Goal: Task Accomplishment & Management: Use online tool/utility

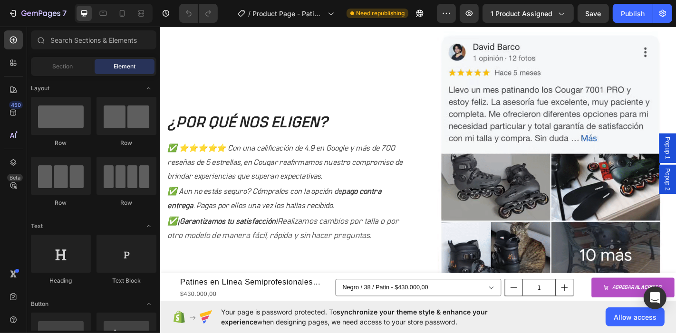
scroll to position [951, 0]
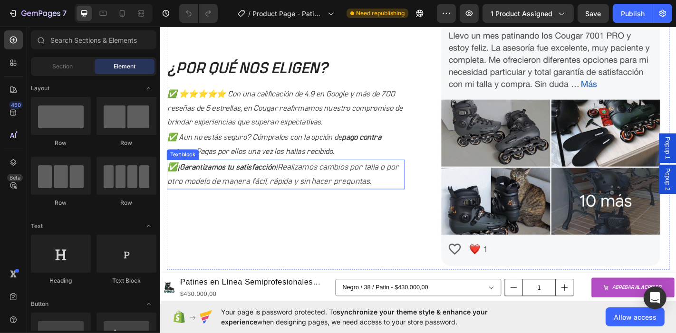
click at [395, 199] on p "✅ ¡Garantizamos tu satisfacción! Realizamos cambios por talla o por otro modelo…" at bounding box center [298, 189] width 261 height 31
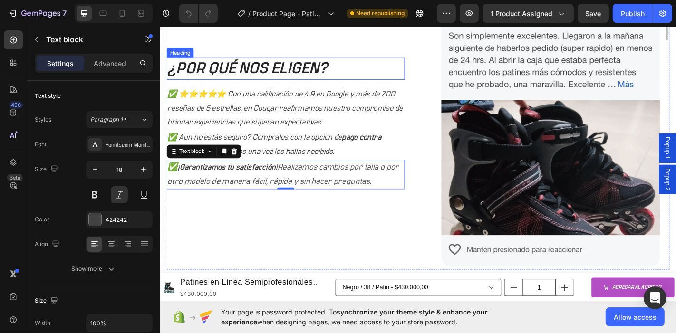
click at [395, 72] on h2 "¿POR QUÉ NOS ELIGEN?" at bounding box center [298, 73] width 263 height 24
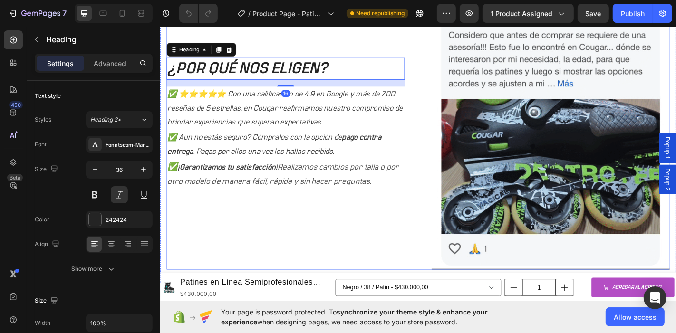
click at [369, 217] on div "¿POR QUÉ NOS ELIGEN? Heading 16 ✅ ⭐⭐⭐⭐⭐ Con una calificación de 4.9 en Google y…" at bounding box center [298, 133] width 263 height 323
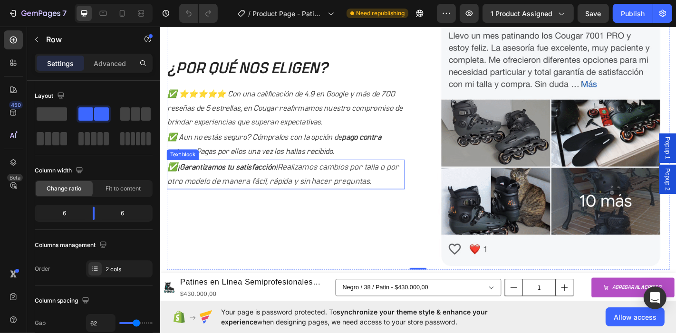
click at [341, 193] on icon "Realizamos cambios por talla o por otro modelo de manera fácil, rápida y sin ha…" at bounding box center [296, 189] width 256 height 24
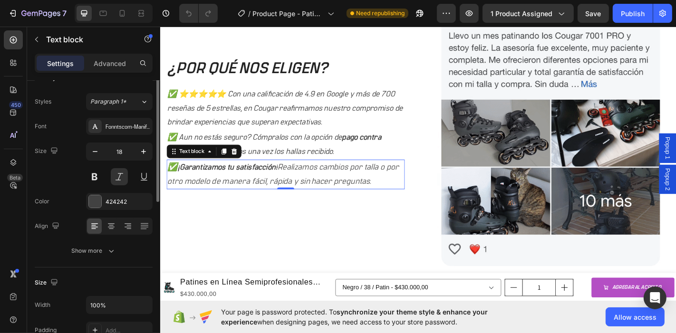
scroll to position [0, 0]
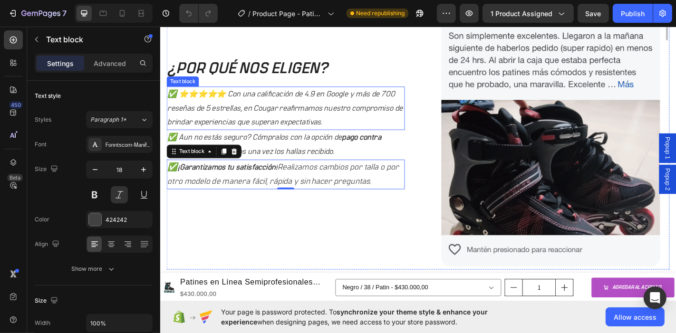
click at [293, 107] on p "✅ ⭐⭐⭐⭐⭐ Con una calificación de 4.9 en Google y más de 700 reseñas de 5 estrell…" at bounding box center [298, 117] width 261 height 46
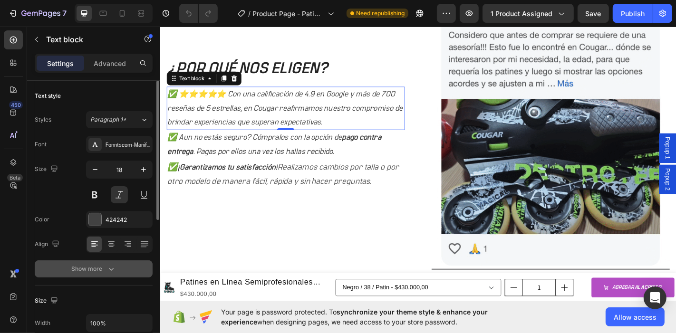
click at [103, 272] on div "Show more" at bounding box center [94, 269] width 44 height 10
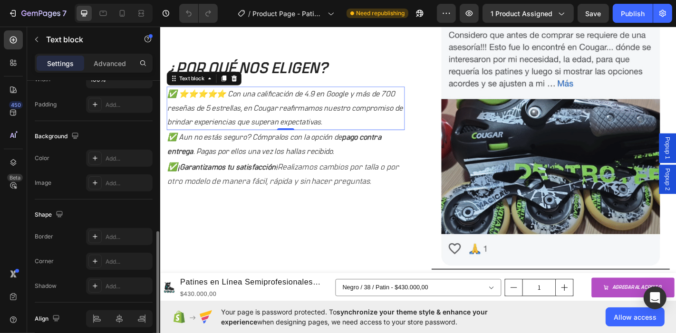
scroll to position [407, 0]
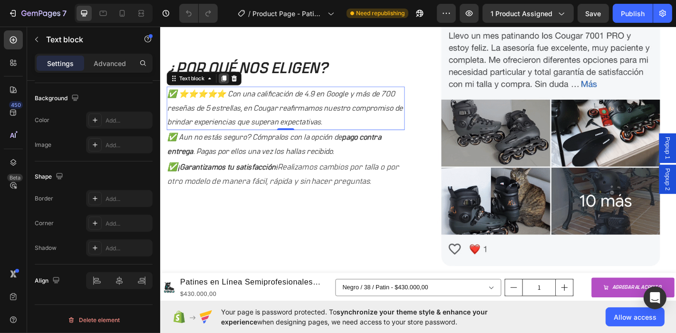
click at [233, 80] on icon at bounding box center [230, 84] width 8 height 8
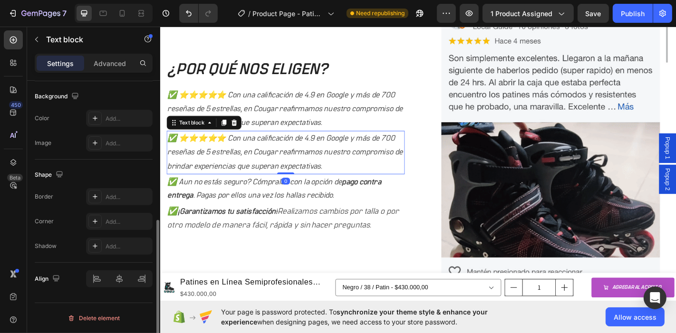
scroll to position [282, 0]
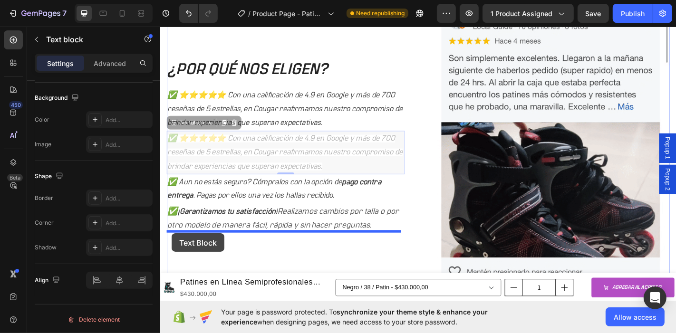
drag, startPoint x: 174, startPoint y: 131, endPoint x: 172, endPoint y: 255, distance: 124.1
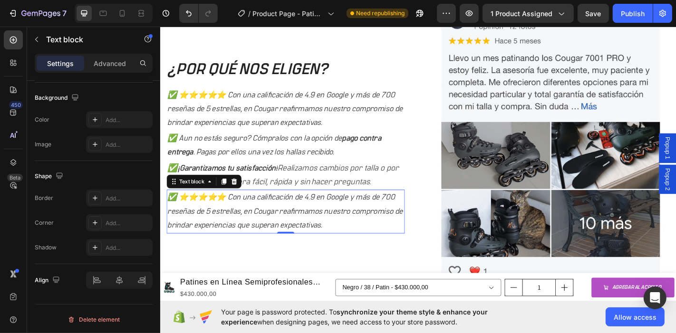
click at [361, 241] on p "✅ ⭐⭐⭐⭐⭐ Con una calificación de 4.9 en Google y más de 700 reseñas de 5 estrell…" at bounding box center [298, 231] width 261 height 46
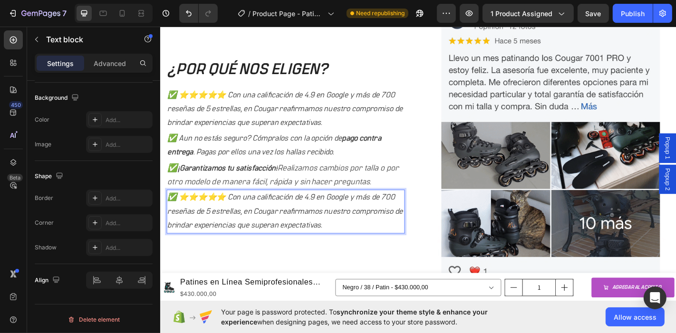
click at [361, 241] on p "✅ ⭐⭐⭐⭐⭐ Con una calificación de 4.9 en Google y más de 700 reseñas de 5 estrell…" at bounding box center [298, 231] width 261 height 46
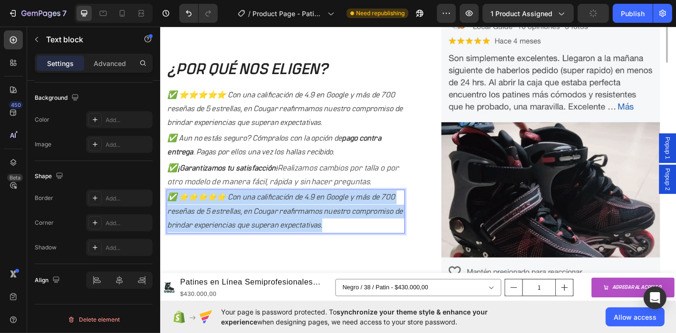
drag, startPoint x: 361, startPoint y: 241, endPoint x: 167, endPoint y: 211, distance: 195.8
click at [168, 211] on p "✅ ⭐⭐⭐⭐⭐ Con una calificación de 4.9 en Google y más de 700 reseñas de 5 estrell…" at bounding box center [298, 231] width 261 height 46
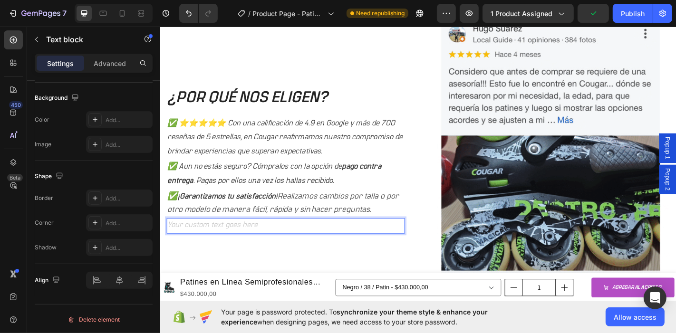
scroll to position [926, 0]
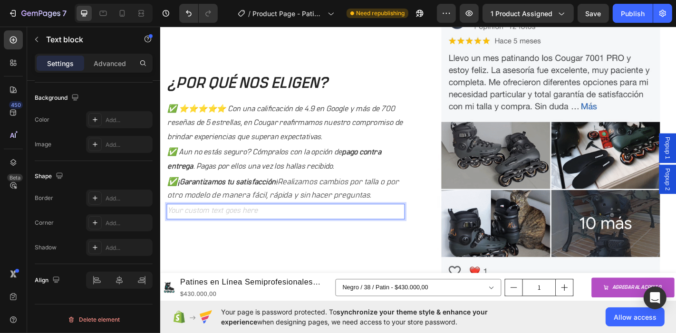
click at [290, 227] on div "Rich Text Editor. Editing area: main" at bounding box center [298, 230] width 263 height 17
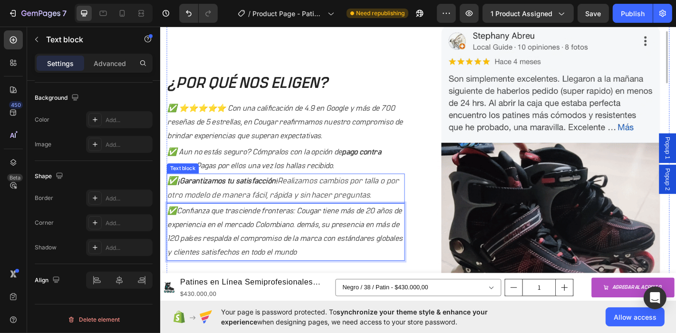
click at [244, 194] on strong "¡Garantizamos tu satisfacción!" at bounding box center [234, 197] width 110 height 9
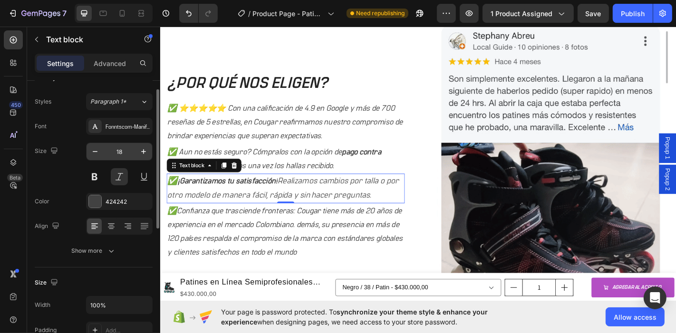
scroll to position [0, 0]
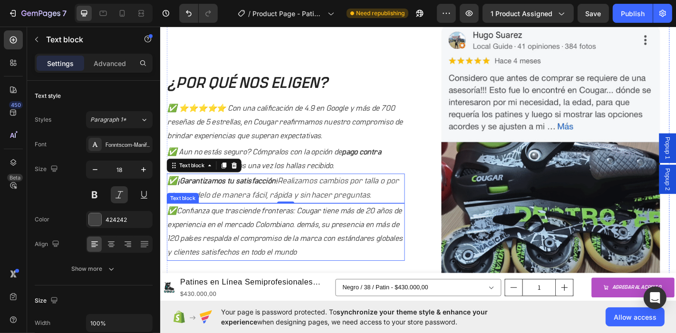
click at [250, 260] on p "✅Confianza que trasciende fronteras: Cougar tiene más de 20 años de experiencia…" at bounding box center [298, 254] width 261 height 62
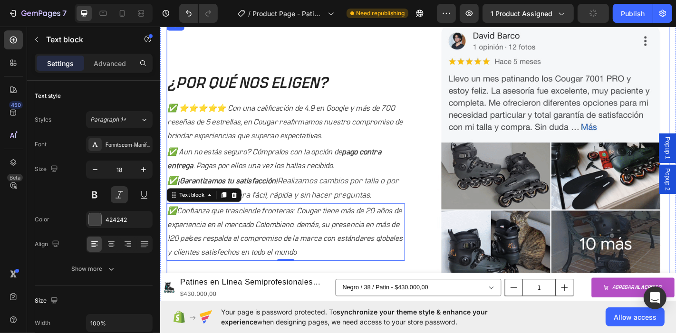
click at [446, 264] on div "¿POR QUÉ NOS ELIGEN? Heading ✅ ⭐⭐⭐⭐⭐ Con una calificación de 4.9 en Google y má…" at bounding box center [445, 180] width 556 height 323
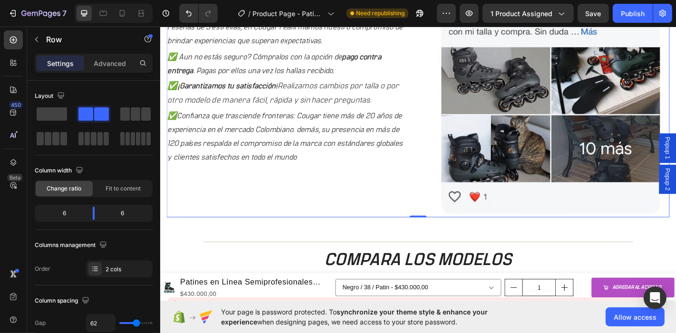
scroll to position [903, 0]
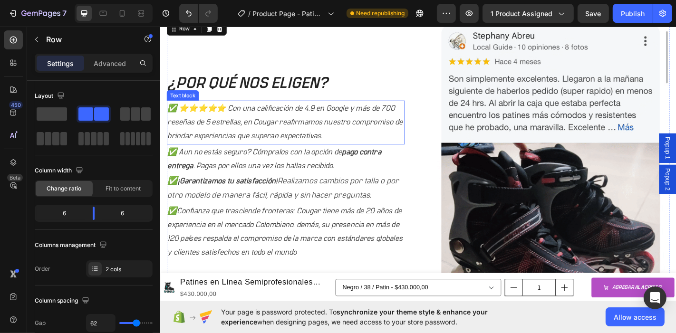
click at [256, 122] on p "✅ ⭐⭐⭐⭐⭐ Con una calificación de 4.9 en Google y más de 700 reseñas de 5 estrell…" at bounding box center [298, 132] width 261 height 46
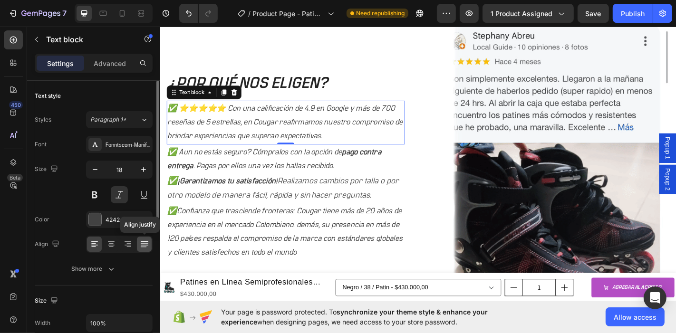
drag, startPoint x: 26, startPoint y: 202, endPoint x: 145, endPoint y: 245, distance: 126.6
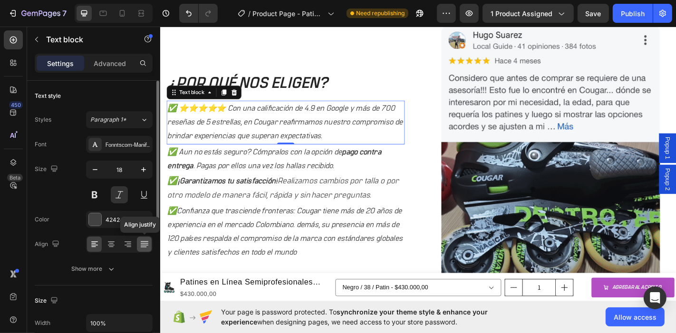
click at [145, 245] on icon at bounding box center [145, 245] width 10 height 10
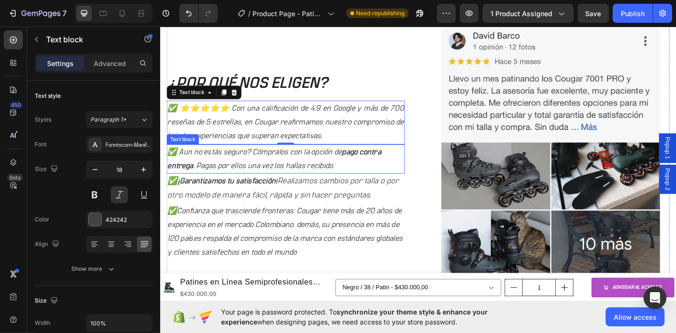
click at [259, 180] on p "✅ Aun no estás seguro? Cómpralos con la opción de pago contra entrega . Pagas p…" at bounding box center [298, 173] width 261 height 31
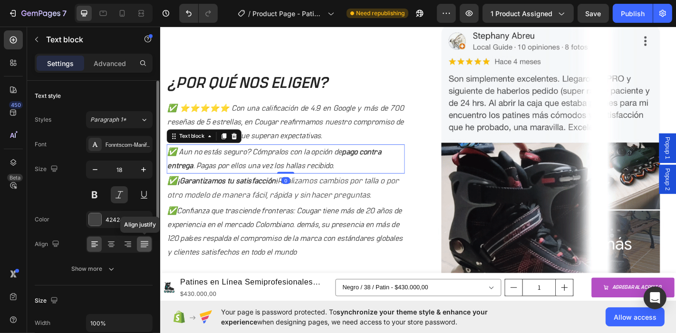
click at [146, 245] on icon at bounding box center [145, 245] width 10 height 10
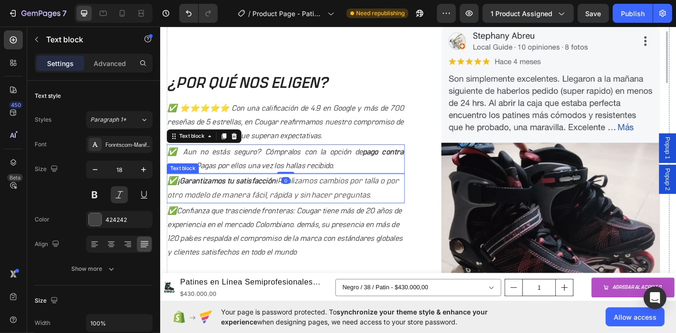
click at [276, 202] on p "✅ ¡Garantizamos tu satisfacción! Realizamos cambios por talla o por otro modelo…" at bounding box center [298, 205] width 261 height 31
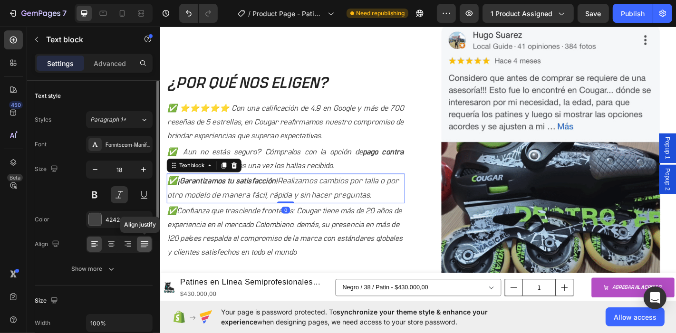
click at [143, 241] on icon at bounding box center [145, 245] width 10 height 10
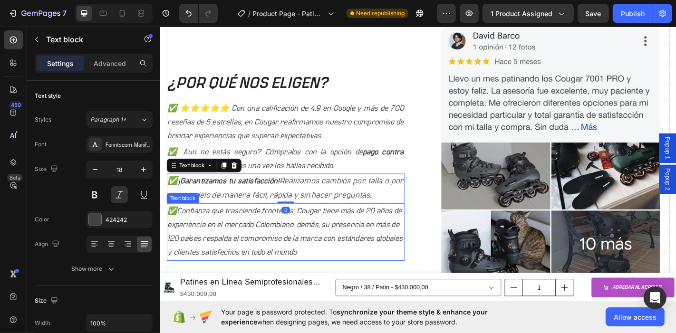
click at [262, 236] on p "✅Confianza que trasciende fronteras: Cougar tiene más de 20 años de experiencia…" at bounding box center [298, 254] width 261 height 62
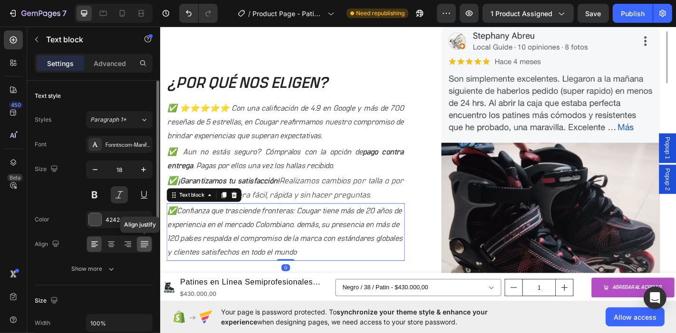
click at [140, 245] on icon at bounding box center [145, 245] width 10 height 10
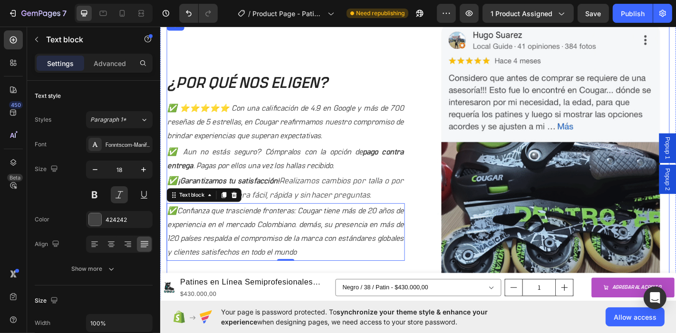
click at [452, 235] on div "¿POR QUÉ NOS ELIGEN? Heading ✅ ⭐⭐⭐⭐⭐ Con una calificación de 4.9 en Google y má…" at bounding box center [445, 180] width 556 height 323
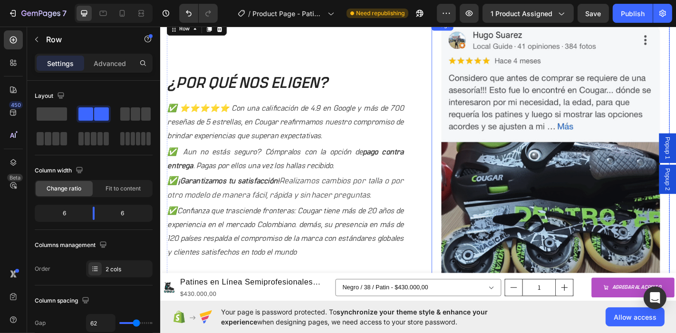
click at [584, 137] on img at bounding box center [591, 180] width 263 height 323
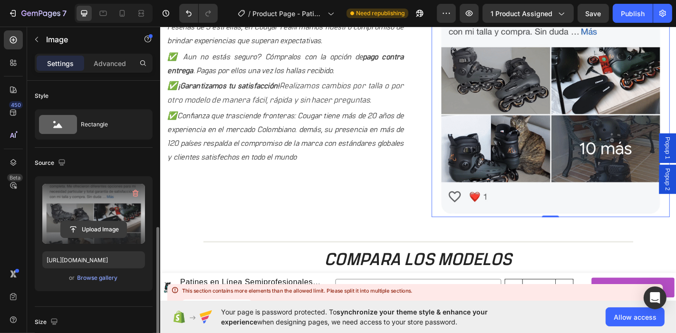
scroll to position [211, 0]
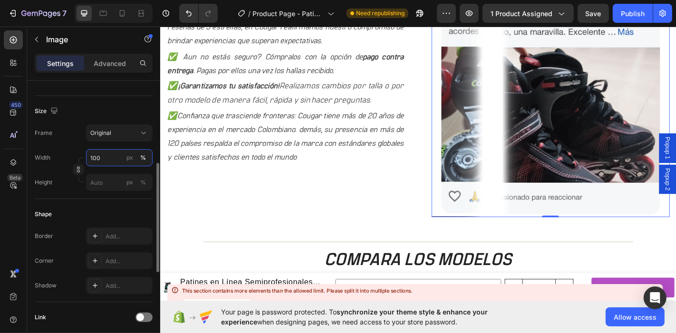
click at [111, 155] on input "100" at bounding box center [119, 157] width 67 height 17
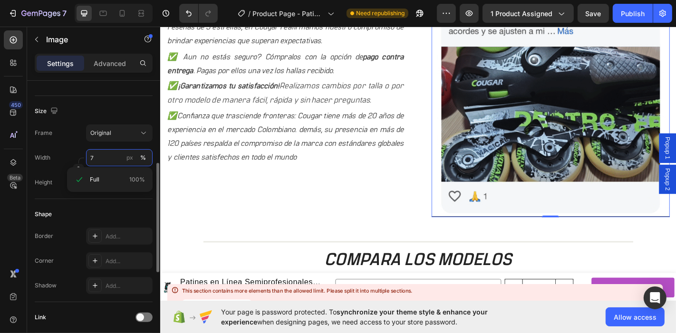
type input "70"
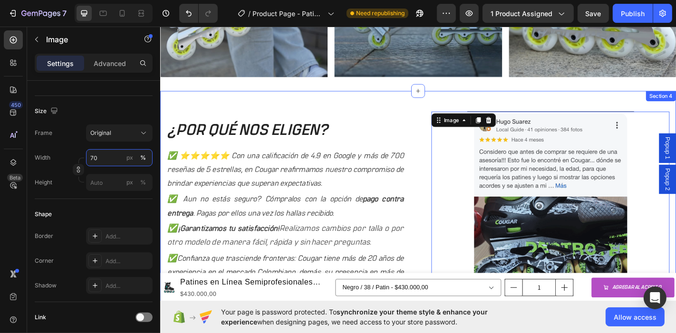
scroll to position [856, 0]
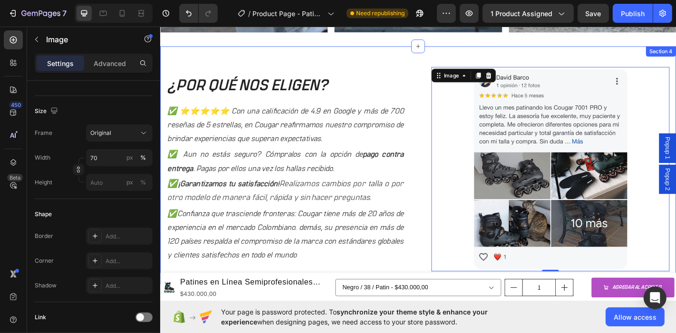
click at [429, 49] on div "¿POR QUÉ NOS ELIGEN? Heading ✅ ⭐⭐⭐⭐⭐ Con una calificación de 4.9 en Google y má…" at bounding box center [445, 179] width 570 height 263
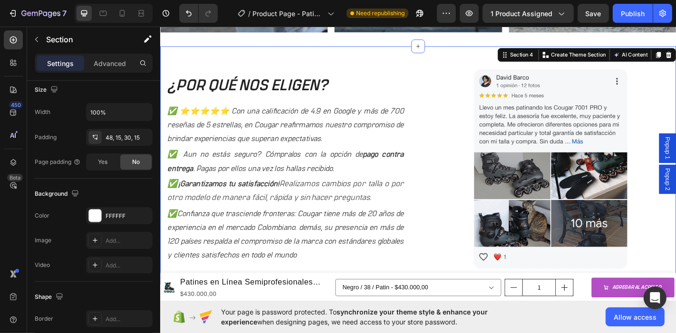
scroll to position [0, 0]
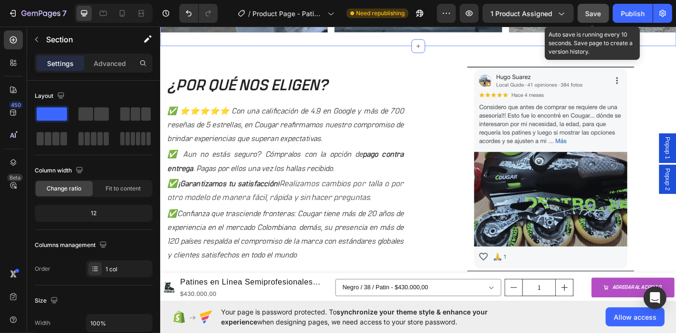
click at [591, 9] on div "Save" at bounding box center [594, 14] width 16 height 10
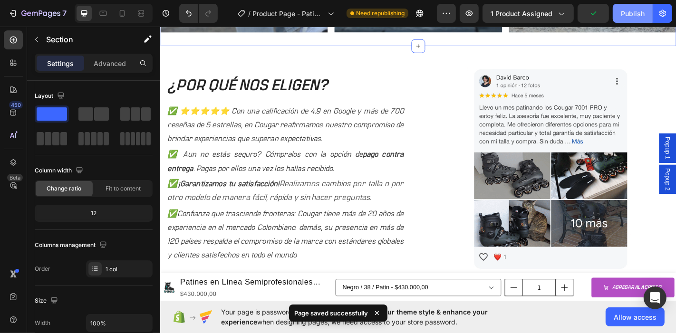
click at [623, 10] on div "Publish" at bounding box center [633, 14] width 24 height 10
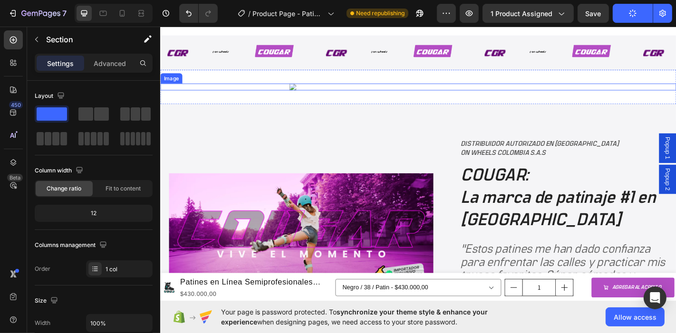
scroll to position [1902, 0]
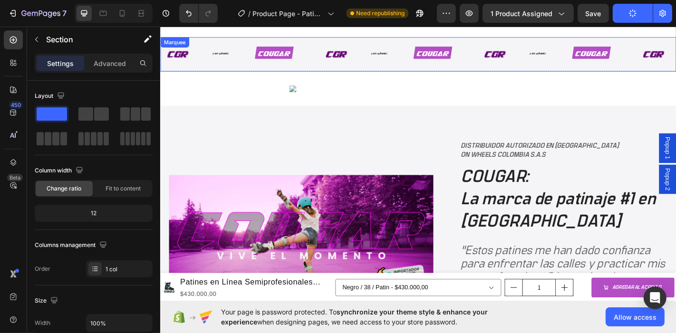
click at [364, 75] on div "Image Image Image Image Image Image Image Image Image Image Image Image Image I…" at bounding box center [445, 57] width 570 height 38
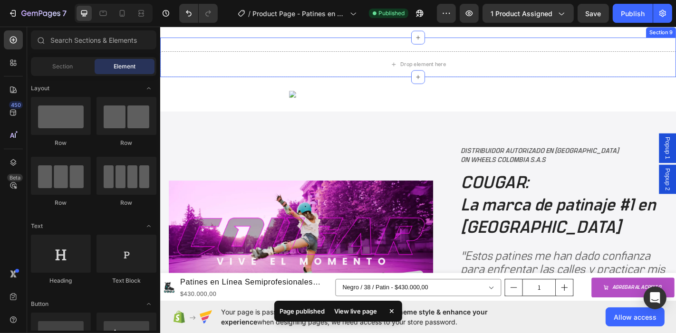
scroll to position [1840, 0]
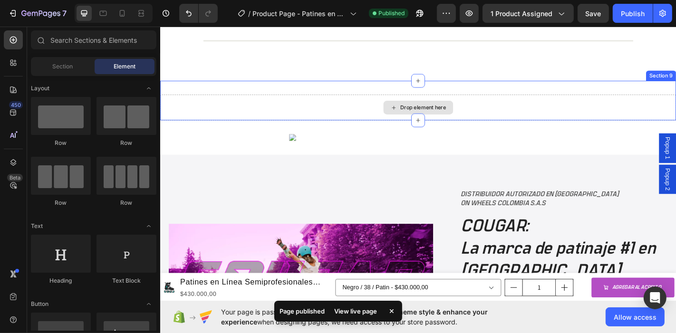
click at [358, 102] on div "Drop element here" at bounding box center [445, 116] width 570 height 29
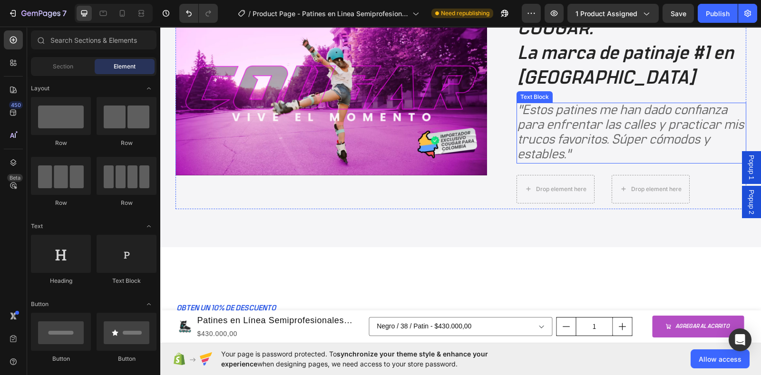
scroll to position [2188, 0]
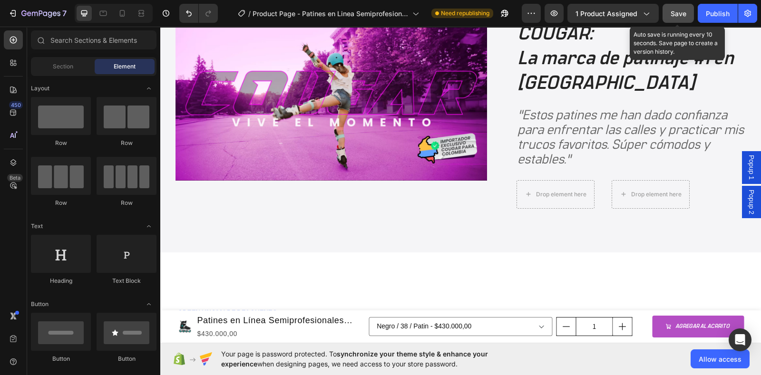
click at [675, 13] on span "Save" at bounding box center [678, 14] width 16 height 8
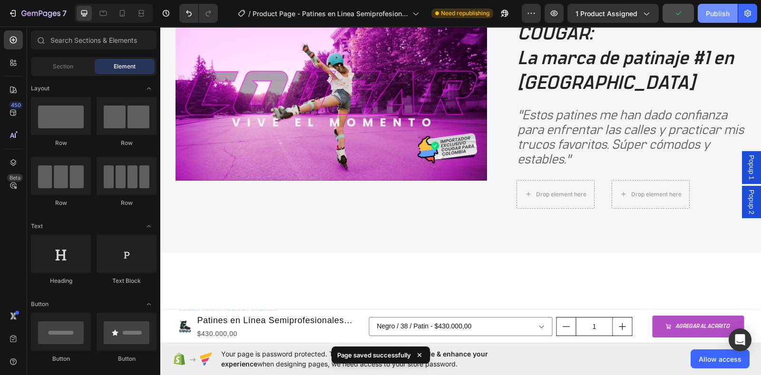
click at [675, 13] on div "Publish" at bounding box center [717, 14] width 24 height 10
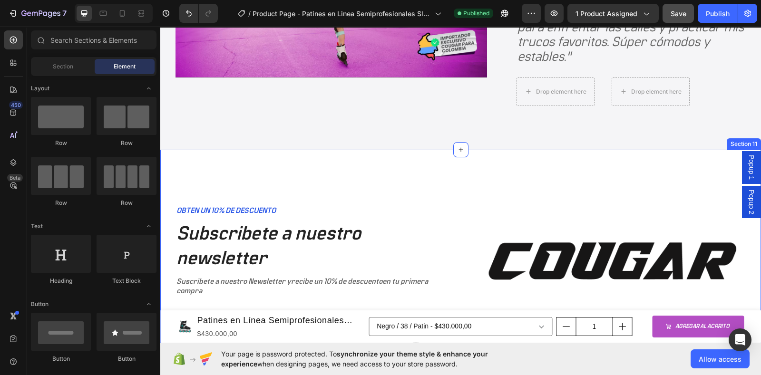
scroll to position [2132, 0]
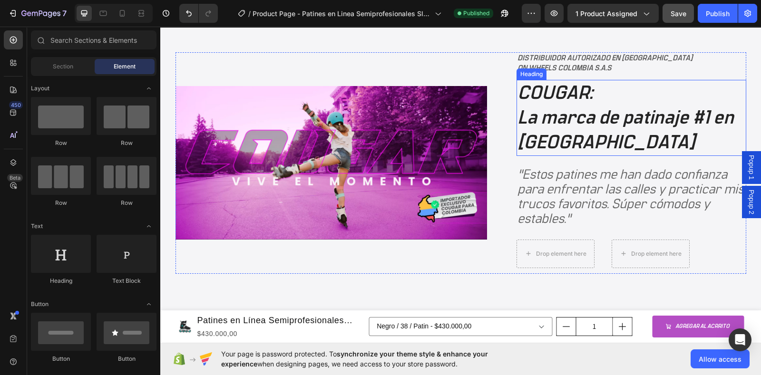
click at [567, 143] on h2 "COUGAR: La marca de patinaje #1 en Asia" at bounding box center [631, 118] width 230 height 76
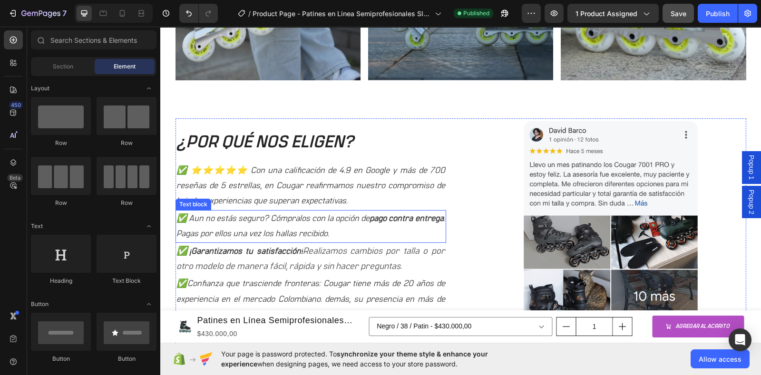
scroll to position [806, 0]
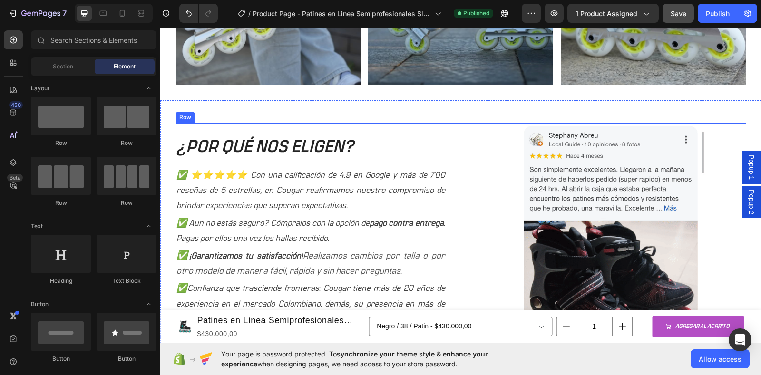
drag, startPoint x: 345, startPoint y: 125, endPoint x: 335, endPoint y: 125, distance: 9.5
click at [345, 124] on div "¿POR QUÉ NOS ELIGEN? Heading ✅ ⭐⭐⭐⭐⭐ Con una calificación de 4.9 en Google y má…" at bounding box center [310, 239] width 270 height 232
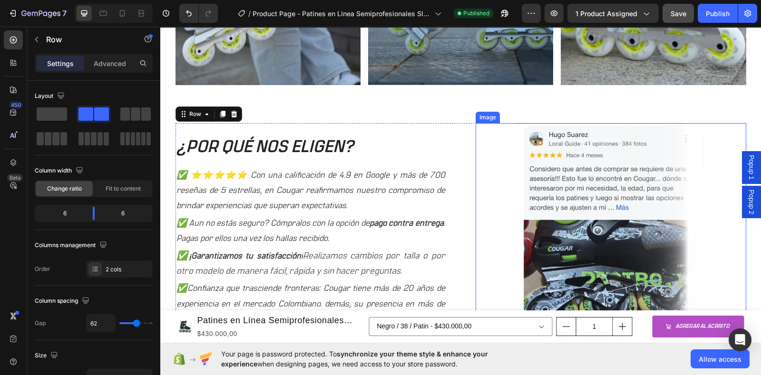
scroll to position [865, 0]
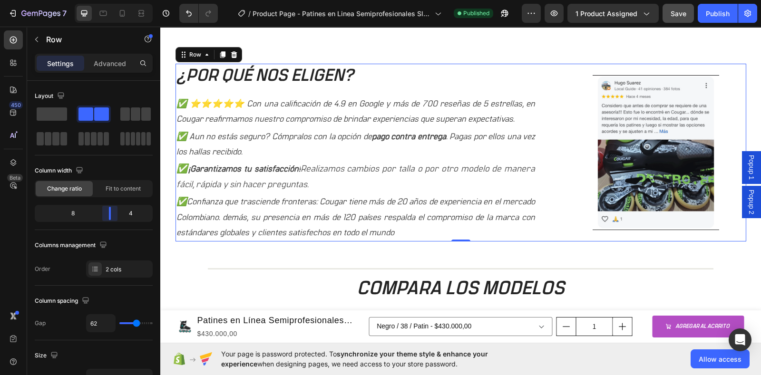
drag, startPoint x: 92, startPoint y: 216, endPoint x: 114, endPoint y: 217, distance: 21.9
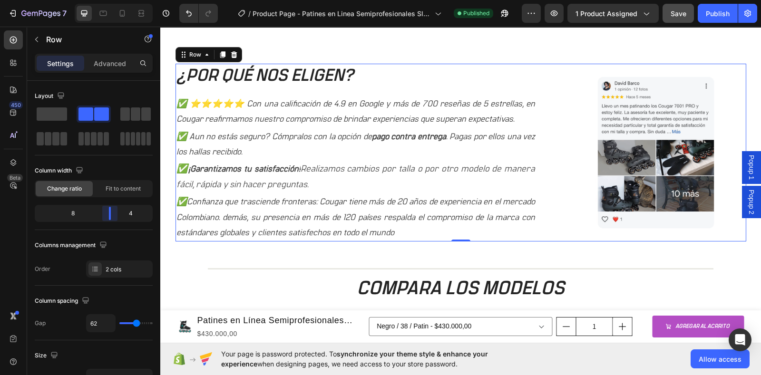
click at [114, 0] on body "7 Version history / Product Page - Patines en Linea Semiprofesionales Slalom MZ…" at bounding box center [380, 0] width 761 height 0
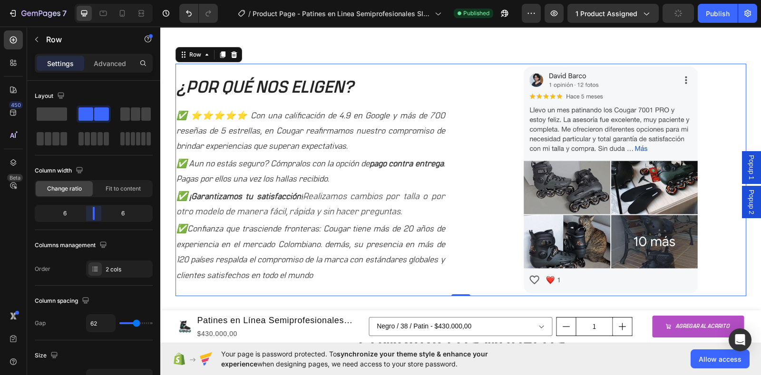
drag, startPoint x: 110, startPoint y: 217, endPoint x: 94, endPoint y: 206, distance: 19.8
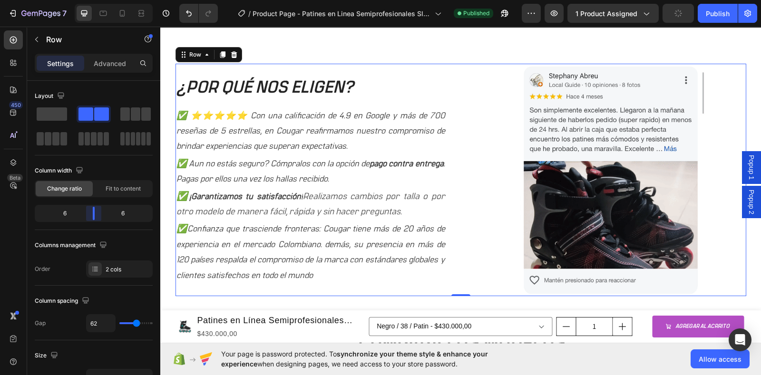
click at [97, 0] on body "7 Version history / Product Page - Patines en Linea Semiprofesionales Slalom MZ…" at bounding box center [380, 0] width 761 height 0
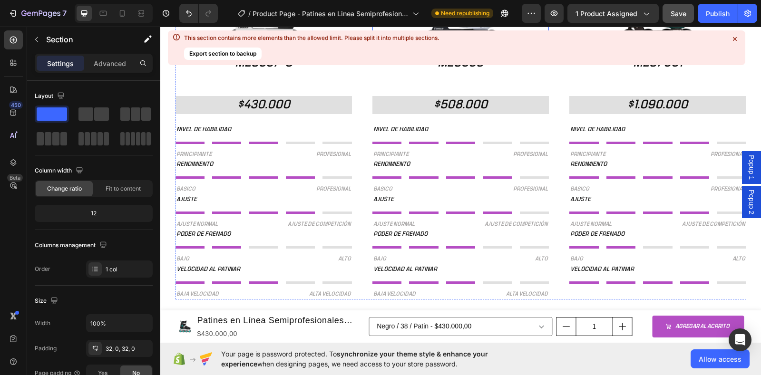
scroll to position [1400, 0]
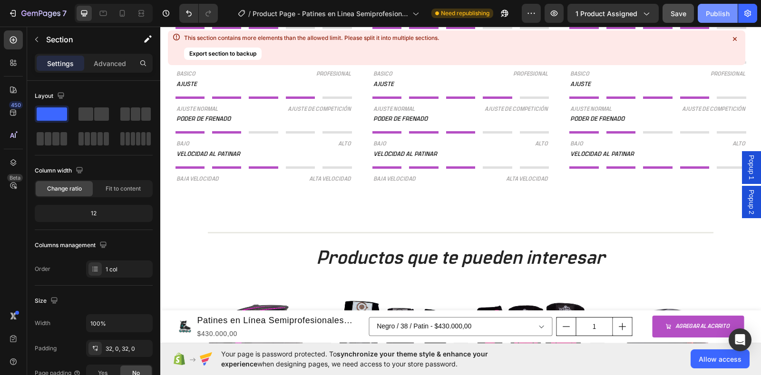
click at [675, 15] on div "Publish" at bounding box center [717, 14] width 24 height 10
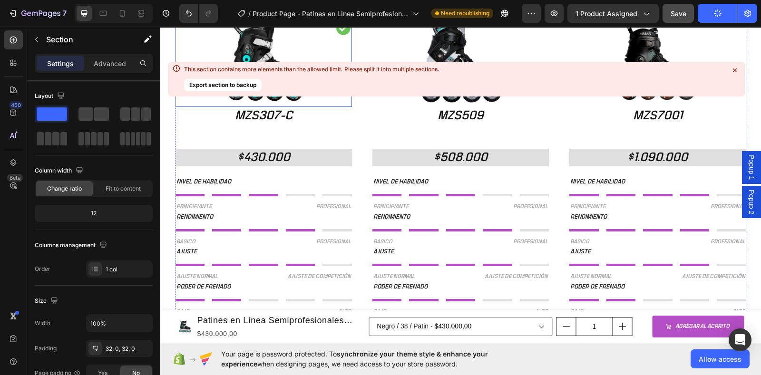
scroll to position [1162, 0]
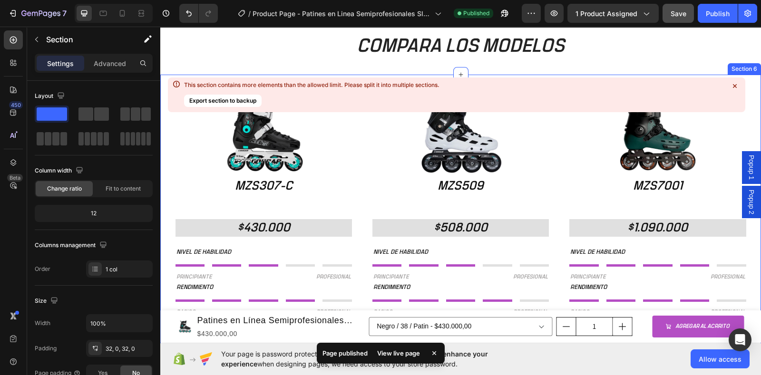
click at [675, 86] on icon at bounding box center [735, 86] width 4 height 4
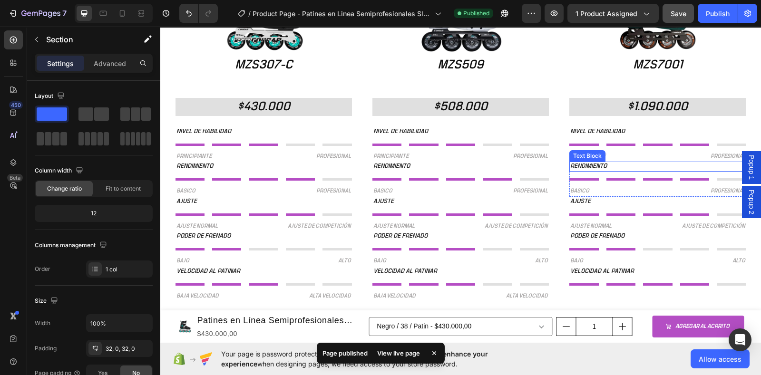
scroll to position [1340, 0]
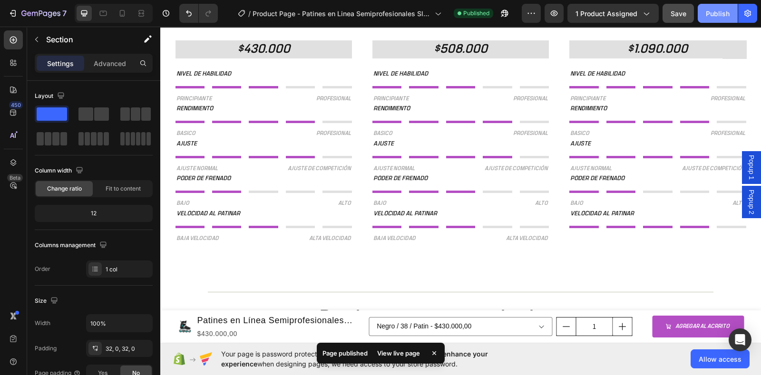
click at [675, 10] on div "Publish" at bounding box center [717, 14] width 24 height 10
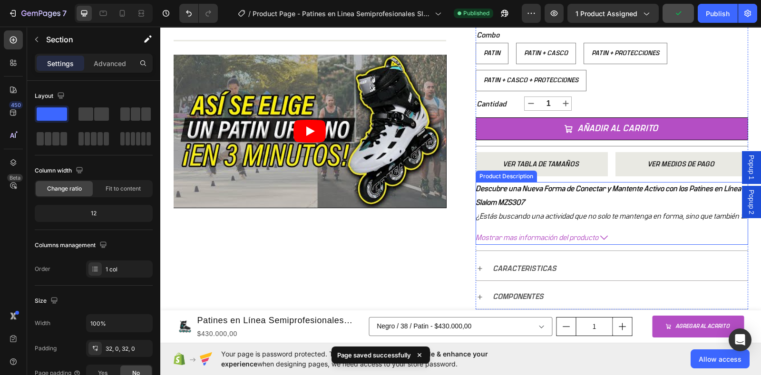
scroll to position [415, 0]
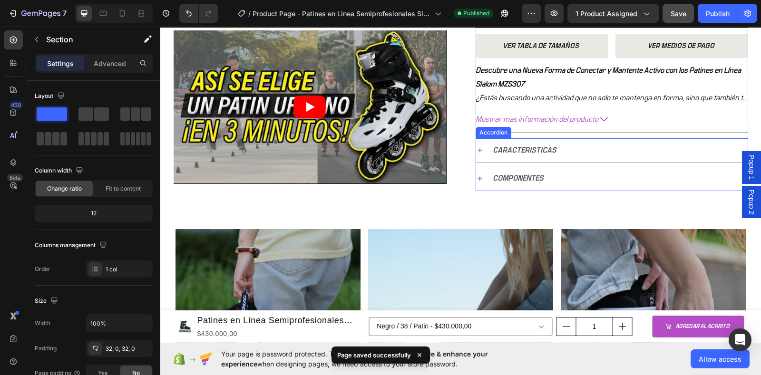
click at [476, 152] on icon at bounding box center [480, 150] width 8 height 8
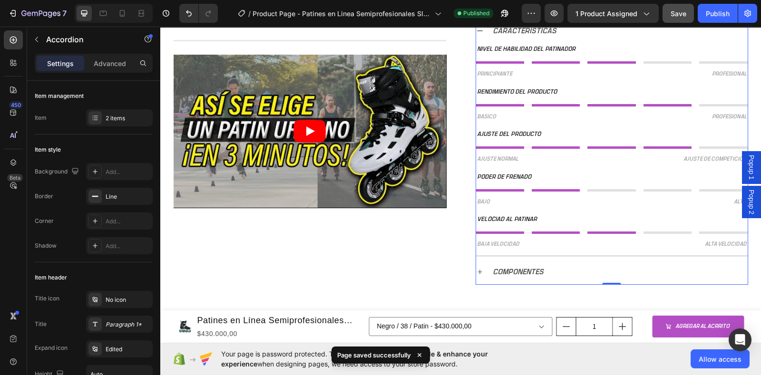
scroll to position [297, 0]
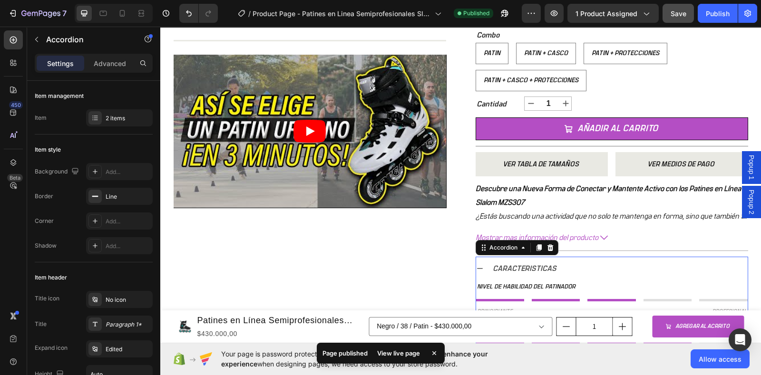
click at [477, 270] on icon at bounding box center [480, 269] width 8 height 8
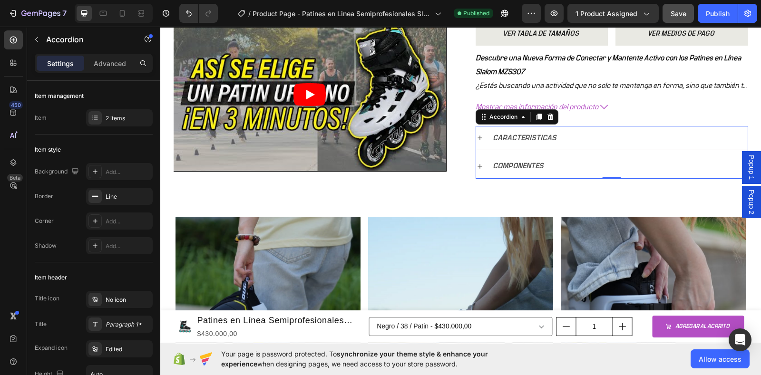
scroll to position [475, 0]
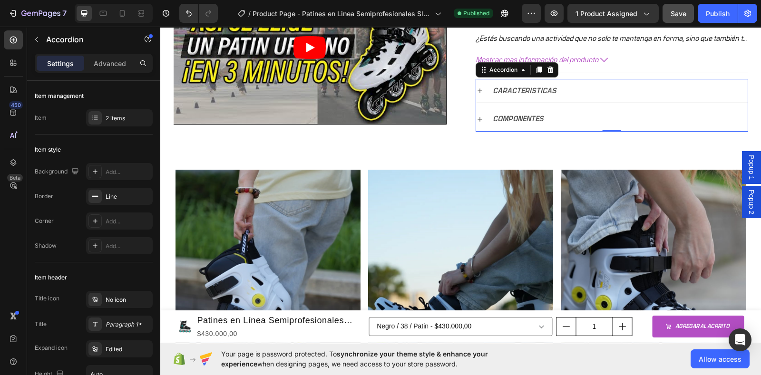
click at [476, 118] on icon at bounding box center [480, 120] width 8 height 8
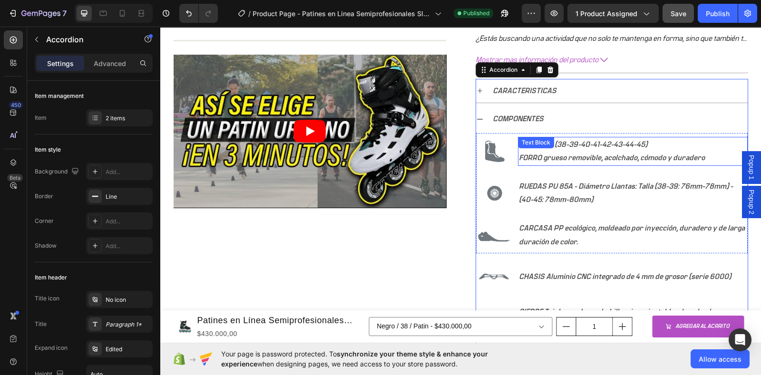
click at [519, 152] on p "Tallas fijas (38-39-40-41-42-43-44-45) FORRO grueso removible, acolchado, cómod…" at bounding box center [633, 152] width 228 height 28
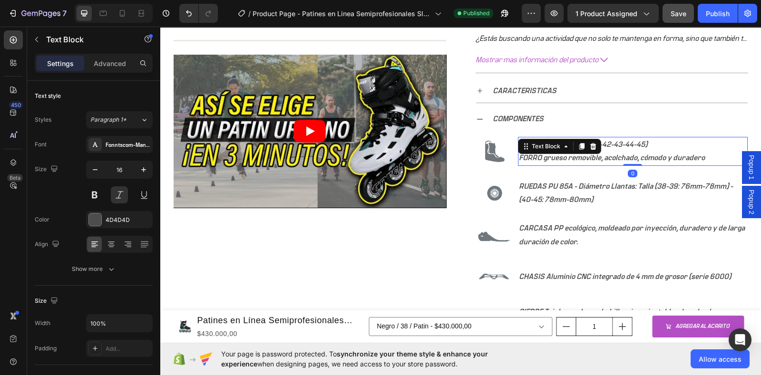
click at [520, 154] on p "Tallas fijas (38-39-40-41-42-43-44-45) FORRO grueso removible, acolchado, cómod…" at bounding box center [633, 152] width 228 height 28
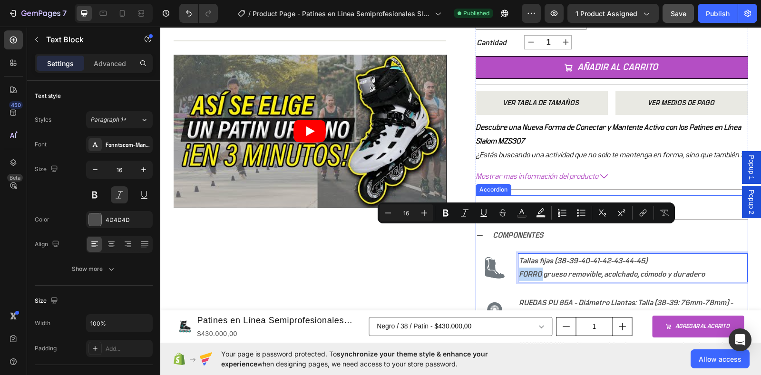
scroll to position [357, 0]
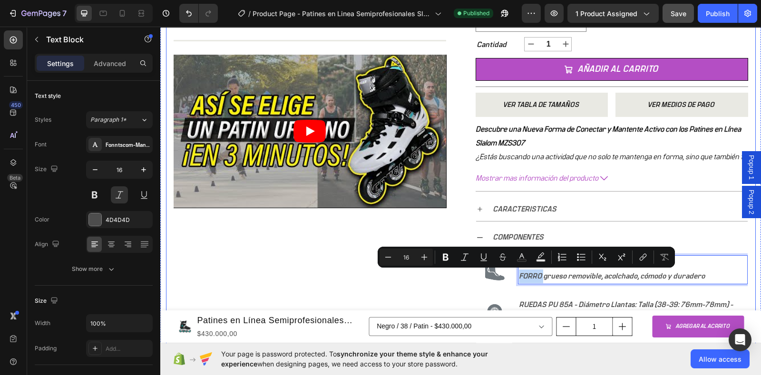
click at [397, 280] on div "Product Images Title Line Video Row" at bounding box center [310, 129] width 272 height 789
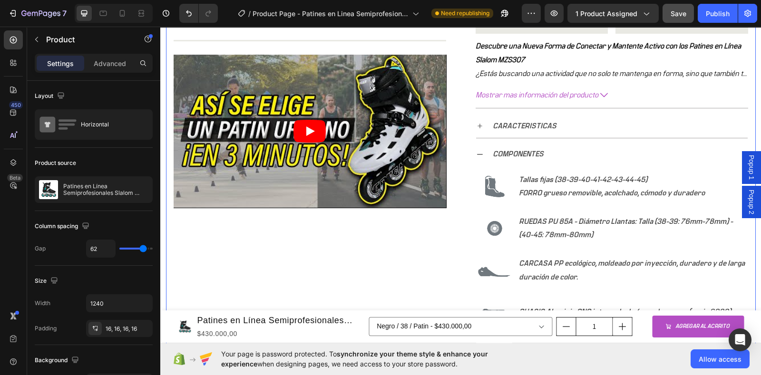
scroll to position [475, 0]
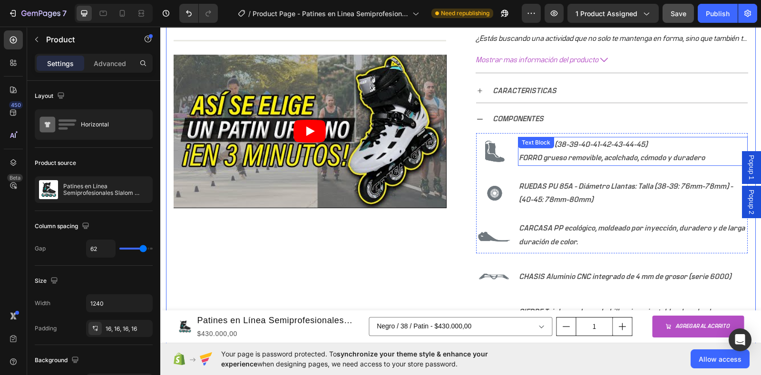
click at [570, 199] on p "RUEDAS PU 85A - Diámetro Llantas: Talla (38-39: 76mm-78mm) - (40-45: 78mm-80mm)" at bounding box center [633, 194] width 228 height 28
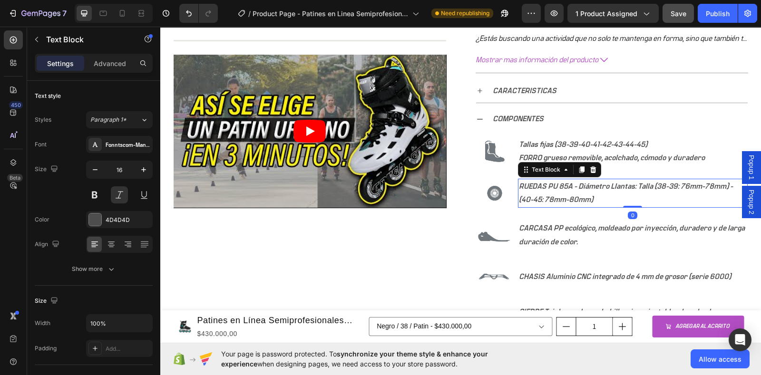
click at [591, 200] on p "RUEDAS PU 85A - Diámetro Llantas: Talla (38-39: 76mm-78mm) - (40-45: 78mm-80mm)" at bounding box center [633, 194] width 228 height 28
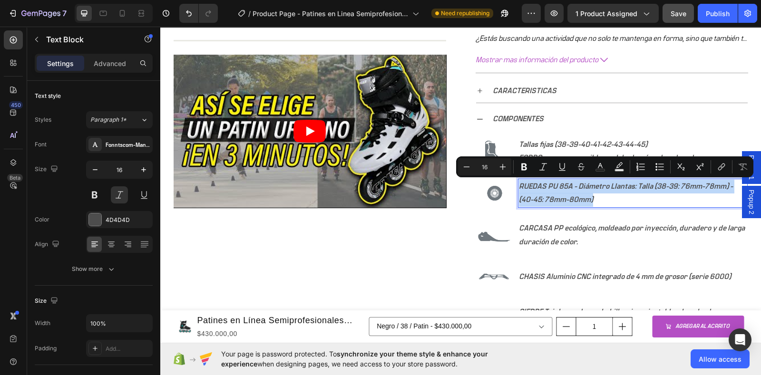
drag, startPoint x: 594, startPoint y: 196, endPoint x: 513, endPoint y: 185, distance: 81.0
click at [518, 185] on div "RUEDAS PU 85A - Diámetro Llantas: Talla (38-39: 76mm-78mm) - (40-45: 78mm-80mm)" at bounding box center [633, 193] width 230 height 29
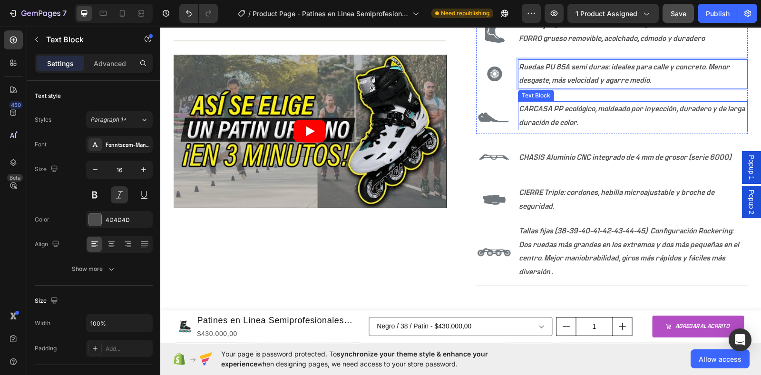
scroll to position [535, 0]
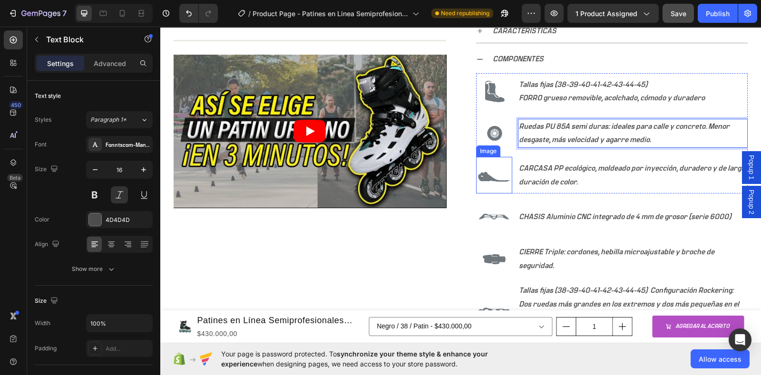
click at [476, 165] on img at bounding box center [494, 175] width 36 height 36
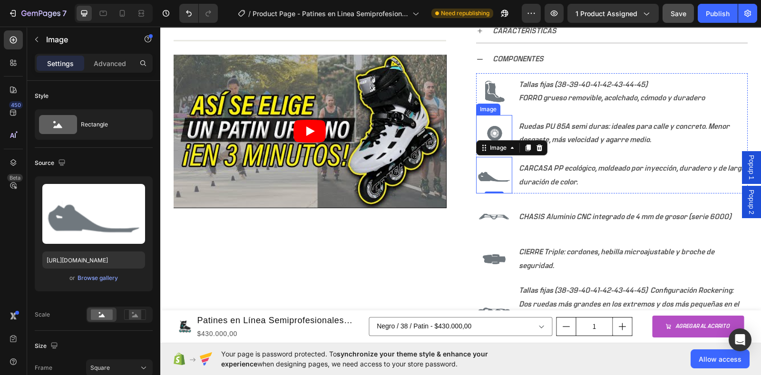
click at [476, 110] on div "Image" at bounding box center [488, 109] width 24 height 11
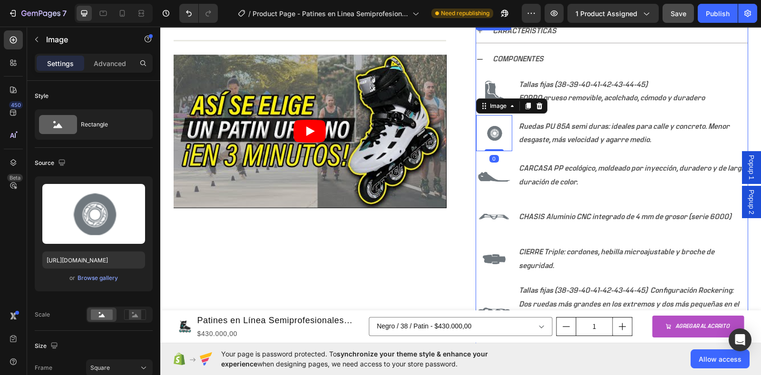
click at [675, 57] on div "COMPONENTES" at bounding box center [619, 59] width 256 height 17
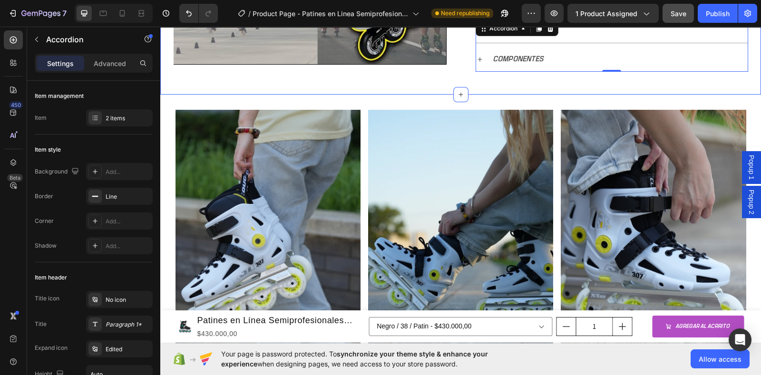
scroll to position [415, 0]
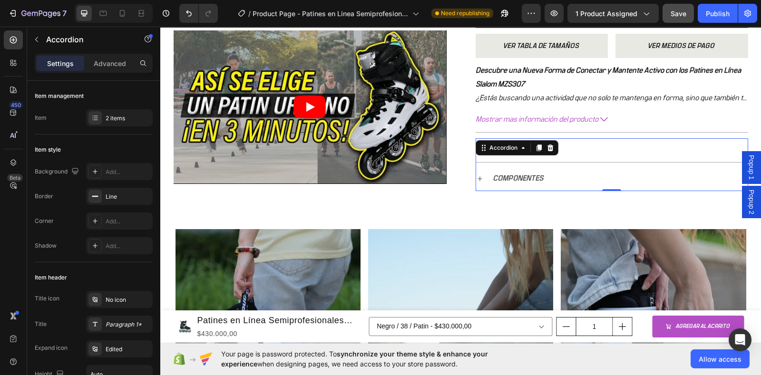
click at [476, 177] on icon at bounding box center [480, 179] width 8 height 8
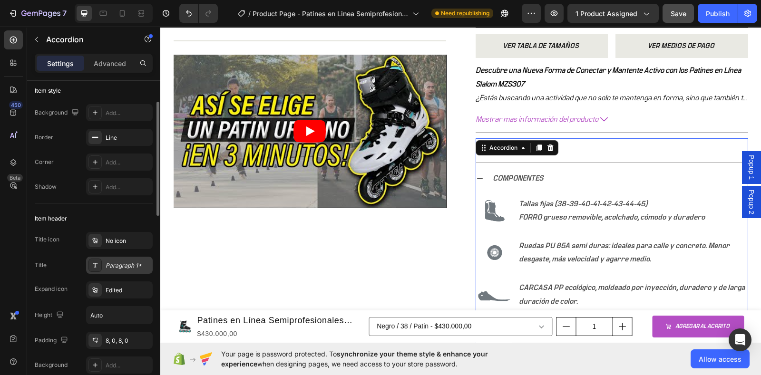
scroll to position [0, 0]
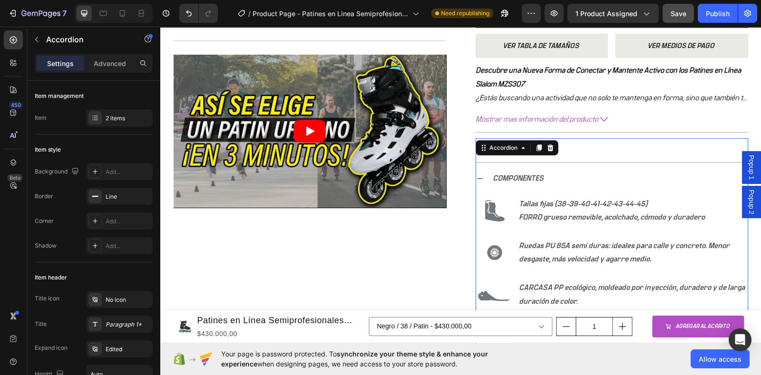
click at [585, 176] on div "COMPONENTES" at bounding box center [619, 178] width 256 height 17
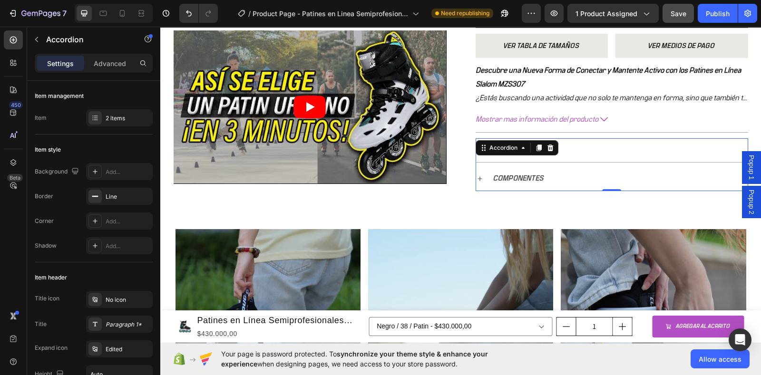
click at [585, 176] on div "COMPONENTES" at bounding box center [619, 178] width 256 height 17
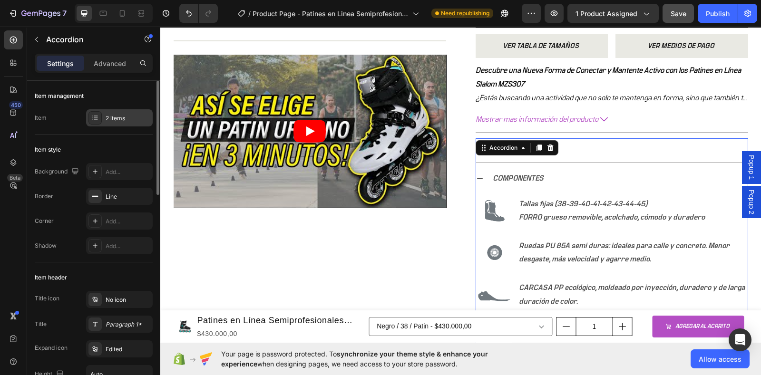
click at [108, 116] on div "2 items" at bounding box center [128, 118] width 45 height 9
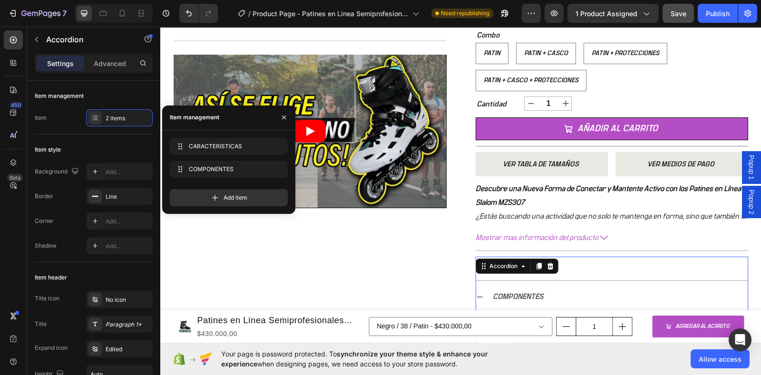
scroll to position [415, 0]
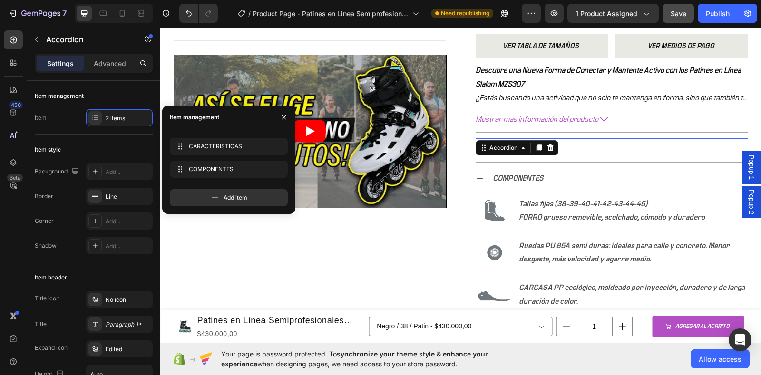
click at [505, 193] on img at bounding box center [494, 211] width 36 height 36
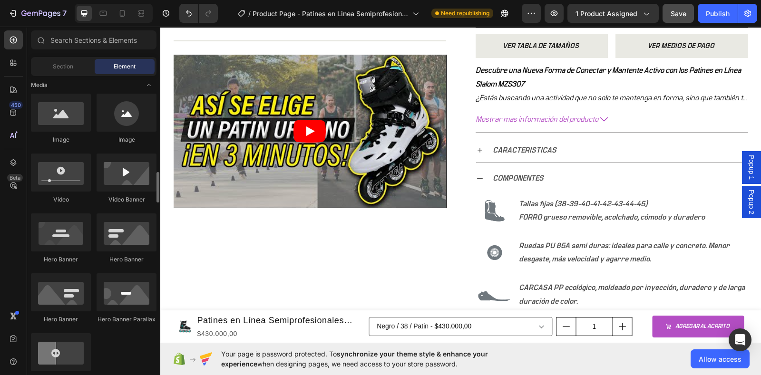
scroll to position [237, 0]
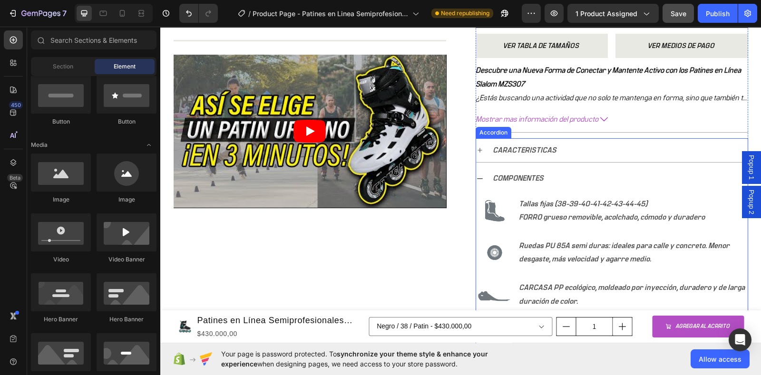
click at [491, 179] on div "COMPONENTES" at bounding box center [518, 178] width 54 height 17
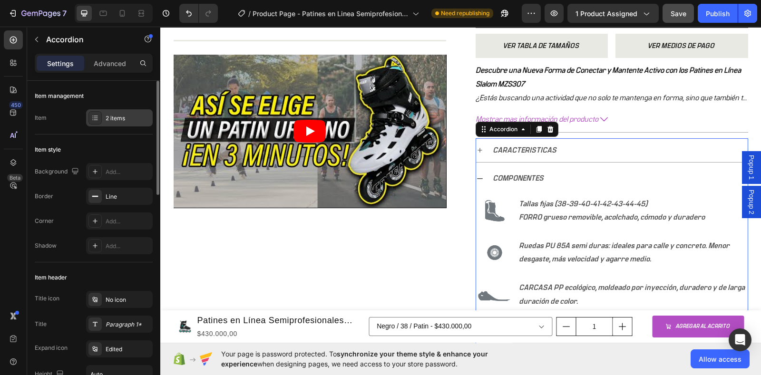
click at [113, 117] on div "2 items" at bounding box center [128, 118] width 45 height 9
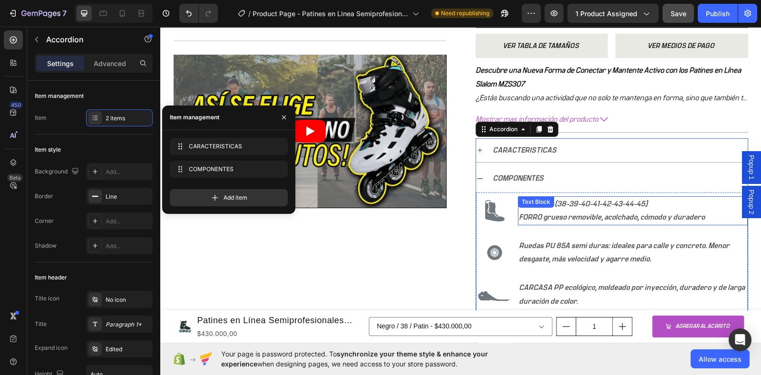
click at [655, 205] on p "Tallas fijas (38-39-40-41-42-43-44-45) FORRO grueso removible, acolchado, cómod…" at bounding box center [633, 211] width 228 height 28
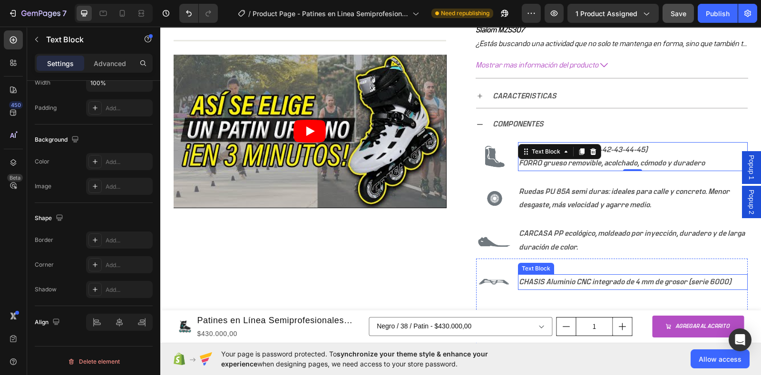
scroll to position [475, 0]
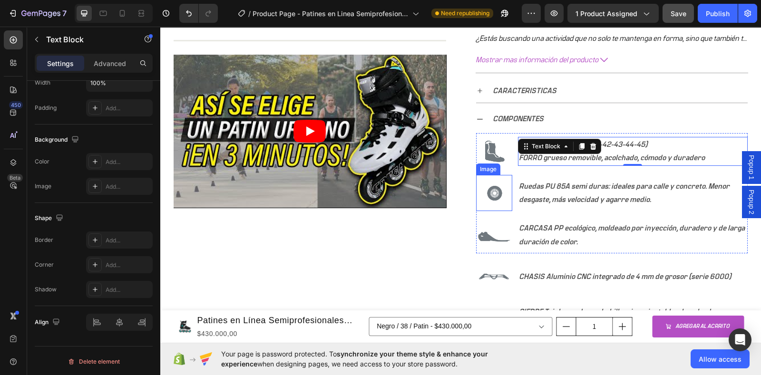
click at [476, 184] on img at bounding box center [494, 193] width 36 height 36
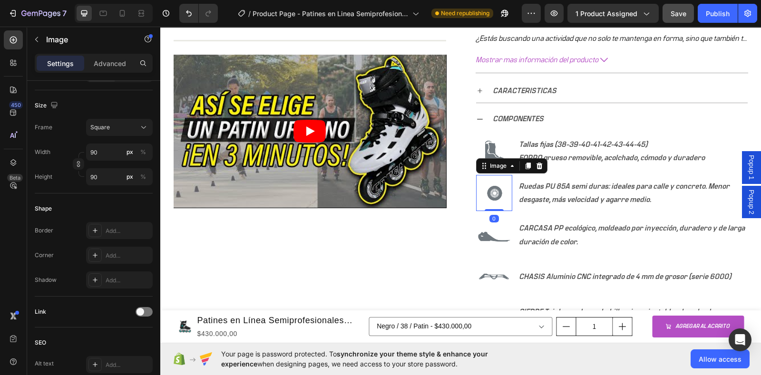
scroll to position [0, 0]
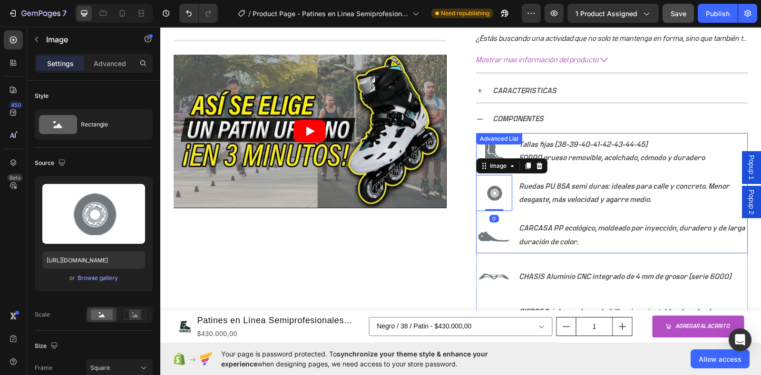
click at [634, 206] on div "Ruedas PU 85A semi duras: ideales para calle y concreto. Menor desgaste, más ve…" at bounding box center [633, 193] width 230 height 29
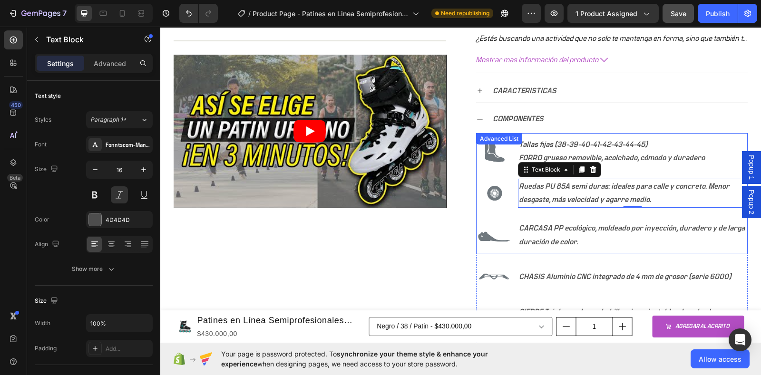
click at [486, 212] on ul "Image Tallas fijas (38-39-40-41-42-43-44-45) FORRO grueso removible, acolchado,…" at bounding box center [611, 193] width 271 height 120
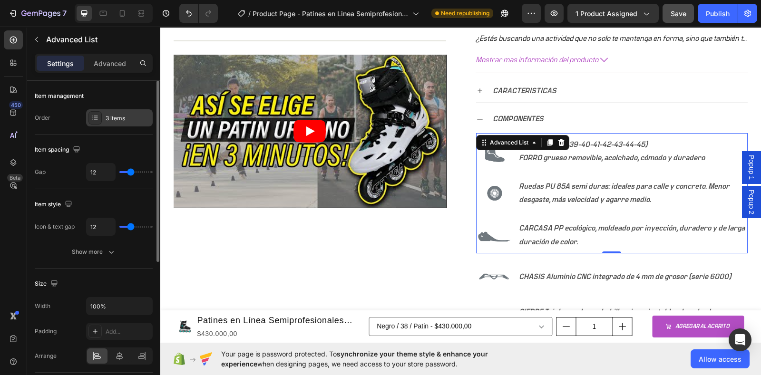
click at [100, 120] on div at bounding box center [94, 117] width 13 height 13
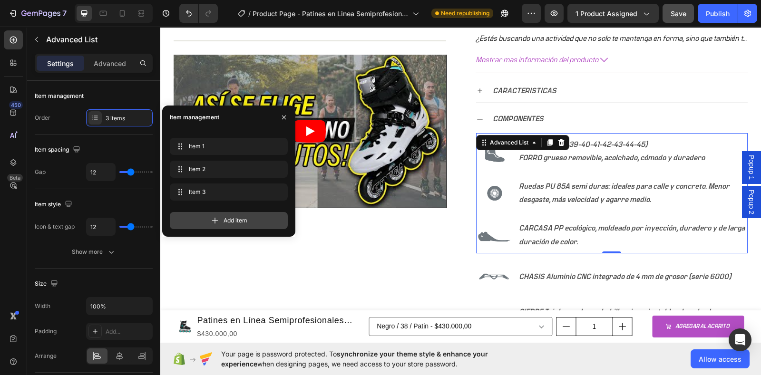
click at [212, 223] on icon at bounding box center [215, 221] width 10 height 10
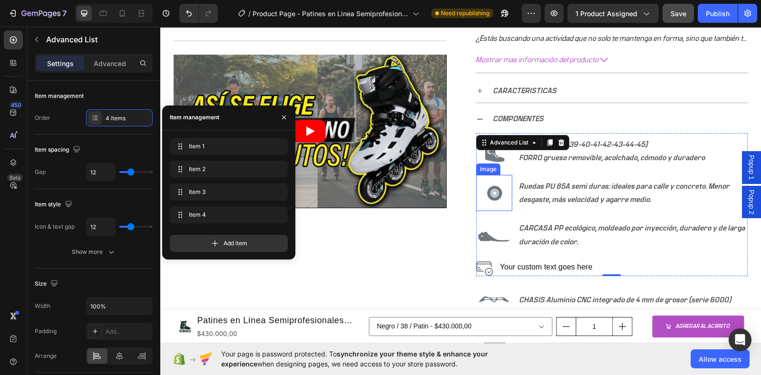
click at [494, 189] on img at bounding box center [494, 193] width 36 height 36
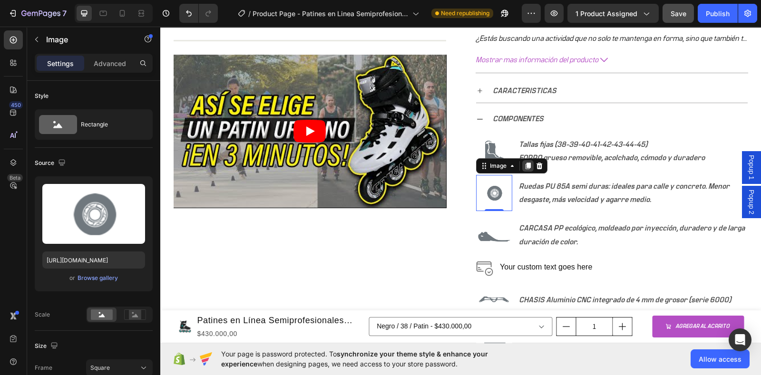
click at [525, 164] on icon at bounding box center [527, 166] width 5 height 7
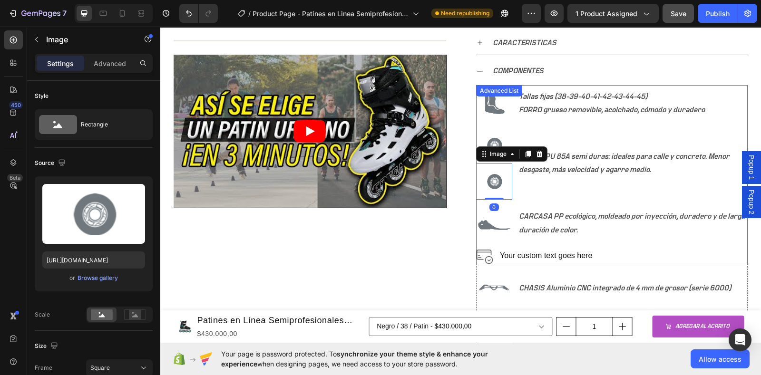
scroll to position [535, 0]
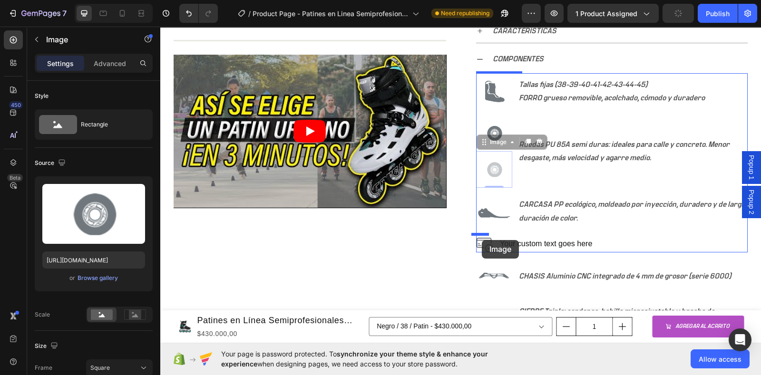
drag, startPoint x: 478, startPoint y: 142, endPoint x: 482, endPoint y: 240, distance: 98.0
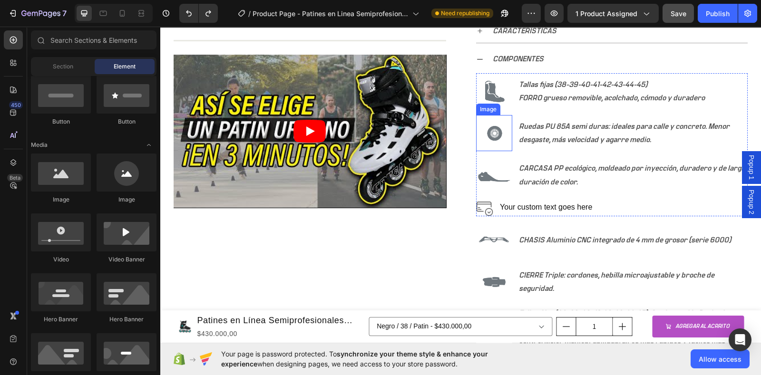
click at [488, 136] on img at bounding box center [494, 133] width 36 height 36
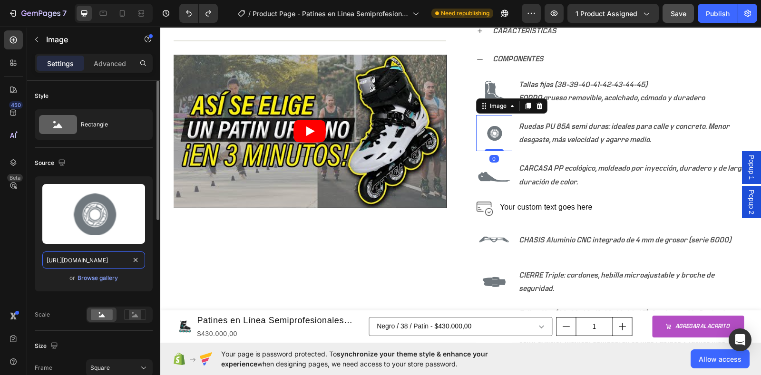
click at [106, 252] on input "https://cdn.shopify.com/s/files/1/0964/2947/4086/files/gempages_577184158929912…" at bounding box center [93, 259] width 103 height 17
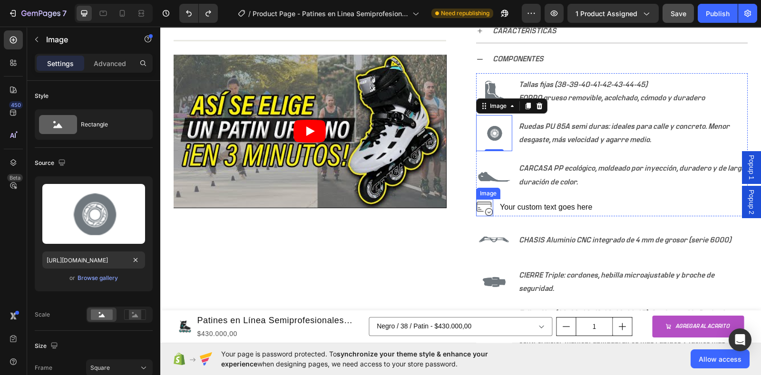
click at [482, 213] on img at bounding box center [485, 208] width 18 height 18
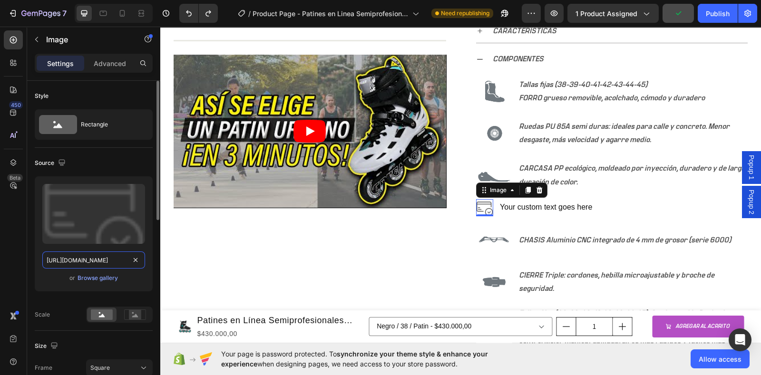
click at [64, 260] on input "https://cdn.shopify.com/s/files/1/2005/9307/files/Item_list2.png" at bounding box center [93, 259] width 103 height 17
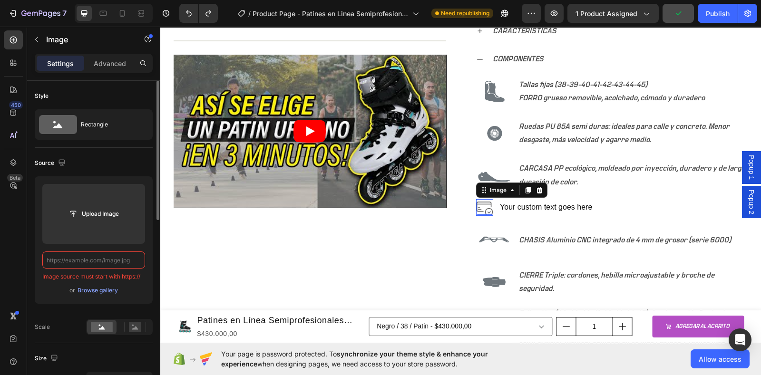
paste input "https://cdn.shopify.com/s/files/1/0964/2947/4086/files/gempages_577184158929912…"
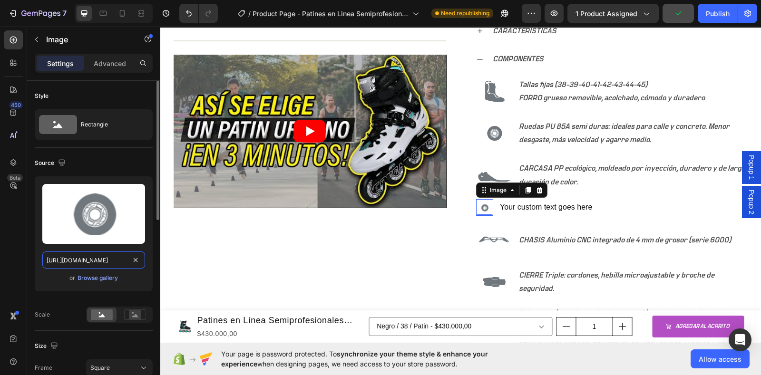
scroll to position [0, 289]
type input "https://cdn.shopify.com/s/files/1/0964/2947/4086/files/gempages_577184158929912…"
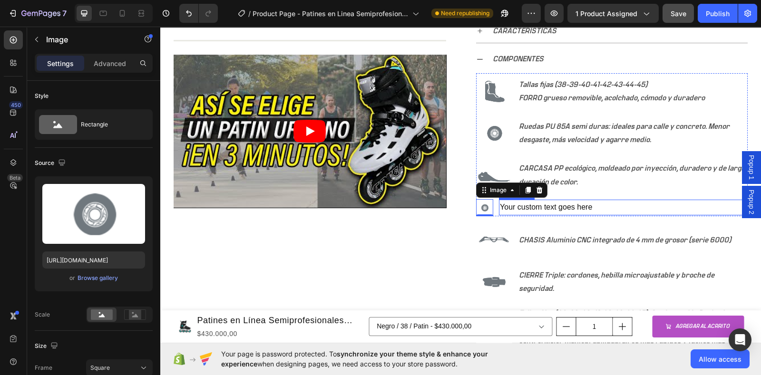
click at [528, 205] on div "Your custom text goes here" at bounding box center [623, 208] width 248 height 16
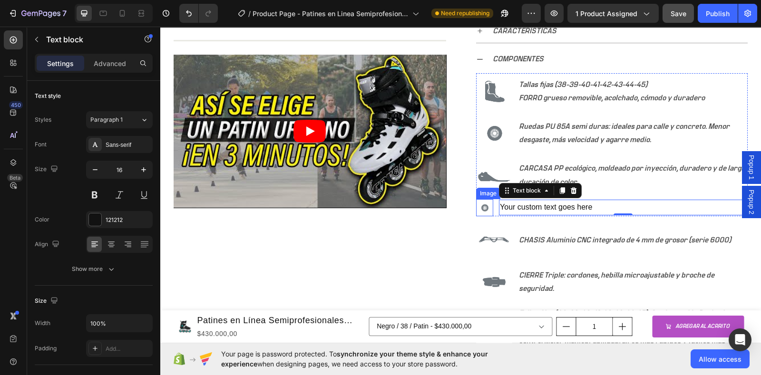
click at [482, 212] on img at bounding box center [485, 208] width 18 height 18
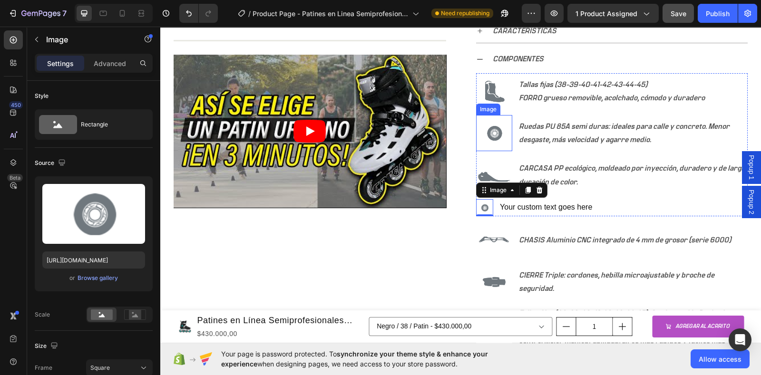
click at [490, 139] on img at bounding box center [494, 133] width 36 height 36
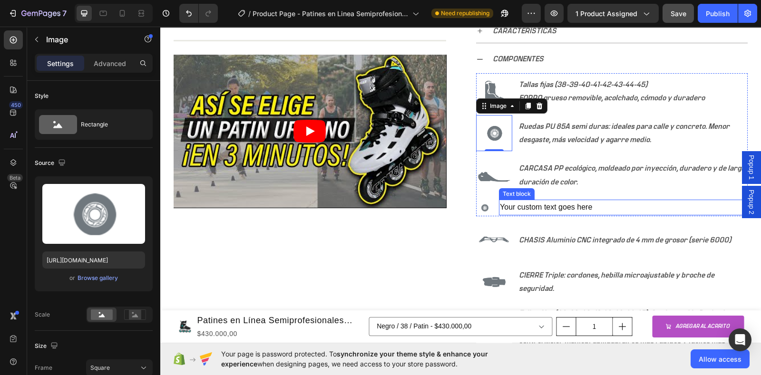
click at [515, 205] on div "Your custom text goes here" at bounding box center [623, 208] width 248 height 16
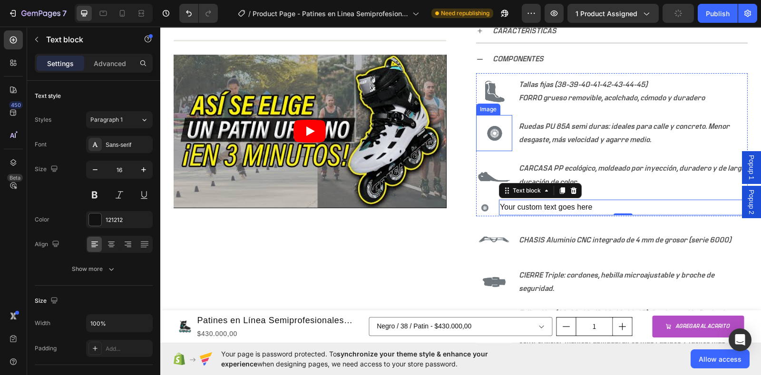
click at [494, 136] on img at bounding box center [494, 133] width 36 height 36
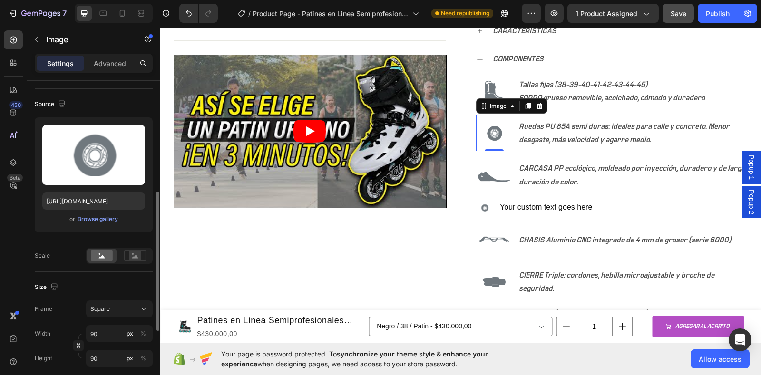
scroll to position [118, 0]
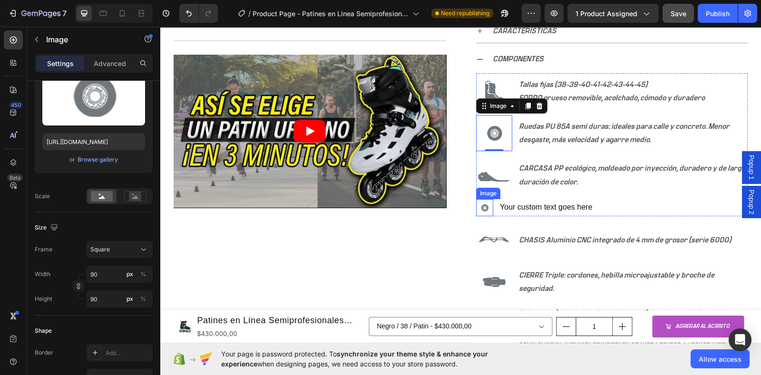
click at [480, 208] on img at bounding box center [485, 208] width 18 height 18
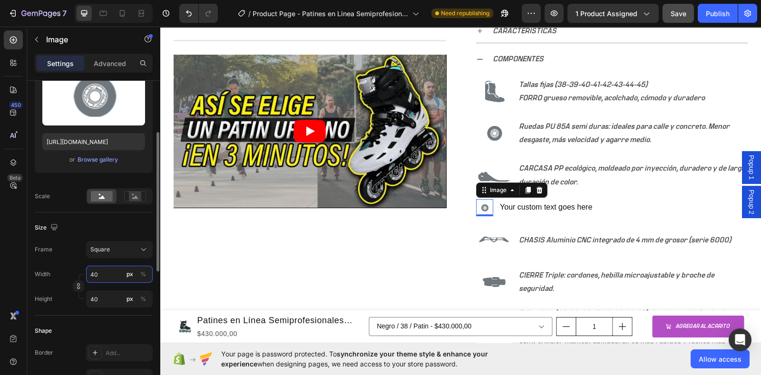
click at [96, 269] on input "40" at bounding box center [119, 274] width 67 height 17
type input "4"
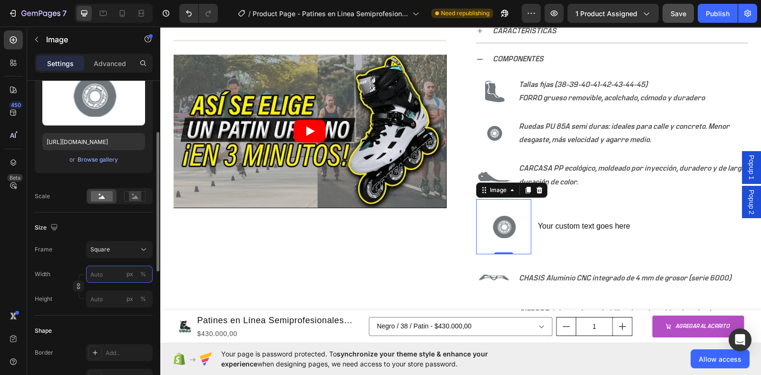
type input "9"
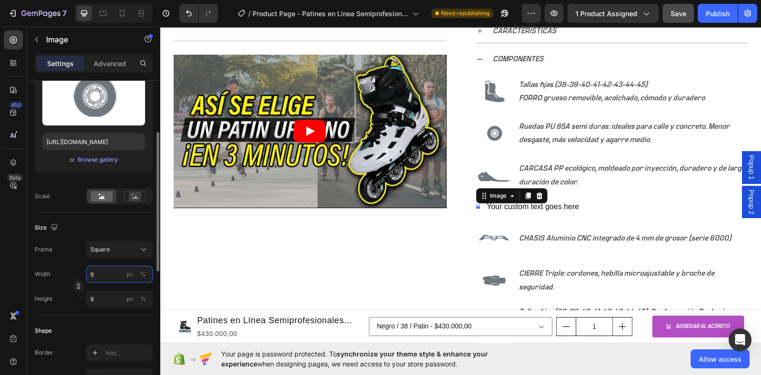
type input "90"
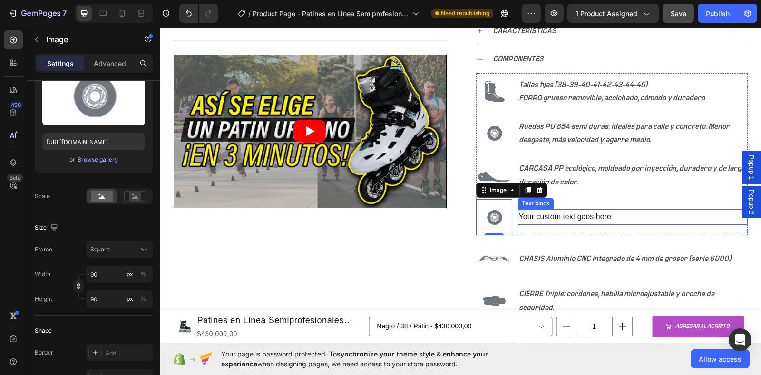
click at [601, 217] on div "Your custom text goes here" at bounding box center [633, 217] width 230 height 16
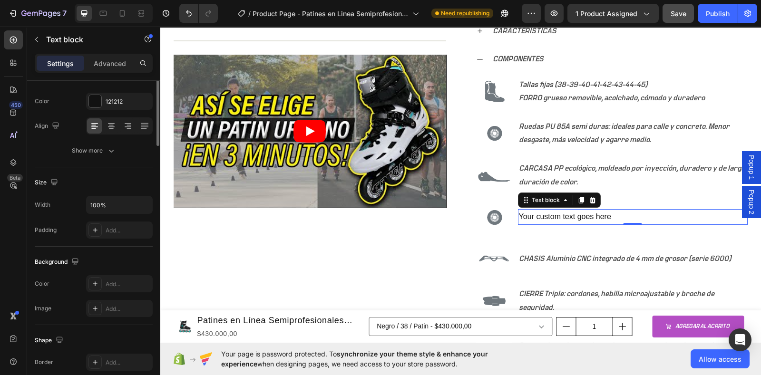
scroll to position [0, 0]
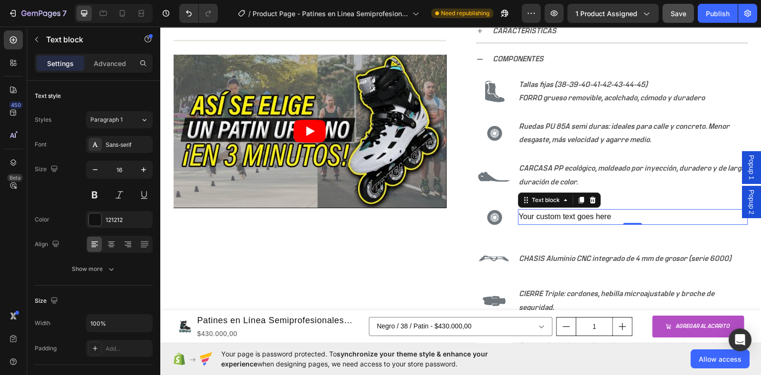
click at [533, 220] on div "Your custom text goes here" at bounding box center [633, 217] width 230 height 16
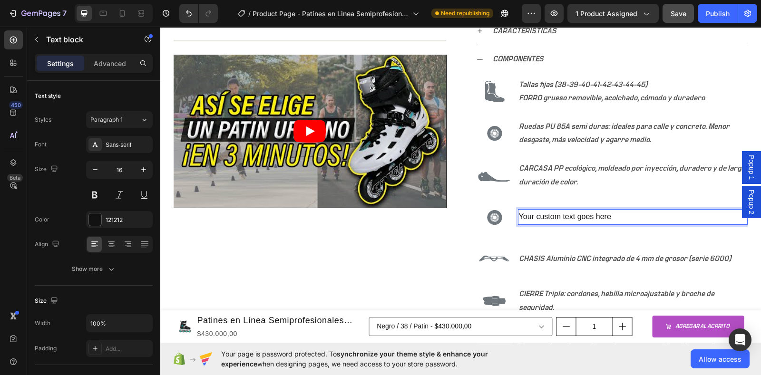
click at [608, 214] on p "Your custom text goes here" at bounding box center [633, 217] width 228 height 14
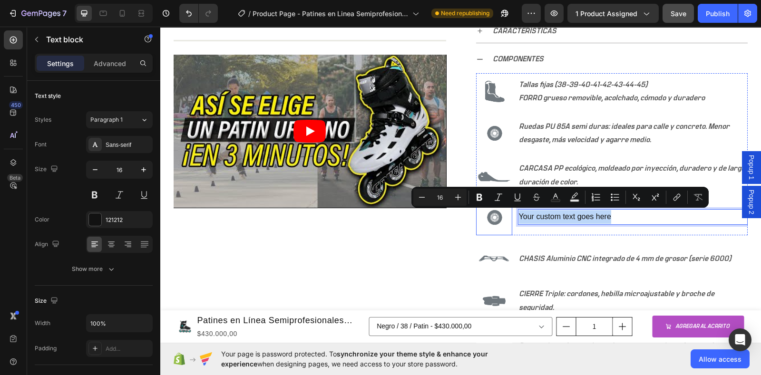
drag, startPoint x: 608, startPoint y: 215, endPoint x: 505, endPoint y: 215, distance: 103.6
click at [505, 215] on li "Image Your custom text goes here Text block 0" at bounding box center [611, 217] width 271 height 36
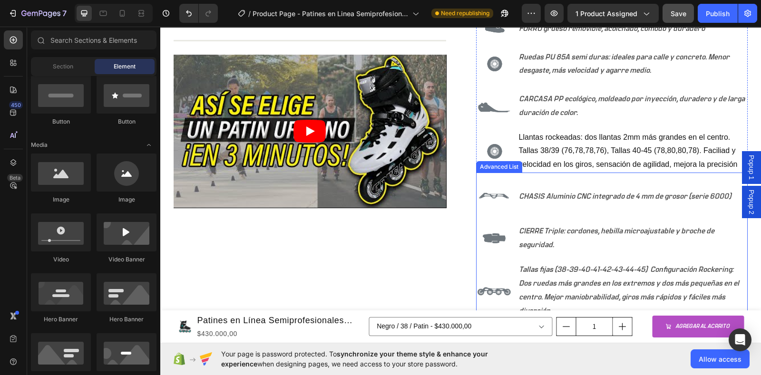
scroll to position [664, 0]
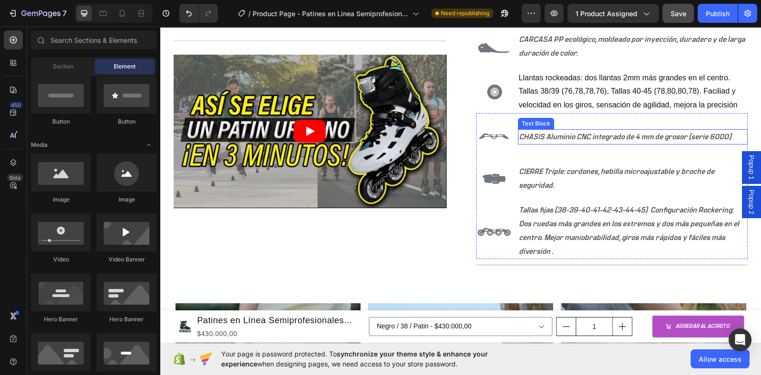
click at [532, 134] on p "CHASIS Aluminio CNC integrado de 4 mm de grosor (serie 6000)" at bounding box center [633, 137] width 228 height 14
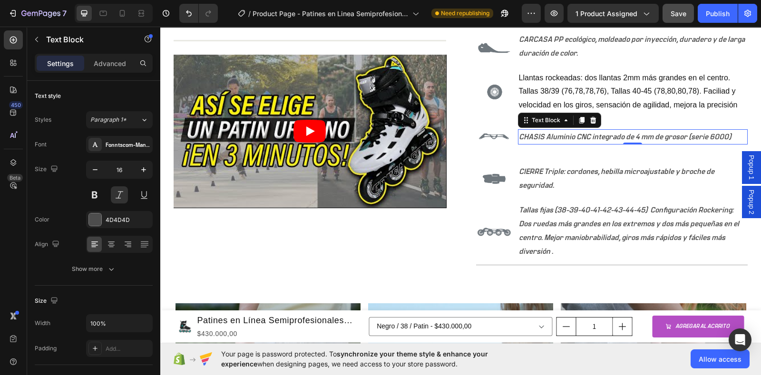
click at [572, 134] on p "CHASIS Aluminio CNC integrado de 4 mm de grosor (serie 6000)" at bounding box center [633, 137] width 228 height 14
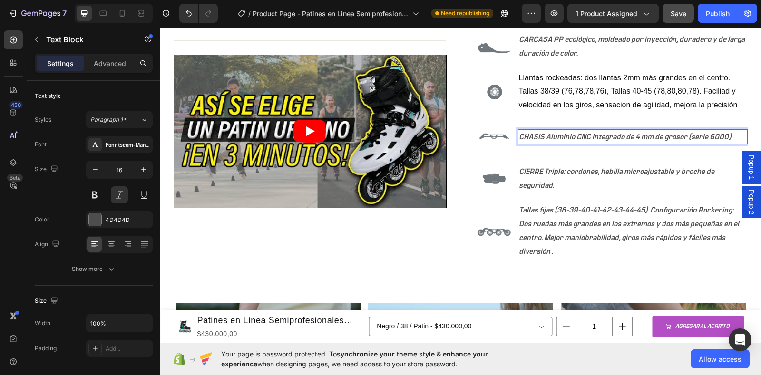
click at [568, 134] on p "CHASIS Aluminio CNC integrado de 4 mm de grosor (serie 6000)" at bounding box center [633, 137] width 228 height 14
click at [542, 135] on p "CHASIS Aluminio CNC integrado de 4 mm de grosor (serie 6000)" at bounding box center [633, 137] width 228 height 14
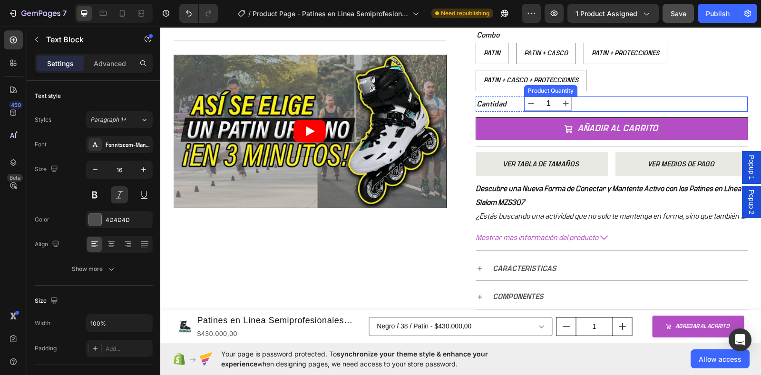
scroll to position [357, 0]
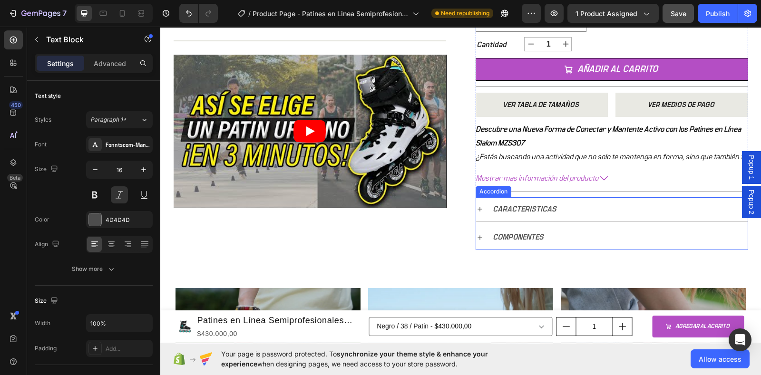
click at [476, 240] on icon at bounding box center [480, 238] width 8 height 8
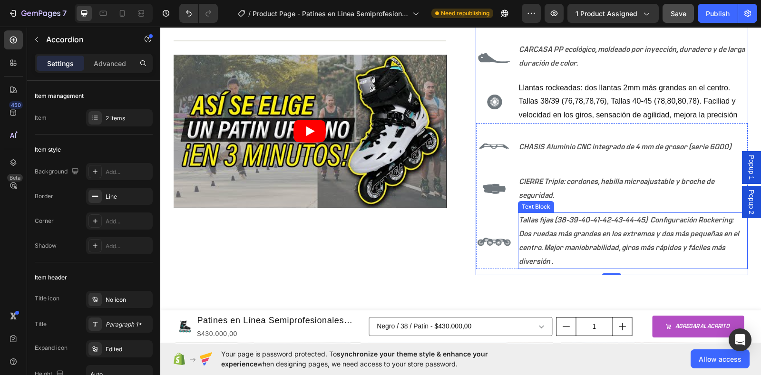
scroll to position [713, 0]
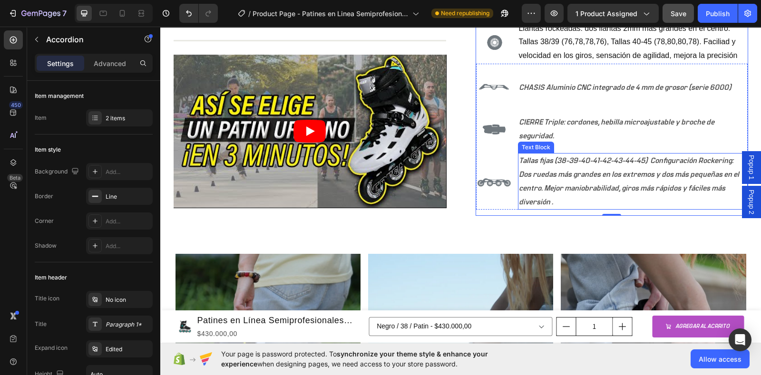
click at [566, 183] on p "Tallas fijas (38-39-40-41-42-43-44-45) Configuración Rockering: Dos ruedas más …" at bounding box center [633, 181] width 228 height 55
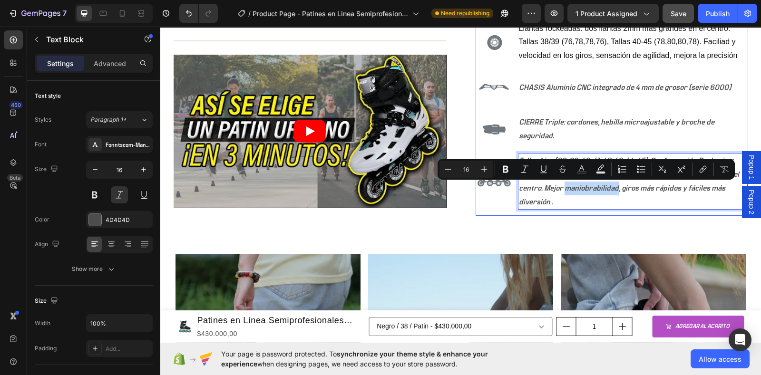
click at [630, 211] on div "Image Tallas fijas (38-39-40-41-42-43-44-45) FORRO grueso removible, acolchado,…" at bounding box center [611, 54] width 271 height 322
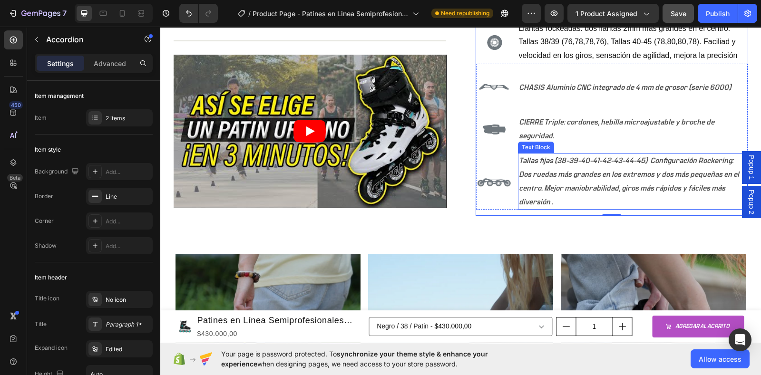
click at [520, 158] on p "Tallas fijas (38-39-40-41-42-43-44-45) Configuración Rockering: Dos ruedas más …" at bounding box center [633, 181] width 228 height 55
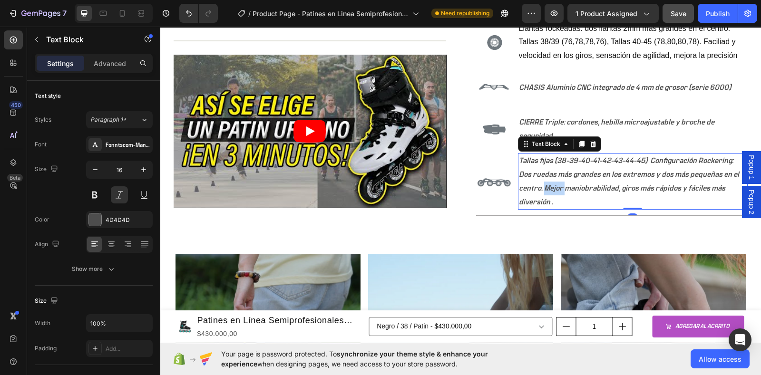
click at [542, 187] on p "Tallas fijas (38-39-40-41-42-43-44-45) Configuración Rockering: Dos ruedas más …" at bounding box center [633, 181] width 228 height 55
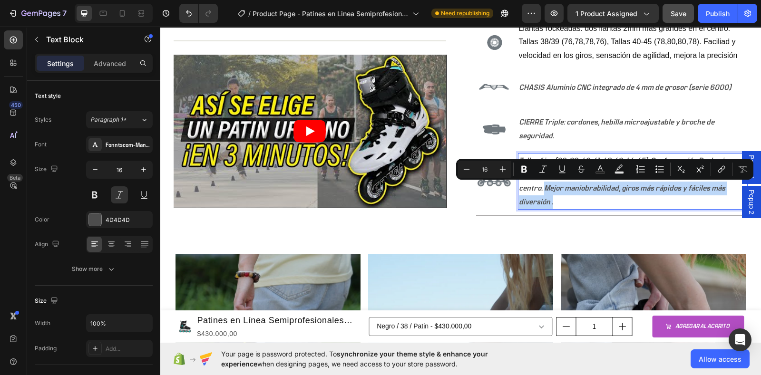
copy p "Mejor maniobrabilidad, giros más rápidos y fáciles más diversión ."
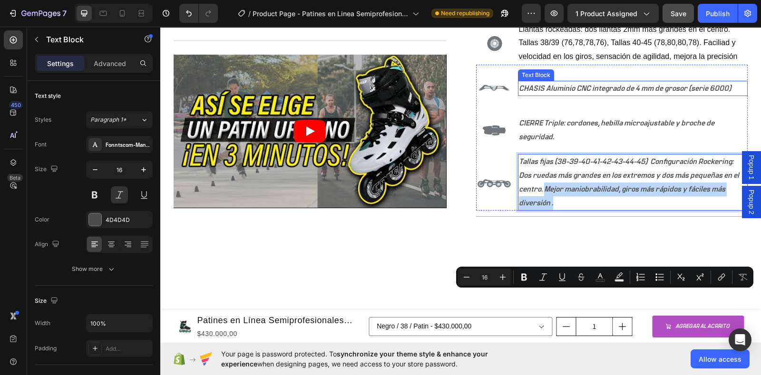
scroll to position [535, 0]
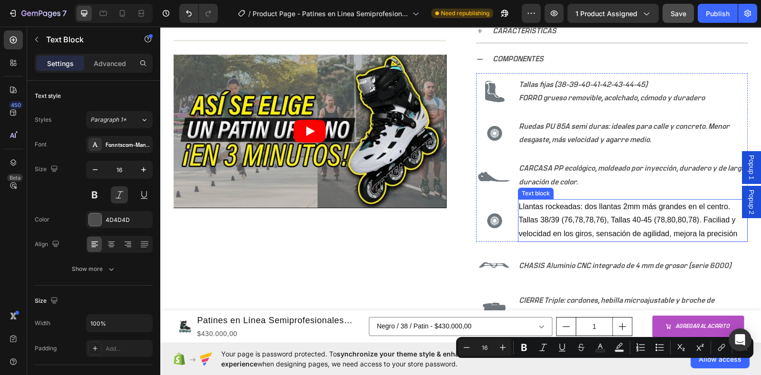
click at [599, 222] on p "Llantas rockeadas: dos llantas 2mm más grandes en el centro. Tallas 38/39 (76,7…" at bounding box center [633, 220] width 228 height 41
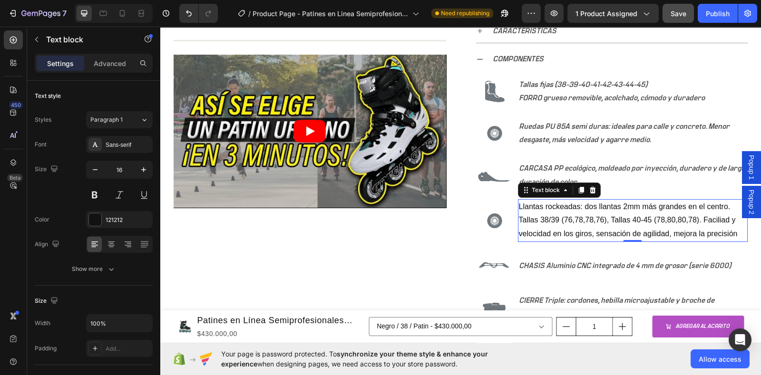
click at [675, 218] on p "Llantas rockeadas: dos llantas 2mm más grandes en el centro. Tallas 38/39 (76,7…" at bounding box center [633, 220] width 228 height 41
click at [675, 234] on p "Llantas rockeadas: dos llantas 2mm más grandes en el centro. Tallas 38/39 (76,7…" at bounding box center [633, 220] width 228 height 41
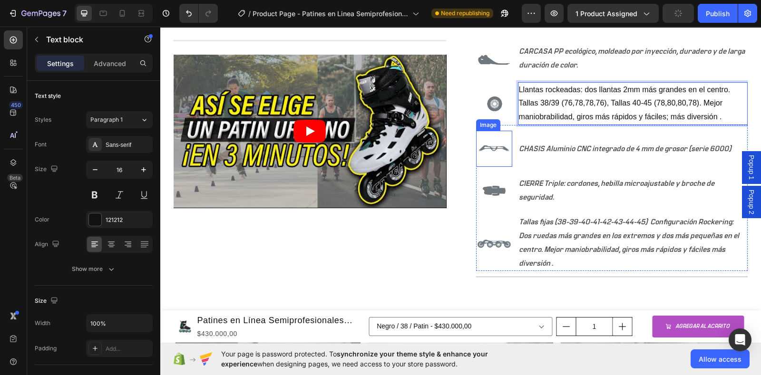
scroll to position [654, 0]
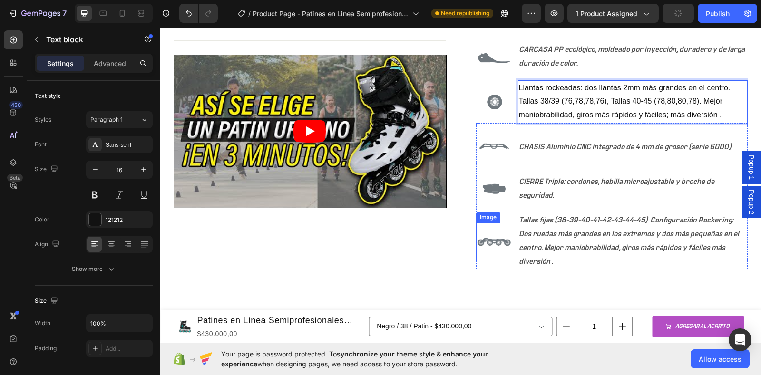
click at [480, 246] on img at bounding box center [494, 241] width 36 height 36
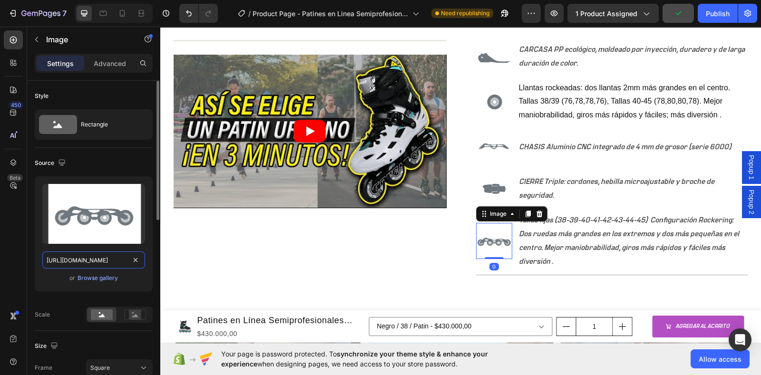
click at [92, 258] on input "https://cdn.shopify.com/s/files/1/0964/2947/4086/files/gempages_577184158929912…" at bounding box center [93, 259] width 103 height 17
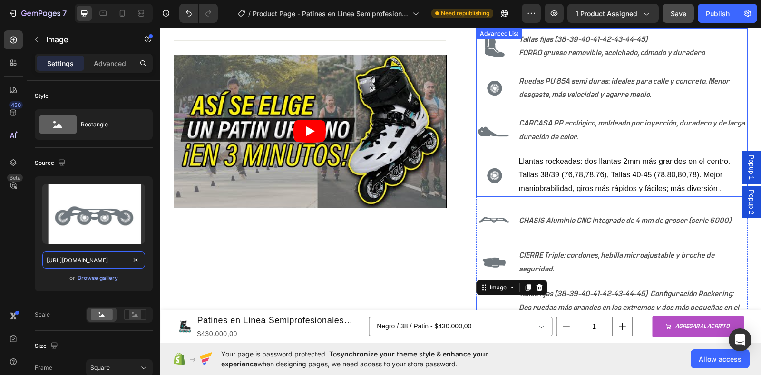
scroll to position [535, 0]
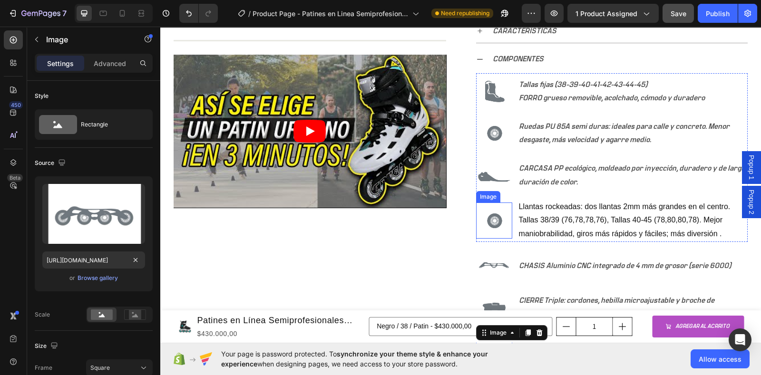
click at [487, 222] on img at bounding box center [494, 220] width 36 height 36
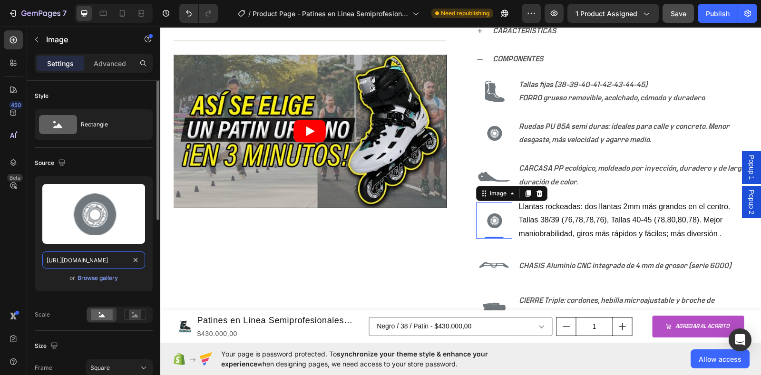
click at [94, 258] on input "https://cdn.shopify.com/s/files/1/0964/2947/4086/files/gempages_577184158929912…" at bounding box center [93, 259] width 103 height 17
paste input "fda76936-0ec4-4553-a5fa-8c239d047422"
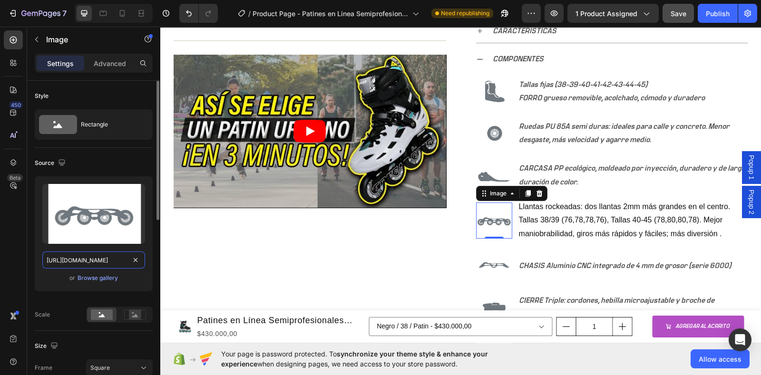
type input "https://cdn.shopify.com/s/files/1/0964/2947/4086/files/gempages_577184158929912…"
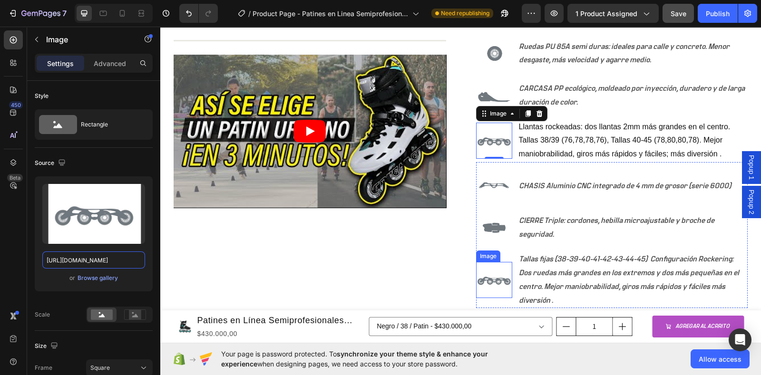
scroll to position [654, 0]
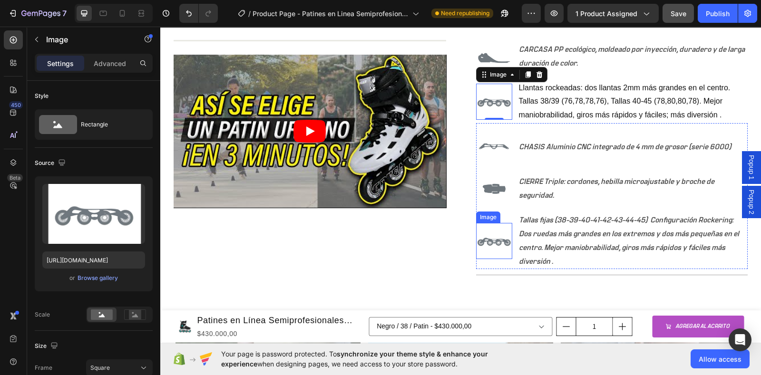
click at [491, 250] on img at bounding box center [494, 241] width 36 height 36
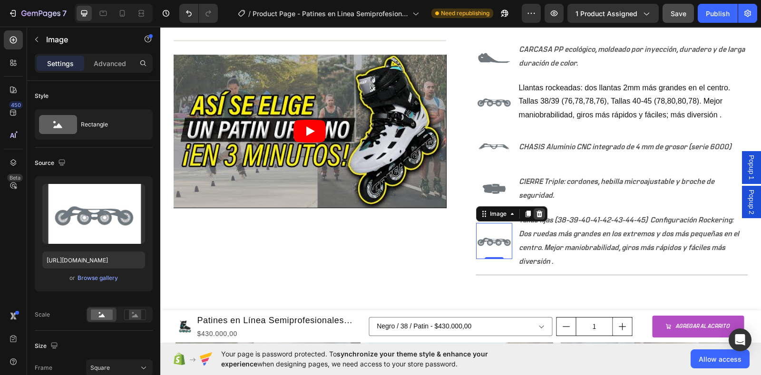
click at [536, 211] on icon at bounding box center [539, 214] width 6 height 7
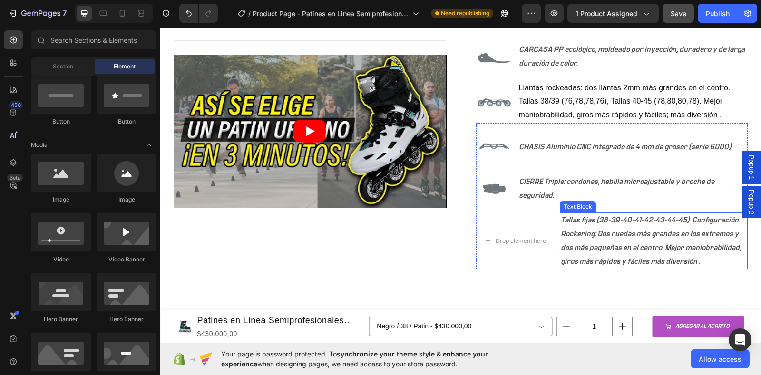
click at [647, 232] on p "Tallas fijas (38-39-40-41-42-43-44-45) Configuración Rockering: Dos ruedas más …" at bounding box center [653, 240] width 186 height 55
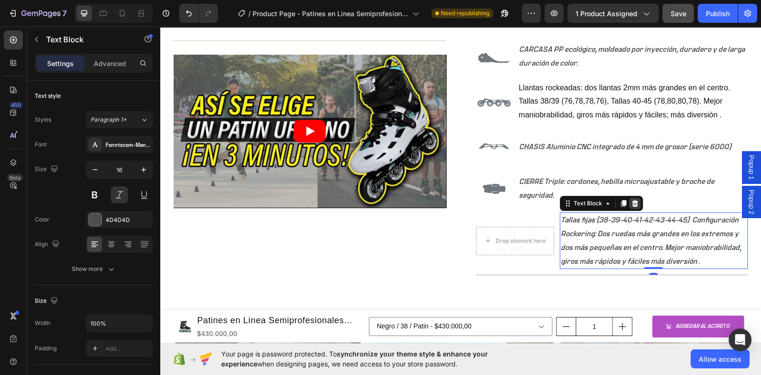
click at [631, 202] on icon at bounding box center [635, 204] width 8 height 8
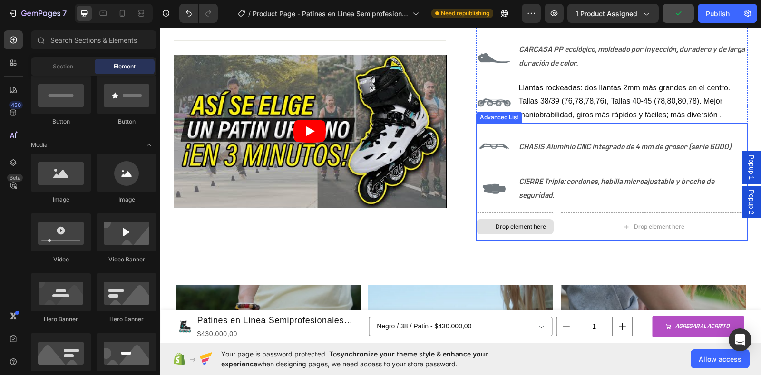
click at [511, 213] on div "Drop element here" at bounding box center [515, 226] width 78 height 29
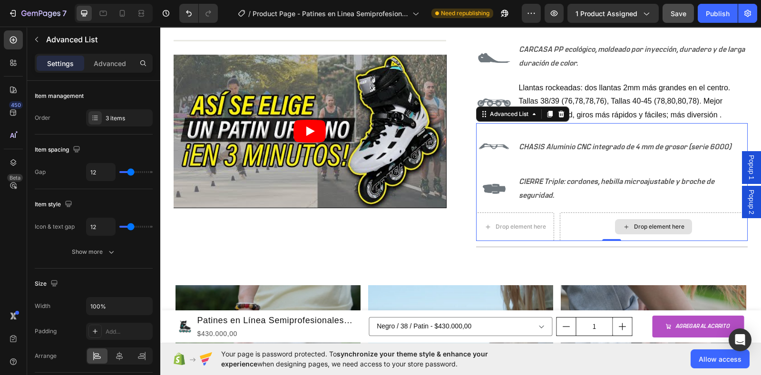
click at [565, 217] on div "Drop element here" at bounding box center [653, 226] width 188 height 29
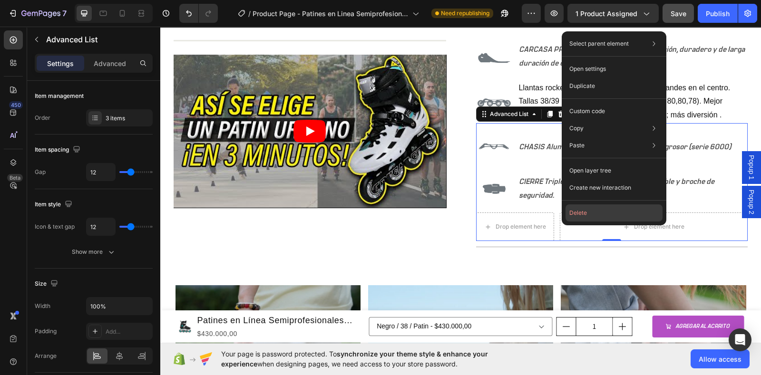
click at [571, 213] on button "Delete" at bounding box center [613, 212] width 97 height 17
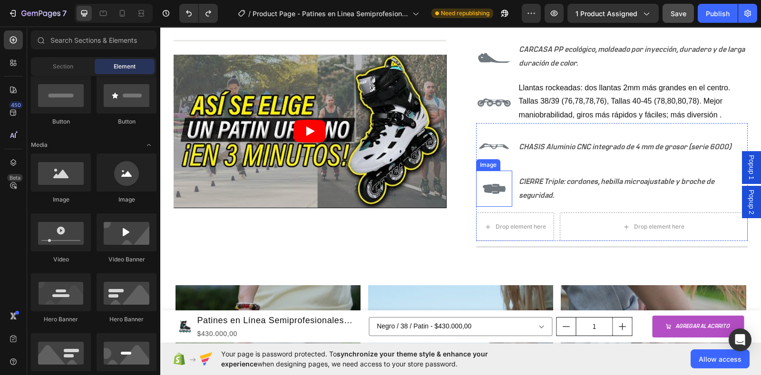
click at [476, 204] on img at bounding box center [494, 189] width 36 height 36
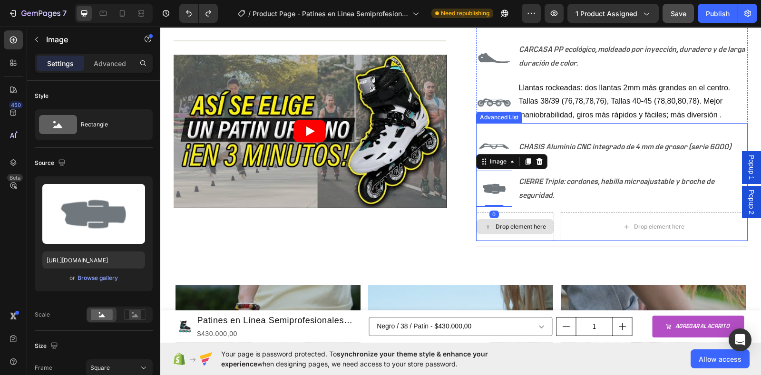
click at [476, 212] on div "Drop element here" at bounding box center [515, 226] width 78 height 29
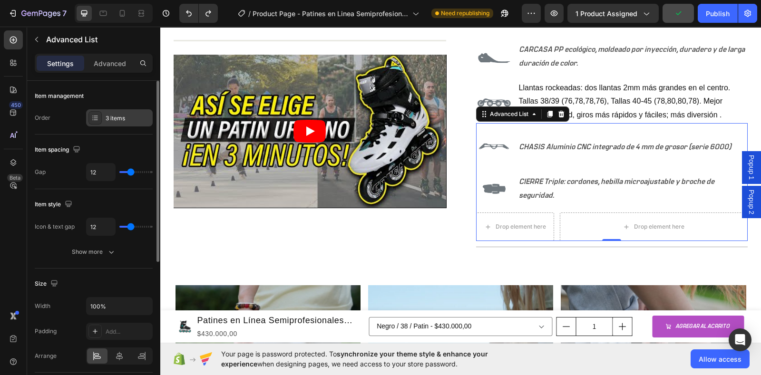
click at [120, 122] on div "3 items" at bounding box center [128, 118] width 45 height 9
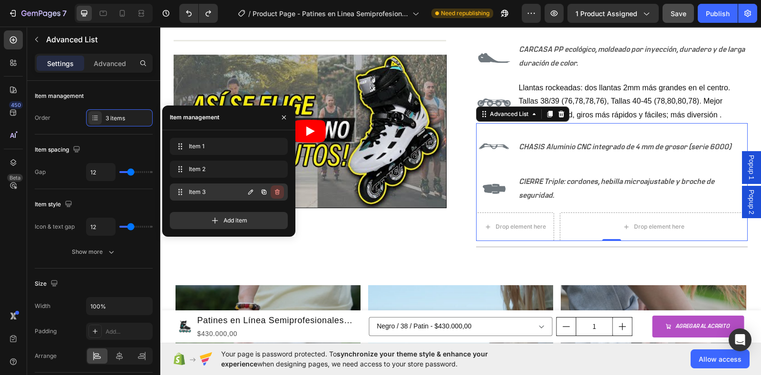
click at [275, 191] on icon "button" at bounding box center [277, 192] width 8 height 8
click at [275, 191] on div "Delete" at bounding box center [271, 192] width 18 height 9
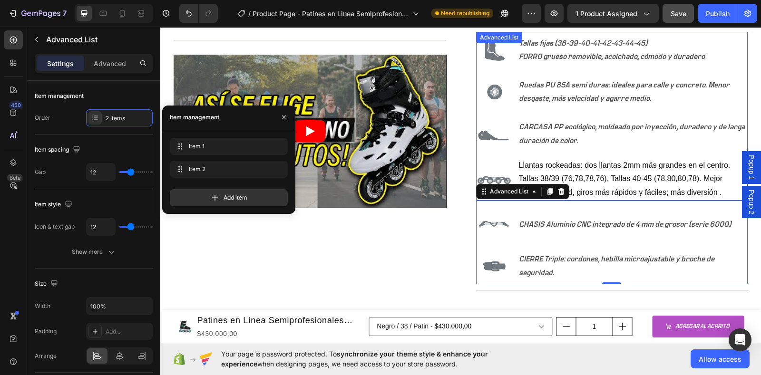
scroll to position [535, 0]
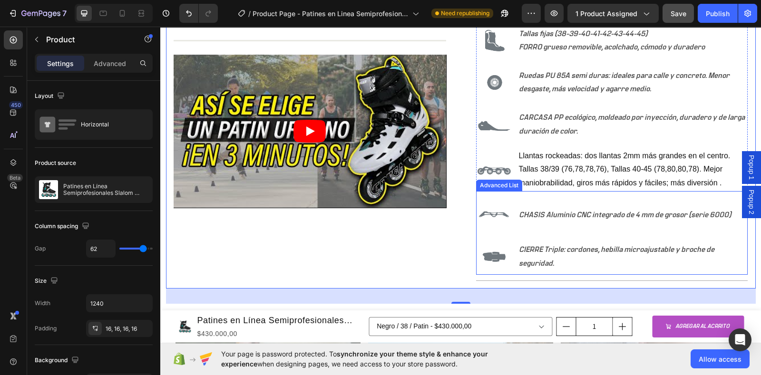
scroll to position [594, 0]
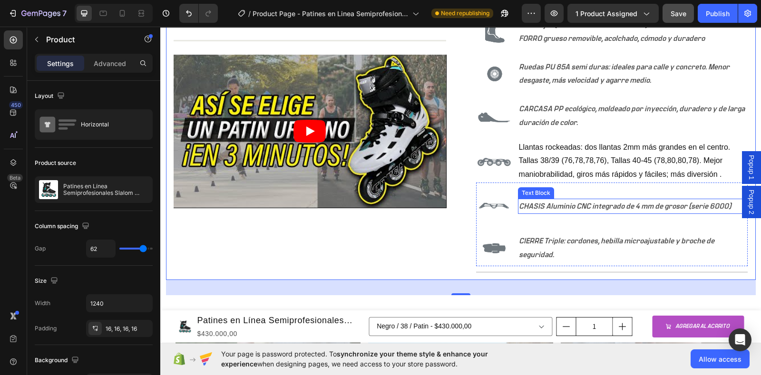
click at [572, 208] on p "CHASIS Aluminio CNC integrado de 4 mm de grosor (serie 6000)" at bounding box center [633, 207] width 228 height 14
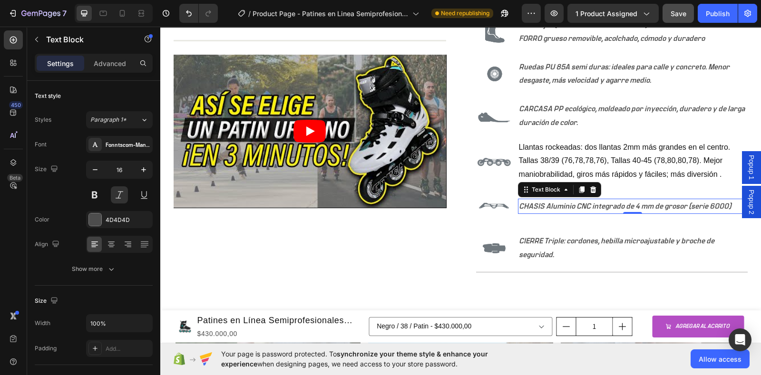
click at [571, 205] on p "CHASIS Aluminio CNC integrado de 4 mm de grosor (serie 6000)" at bounding box center [633, 207] width 228 height 14
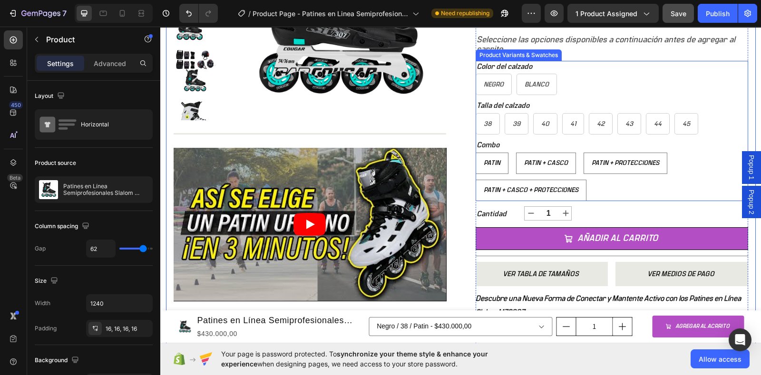
scroll to position [178, 0]
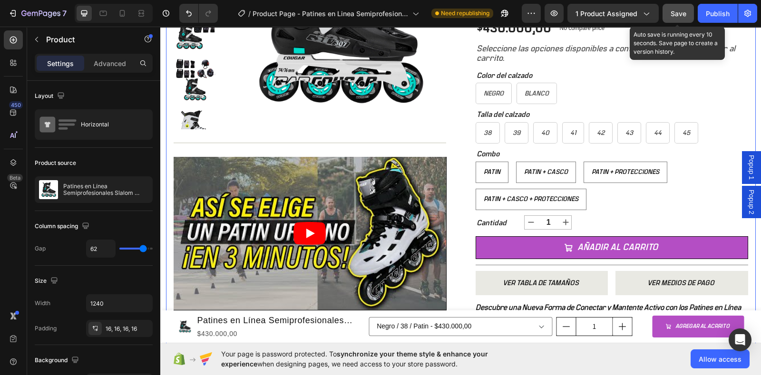
click at [675, 16] on span "Save" at bounding box center [678, 14] width 16 height 8
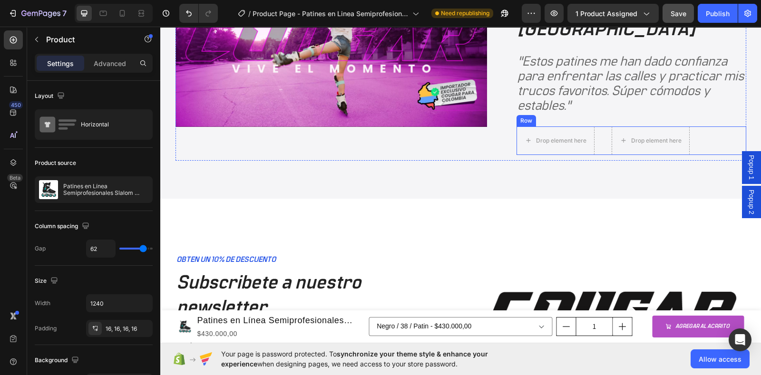
scroll to position [1961, 0]
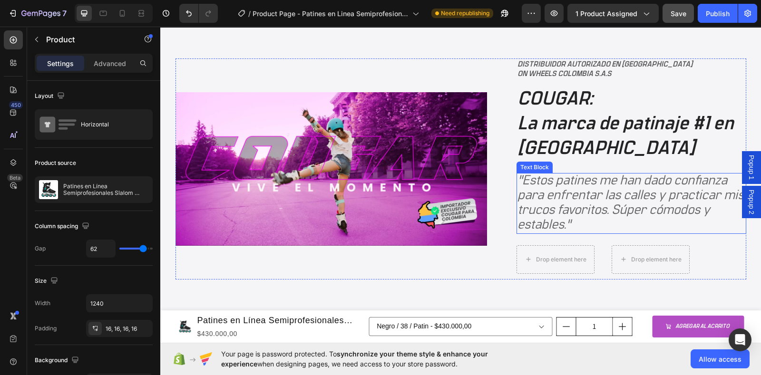
click at [528, 174] on span ""Estos patines me han dado confianza para enfrentar las calles y practicar mis …" at bounding box center [630, 203] width 226 height 58
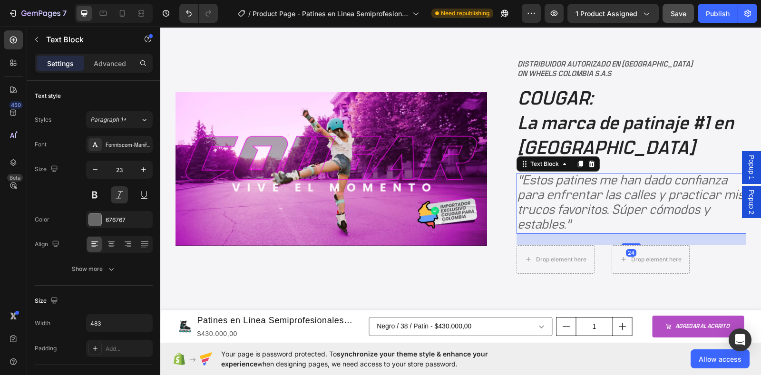
click at [525, 176] on span ""Estos patines me han dado confianza para enfrentar las calles y practicar mis …" at bounding box center [630, 203] width 226 height 58
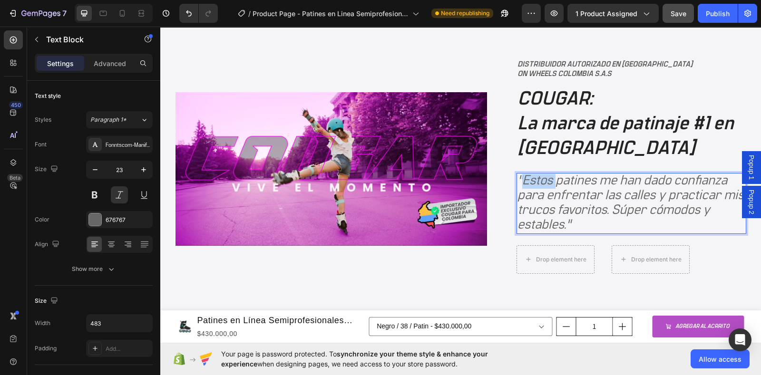
click at [525, 176] on span ""Estos patines me han dado confianza para enfrentar las calles y practicar mis …" at bounding box center [630, 203] width 226 height 58
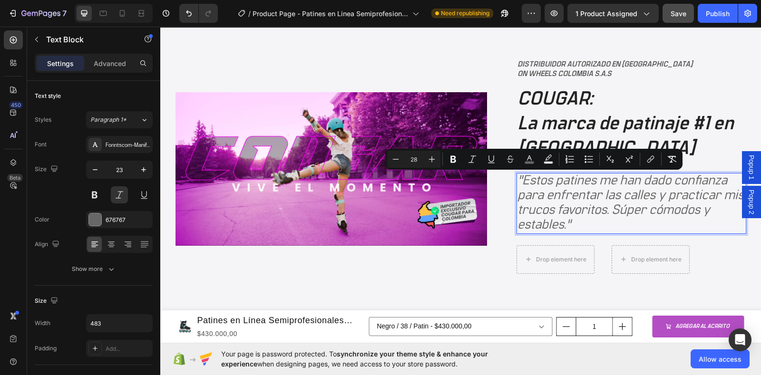
click at [579, 223] on p ""Estos patines me han dado confianza para enfrentar las calles y practicar mis …" at bounding box center [631, 203] width 228 height 59
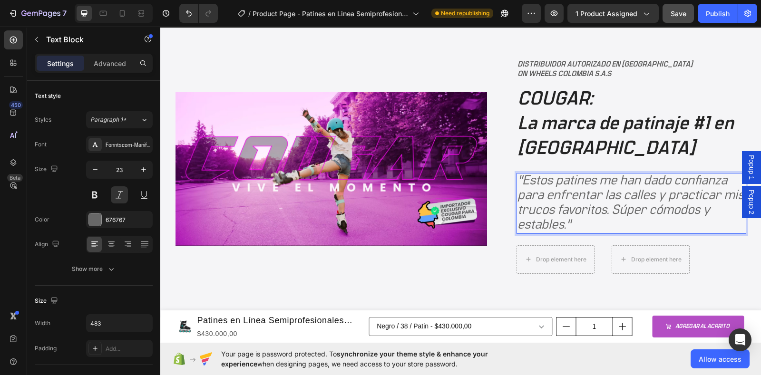
click at [562, 225] on span ""Estos patines me han dado confianza para enfrentar las calles y practicar mis …" at bounding box center [630, 203] width 226 height 58
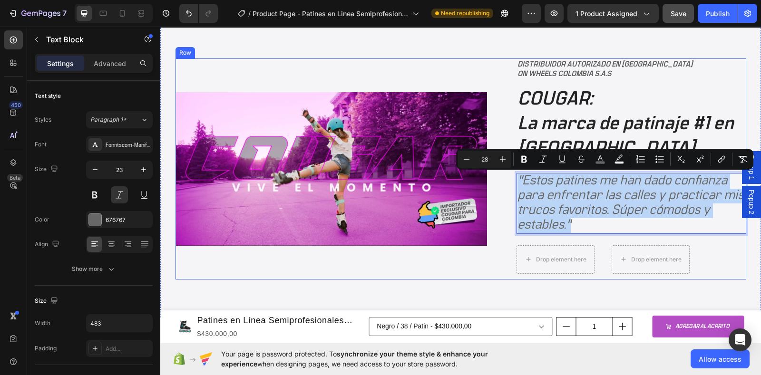
drag, startPoint x: 573, startPoint y: 220, endPoint x: 508, endPoint y: 172, distance: 80.6
click at [508, 172] on div "Image DISTRIBUIDOR AUTORIZADO EN COLOMBIA ON WHEELS COLOMBIA S.A.S Text Block C…" at bounding box center [460, 168] width 570 height 221
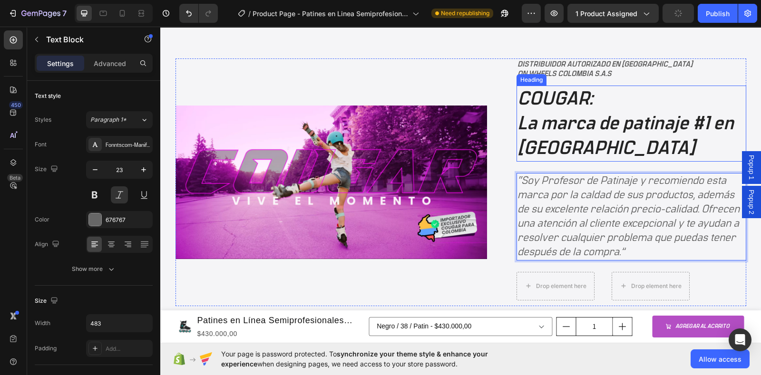
click at [527, 124] on strong "La marca de patinaje #1 en Asia" at bounding box center [625, 136] width 216 height 44
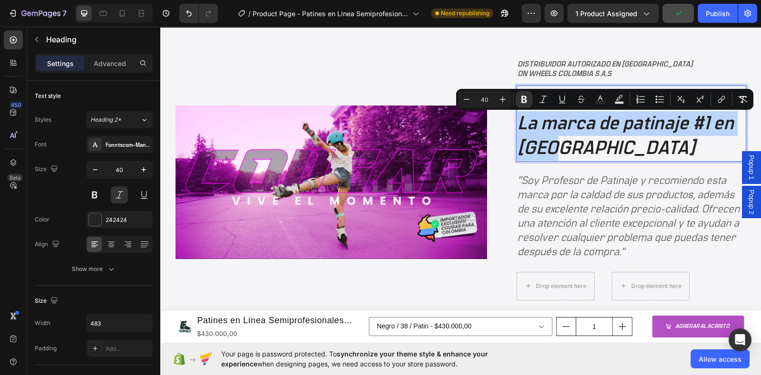
drag, startPoint x: 516, startPoint y: 122, endPoint x: 554, endPoint y: 146, distance: 45.5
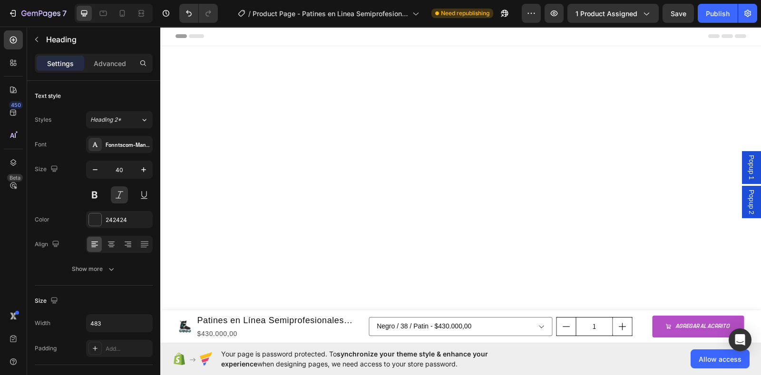
scroll to position [1961, 0]
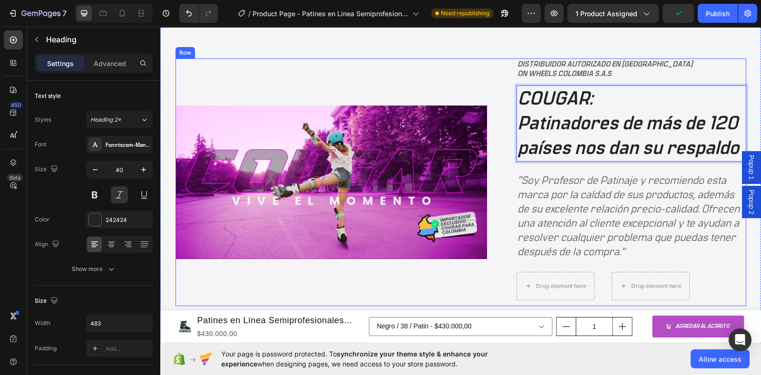
click at [508, 122] on div "Image DISTRIBUIDOR AUTORIZADO EN [GEOGRAPHIC_DATA] ON WHEELS COLOMBIA S.A.S Tex…" at bounding box center [460, 182] width 570 height 248
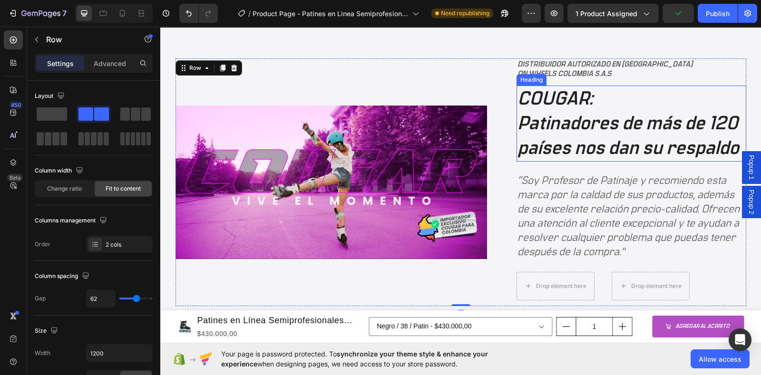
click at [518, 125] on p "⁠⁠⁠⁠⁠⁠⁠ COUGAR: Patinadores de más de 120 países nos dan su respaldo" at bounding box center [631, 124] width 228 height 74
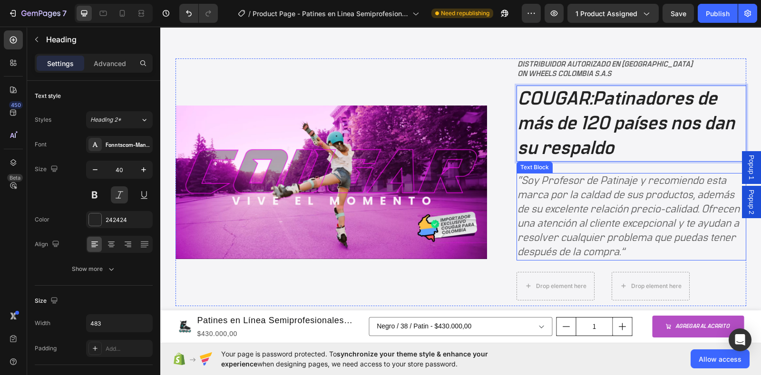
click at [632, 259] on div "“Soy Profesor de Patinaje y recomiendo esta marca por la caldad de sus producto…" at bounding box center [631, 216] width 230 height 87
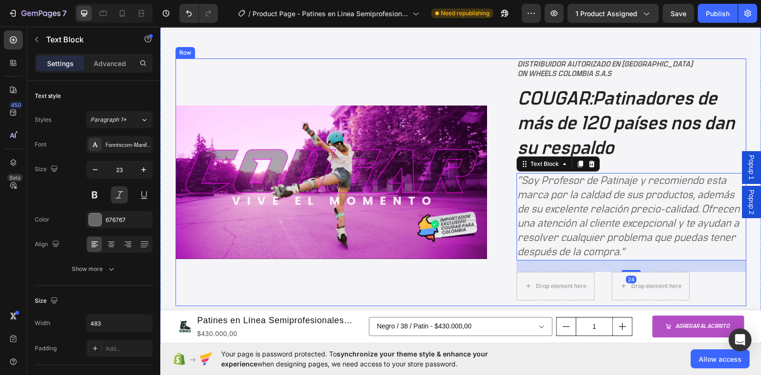
click at [450, 280] on div "Image" at bounding box center [330, 182] width 311 height 248
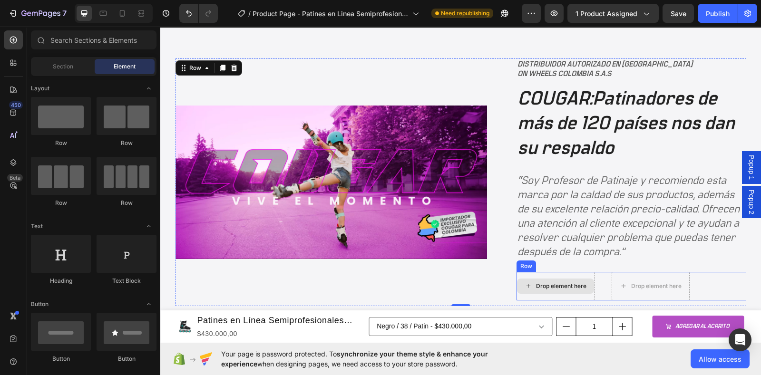
click at [540, 284] on div "Drop element here" at bounding box center [561, 286] width 50 height 8
click at [719, 283] on div "Drop element here Drop element here Row" at bounding box center [631, 286] width 230 height 29
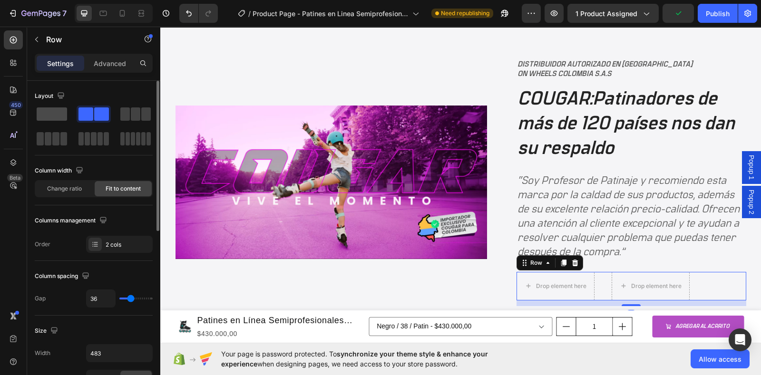
click at [58, 116] on span at bounding box center [52, 113] width 30 height 13
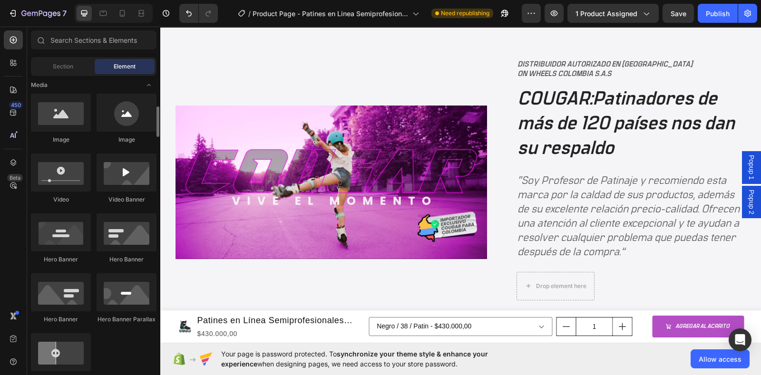
scroll to position [0, 0]
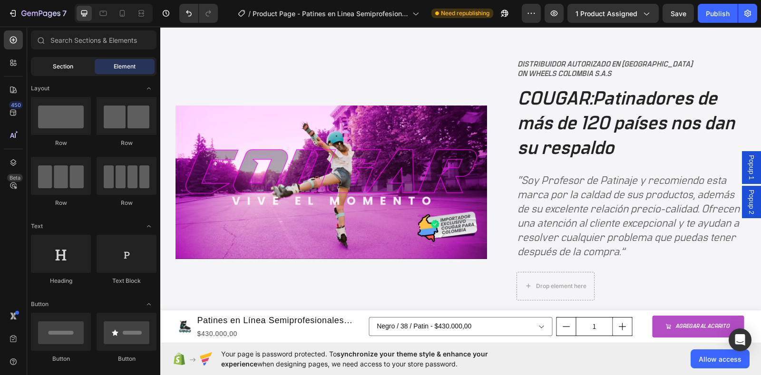
click at [57, 65] on span "Section" at bounding box center [63, 66] width 20 height 9
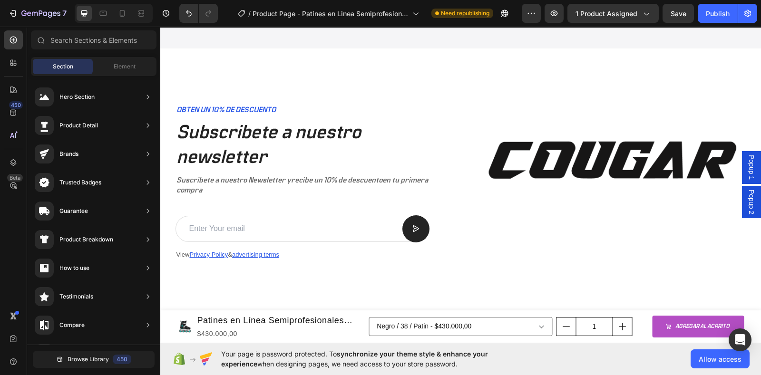
scroll to position [2198, 0]
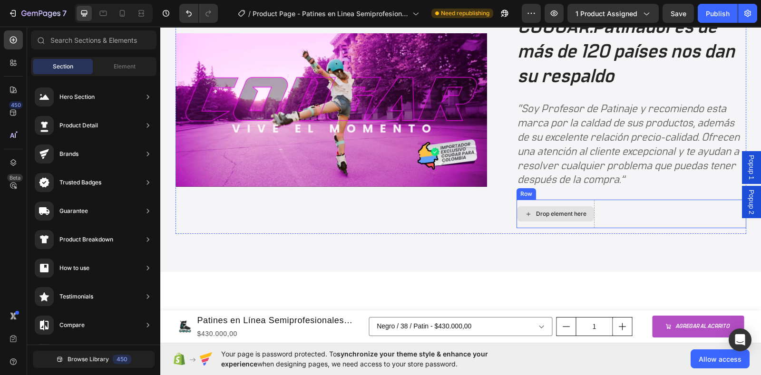
click at [558, 213] on div "Drop element here" at bounding box center [561, 214] width 50 height 8
click at [616, 214] on div "Drop element here Row" at bounding box center [631, 214] width 230 height 29
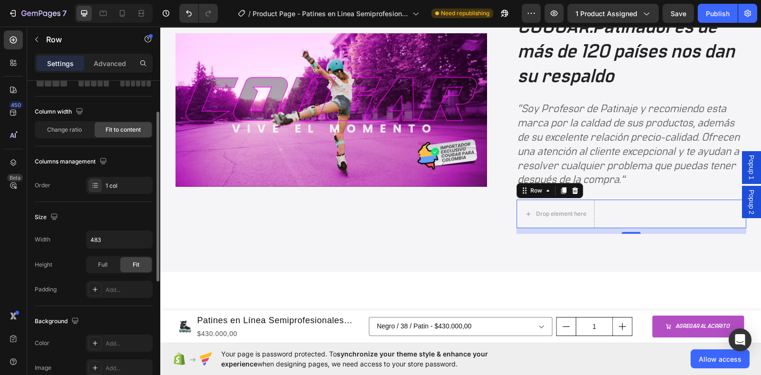
scroll to position [118, 0]
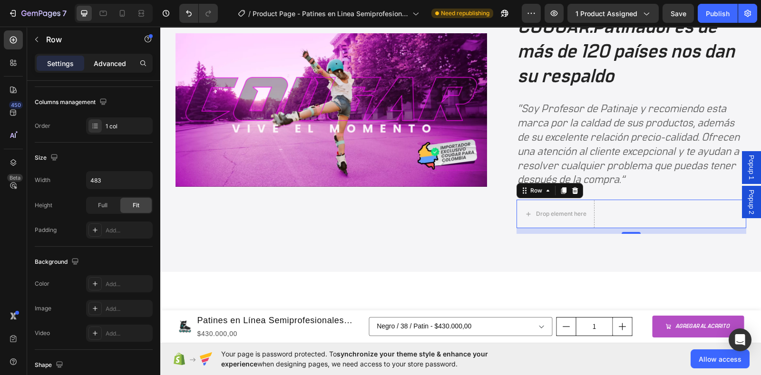
click at [114, 64] on p "Advanced" at bounding box center [110, 63] width 32 height 10
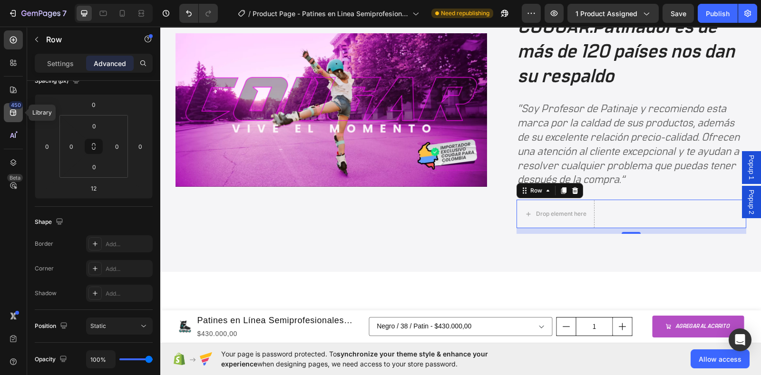
click at [14, 111] on icon at bounding box center [14, 113] width 10 height 10
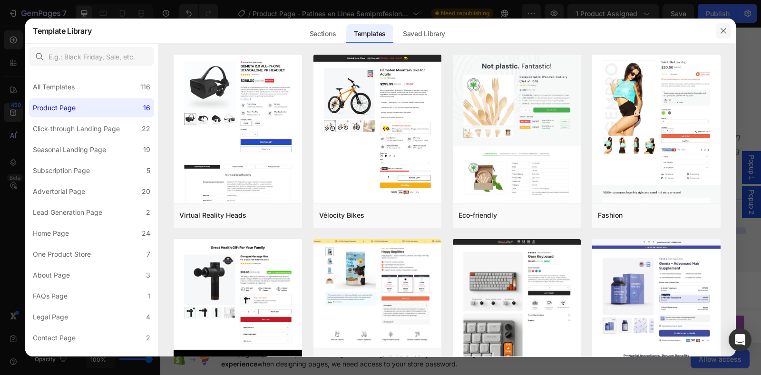
click at [724, 29] on icon "button" at bounding box center [723, 31] width 8 height 8
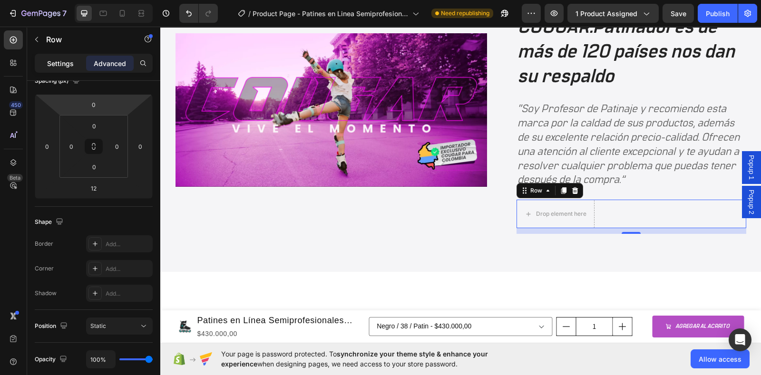
click at [44, 61] on div "Settings" at bounding box center [61, 63] width 48 height 15
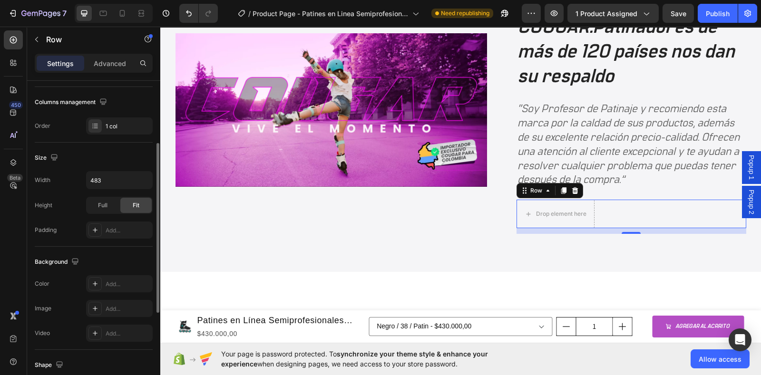
scroll to position [0, 0]
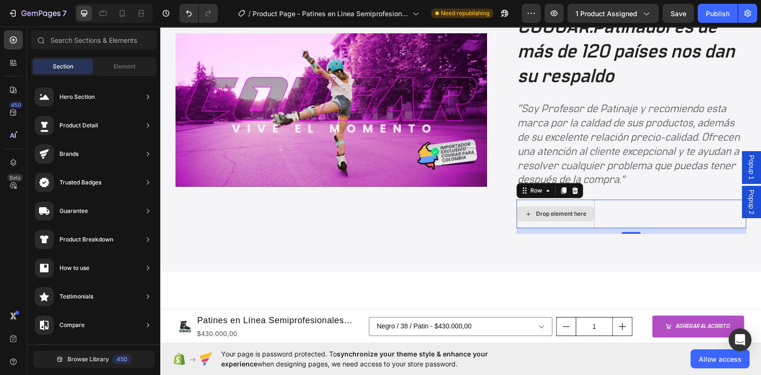
click at [547, 217] on div "Drop element here" at bounding box center [561, 214] width 50 height 8
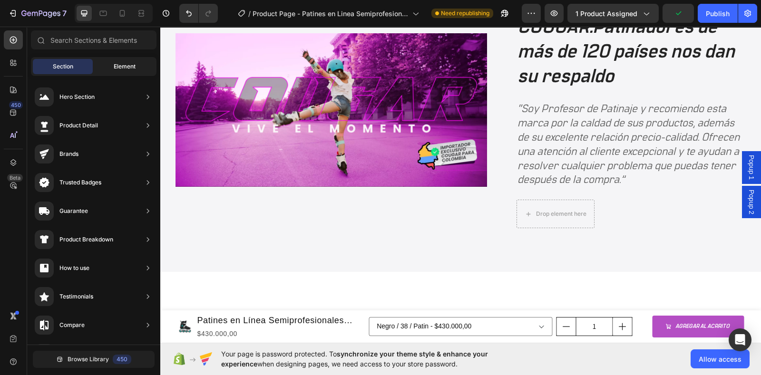
click at [126, 62] on span "Element" at bounding box center [125, 66] width 22 height 9
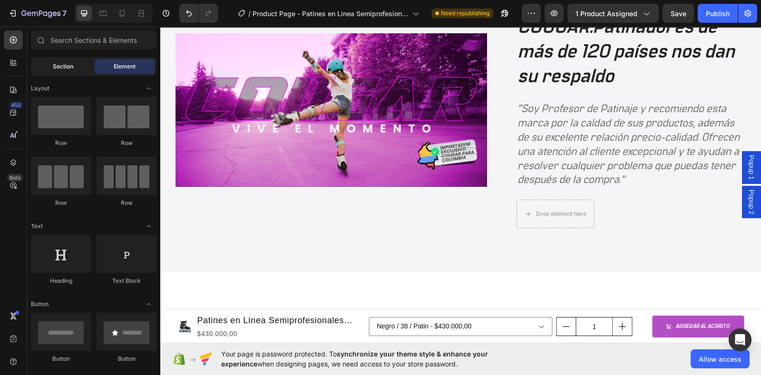
click at [50, 61] on div "Section" at bounding box center [63, 66] width 60 height 15
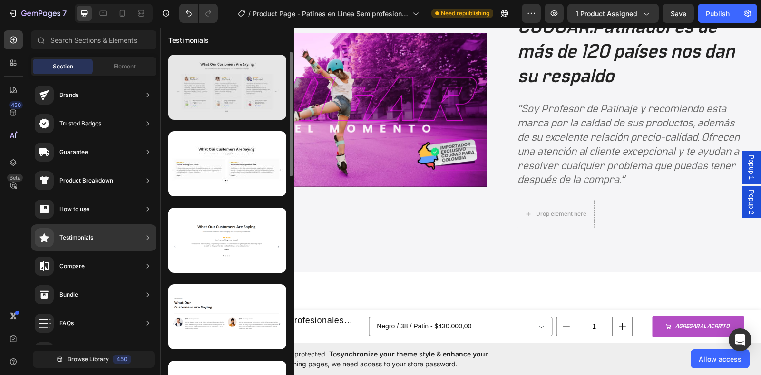
click at [227, 78] on div at bounding box center [227, 87] width 118 height 65
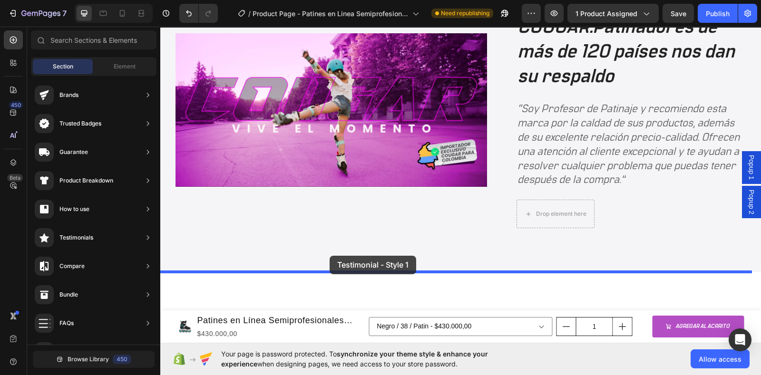
drag, startPoint x: 388, startPoint y: 113, endPoint x: 329, endPoint y: 256, distance: 154.7
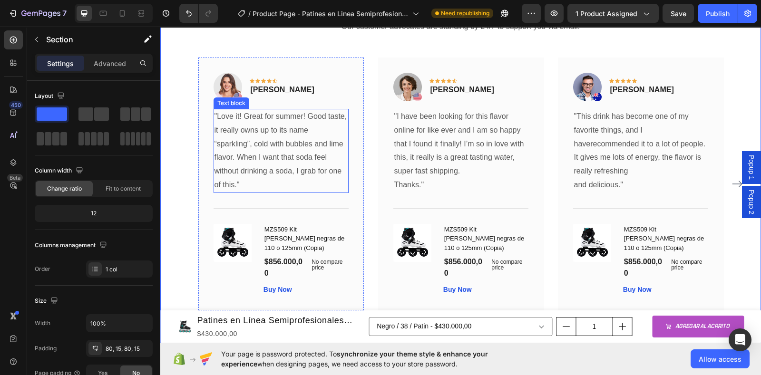
scroll to position [2529, 0]
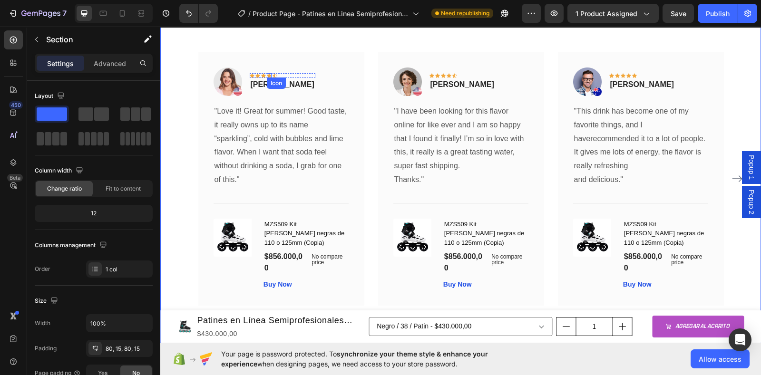
click at [264, 77] on div "Icon Icon Icon Icon Icon Row [PERSON_NAME] Text block" at bounding box center [283, 81] width 66 height 29
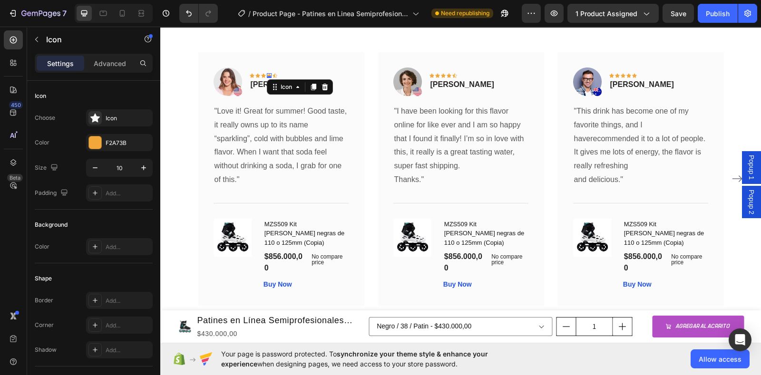
click at [272, 74] on icon at bounding box center [274, 75] width 5 height 4
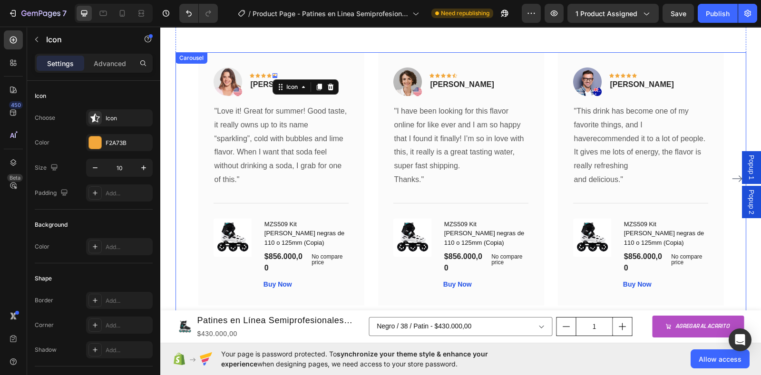
click at [362, 197] on div "Image Icon Icon Icon Icon Icon 0 Row [PERSON_NAME] Text block Row "Love it! Gre…" at bounding box center [460, 178] width 525 height 253
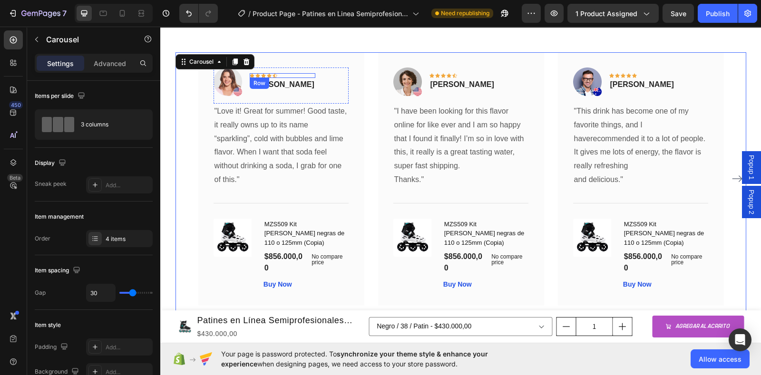
click at [280, 76] on div "Icon Icon Icon Icon Icon Row" at bounding box center [283, 75] width 66 height 5
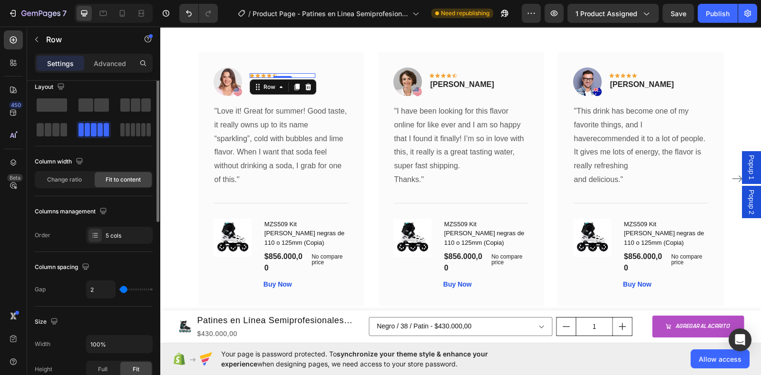
scroll to position [0, 0]
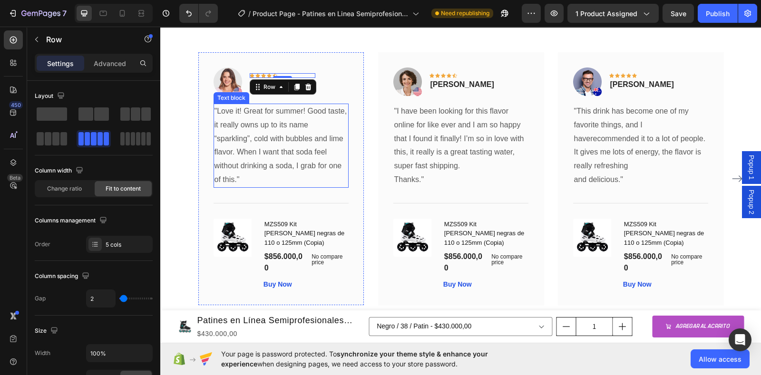
click at [284, 132] on p ""Love it! Great for summer! Good taste, it really owns up to its name “sparklin…" at bounding box center [280, 146] width 133 height 82
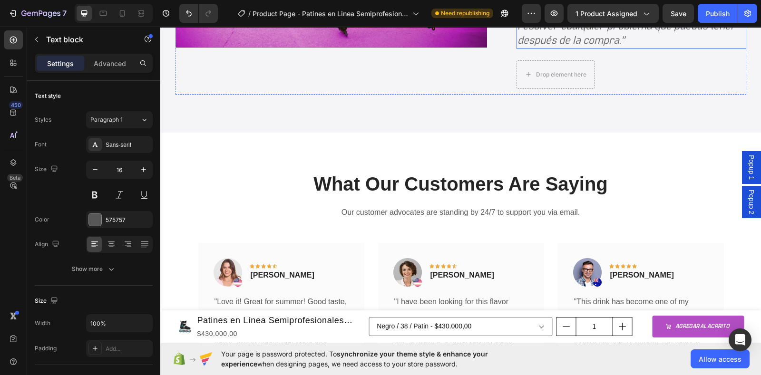
scroll to position [2172, 0]
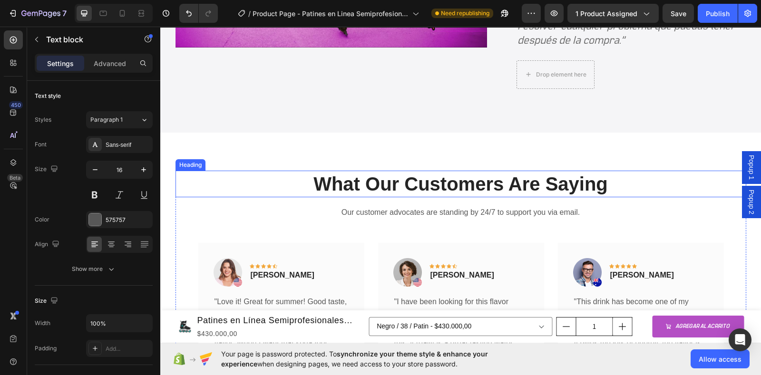
click at [601, 183] on p "What Our Customers Are Saying" at bounding box center [460, 184] width 569 height 25
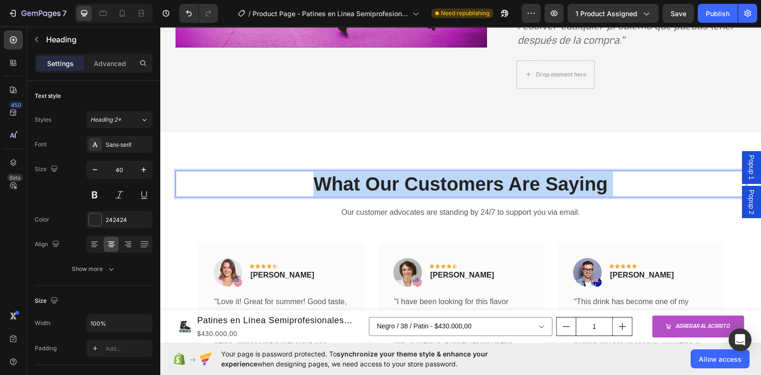
drag, startPoint x: 601, startPoint y: 183, endPoint x: 547, endPoint y: 164, distance: 57.1
click at [429, 180] on p "What Our Customers Are Saying" at bounding box center [460, 184] width 569 height 25
drag, startPoint x: 600, startPoint y: 184, endPoint x: 313, endPoint y: 174, distance: 287.3
click at [313, 174] on p "What Our Customers Are Saying" at bounding box center [460, 184] width 569 height 25
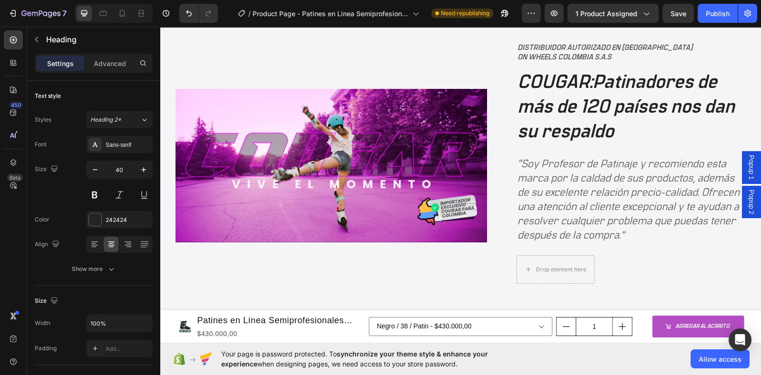
scroll to position [1994, 0]
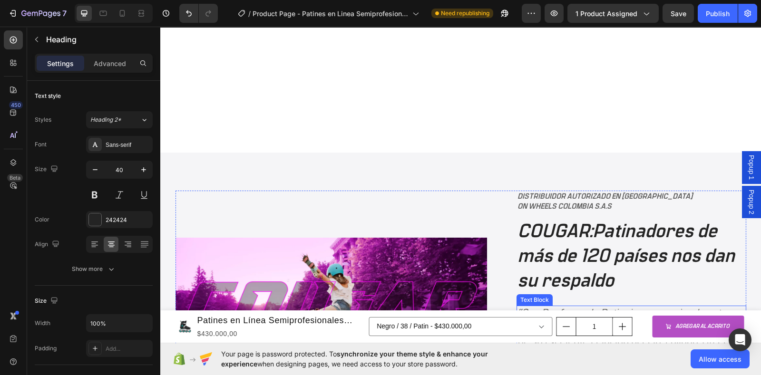
click at [613, 307] on p "“Soy Profesor de Patinaje y recomiendo esta marca por la caldad de sus producto…" at bounding box center [631, 349] width 228 height 85
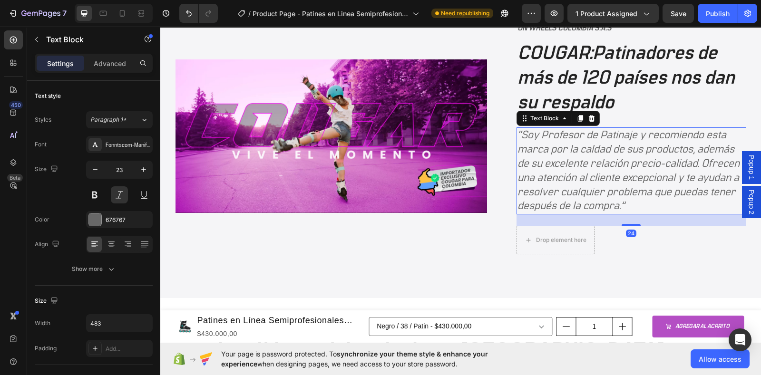
click at [621, 205] on p "“Soy Profesor de Patinaje y recomiendo esta marca por la caldad de sus producto…" at bounding box center [631, 170] width 228 height 85
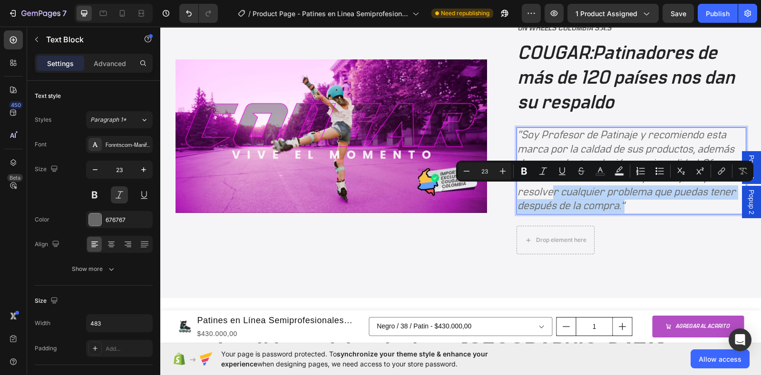
drag, startPoint x: 622, startPoint y: 202, endPoint x: 547, endPoint y: 187, distance: 77.2
click at [547, 187] on p "“Soy Profesor de Patinaje y recomiendo esta marca por la caldad de sus producto…" at bounding box center [631, 170] width 228 height 85
click at [618, 201] on p "“Soy Profesor de Patinaje y recomiendo esta marca por la caldad de sus producto…" at bounding box center [631, 170] width 228 height 85
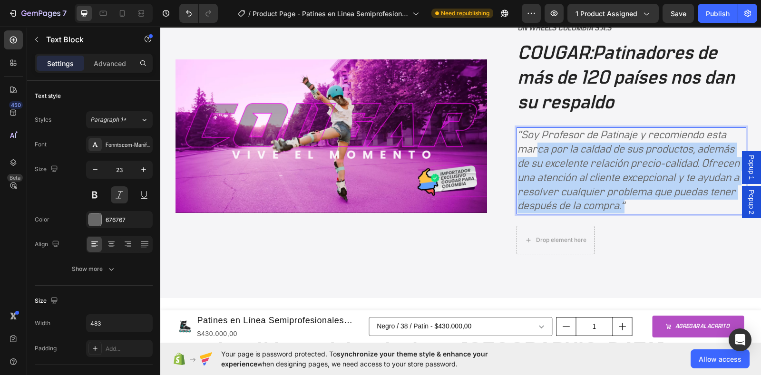
drag, startPoint x: 627, startPoint y: 204, endPoint x: 533, endPoint y: 153, distance: 107.6
click at [533, 153] on p "“Soy Profesor de Patinaje y recomiendo esta marca por la caldad de sus producto…" at bounding box center [631, 170] width 228 height 85
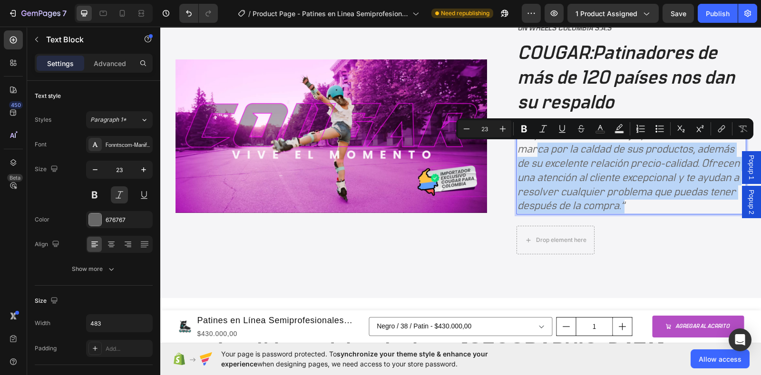
click at [602, 185] on p "“Soy Profesor de Patinaje y recomiendo esta marca por la caldad de sus producto…" at bounding box center [631, 170] width 228 height 85
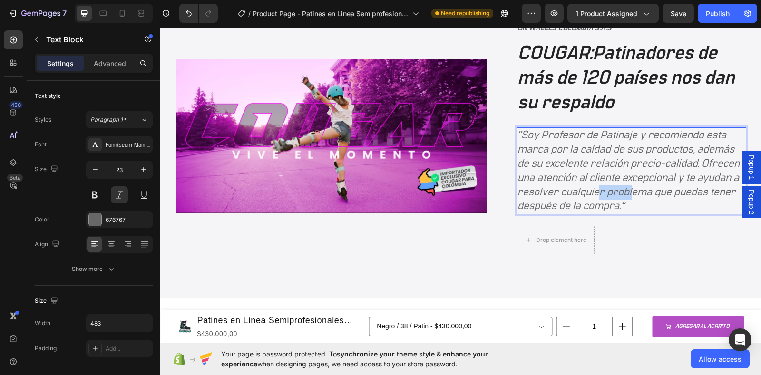
drag, startPoint x: 623, startPoint y: 198, endPoint x: 592, endPoint y: 195, distance: 31.0
click at [592, 195] on p "“Soy Profesor de Patinaje y recomiendo esta marca por la caldad de sus producto…" at bounding box center [631, 170] width 228 height 85
click at [623, 205] on p "“Soy Profesor de Patinaje y recomiendo esta marca por la caldad de sus producto…" at bounding box center [631, 170] width 228 height 85
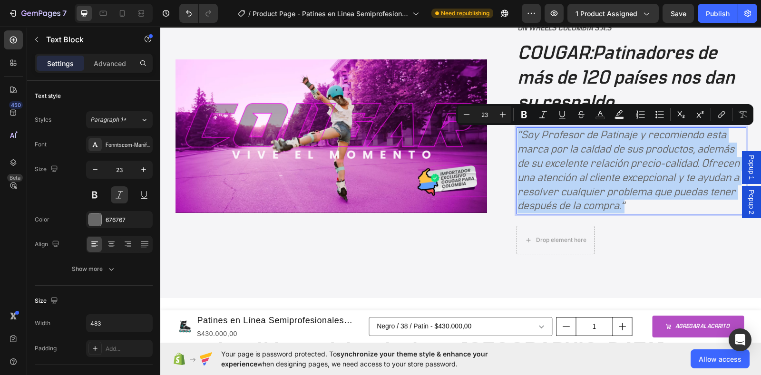
copy p "“Soy Profesor de Patinaje y recomiendo esta marca por la caldad de sus producto…"
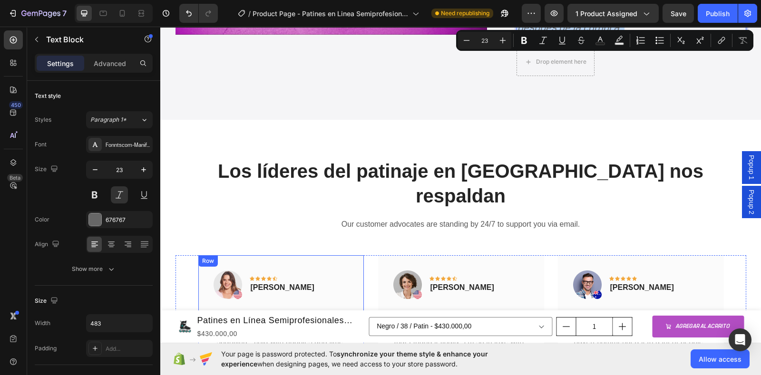
scroll to position [2469, 0]
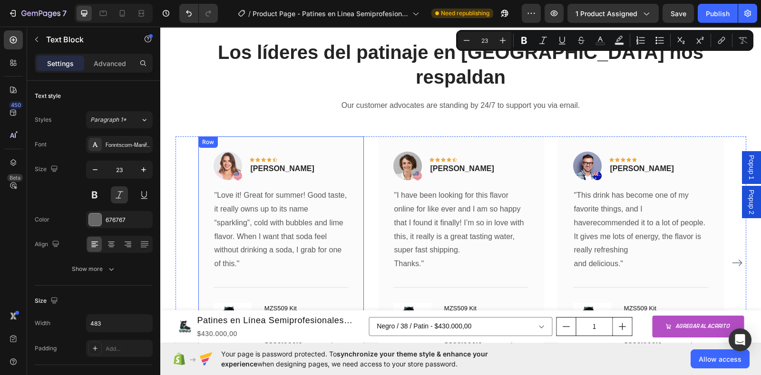
type input "16"
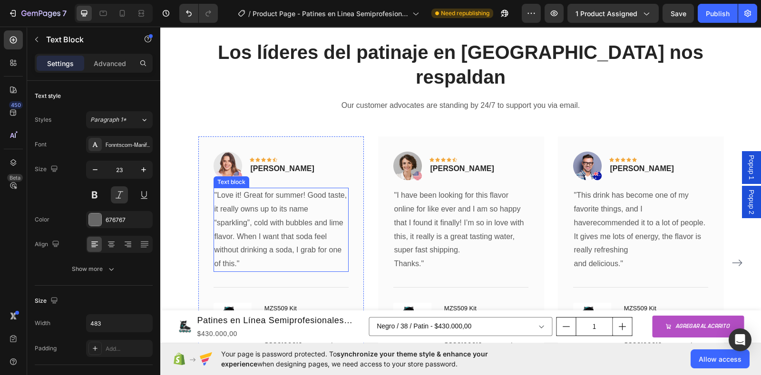
click at [268, 220] on p ""Love it! Great for summer! Good taste, it really owns up to its name “sparklin…" at bounding box center [280, 230] width 133 height 82
click at [240, 232] on p ""Love it! Great for summer! Good taste, it really owns up to its name “sparklin…" at bounding box center [280, 230] width 133 height 82
click at [240, 231] on p ""Love it! Great for summer! Good taste, it really owns up to its name “sparklin…" at bounding box center [280, 230] width 133 height 82
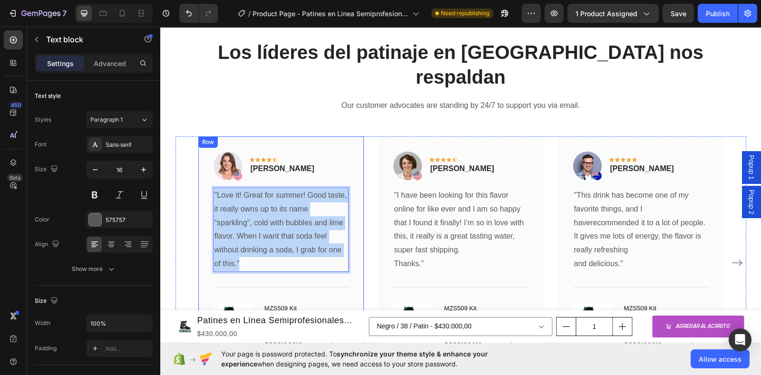
drag, startPoint x: 240, startPoint y: 234, endPoint x: 208, endPoint y: 157, distance: 83.1
click at [208, 157] on div "Image Icon Icon Icon Icon Icon Row [PERSON_NAME] Text block Row "Love it! Great…" at bounding box center [280, 262] width 165 height 253
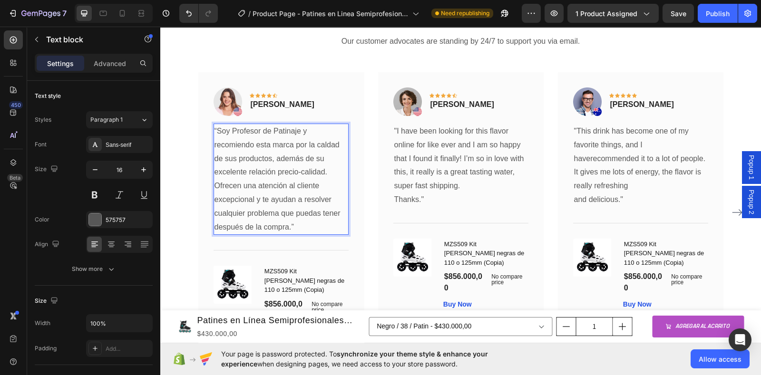
scroll to position [2529, 0]
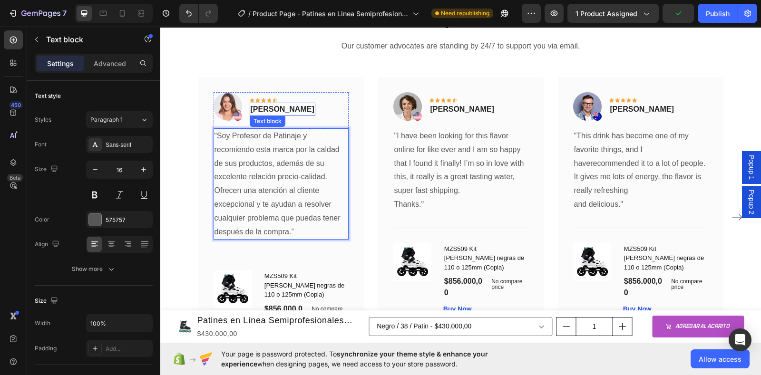
click at [282, 104] on p "[PERSON_NAME]" at bounding box center [283, 109] width 64 height 11
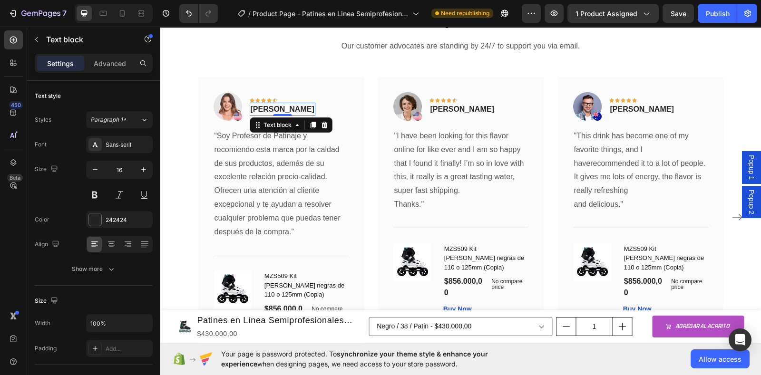
click at [272, 104] on p "[PERSON_NAME]" at bounding box center [283, 109] width 64 height 11
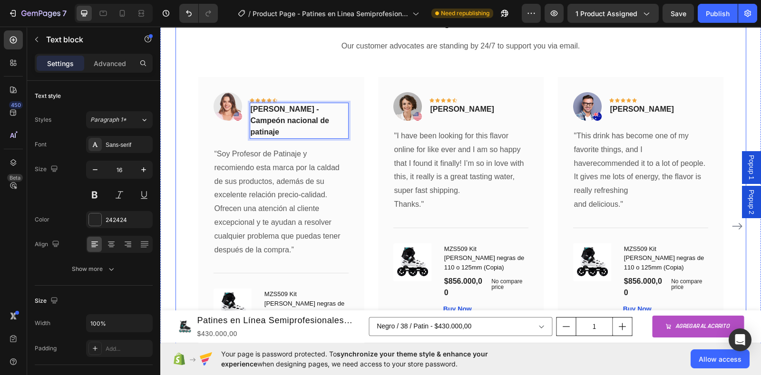
click at [507, 40] on div "Los líderes del patinaje en [GEOGRAPHIC_DATA] nos respaldan Heading Our custome…" at bounding box center [460, 184] width 570 height 409
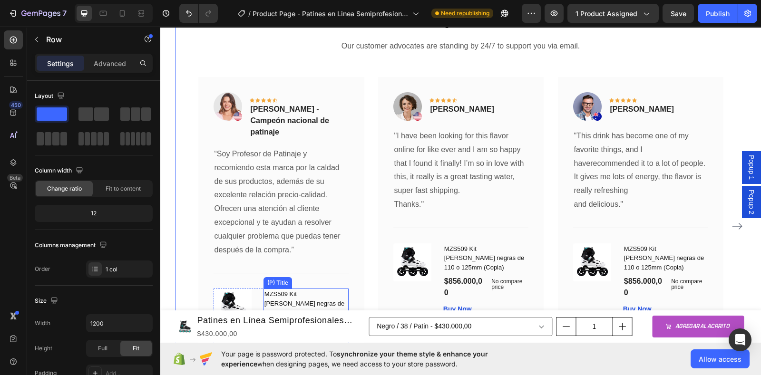
click at [340, 289] on h1 "MZS509 Kit [PERSON_NAME] negras de 110 o 125mm (Copia)" at bounding box center [305, 304] width 85 height 30
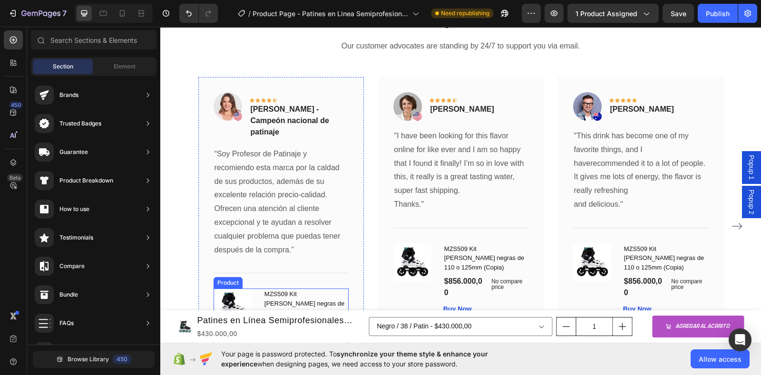
click at [213, 302] on div "(P) Images & Gallery" at bounding box center [234, 325] width 42 height 72
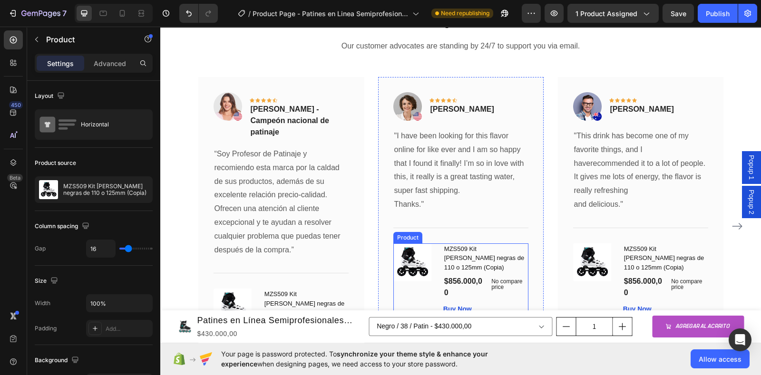
scroll to position [2648, 0]
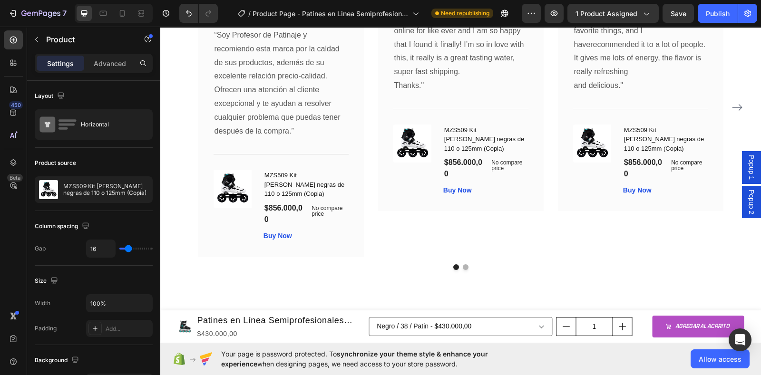
click at [242, 179] on div "(P) Images & Gallery" at bounding box center [234, 206] width 42 height 72
click at [246, 170] on div "(P) Images & Gallery" at bounding box center [234, 189] width 42 height 38
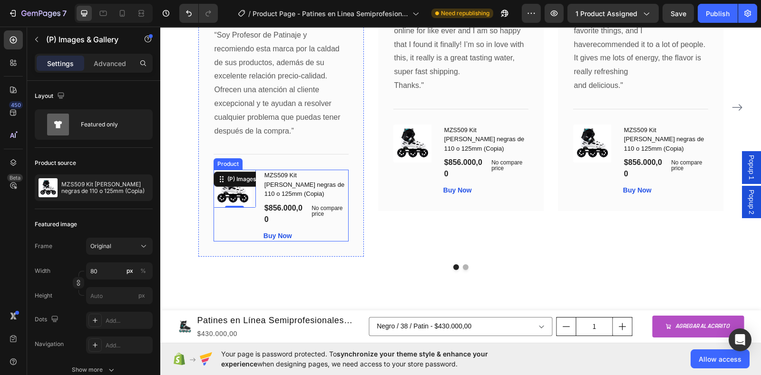
click at [235, 194] on div "(P) Images & Gallery 0" at bounding box center [234, 206] width 42 height 72
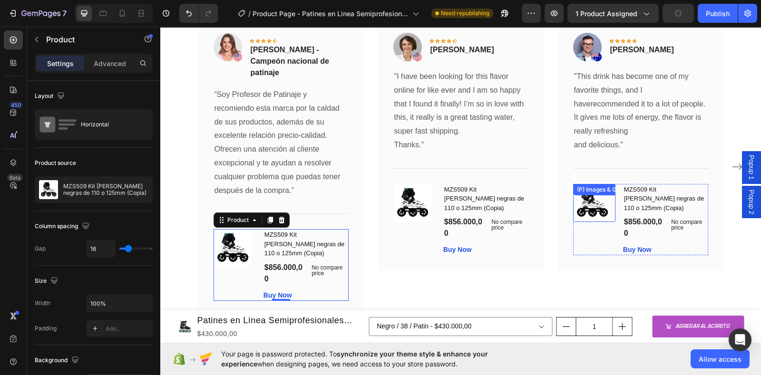
scroll to position [2529, 0]
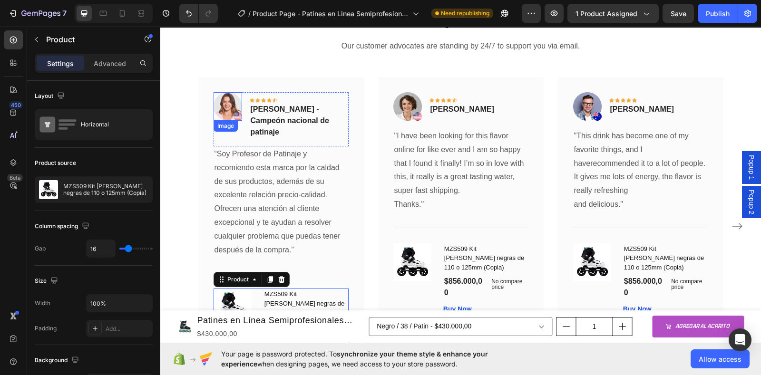
click at [222, 92] on img at bounding box center [227, 106] width 29 height 29
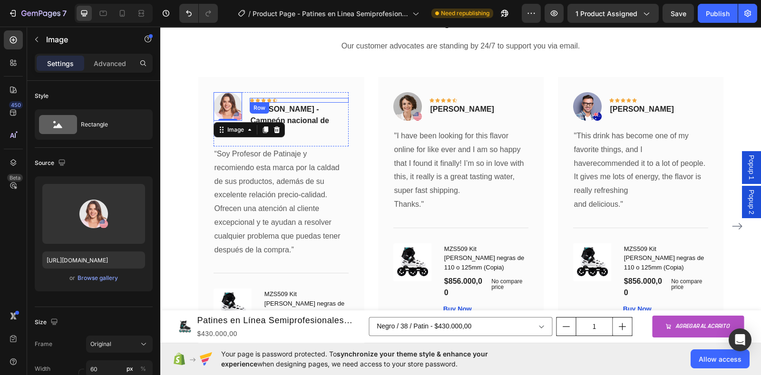
click at [277, 98] on div "Icon Icon Icon Icon Icon Row" at bounding box center [299, 100] width 99 height 5
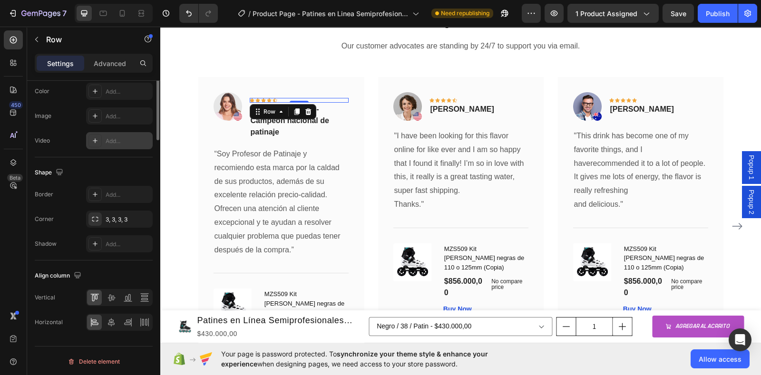
scroll to position [128, 0]
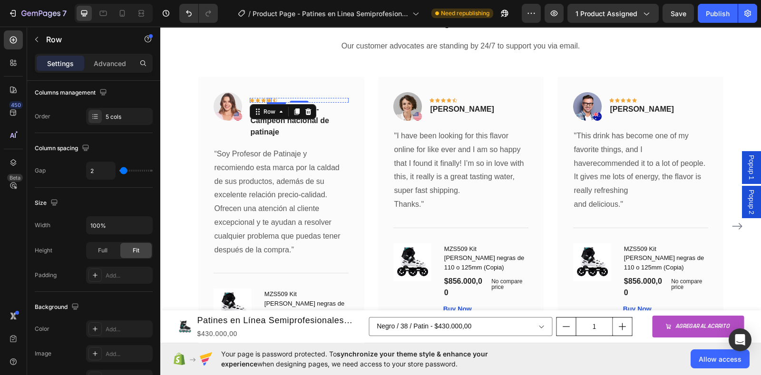
click at [267, 98] on icon at bounding box center [269, 100] width 5 height 5
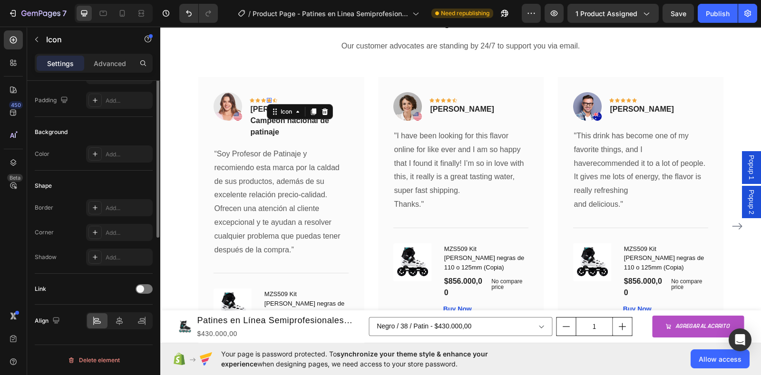
scroll to position [0, 0]
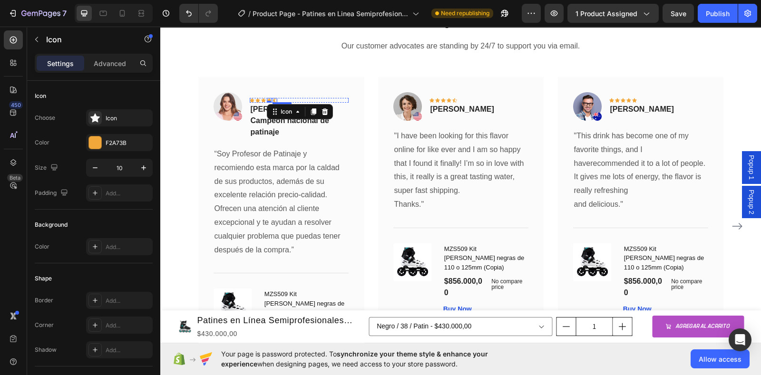
click at [272, 98] on icon at bounding box center [274, 100] width 5 height 4
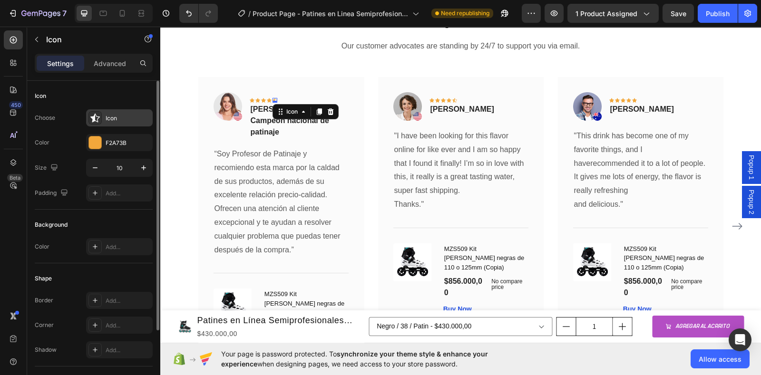
click at [117, 115] on div "Icon" at bounding box center [128, 118] width 45 height 9
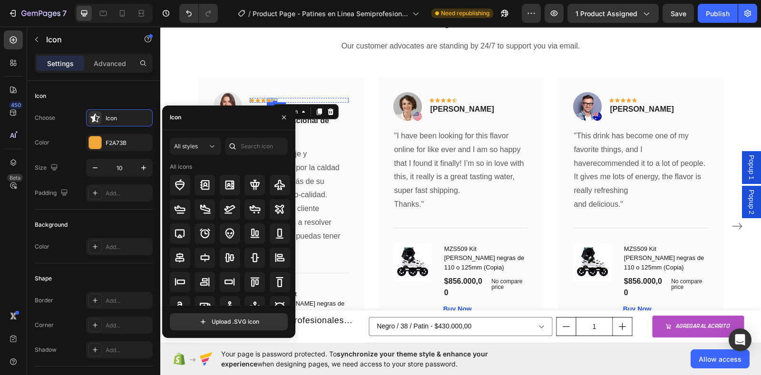
click at [267, 98] on icon at bounding box center [269, 100] width 5 height 4
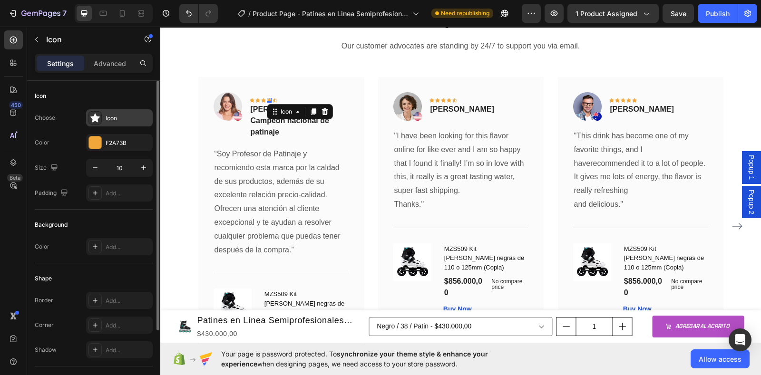
click at [97, 118] on icon at bounding box center [95, 118] width 10 height 9
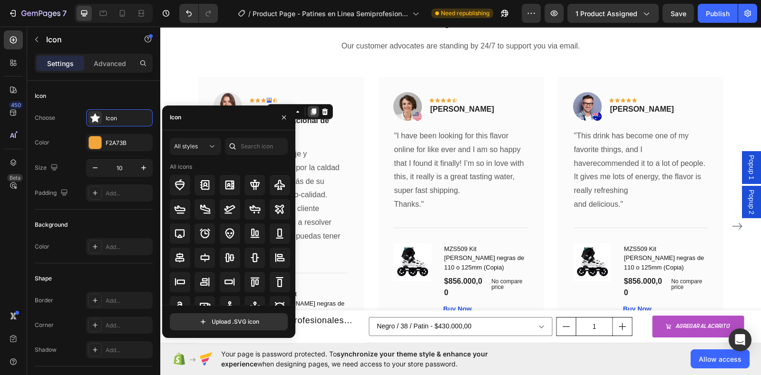
click at [310, 108] on icon at bounding box center [312, 111] width 5 height 7
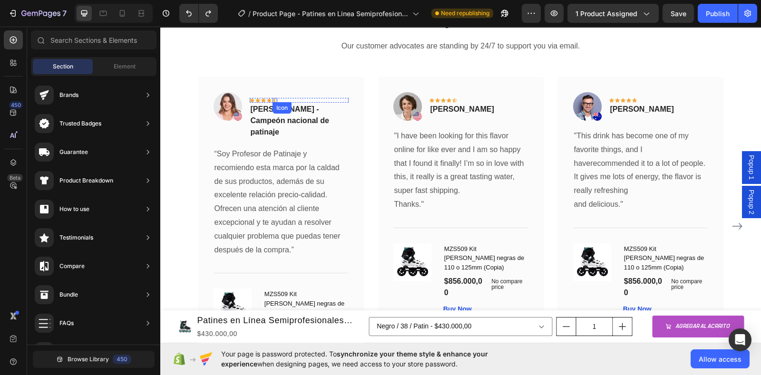
click at [272, 98] on icon at bounding box center [274, 100] width 5 height 4
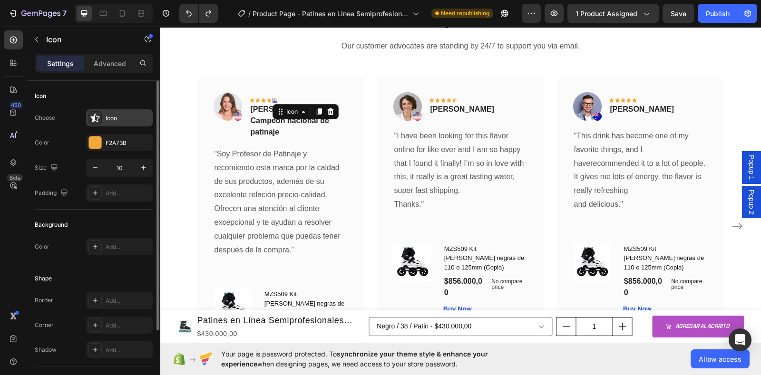
click at [106, 116] on div "Icon" at bounding box center [128, 118] width 45 height 9
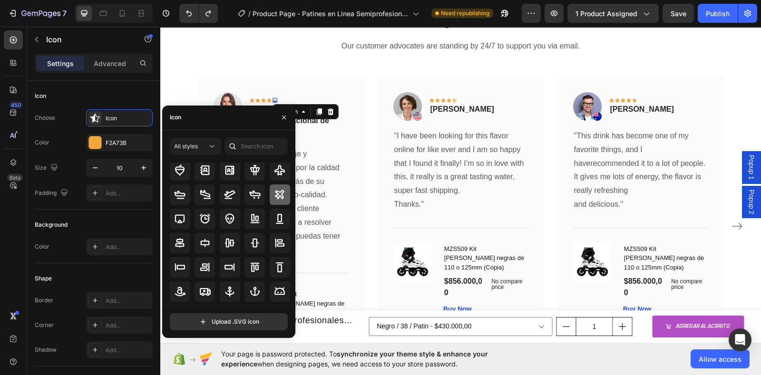
scroll to position [59, 0]
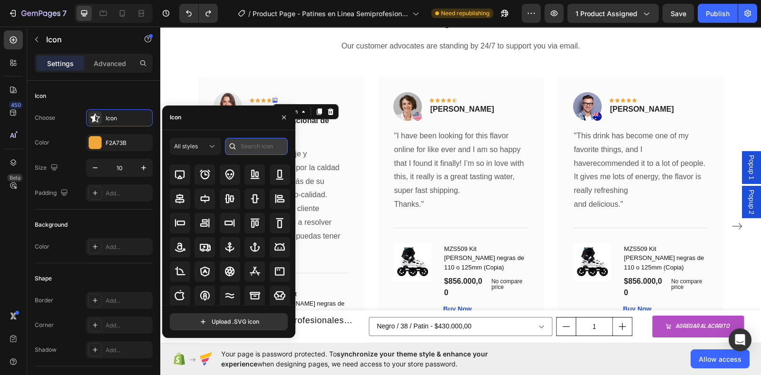
click at [254, 147] on input "text" at bounding box center [256, 146] width 63 height 17
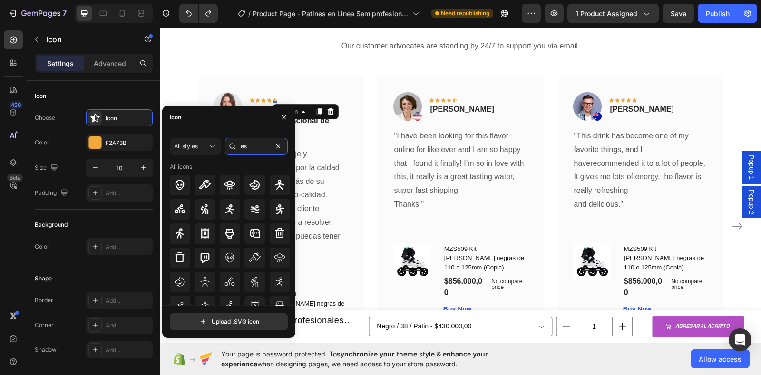
type input "e"
type input "star"
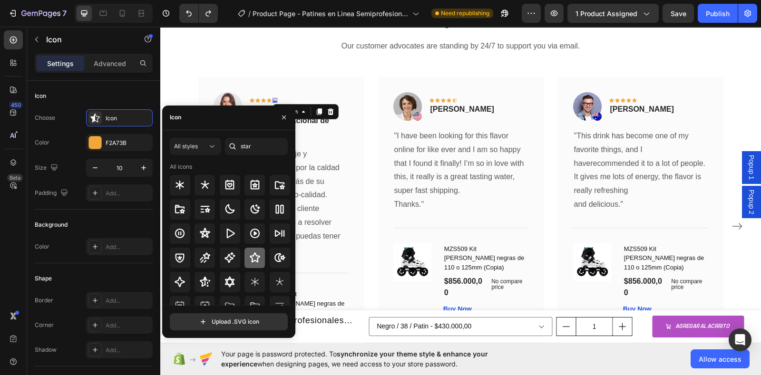
click at [253, 260] on icon at bounding box center [254, 257] width 11 height 11
click at [261, 98] on icon at bounding box center [263, 100] width 5 height 4
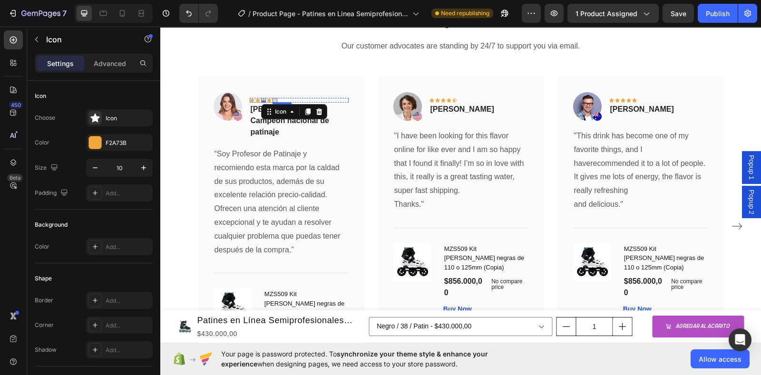
click at [272, 98] on icon at bounding box center [274, 100] width 5 height 5
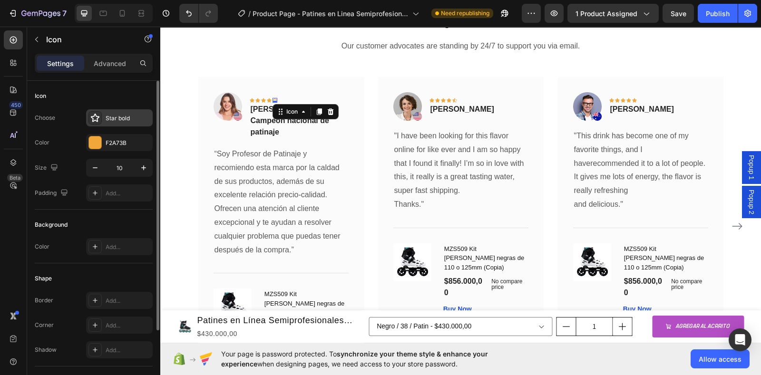
click at [119, 116] on div "Star bold" at bounding box center [128, 118] width 45 height 9
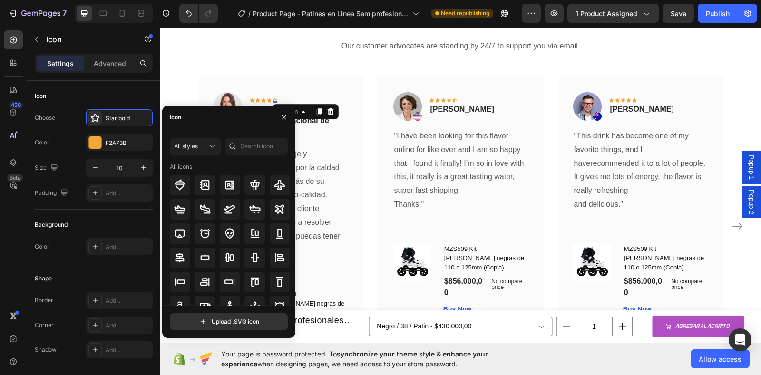
click at [193, 115] on div "Icon" at bounding box center [228, 118] width 133 height 25
click at [247, 149] on input "text" at bounding box center [256, 146] width 63 height 17
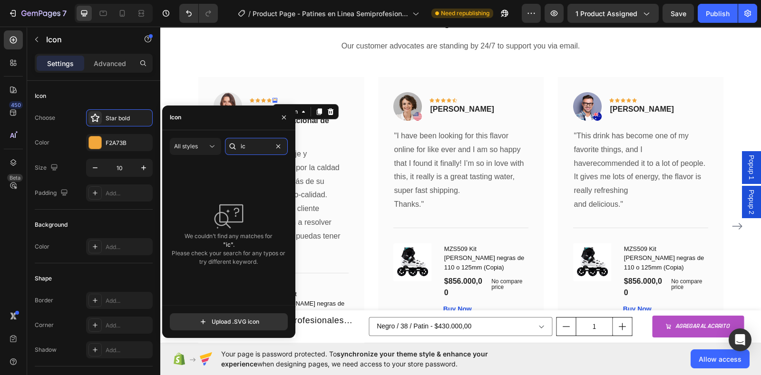
type input "i"
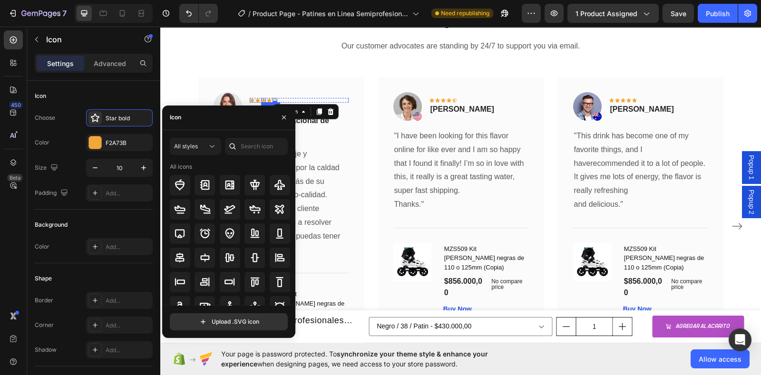
click at [261, 98] on icon at bounding box center [263, 100] width 5 height 4
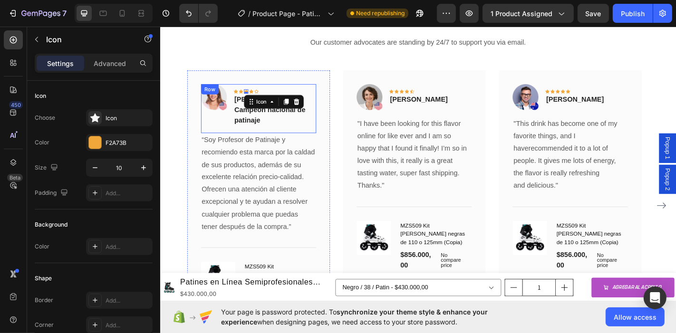
scroll to position [2529, 0]
click at [301, 106] on icon at bounding box center [299, 109] width 5 height 7
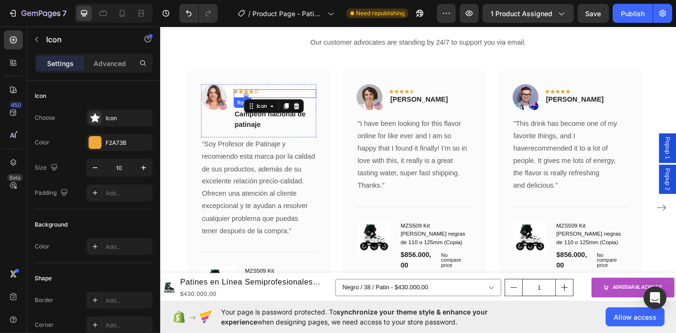
drag, startPoint x: 254, startPoint y: 77, endPoint x: 269, endPoint y: 72, distance: 15.5
click at [269, 96] on div "Icon Icon Icon Icon 0 Icon Icon Row" at bounding box center [286, 101] width 91 height 10
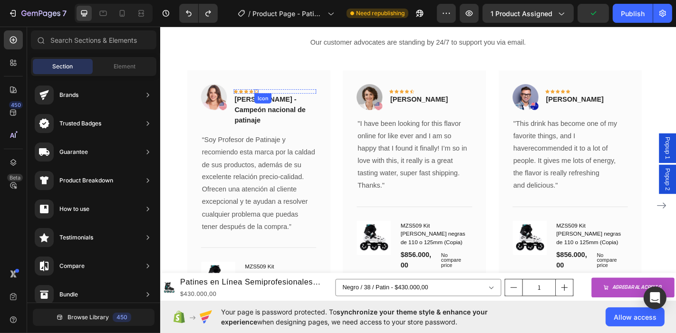
click at [265, 96] on icon at bounding box center [266, 98] width 5 height 5
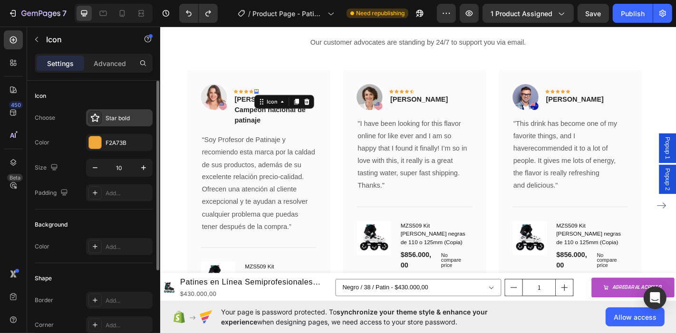
click at [122, 117] on div "Star bold" at bounding box center [128, 118] width 45 height 9
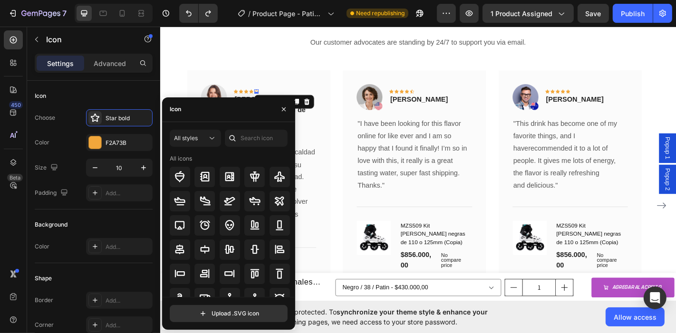
click at [238, 135] on div at bounding box center [232, 138] width 15 height 17
click at [243, 138] on input "text" at bounding box center [256, 138] width 63 height 17
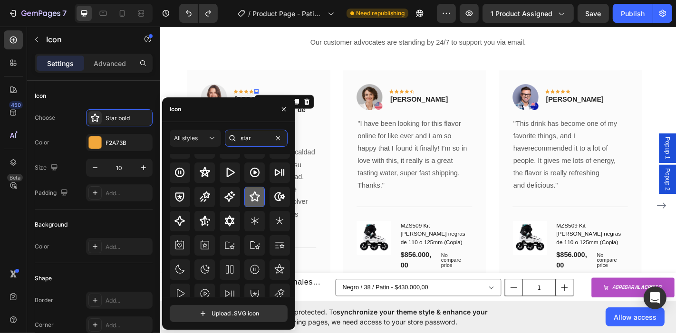
scroll to position [0, 0]
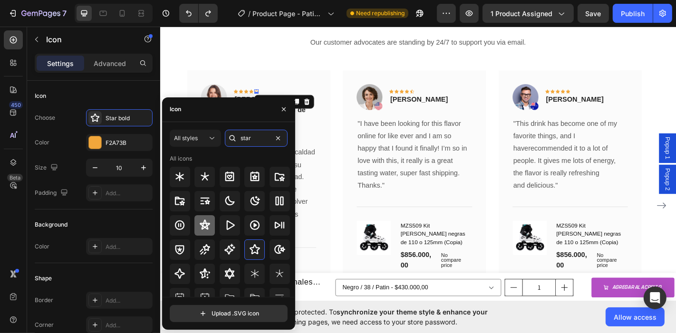
type input "star"
click at [207, 228] on icon at bounding box center [205, 225] width 10 height 10
click at [254, 252] on icon at bounding box center [254, 249] width 11 height 11
click at [201, 272] on icon at bounding box center [205, 274] width 10 height 10
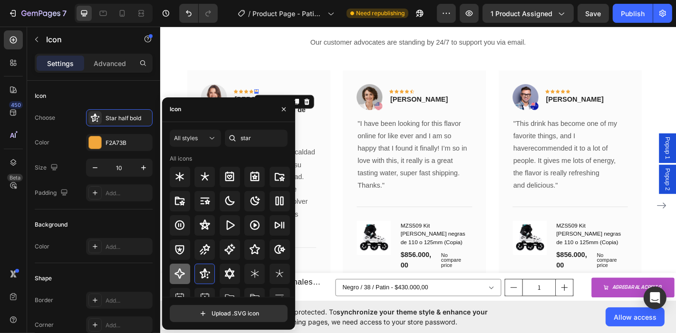
click at [186, 277] on div at bounding box center [180, 274] width 20 height 20
click at [219, 48] on div "Los líderes del patinaje en [GEOGRAPHIC_DATA] nos respaldan Heading Our custome…" at bounding box center [445, 182] width 556 height 409
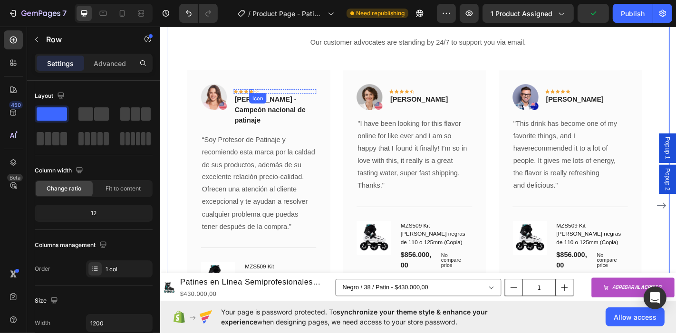
click at [259, 96] on icon at bounding box center [260, 98] width 5 height 4
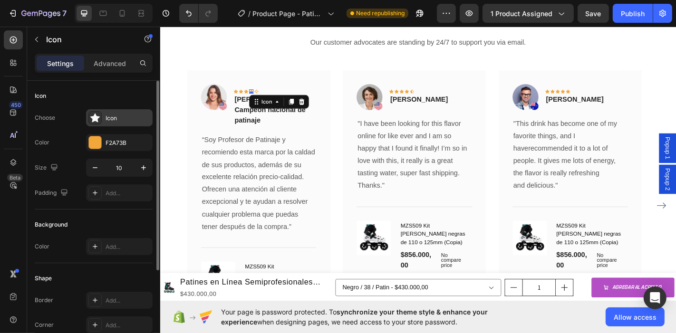
click at [124, 122] on div "Icon" at bounding box center [128, 118] width 45 height 9
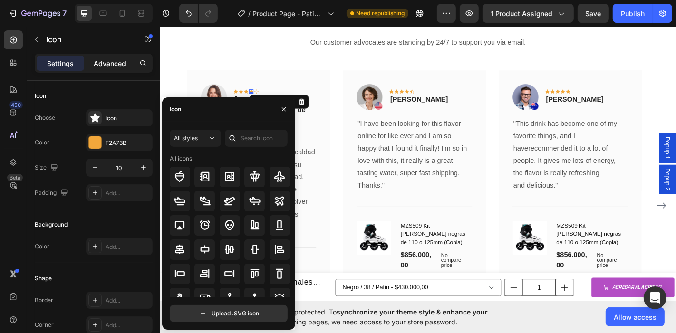
click at [108, 59] on p "Advanced" at bounding box center [110, 63] width 32 height 10
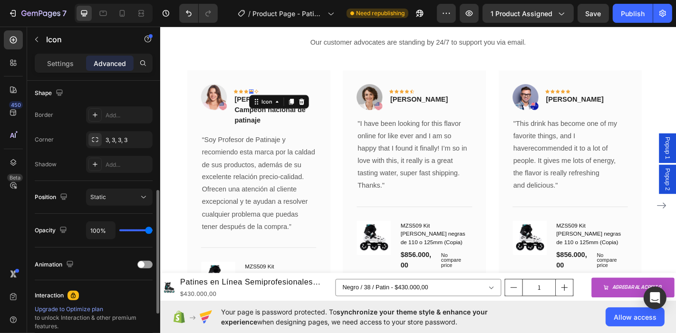
scroll to position [88, 0]
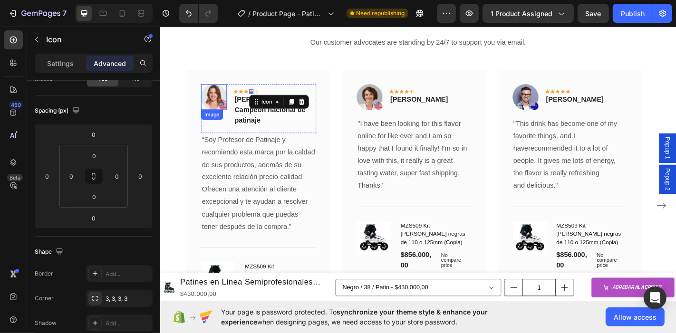
click at [213, 90] on img at bounding box center [219, 104] width 29 height 29
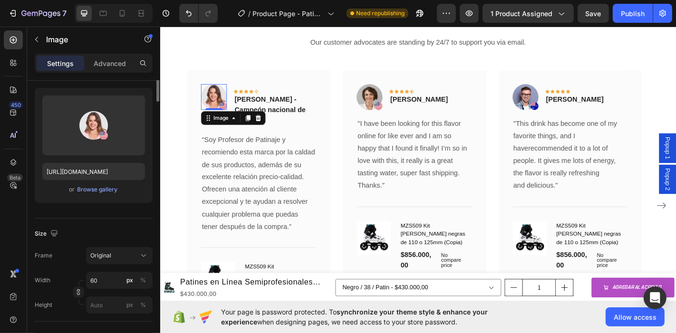
scroll to position [0, 0]
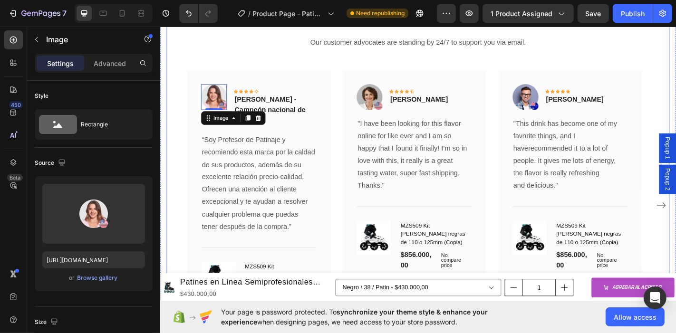
click at [618, 40] on div "Los líderes del patinaje en [GEOGRAPHIC_DATA] nos respaldan Heading Our custome…" at bounding box center [445, 182] width 556 height 409
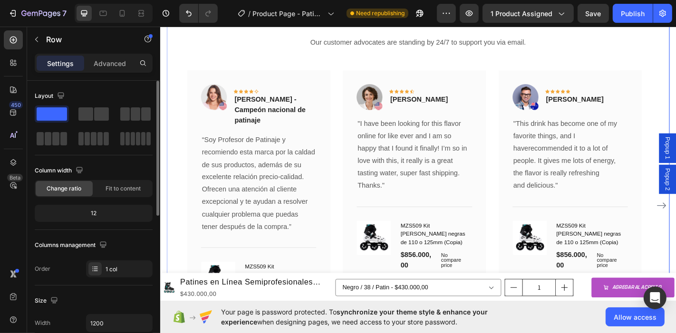
scroll to position [106, 0]
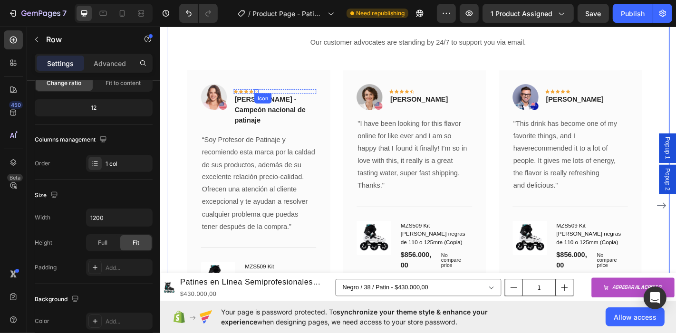
click at [265, 96] on icon at bounding box center [266, 98] width 5 height 5
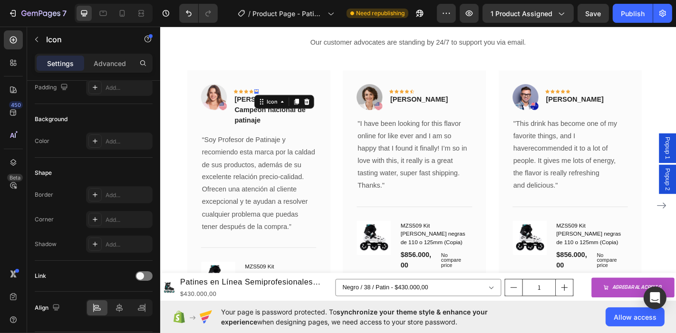
scroll to position [0, 0]
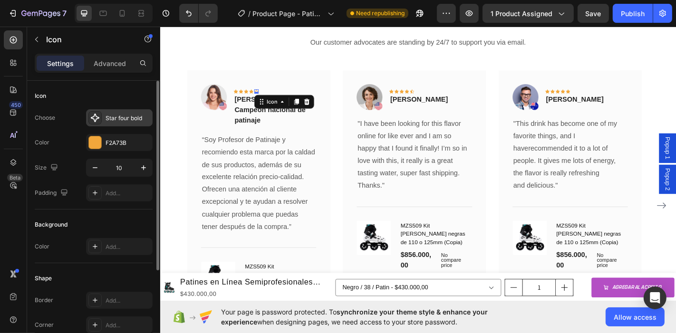
click at [113, 115] on div "Star four bold" at bounding box center [128, 118] width 45 height 9
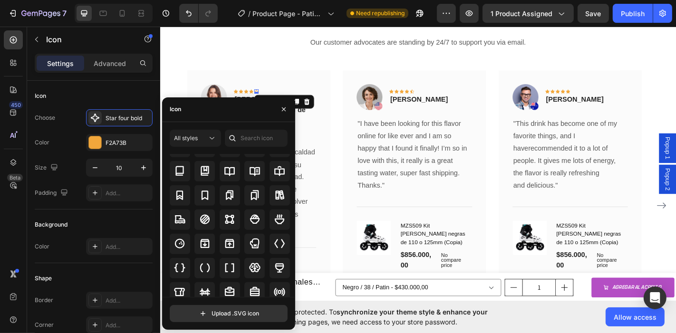
scroll to position [922, 0]
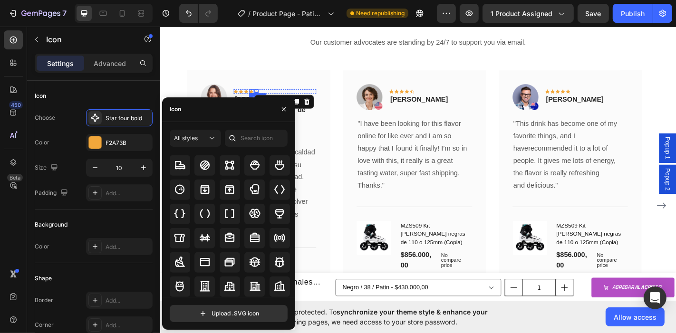
click at [258, 96] on icon at bounding box center [260, 98] width 5 height 5
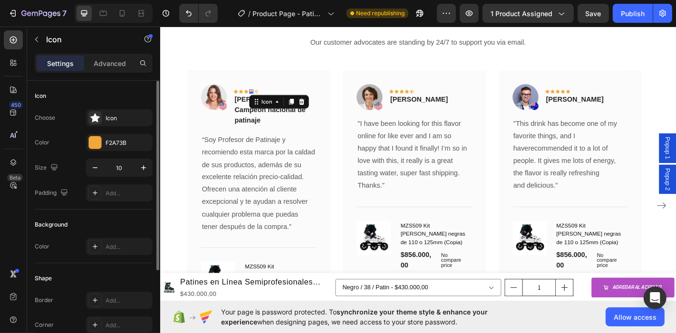
click at [123, 219] on div "Background" at bounding box center [94, 224] width 118 height 15
click at [266, 96] on icon at bounding box center [266, 98] width 5 height 5
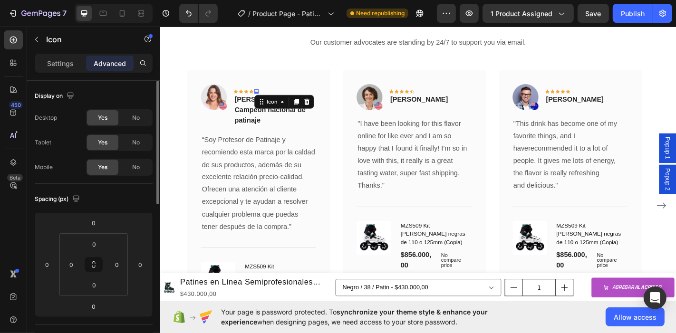
click at [56, 65] on p "Settings" at bounding box center [60, 63] width 27 height 10
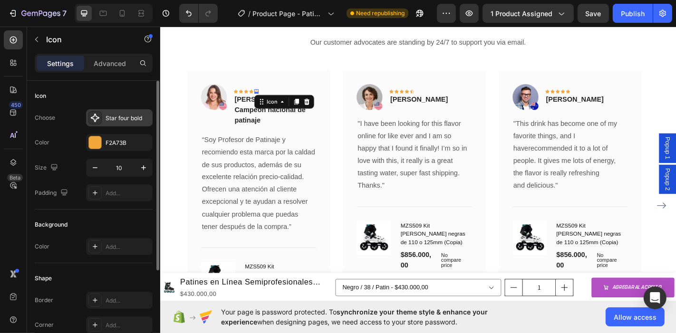
click at [129, 120] on div "Star four bold" at bounding box center [128, 118] width 45 height 9
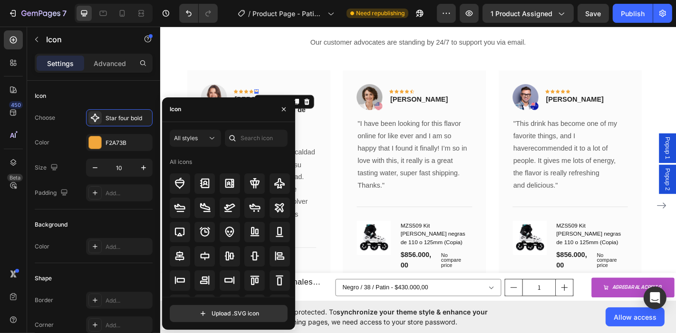
click at [203, 111] on div "Icon" at bounding box center [228, 109] width 133 height 25
click at [193, 109] on div "Icon" at bounding box center [228, 109] width 133 height 25
click at [240, 135] on input "text" at bounding box center [256, 138] width 63 height 17
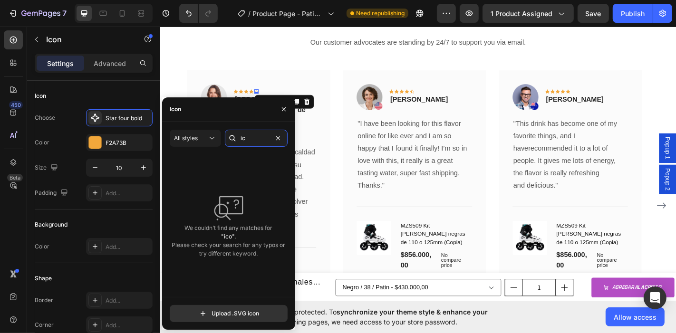
type input "i"
type input "5"
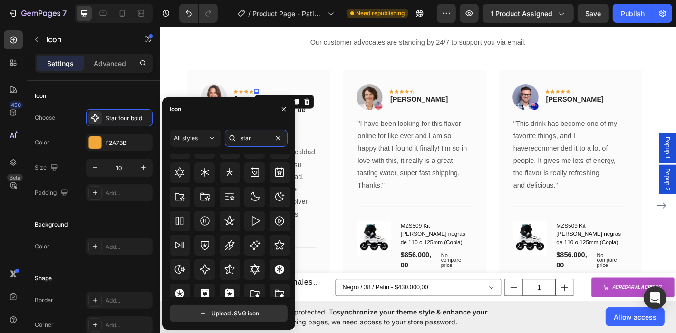
scroll to position [210, 0]
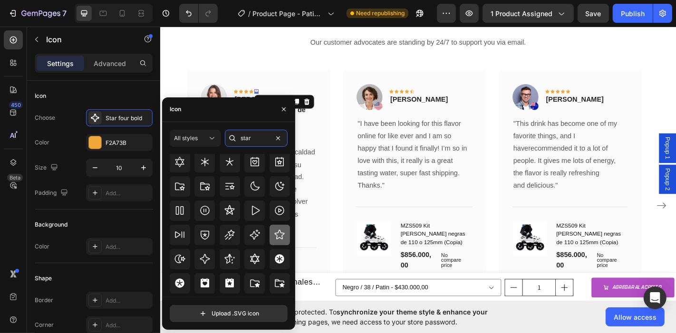
type input "star"
click at [280, 233] on icon at bounding box center [280, 235] width 10 height 10
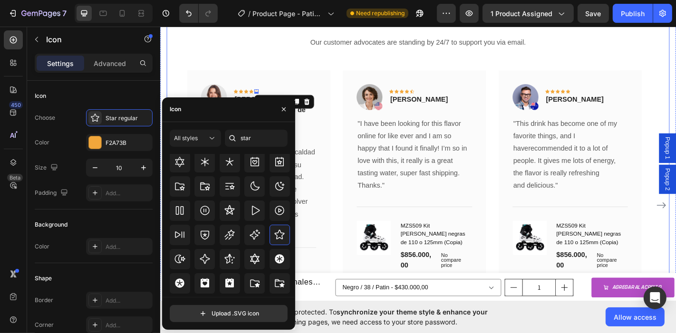
click at [351, 41] on div "Los líderes del patinaje en [GEOGRAPHIC_DATA] nos respaldan Heading Our custome…" at bounding box center [445, 182] width 556 height 409
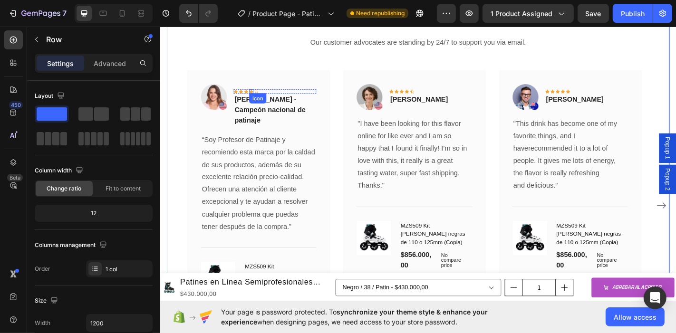
click at [259, 96] on icon at bounding box center [260, 98] width 5 height 4
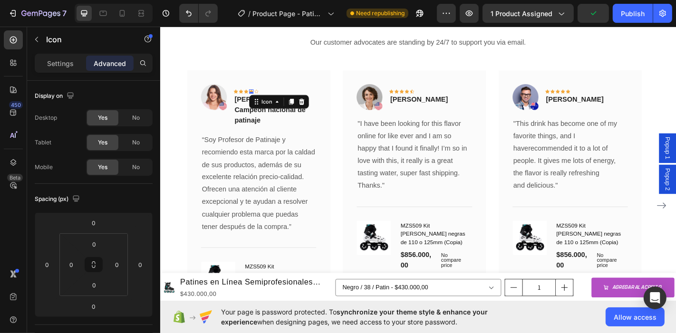
click at [58, 67] on p "Settings" at bounding box center [60, 63] width 27 height 10
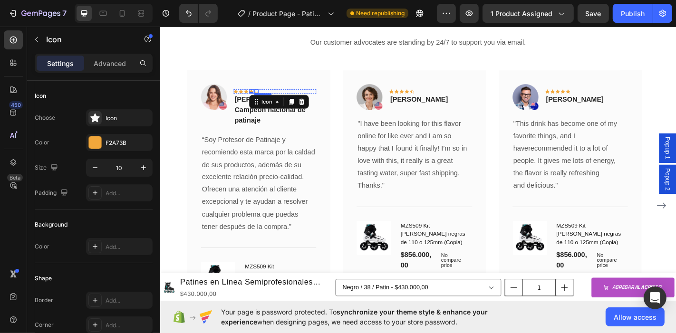
click at [266, 96] on icon at bounding box center [266, 98] width 5 height 5
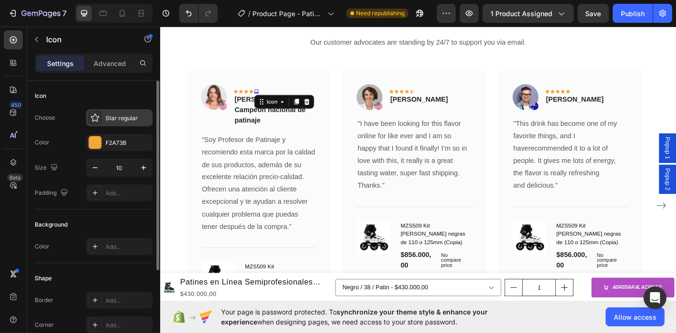
click at [124, 116] on div "Star regular" at bounding box center [128, 118] width 45 height 9
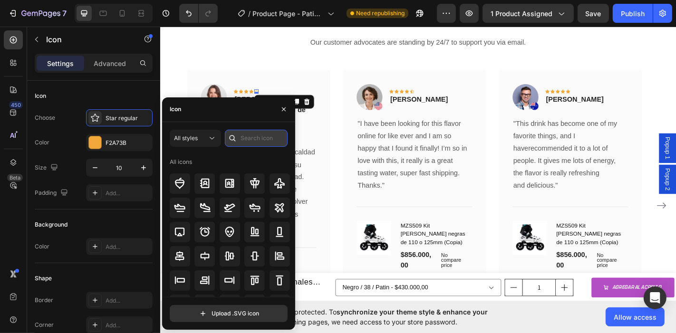
click at [263, 136] on input "text" at bounding box center [256, 138] width 63 height 17
type input "star"
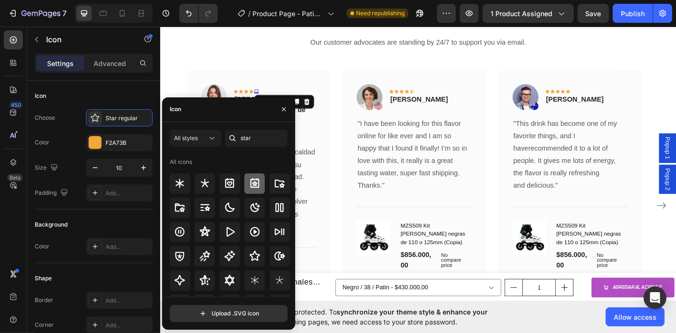
click at [252, 189] on icon at bounding box center [254, 183] width 11 height 11
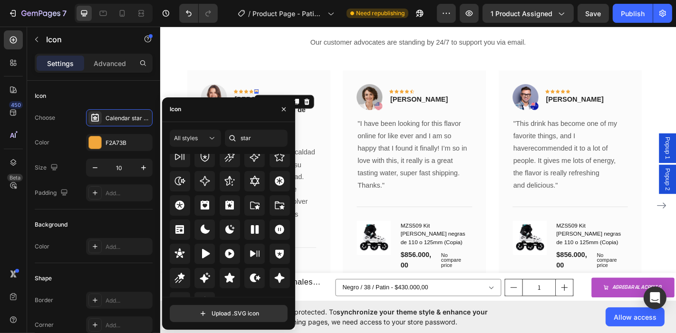
scroll to position [288, 0]
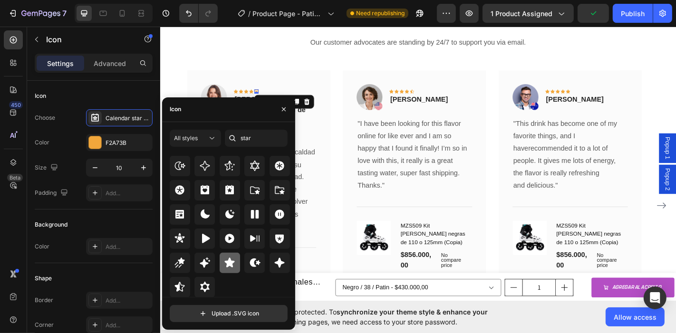
click at [228, 260] on icon at bounding box center [230, 263] width 10 height 10
click at [352, 38] on div "Los líderes del patinaje en [GEOGRAPHIC_DATA] nos respaldan Heading Our custome…" at bounding box center [445, 182] width 556 height 409
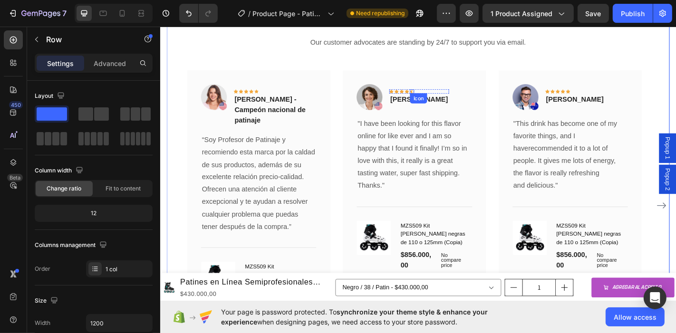
click at [437, 96] on icon at bounding box center [438, 98] width 5 height 4
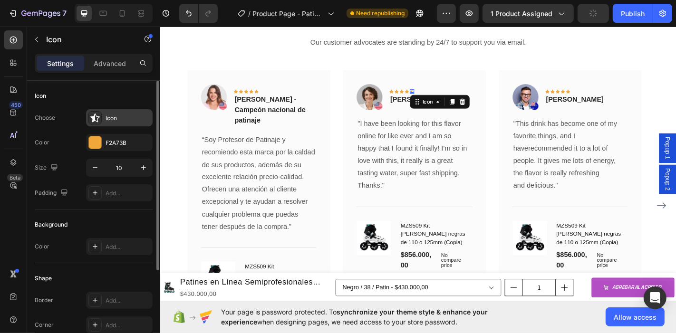
click at [112, 116] on div "Icon" at bounding box center [128, 118] width 45 height 9
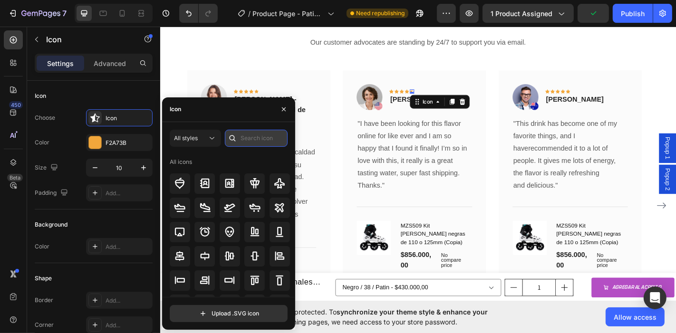
click at [246, 135] on input "text" at bounding box center [256, 138] width 63 height 17
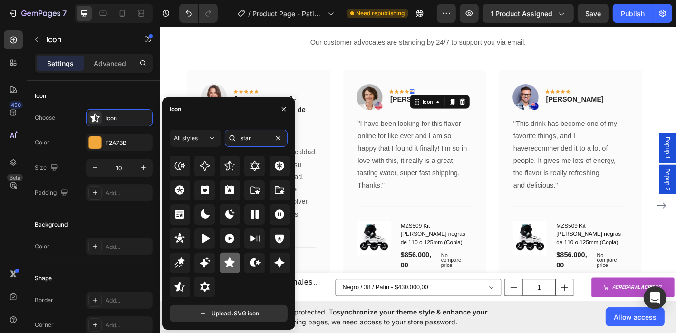
type input "star"
click at [231, 260] on icon at bounding box center [229, 262] width 11 height 11
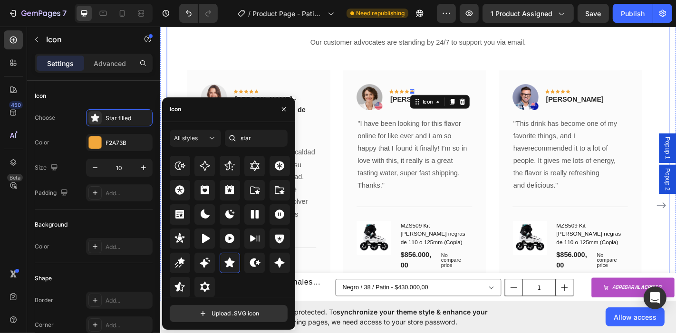
click at [528, 41] on div "Los líderes del patinaje en [GEOGRAPHIC_DATA] nos respaldan Heading Our custome…" at bounding box center [445, 182] width 556 height 409
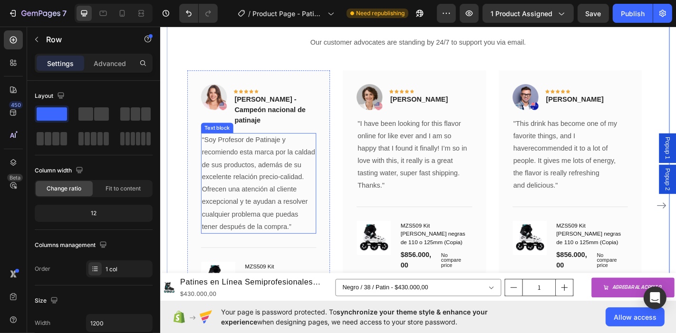
click at [268, 164] on p "“Soy Profesor de Patinaje y recomiendo esta marca por la caldad de sus producto…" at bounding box center [268, 199] width 125 height 109
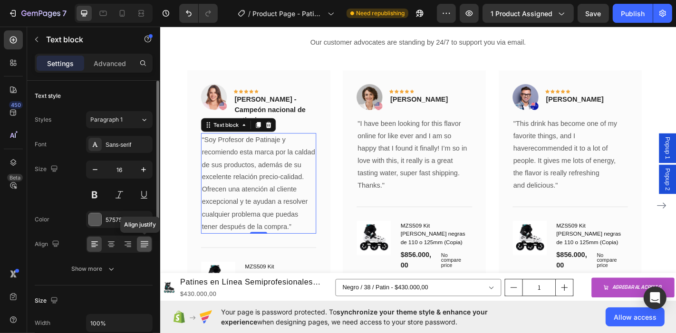
click at [144, 243] on icon at bounding box center [145, 245] width 10 height 10
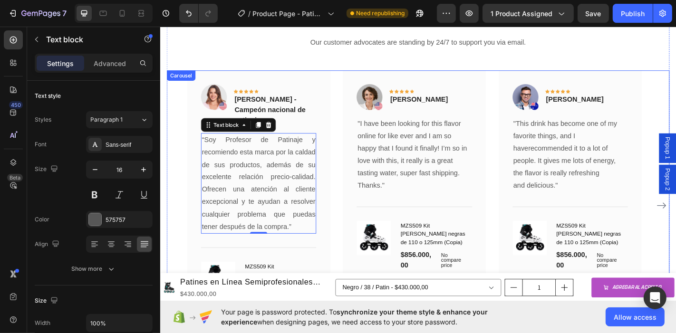
click at [353, 259] on div "Image Icon Icon Icon Icon Icon Row [PERSON_NAME] - Campeón nacional de patinaje…" at bounding box center [445, 224] width 511 height 299
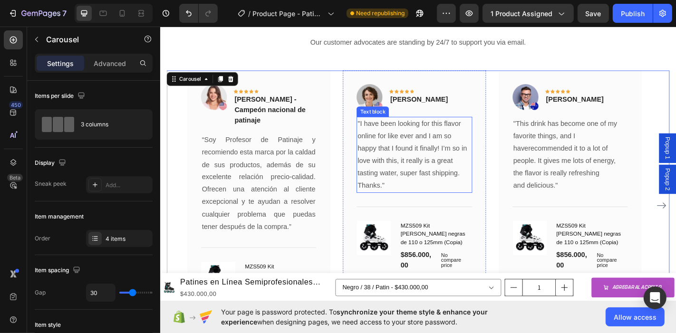
click at [428, 141] on p ""I have been looking for this flavor online for like ever and I am so happy tha…" at bounding box center [440, 161] width 125 height 68
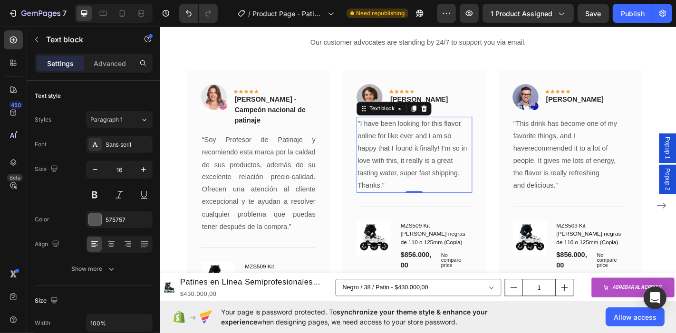
click at [404, 196] on p "Thanks."" at bounding box center [440, 203] width 125 height 14
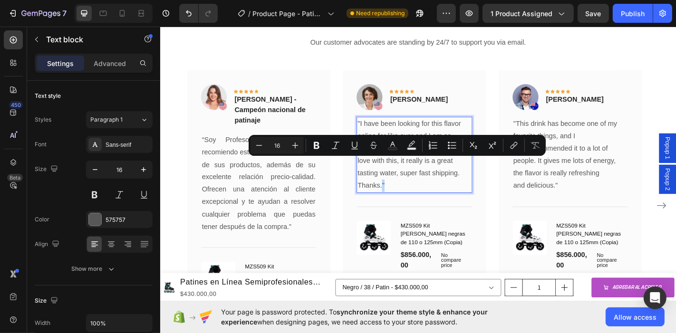
click at [414, 196] on p "Thanks."" at bounding box center [440, 203] width 125 height 14
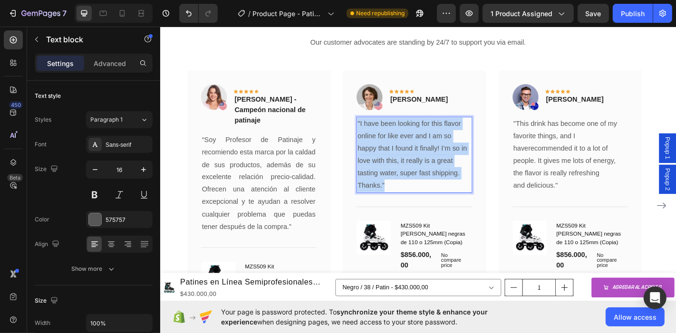
drag, startPoint x: 414, startPoint y: 173, endPoint x: 377, endPoint y: 105, distance: 77.2
click at [377, 126] on div ""I have been looking for this flavor online for like ever and I am so happy tha…" at bounding box center [440, 168] width 127 height 84
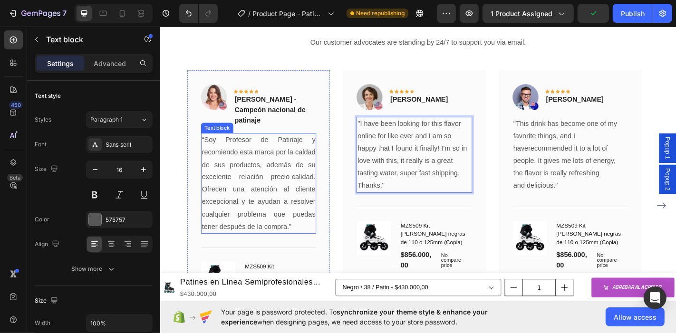
click at [278, 159] on p "“Soy Profesor de Patinaje y recomiendo esta marca por la caldad de sus producto…" at bounding box center [268, 199] width 125 height 109
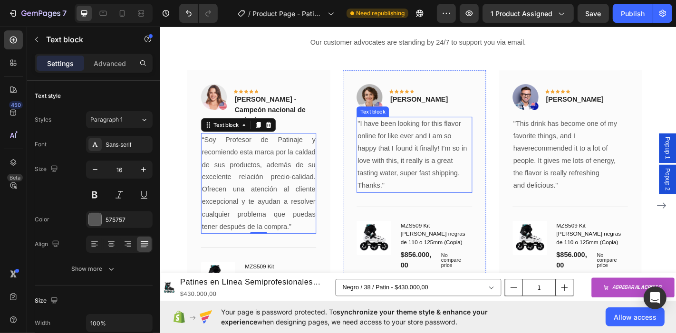
click at [408, 167] on p ""I have been looking for this flavor online for like ever and I am so happy tha…" at bounding box center [440, 161] width 125 height 68
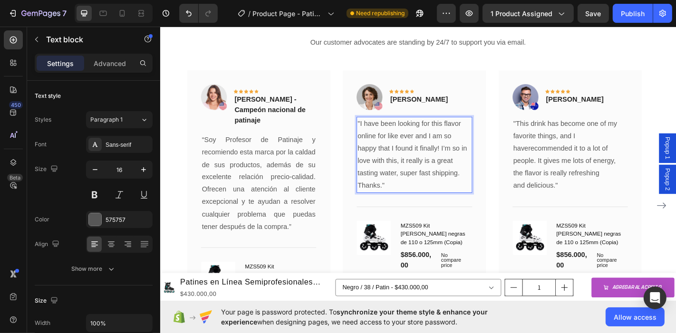
click at [408, 196] on p "Thanks."" at bounding box center [440, 203] width 125 height 14
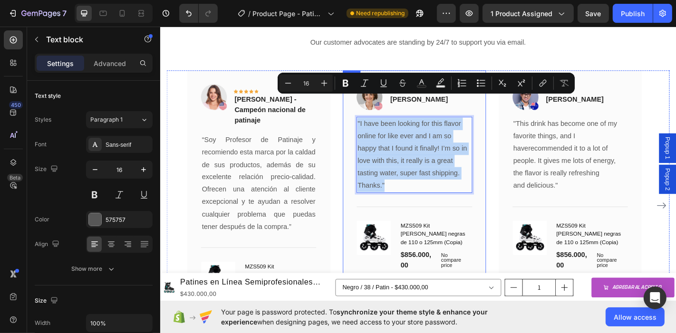
drag, startPoint x: 410, startPoint y: 174, endPoint x: 365, endPoint y: 110, distance: 78.5
click at [365, 110] on div "Image Icon Icon Icon Icon Icon Row [PERSON_NAME] Text block Row "I have been lo…" at bounding box center [441, 201] width 158 height 253
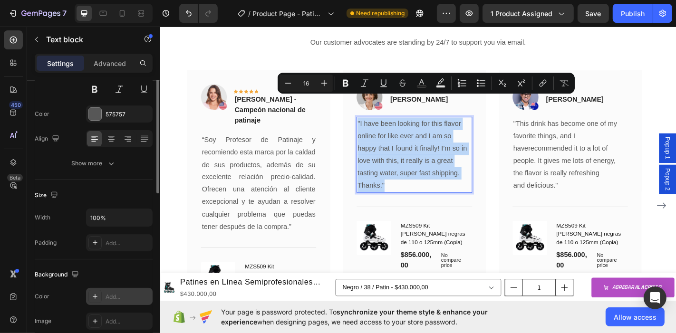
scroll to position [53, 0]
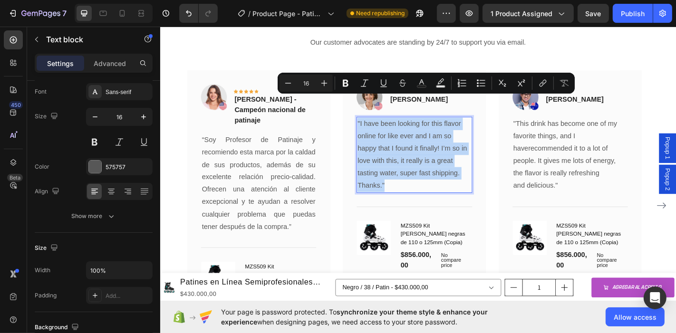
type input "10"
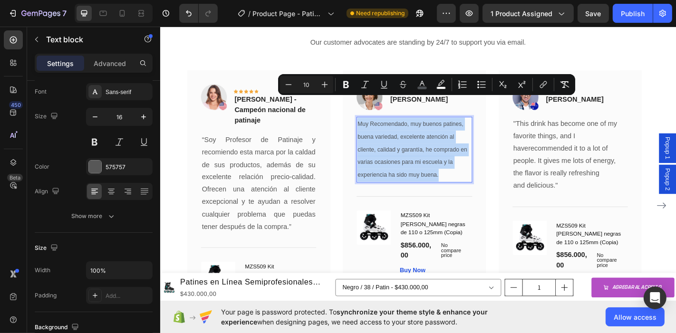
drag, startPoint x: 470, startPoint y: 161, endPoint x: 377, endPoint y: 108, distance: 106.7
click at [377, 126] on div "Muy Recomendado, muy buenos patines, buena variedad, excelente atención al clie…" at bounding box center [440, 162] width 127 height 73
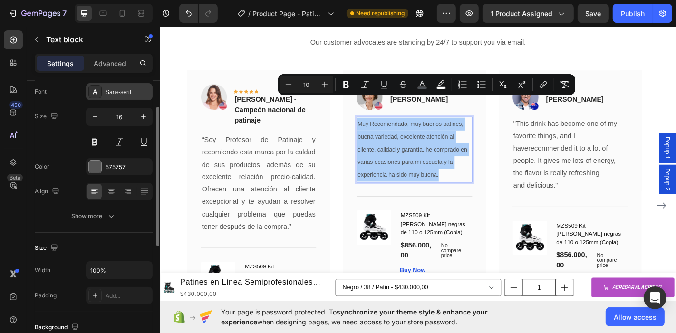
click at [126, 91] on div "Sans-serif" at bounding box center [128, 92] width 45 height 9
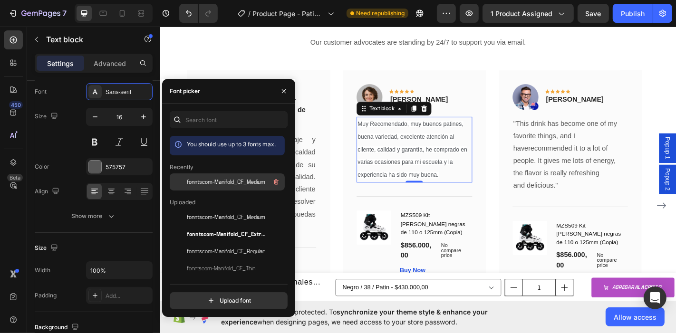
click at [246, 184] on span "fonntscom-Manifold_CF_Medium" at bounding box center [226, 182] width 78 height 9
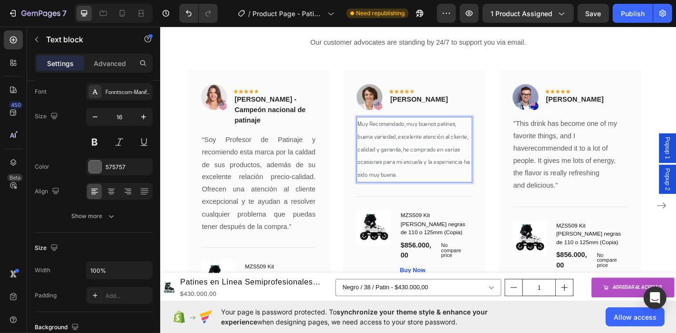
click at [426, 129] on p "Muy Recomendado, muy buenos patines, buena variedad, excelente atención al clie…" at bounding box center [440, 162] width 125 height 71
click at [398, 165] on p "Muy Recomendado, muy buenos patines, buena variedad, excelente atención al clie…" at bounding box center [440, 162] width 125 height 71
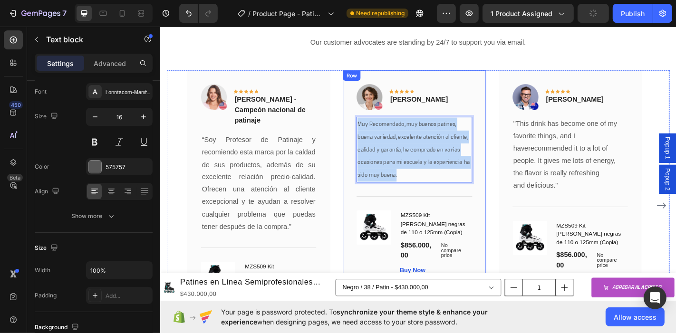
drag, startPoint x: 398, startPoint y: 164, endPoint x: 366, endPoint y: 110, distance: 62.4
click at [366, 110] on div "Image Icon Icon Icon Icon Icon Row [PERSON_NAME] Text block Row Muy Recomendado…" at bounding box center [441, 195] width 158 height 241
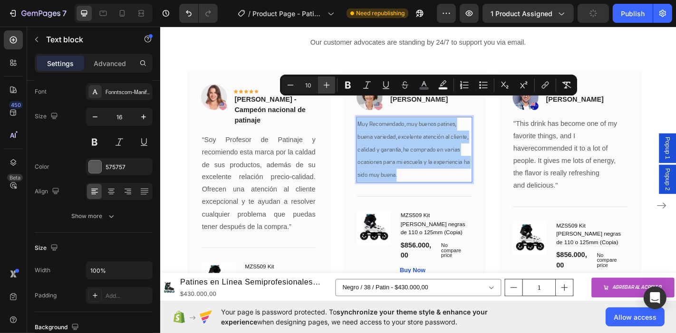
click at [333, 86] on button "Plus" at bounding box center [326, 85] width 17 height 17
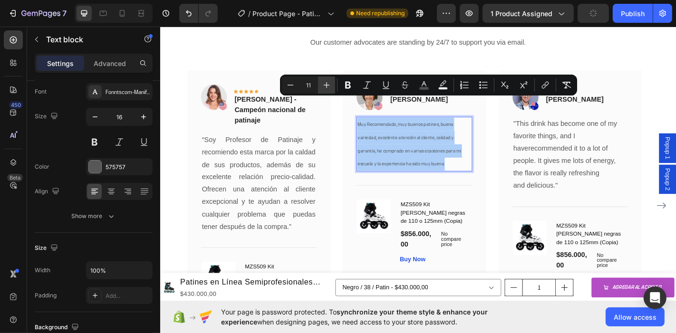
click at [333, 86] on button "Plus" at bounding box center [326, 85] width 17 height 17
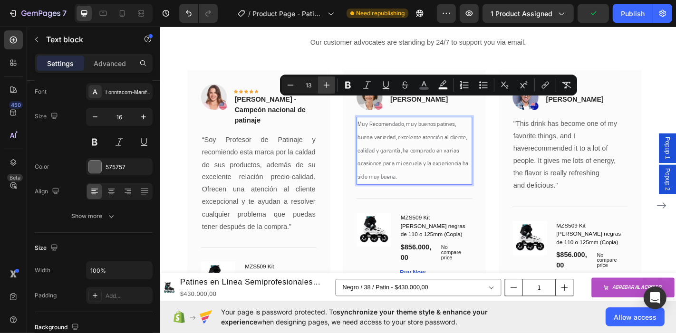
click at [333, 86] on button "Plus" at bounding box center [326, 85] width 17 height 17
type input "16"
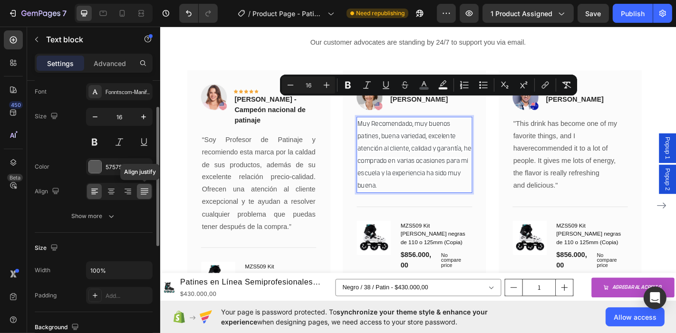
click at [144, 190] on icon at bounding box center [144, 190] width 8 height 0
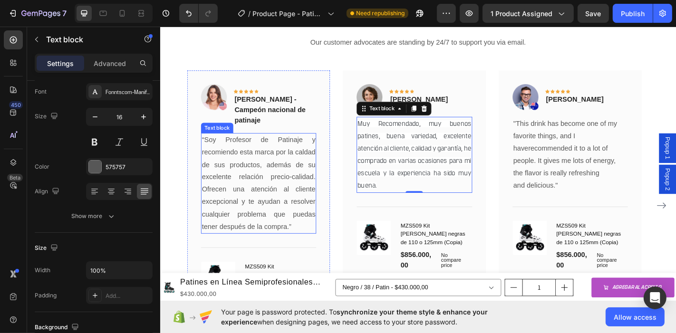
click at [305, 145] on p "“Soy Profesor de Patinaje y recomiendo esta marca por la caldad de sus producto…" at bounding box center [268, 199] width 125 height 109
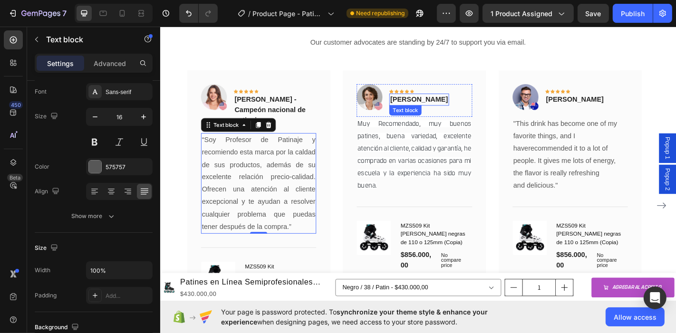
click at [452, 102] on p "[PERSON_NAME]" at bounding box center [446, 107] width 64 height 11
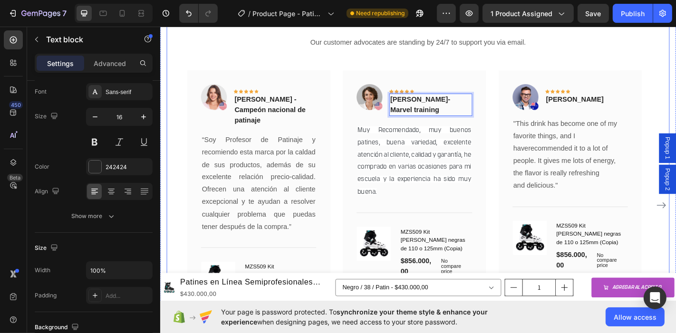
click at [501, 38] on div "Los líderes del patinaje en [GEOGRAPHIC_DATA] nos respaldan Heading Our custome…" at bounding box center [445, 182] width 556 height 409
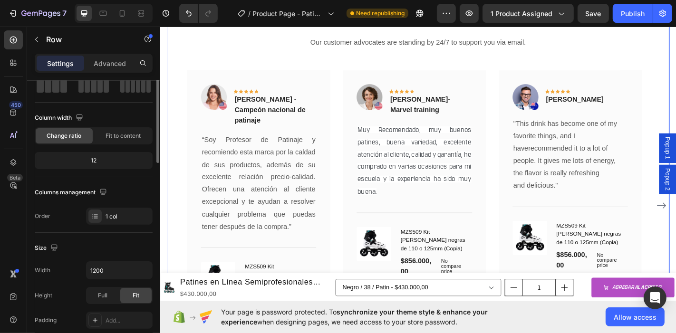
scroll to position [0, 0]
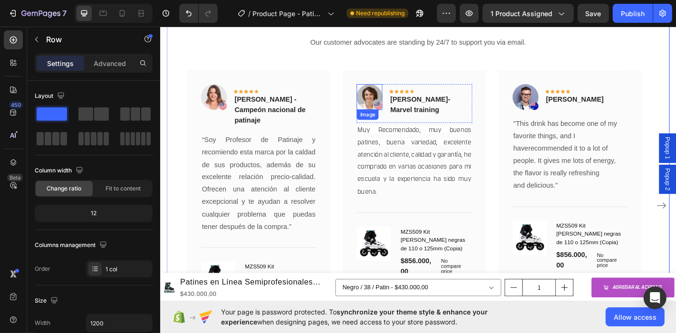
click at [392, 90] on img at bounding box center [391, 104] width 29 height 29
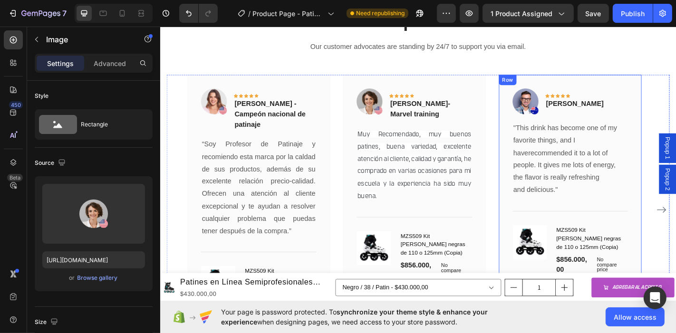
scroll to position [2173, 0]
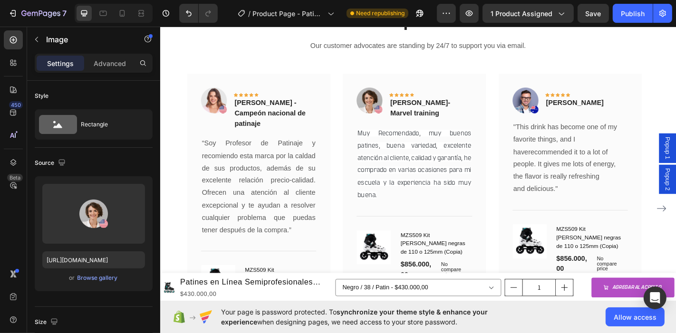
click at [387, 94] on img at bounding box center [391, 108] width 29 height 29
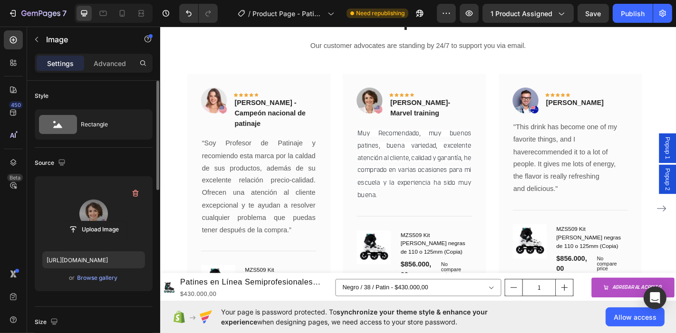
click at [121, 215] on label at bounding box center [93, 214] width 103 height 60
click at [121, 222] on input "file" at bounding box center [94, 230] width 66 height 16
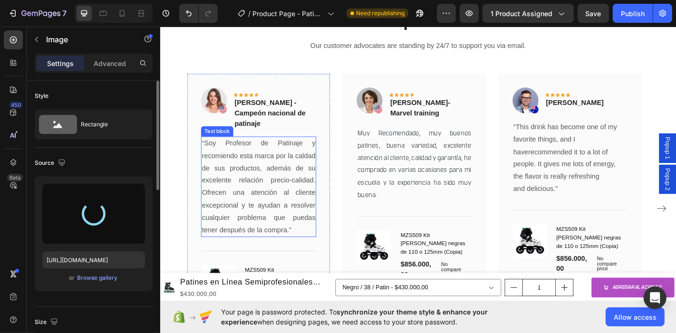
type input "[URL][DOMAIN_NAME]"
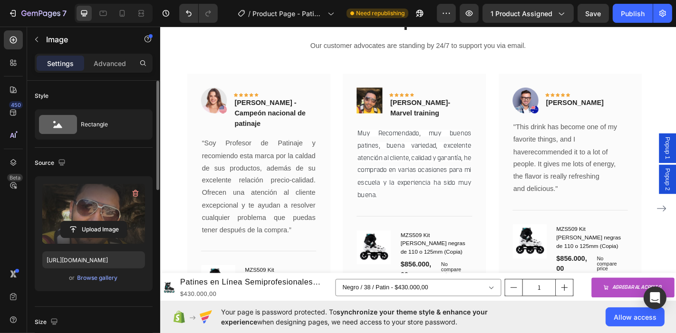
click at [87, 215] on label at bounding box center [93, 214] width 103 height 60
click at [87, 222] on input "file" at bounding box center [94, 230] width 66 height 16
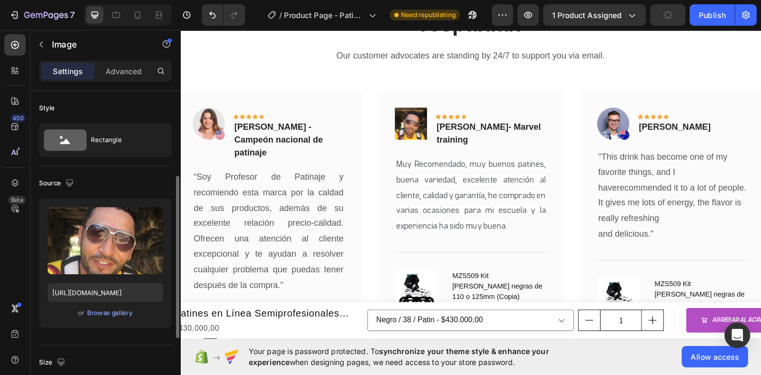
scroll to position [52, 0]
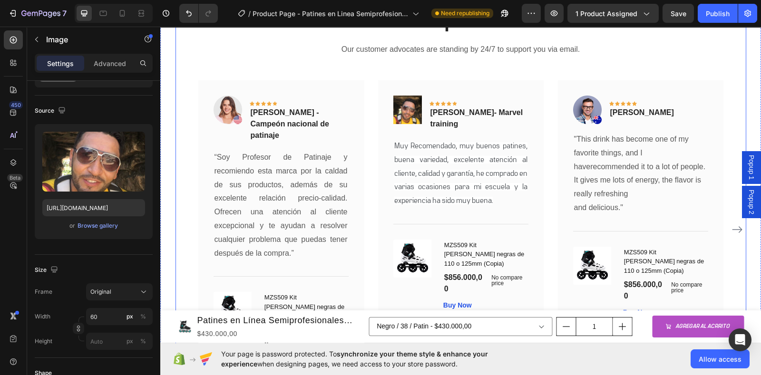
click at [593, 47] on div "Los líderes del patinaje en [GEOGRAPHIC_DATA] nos respaldan Heading Our custome…" at bounding box center [460, 187] width 570 height 409
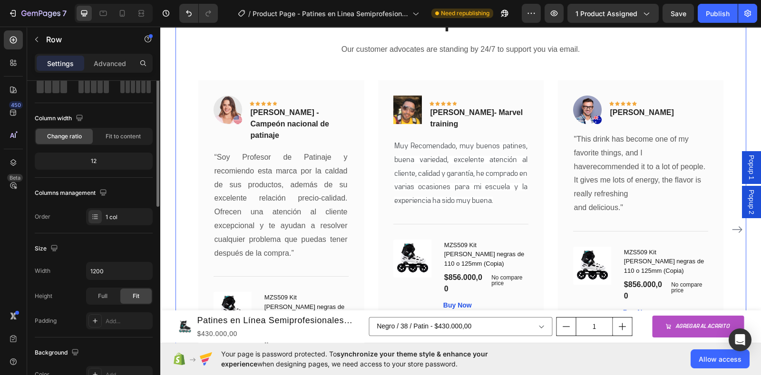
scroll to position [0, 0]
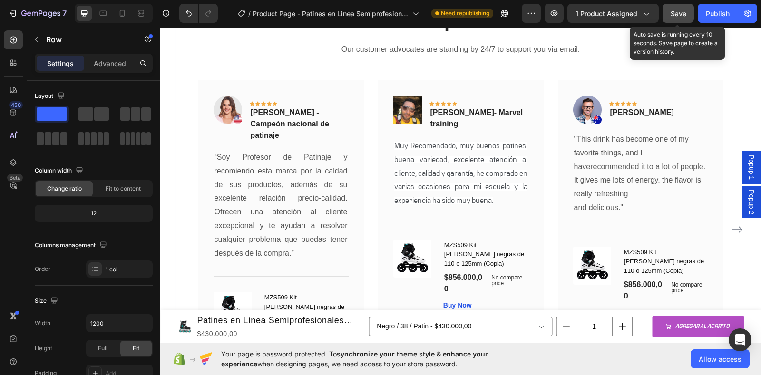
click at [681, 12] on span "Save" at bounding box center [678, 14] width 16 height 8
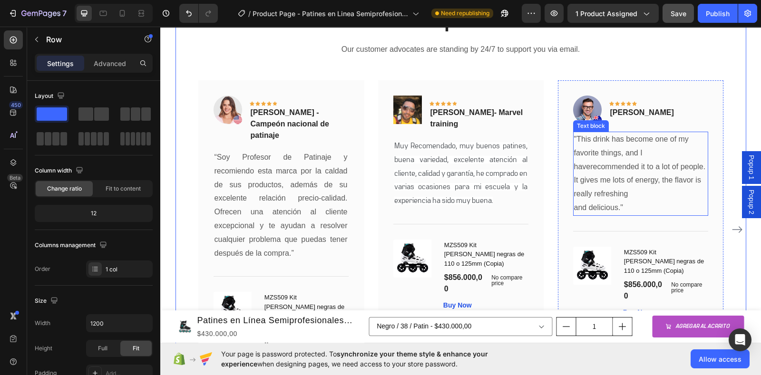
click at [611, 133] on p ""This drink has become one of my favorite things, and I haverecommended it to a…" at bounding box center [640, 174] width 133 height 82
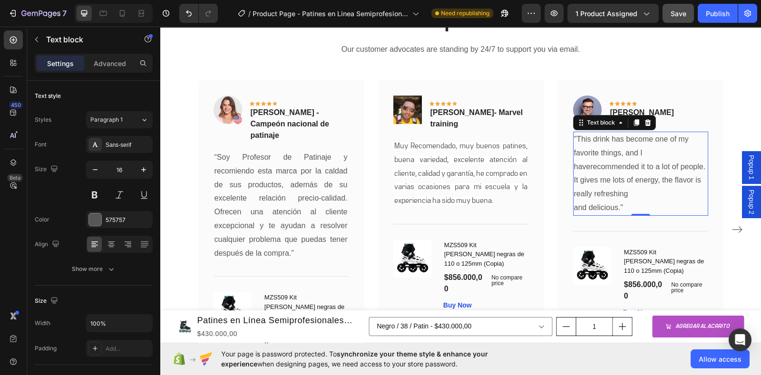
click at [614, 179] on p ""This drink has become one of my favorite things, and I haverecommended it to a…" at bounding box center [640, 174] width 133 height 82
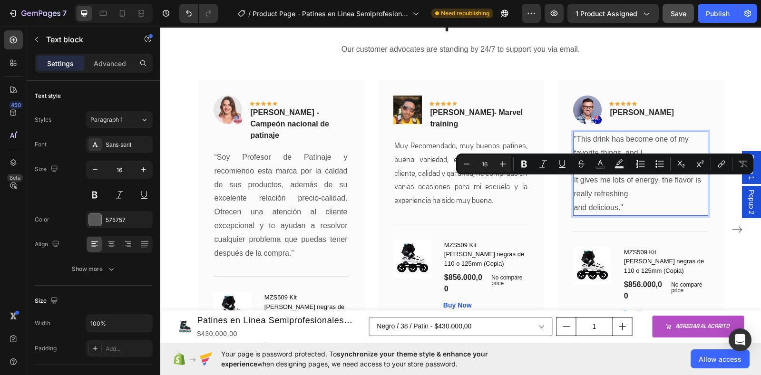
click at [624, 179] on p ""This drink has become one of my favorite things, and I haverecommended it to a…" at bounding box center [640, 174] width 133 height 82
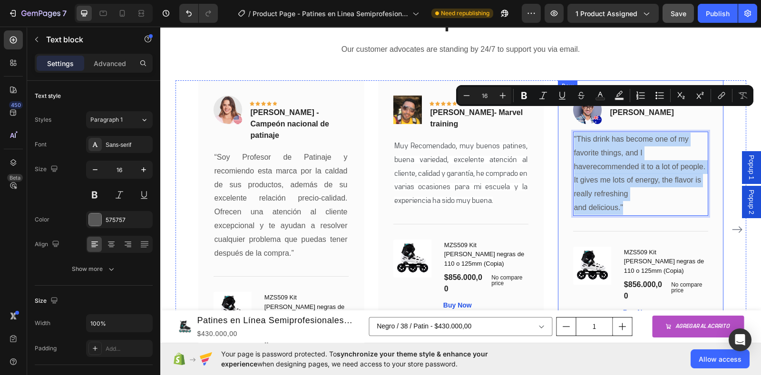
drag, startPoint x: 622, startPoint y: 181, endPoint x: 567, endPoint y: 111, distance: 89.0
click at [567, 111] on div "Image Icon Icon Icon Icon Icon Row [PERSON_NAME] Text block Row "This drink has…" at bounding box center [640, 206] width 165 height 253
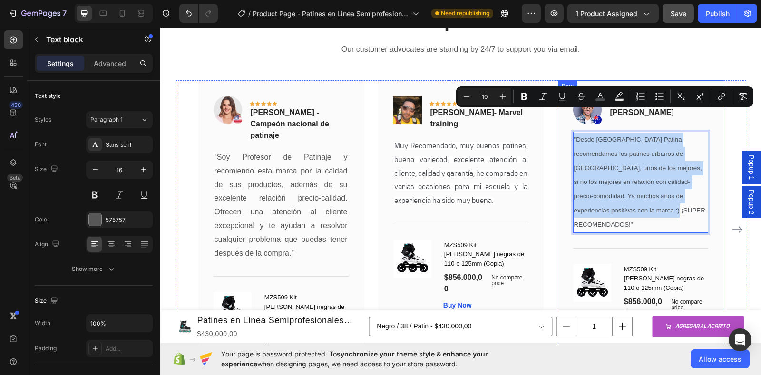
drag, startPoint x: 635, startPoint y: 188, endPoint x: 562, endPoint y: 111, distance: 105.6
click at [562, 111] on div "Image Icon Icon Icon Icon Icon Row [PERSON_NAME] Text block Row "Desde [GEOGRAP…" at bounding box center [640, 215] width 165 height 270
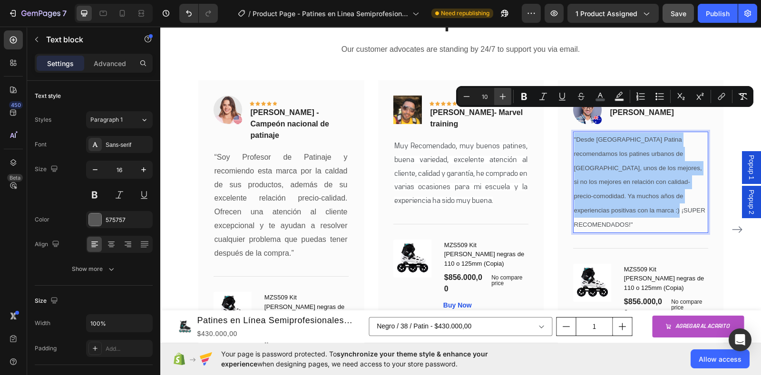
click at [503, 101] on button "Plus" at bounding box center [502, 96] width 17 height 17
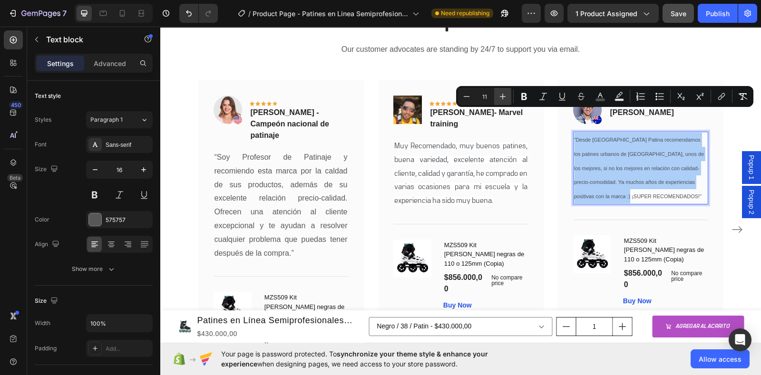
click at [503, 101] on button "Plus" at bounding box center [502, 96] width 17 height 17
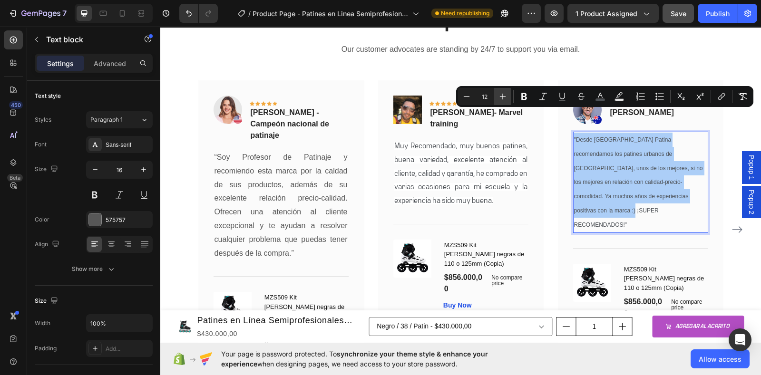
click at [503, 101] on button "Plus" at bounding box center [502, 96] width 17 height 17
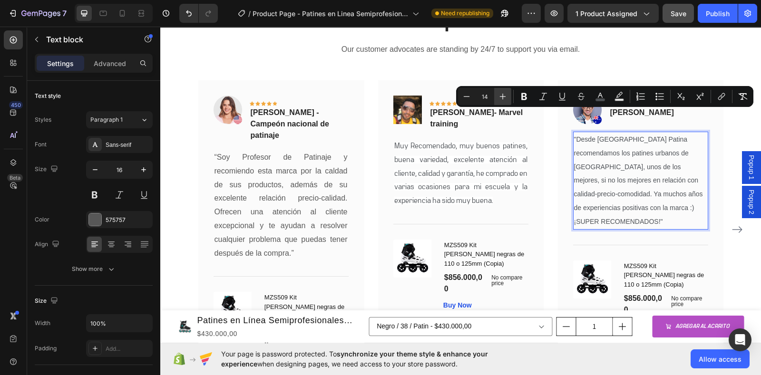
click at [503, 101] on button "Plus" at bounding box center [502, 96] width 17 height 17
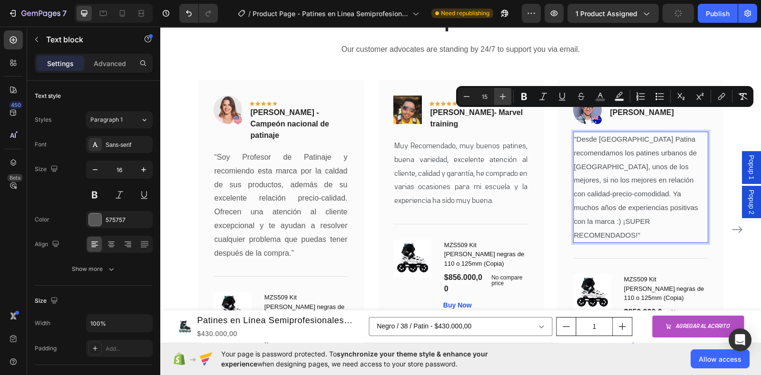
click at [503, 101] on button "Plus" at bounding box center [502, 96] width 17 height 17
type input "16"
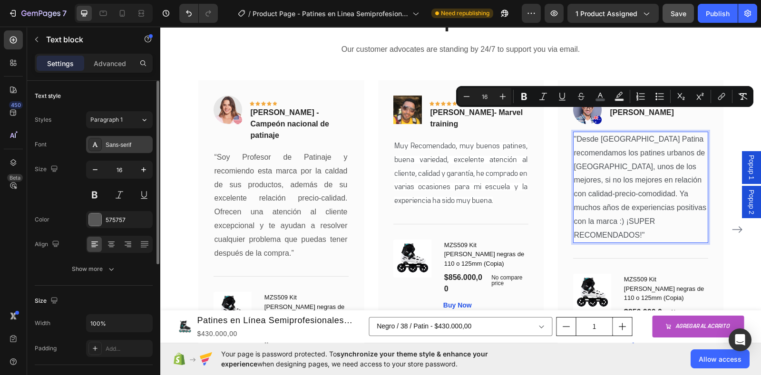
click at [124, 139] on div "Sans-serif" at bounding box center [119, 144] width 67 height 17
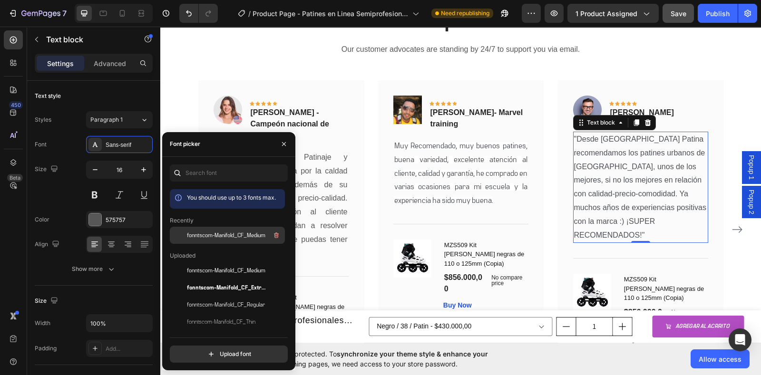
click at [240, 234] on span "fonntscom-Manifold_CF_Medium" at bounding box center [226, 235] width 78 height 9
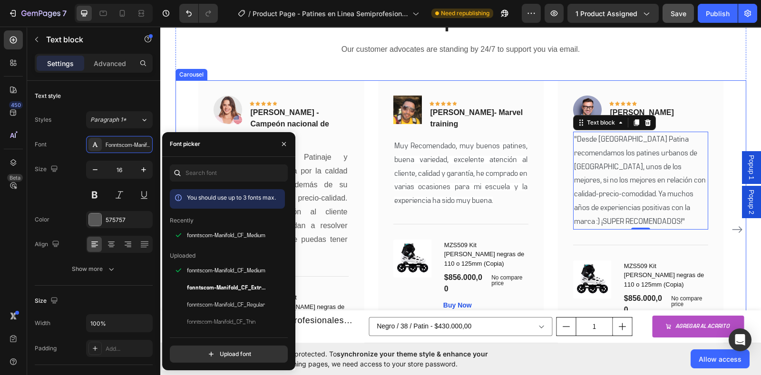
click at [729, 87] on div "Image Icon Icon Icon Icon Icon Row [PERSON_NAME] - Campeón nacional de patinaje…" at bounding box center [460, 229] width 570 height 299
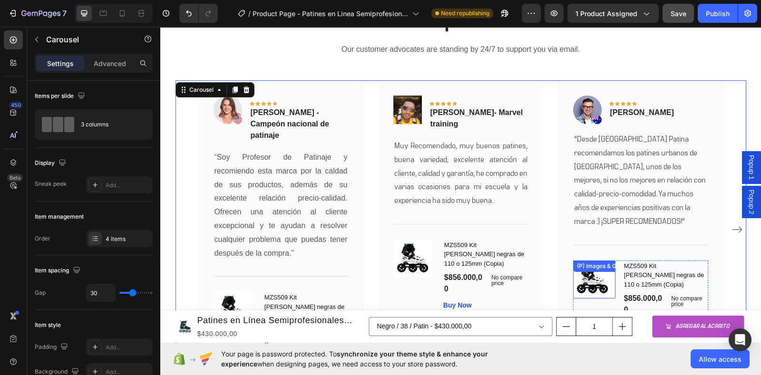
click at [592, 260] on img at bounding box center [592, 279] width 38 height 38
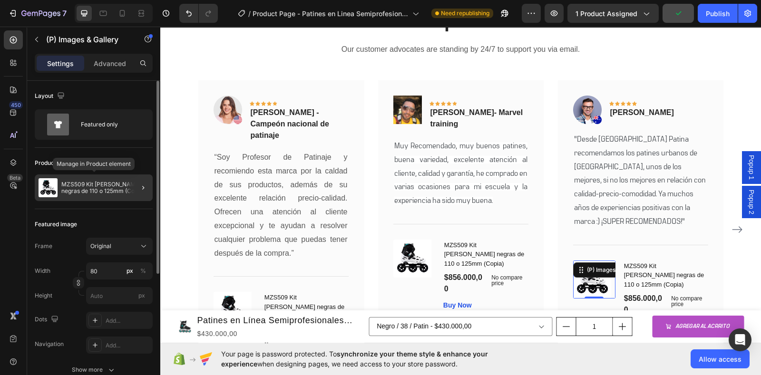
click at [85, 194] on div "MZS509 Kit [PERSON_NAME] negras de 110 o 125mm (Copia)" at bounding box center [94, 187] width 118 height 27
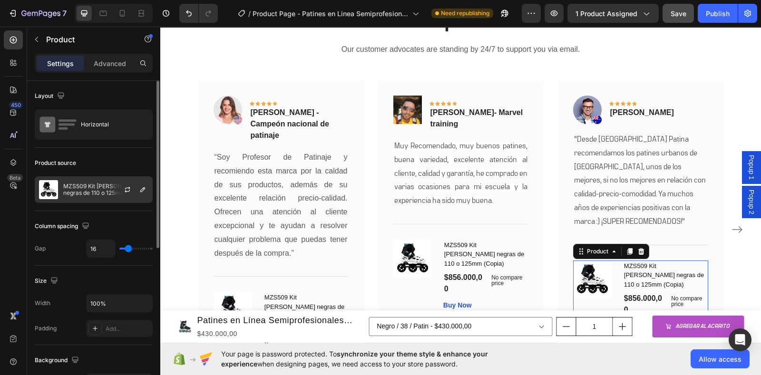
click at [62, 194] on div "MZS509 Kit [PERSON_NAME] negras de 110 o 125mm (Copia)" at bounding box center [94, 189] width 118 height 27
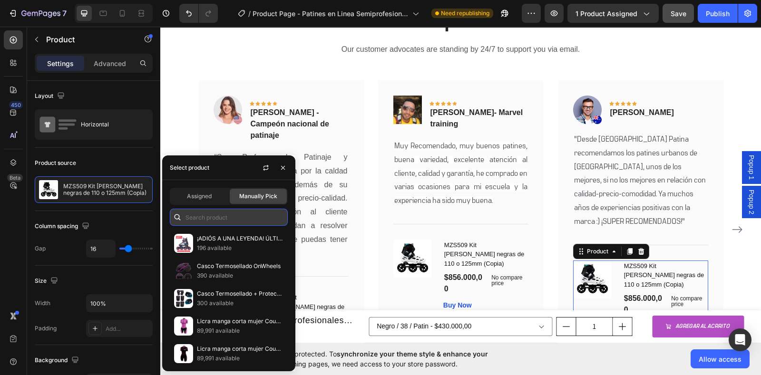
click at [201, 216] on input "text" at bounding box center [229, 217] width 118 height 17
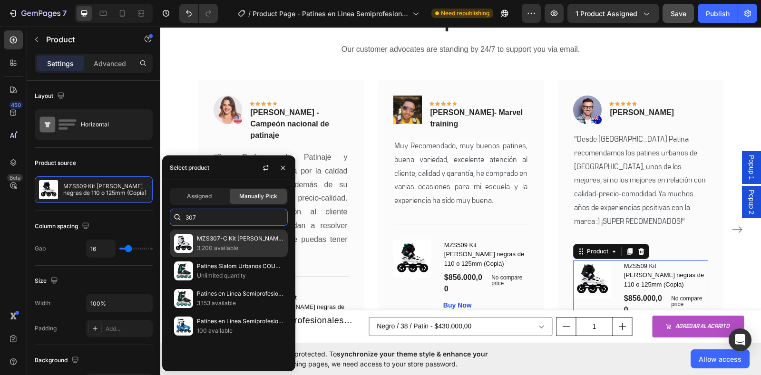
type input "307"
click at [254, 248] on p "3,200 available" at bounding box center [240, 248] width 87 height 10
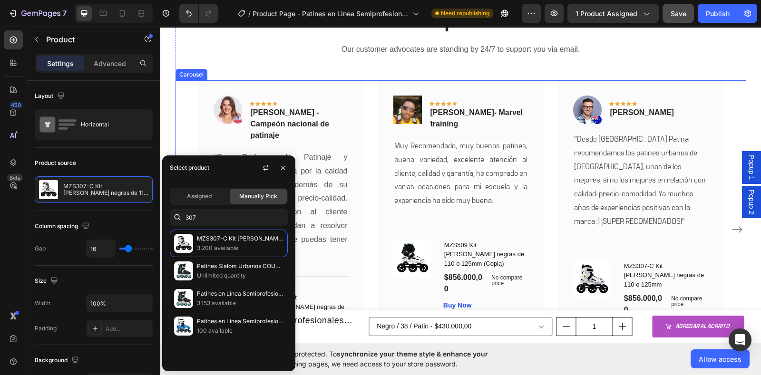
click at [729, 95] on div "Image Icon Icon Icon Icon Icon Row [PERSON_NAME] - Campeón nacional de patinaje…" at bounding box center [460, 229] width 570 height 299
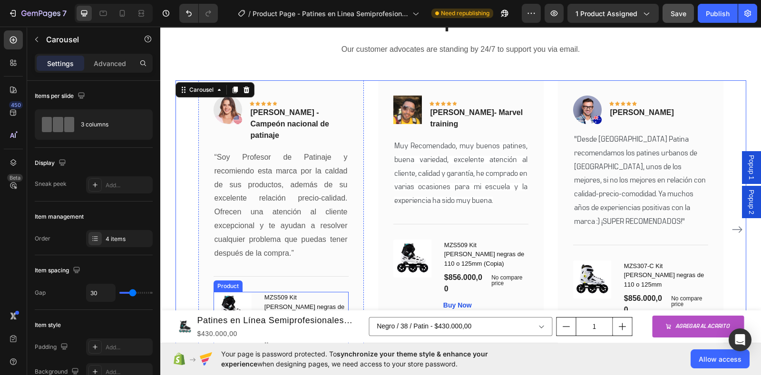
click at [218, 302] on div "(P) Images & Gallery" at bounding box center [234, 328] width 42 height 72
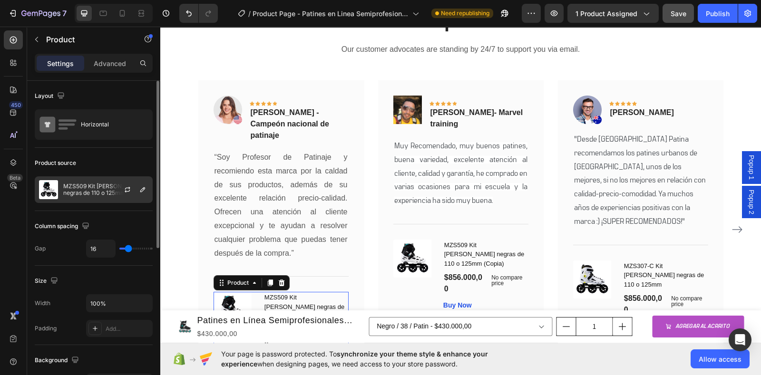
click at [99, 192] on p "MZS509 Kit [PERSON_NAME] negras de 110 o 125mm (Copia)" at bounding box center [105, 189] width 85 height 13
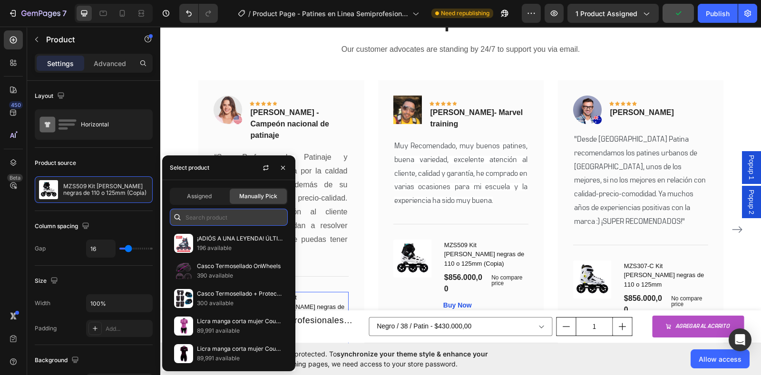
click at [199, 220] on input "text" at bounding box center [229, 217] width 118 height 17
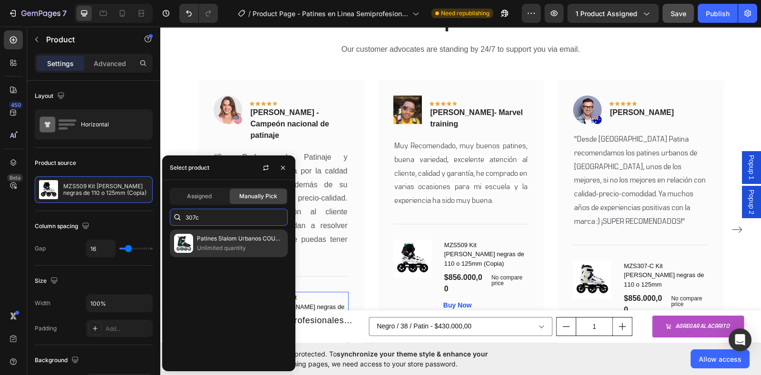
type input "307c"
click at [228, 247] on p "Unlimited quantity" at bounding box center [240, 248] width 87 height 10
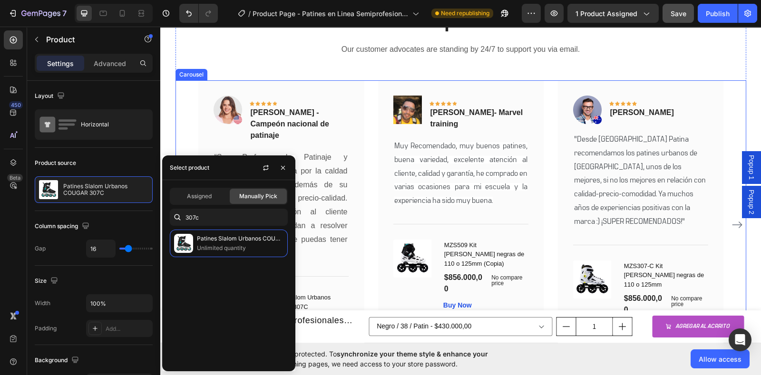
click at [362, 296] on div "Image Icon Icon Icon Icon Icon Row [PERSON_NAME] - Campeón nacional de patinaje…" at bounding box center [460, 224] width 525 height 289
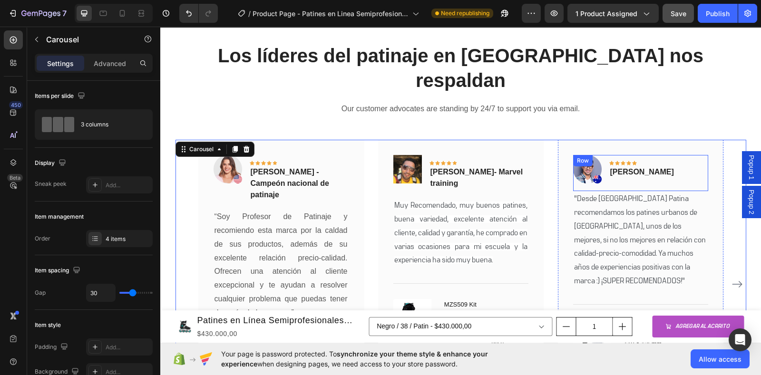
scroll to position [2054, 0]
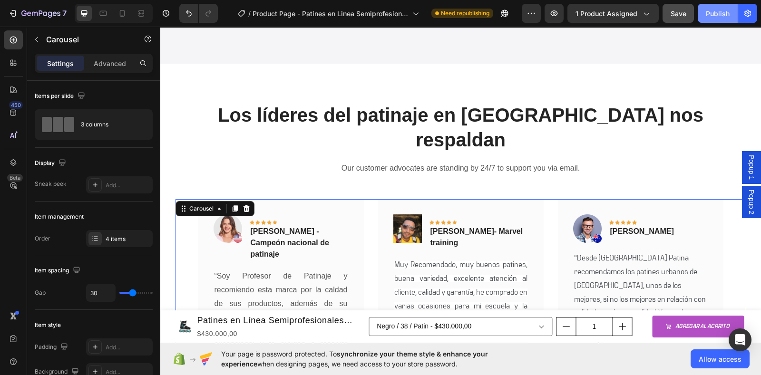
click at [711, 12] on div "Publish" at bounding box center [717, 14] width 24 height 10
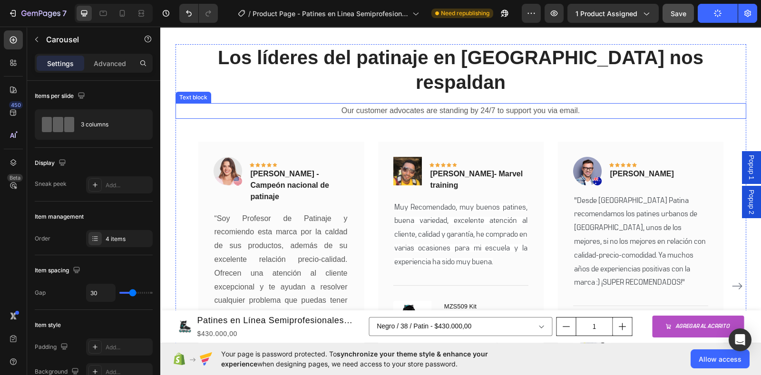
scroll to position [2242, 0]
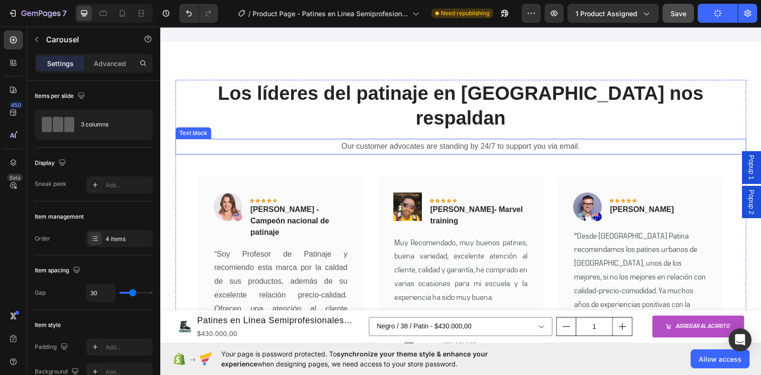
click at [579, 140] on p "Our customer advocates are standing by 24/7 to support you via email." at bounding box center [460, 147] width 569 height 14
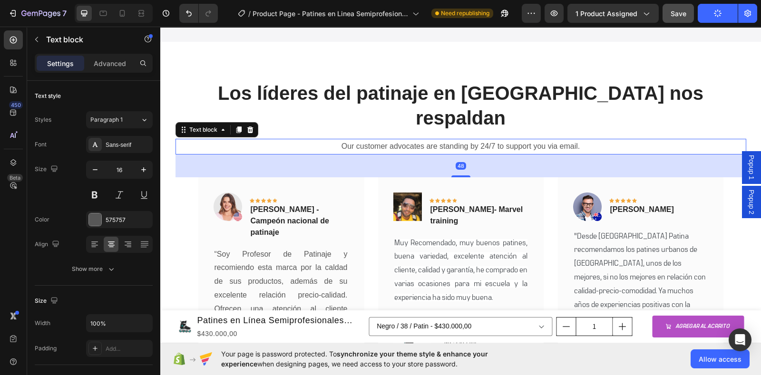
click at [578, 140] on p "Our customer advocates are standing by 24/7 to support you via email." at bounding box center [460, 147] width 569 height 14
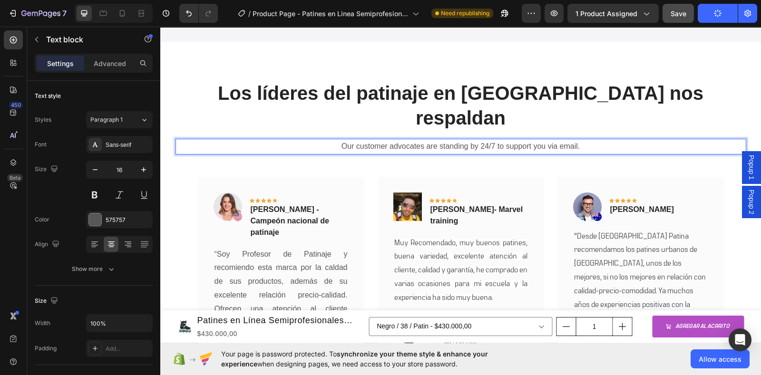
click at [578, 140] on p "Our customer advocates are standing by 24/7 to support you via email." at bounding box center [460, 147] width 569 height 14
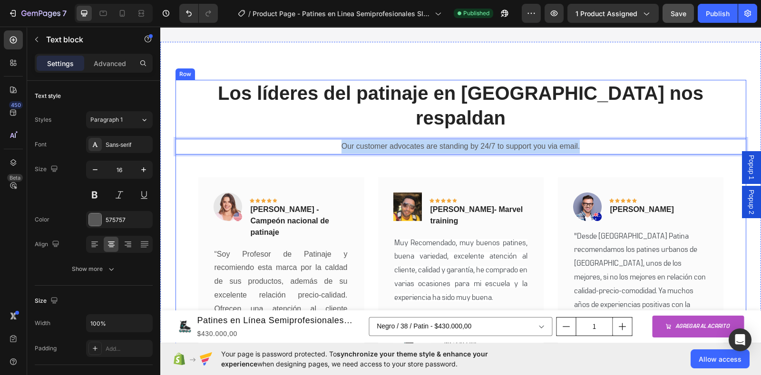
drag, startPoint x: 580, startPoint y: 121, endPoint x: 300, endPoint y: 133, distance: 279.8
click at [300, 133] on div "Los líderes del patinaje en [GEOGRAPHIC_DATA] nos respaldan Heading Our custome…" at bounding box center [460, 280] width 570 height 400
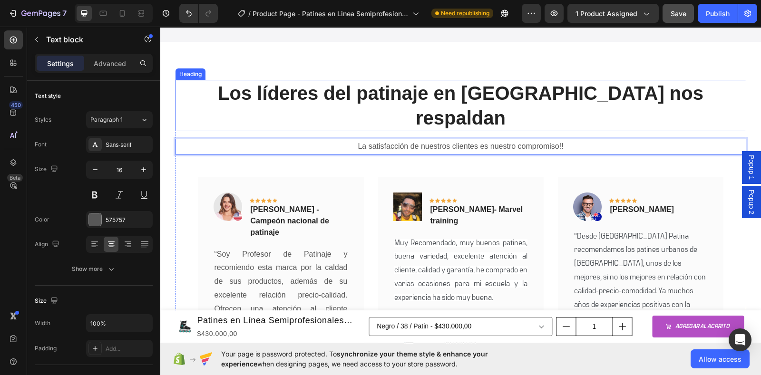
click at [689, 87] on h2 "Los líderes del patinaje en [GEOGRAPHIC_DATA] nos respaldan" at bounding box center [460, 105] width 570 height 51
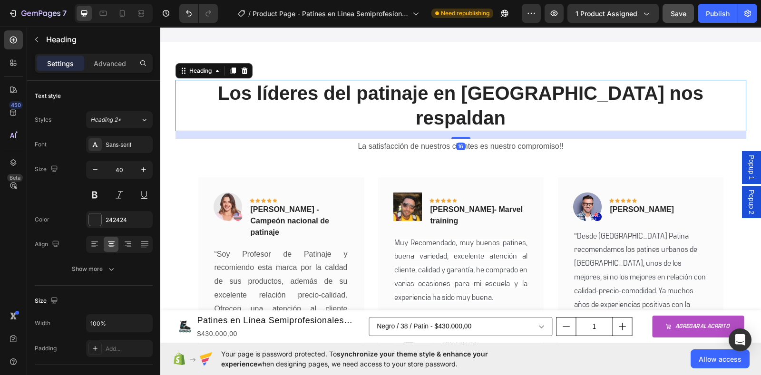
click at [686, 89] on h2 "Los líderes del patinaje en [GEOGRAPHIC_DATA] nos respaldan" at bounding box center [460, 105] width 570 height 51
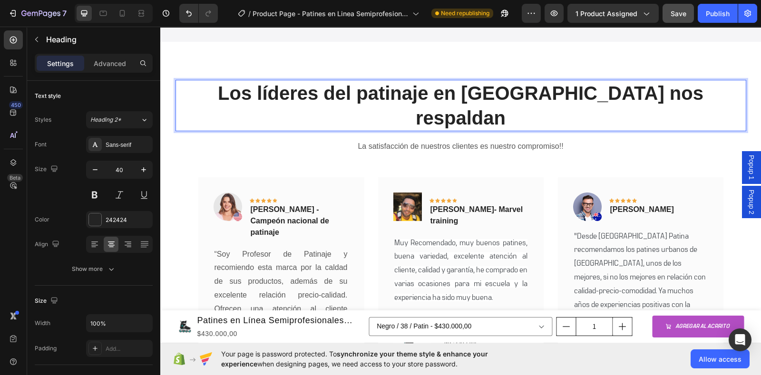
click at [686, 89] on p "Los líderes del patinaje en [GEOGRAPHIC_DATA] nos respaldan" at bounding box center [460, 105] width 569 height 49
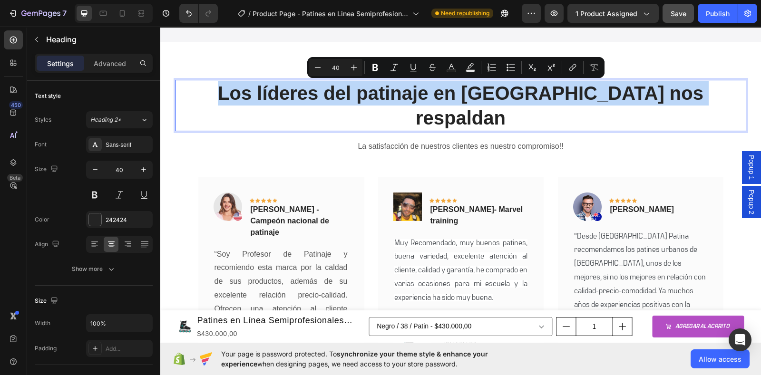
drag, startPoint x: 686, startPoint y: 89, endPoint x: 401, endPoint y: 96, distance: 285.3
click at [401, 96] on p "Los líderes del patinaje en [GEOGRAPHIC_DATA] nos respaldan" at bounding box center [460, 105] width 569 height 49
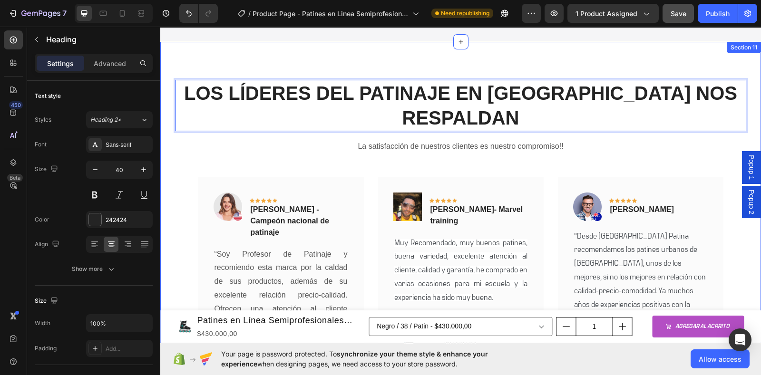
click at [608, 63] on div "LOS LÍDERES DEL PATINAJE EN [GEOGRAPHIC_DATA] NOS RESPALDAN Heading 16 La satis…" at bounding box center [460, 280] width 600 height 476
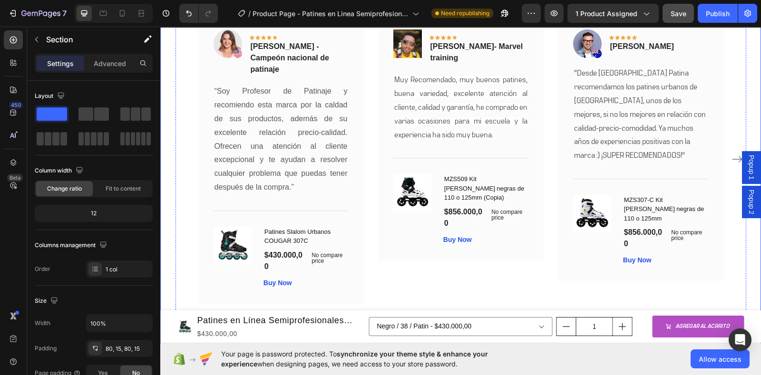
scroll to position [2479, 0]
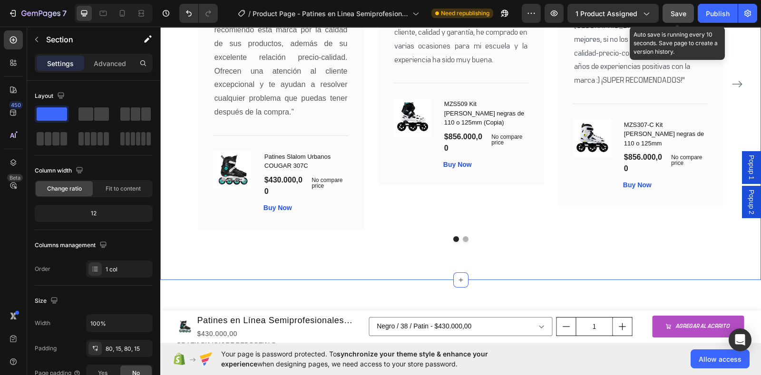
click at [689, 18] on button "Save" at bounding box center [677, 13] width 31 height 19
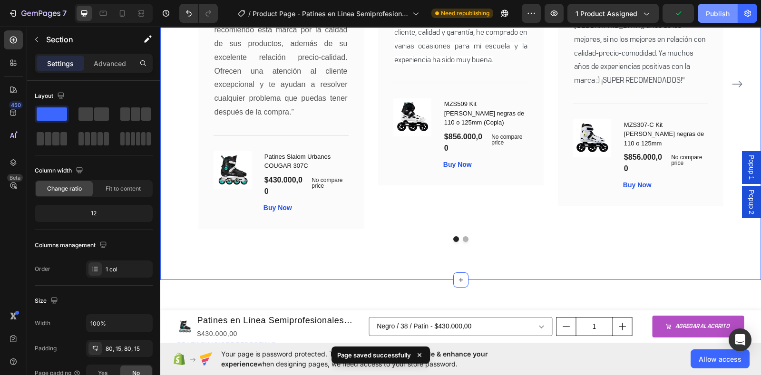
click at [714, 17] on div "Publish" at bounding box center [717, 14] width 24 height 10
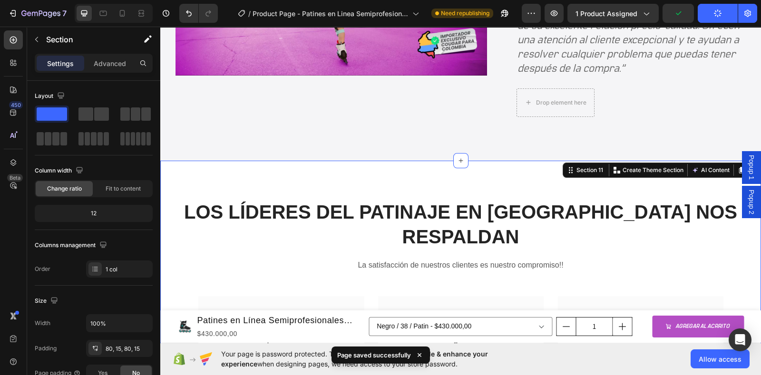
scroll to position [2004, 0]
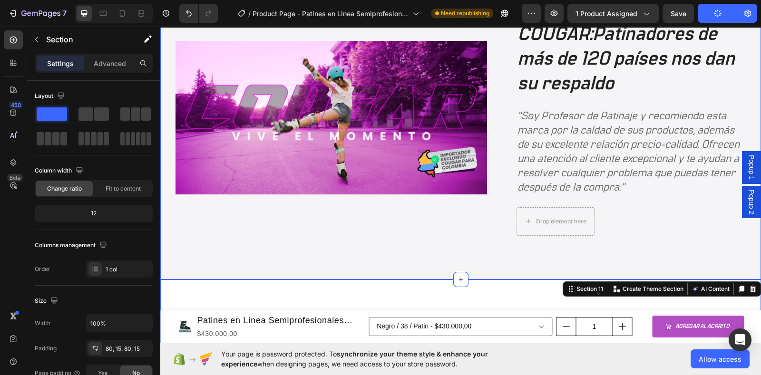
click at [413, 247] on div "Image DISTRIBUIDOR AUTORIZADO EN [GEOGRAPHIC_DATA] ON WHEELS COLOMBIA S.A.S Tex…" at bounding box center [460, 118] width 600 height 324
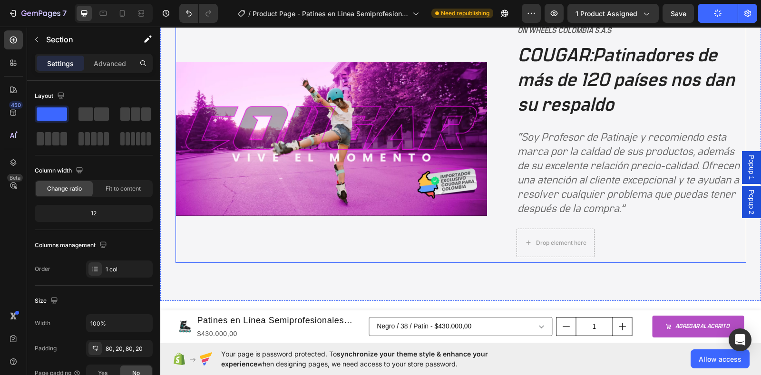
click at [238, 196] on div "Image" at bounding box center [330, 139] width 311 height 248
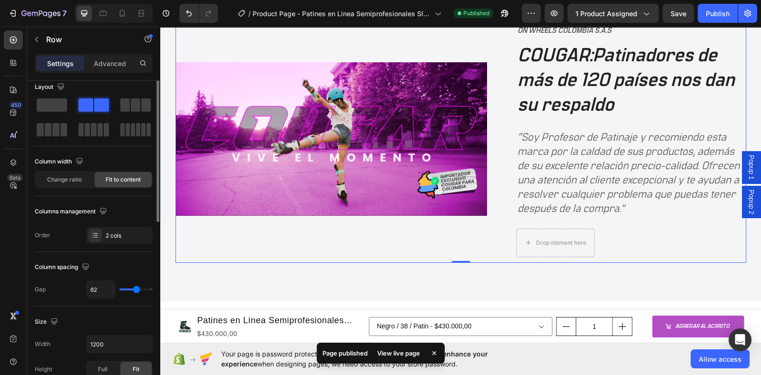
scroll to position [0, 0]
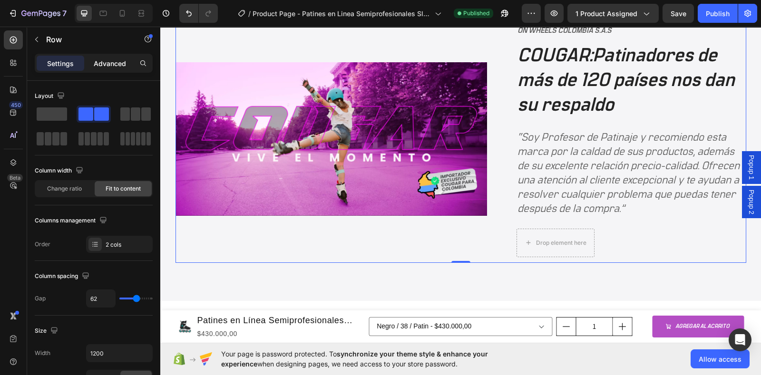
click at [110, 63] on p "Advanced" at bounding box center [110, 63] width 32 height 10
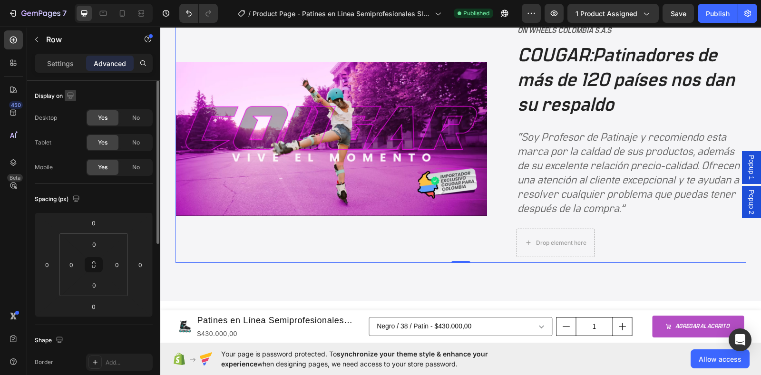
click at [67, 96] on icon "button" at bounding box center [70, 95] width 6 height 6
click at [97, 88] on div "Display on" at bounding box center [94, 95] width 118 height 15
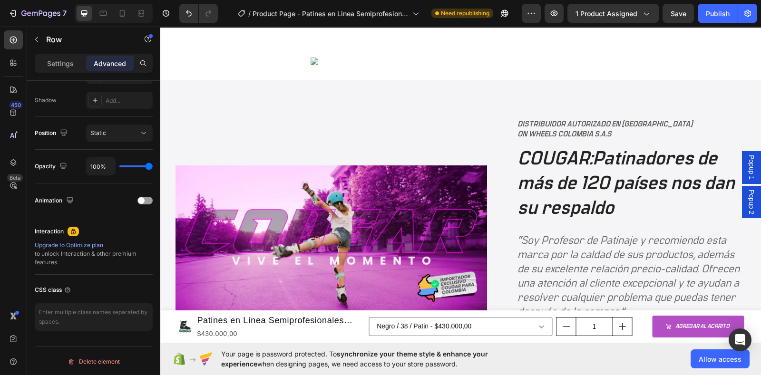
scroll to position [2076, 0]
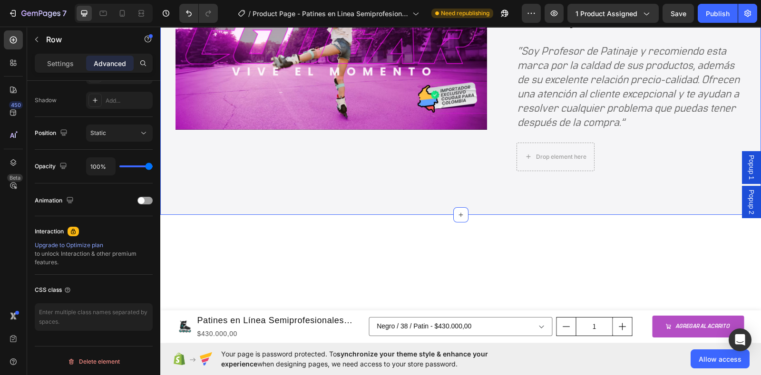
click at [296, 79] on div "Image DISTRIBUIDOR AUTORIZADO EN [GEOGRAPHIC_DATA] ON WHEELS COLOMBIA S.A.S Tex…" at bounding box center [460, 53] width 600 height 324
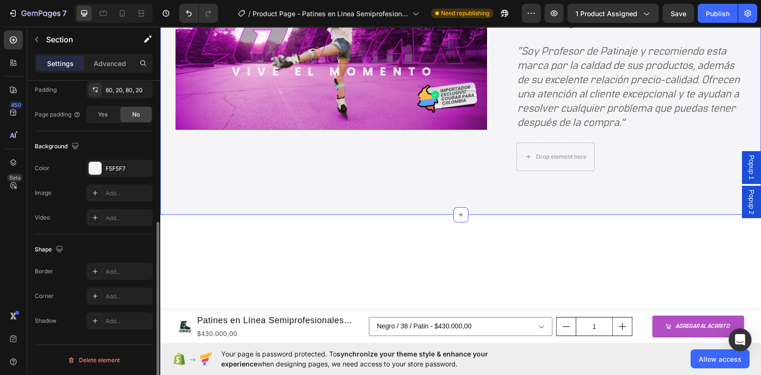
scroll to position [0, 0]
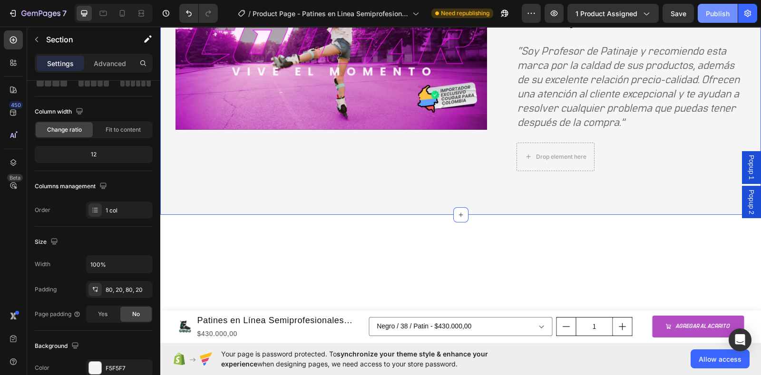
click at [718, 9] on div "Publish" at bounding box center [717, 14] width 24 height 10
click at [538, 18] on button "button" at bounding box center [530, 13] width 19 height 19
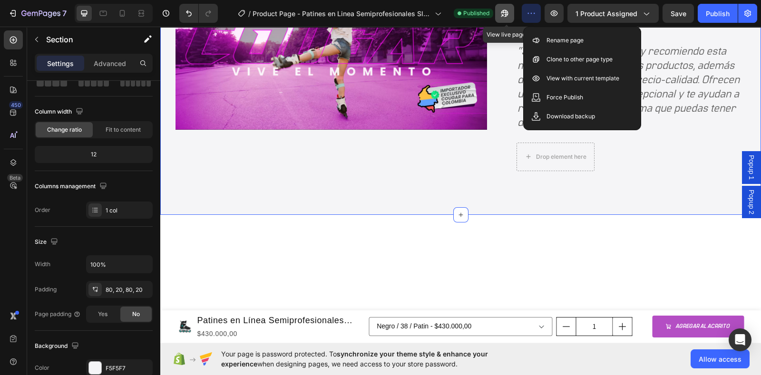
click at [503, 16] on icon "button" at bounding box center [502, 15] width 2 height 2
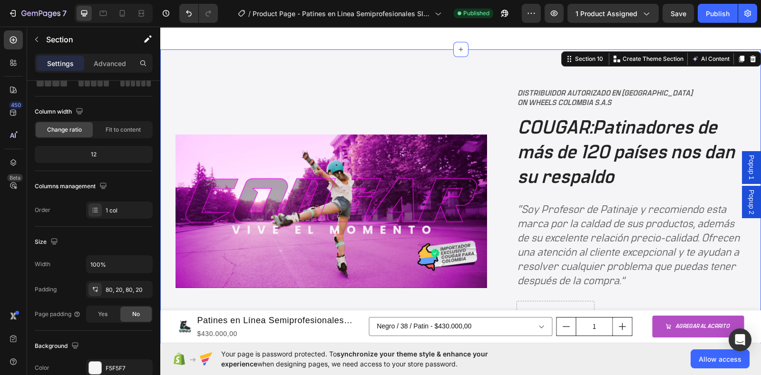
scroll to position [2373, 0]
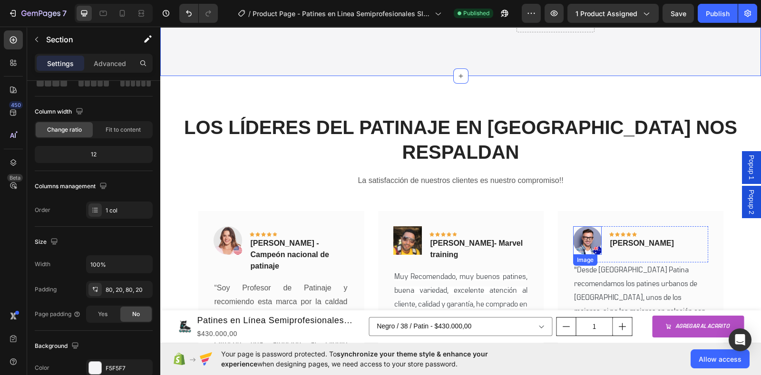
click at [587, 237] on img at bounding box center [587, 240] width 29 height 29
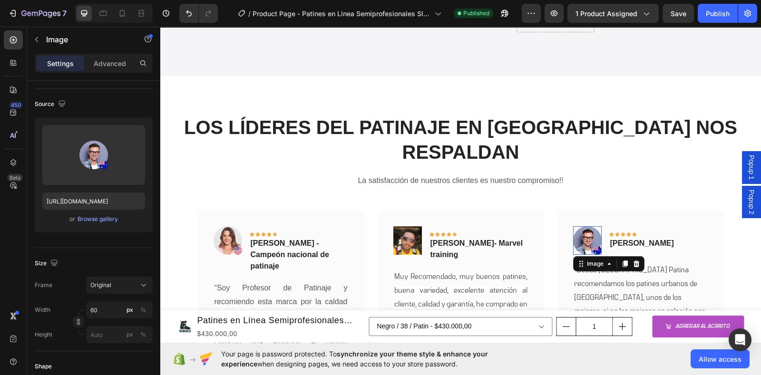
scroll to position [0, 0]
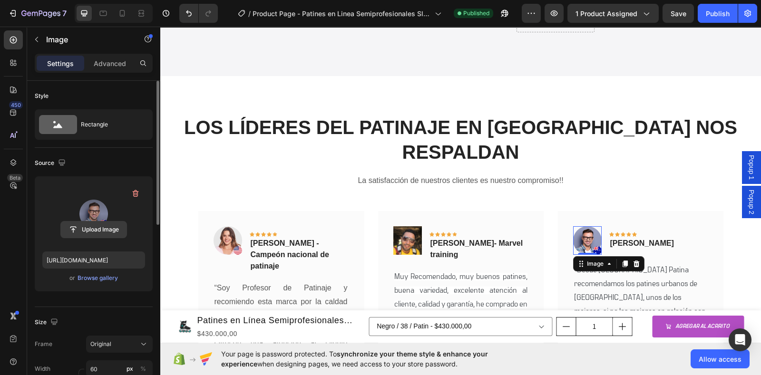
click at [63, 221] on button "Upload Image" at bounding box center [93, 229] width 67 height 17
click at [80, 220] on label at bounding box center [93, 214] width 103 height 60
click at [80, 222] on input "file" at bounding box center [94, 230] width 66 height 16
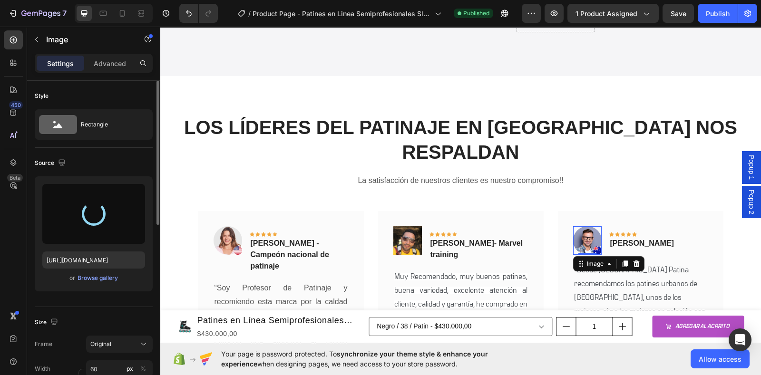
type input "[URL][DOMAIN_NAME]"
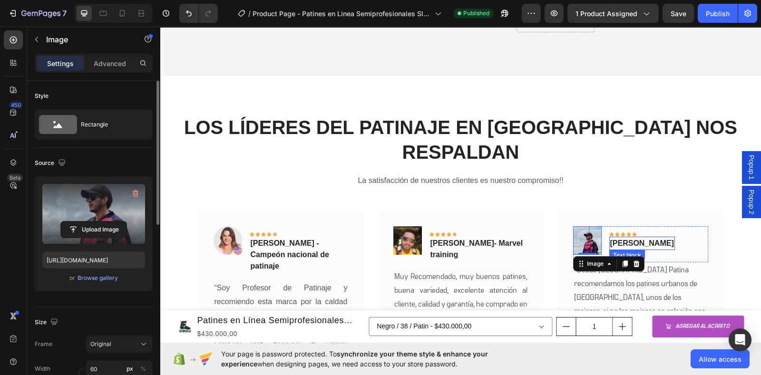
click at [657, 243] on p "[PERSON_NAME]" at bounding box center [642, 243] width 64 height 11
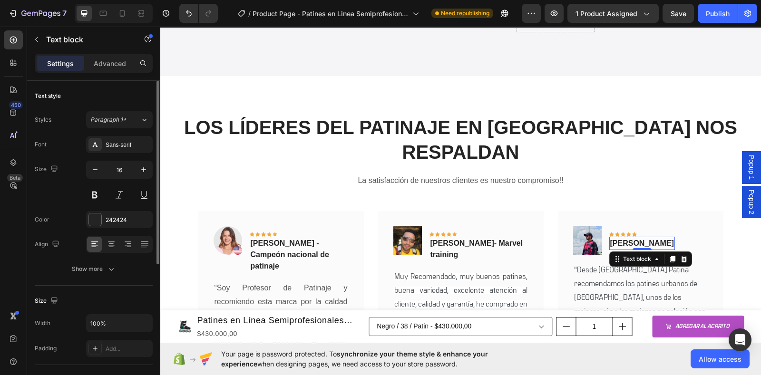
click at [645, 240] on p "[PERSON_NAME]" at bounding box center [642, 243] width 64 height 11
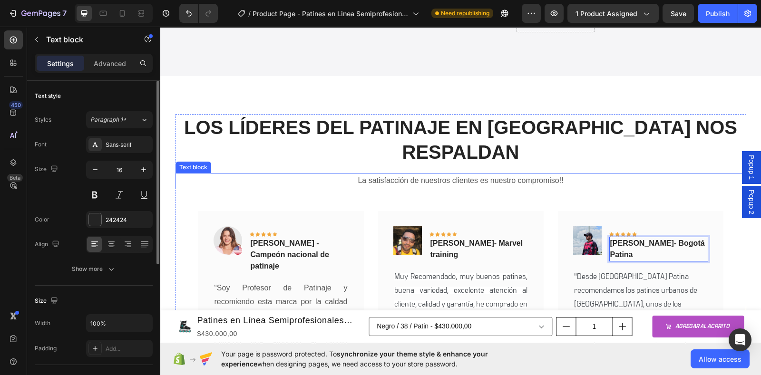
click at [643, 172] on div "LOS LÍDERES DEL PATINAJE EN [GEOGRAPHIC_DATA] NOS RESPALDAN Heading La satisfac…" at bounding box center [460, 314] width 570 height 400
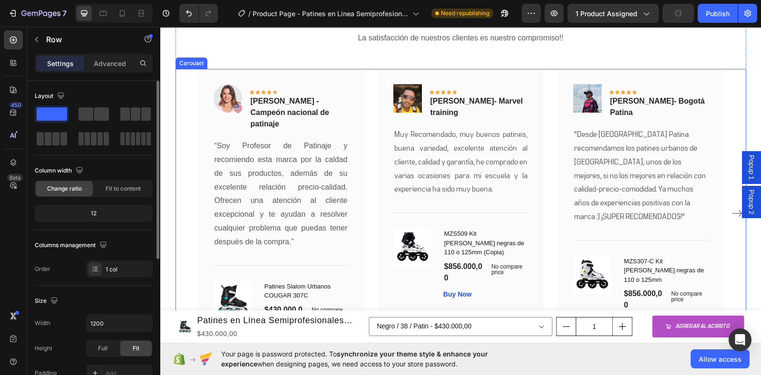
scroll to position [2611, 0]
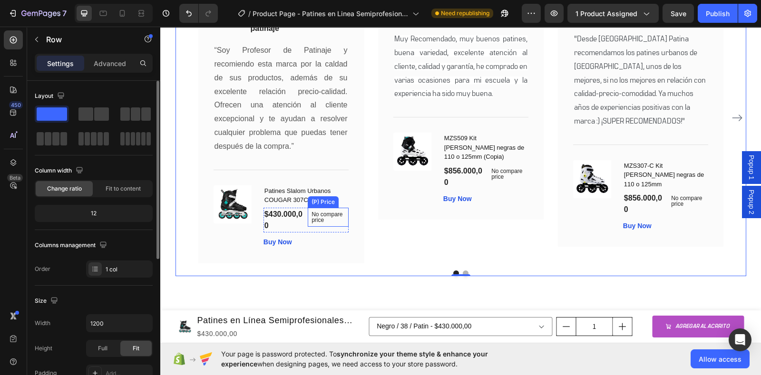
click at [319, 212] on p "No compare price" at bounding box center [327, 217] width 33 height 11
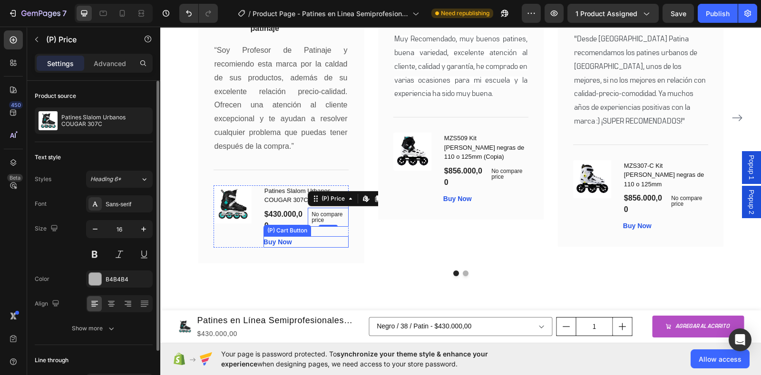
click at [311, 236] on div "Buy Now (P) Cart Button" at bounding box center [305, 241] width 85 height 11
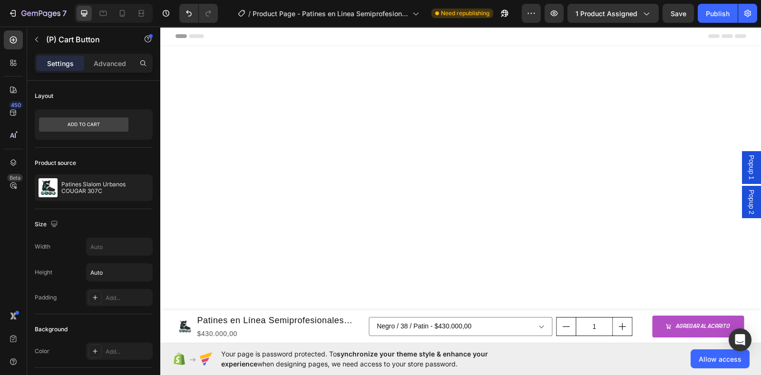
scroll to position [2611, 0]
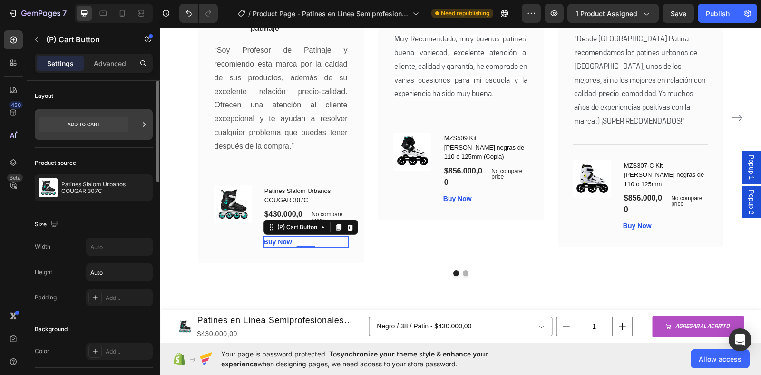
click at [103, 125] on icon at bounding box center [83, 124] width 89 height 14
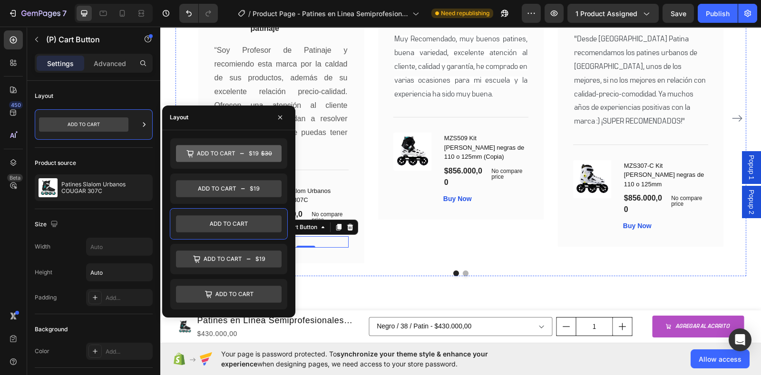
scroll to position [2255, 0]
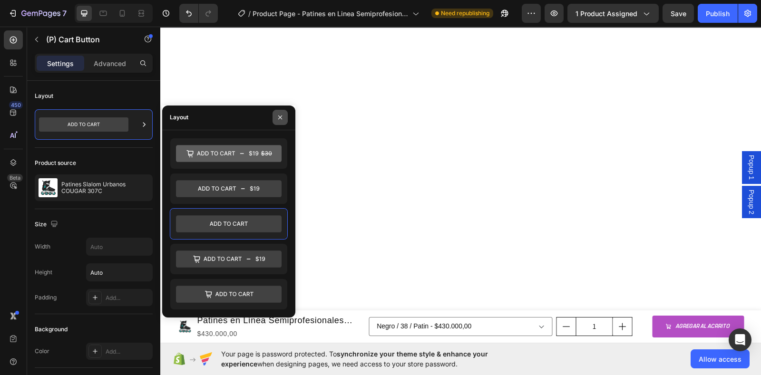
click at [280, 115] on icon "button" at bounding box center [280, 118] width 8 height 8
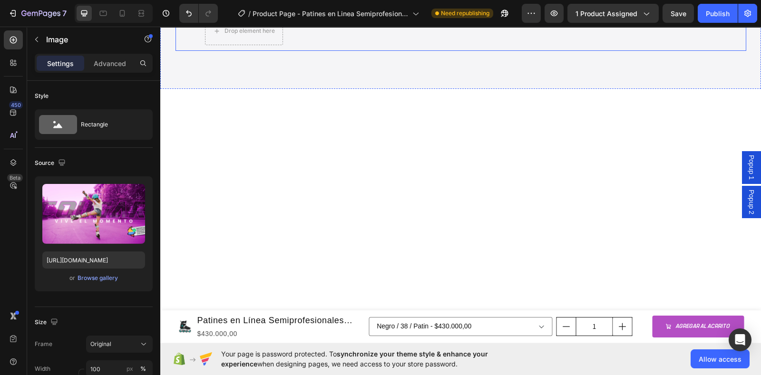
scroll to position [1889, 0]
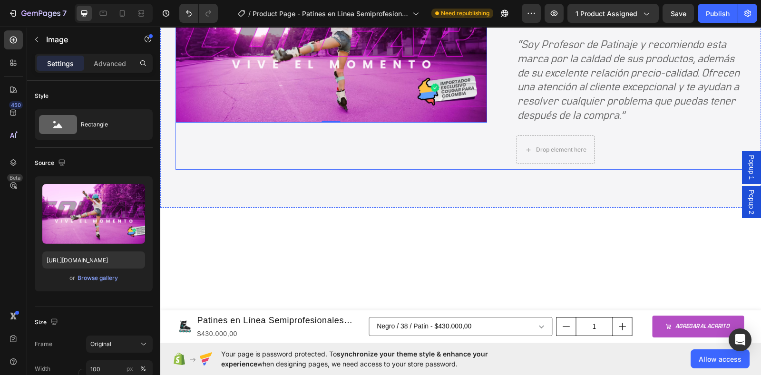
click at [213, 170] on div "Image 0" at bounding box center [330, 46] width 311 height 248
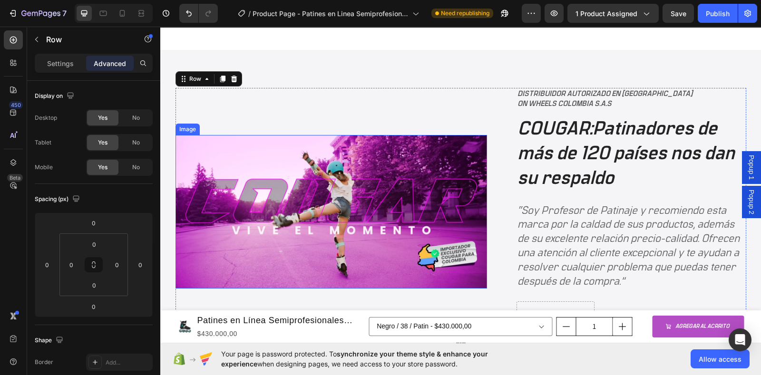
scroll to position [2007, 0]
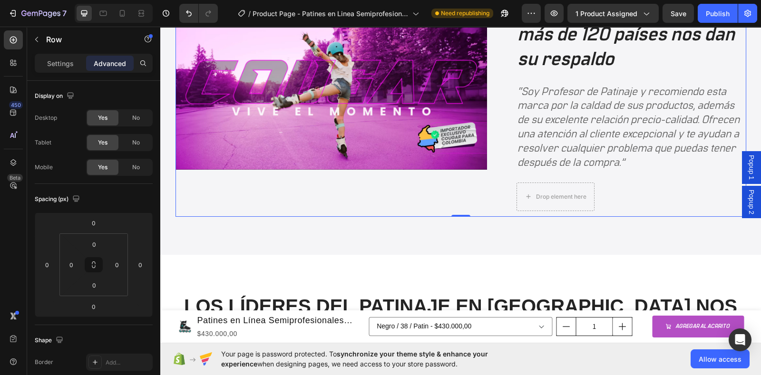
click at [270, 211] on div "Image" at bounding box center [330, 93] width 311 height 248
click at [132, 117] on span "No" at bounding box center [136, 118] width 8 height 9
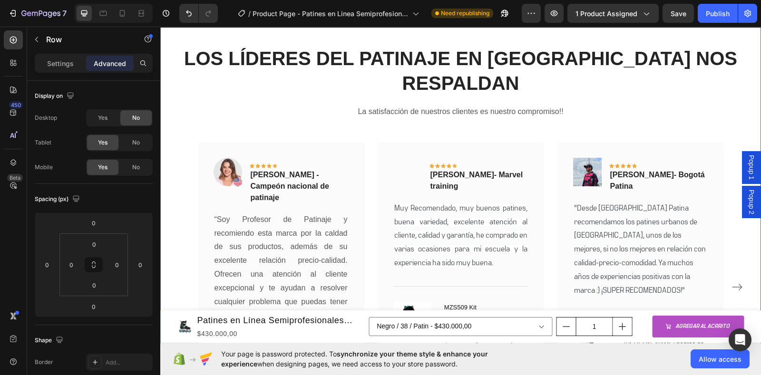
scroll to position [1889, 0]
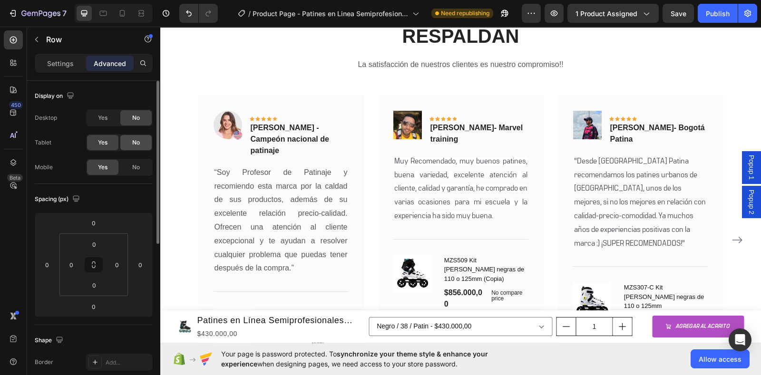
click at [127, 142] on div "No" at bounding box center [135, 142] width 31 height 15
click at [135, 170] on span "No" at bounding box center [136, 167] width 8 height 9
click at [104, 146] on span "Yes" at bounding box center [103, 142] width 10 height 9
click at [128, 166] on div "No" at bounding box center [135, 167] width 31 height 15
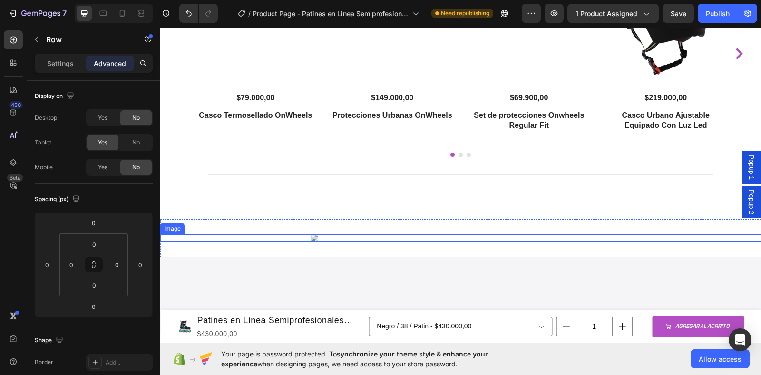
scroll to position [1829, 0]
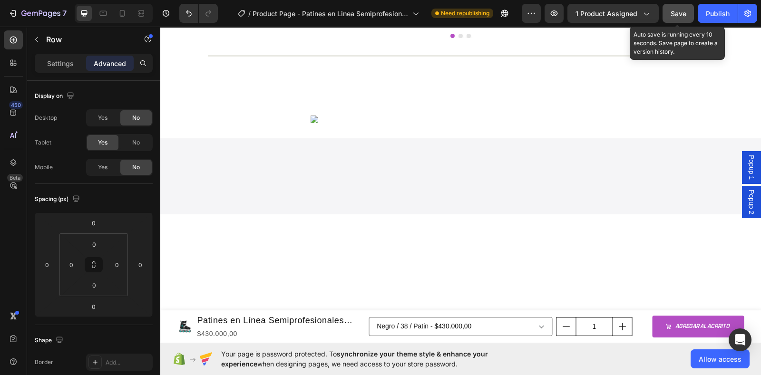
click at [679, 15] on span "Save" at bounding box center [678, 14] width 16 height 8
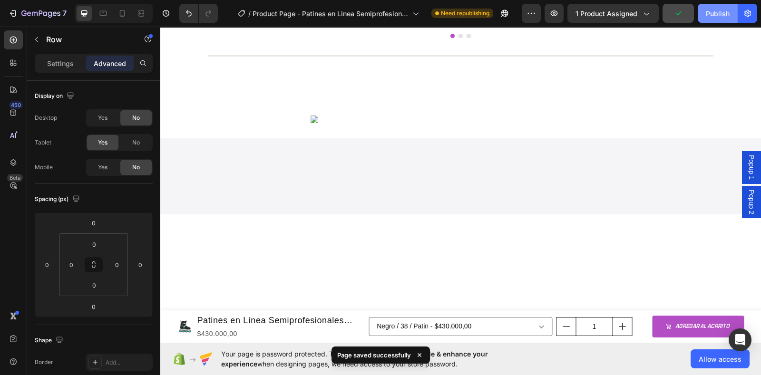
click at [721, 15] on div "Publish" at bounding box center [717, 14] width 24 height 10
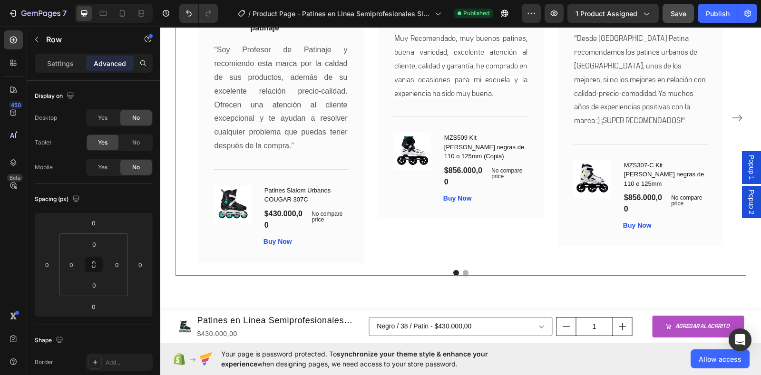
scroll to position [2245, 0]
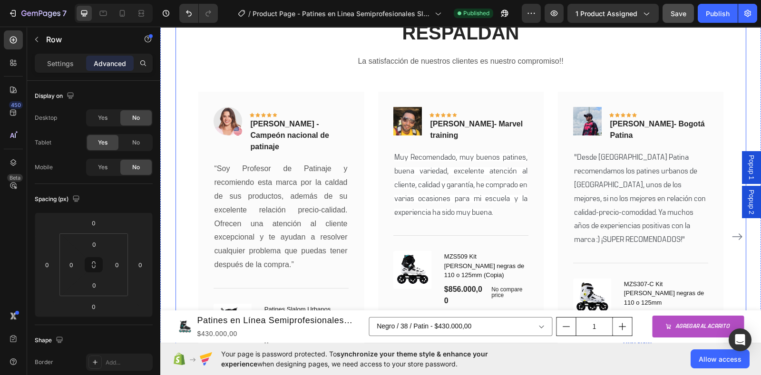
click at [477, 86] on div "LOS LÍDERES DEL PATINAJE EN [GEOGRAPHIC_DATA] NOS RESPALDAN Heading La satisfac…" at bounding box center [460, 195] width 570 height 400
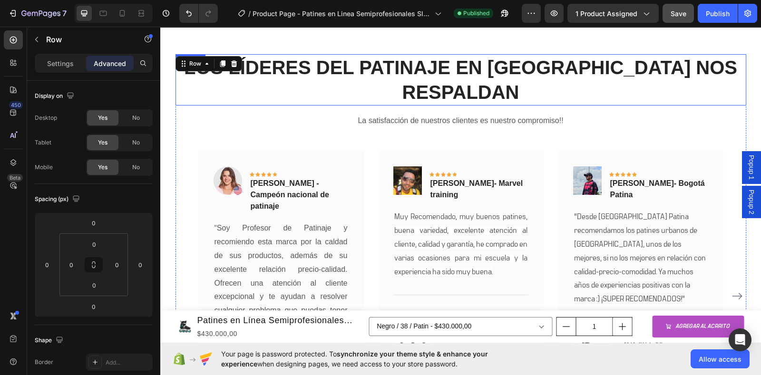
click at [175, 77] on h2 "LOS LÍDERES DEL PATINAJE EN [GEOGRAPHIC_DATA] NOS RESPALDAN" at bounding box center [460, 79] width 570 height 51
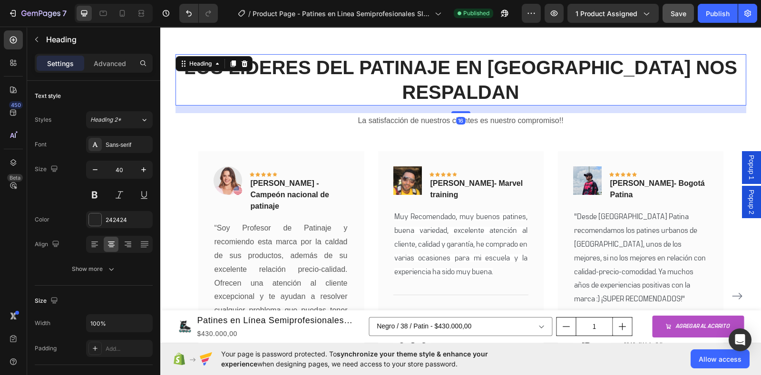
scroll to position [2126, 0]
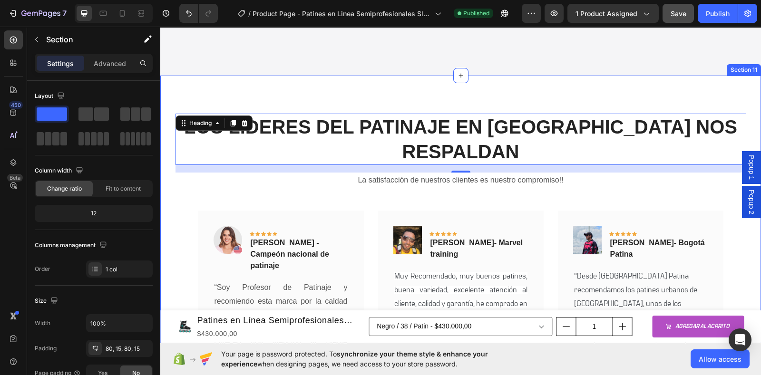
click at [730, 97] on div "LOS LÍDERES DEL PATINAJE EN [GEOGRAPHIC_DATA] NOS RESPALDAN Heading 16 La satis…" at bounding box center [460, 314] width 600 height 476
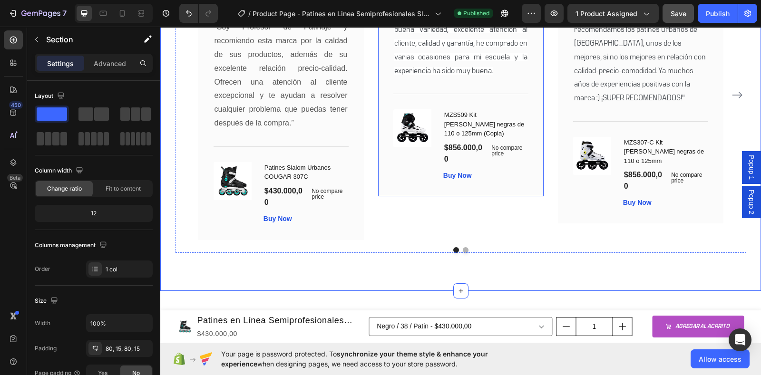
scroll to position [2483, 0]
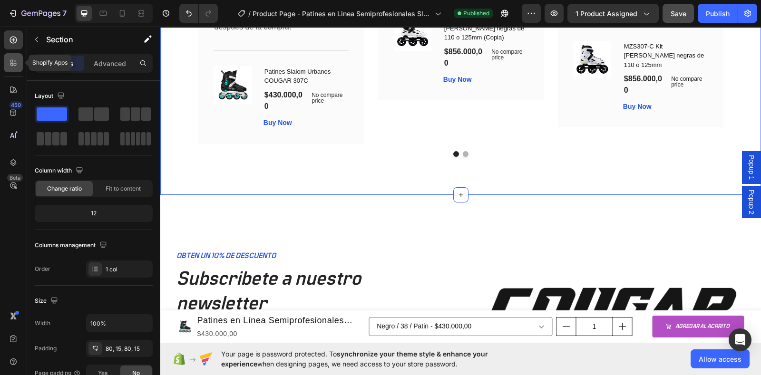
click at [7, 65] on div at bounding box center [13, 62] width 19 height 19
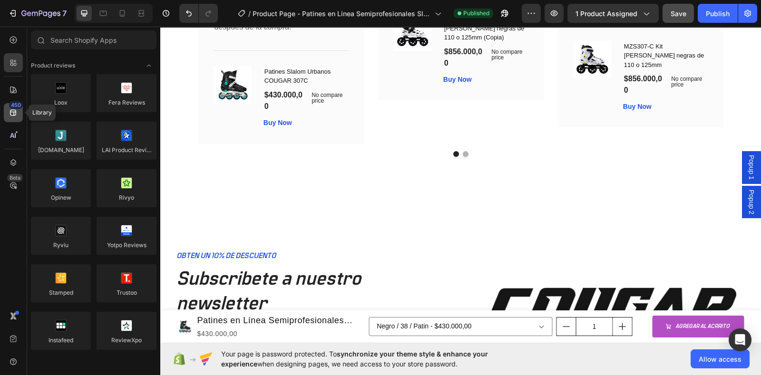
click at [12, 117] on div "450" at bounding box center [13, 112] width 19 height 19
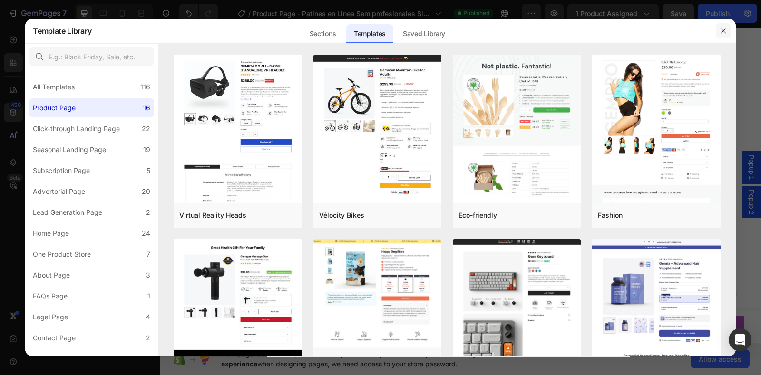
click at [719, 35] on button "button" at bounding box center [722, 30] width 15 height 15
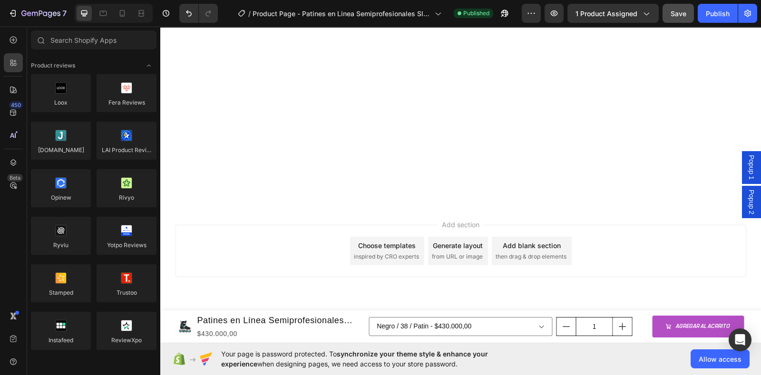
scroll to position [1510, 0]
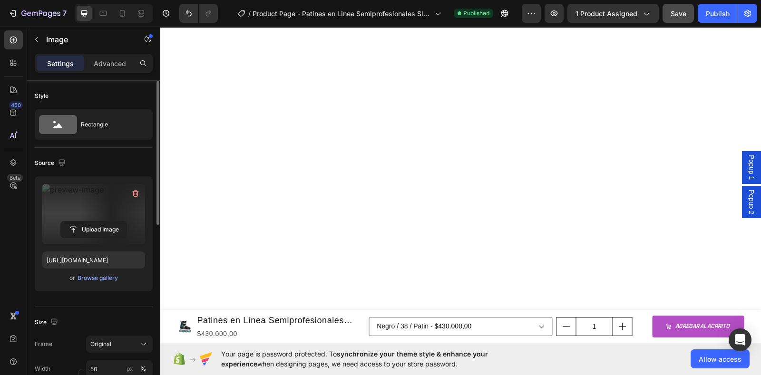
drag, startPoint x: 87, startPoint y: 215, endPoint x: 57, endPoint y: 157, distance: 64.8
click at [87, 215] on label at bounding box center [93, 214] width 103 height 60
click at [87, 222] on input "file" at bounding box center [94, 230] width 66 height 16
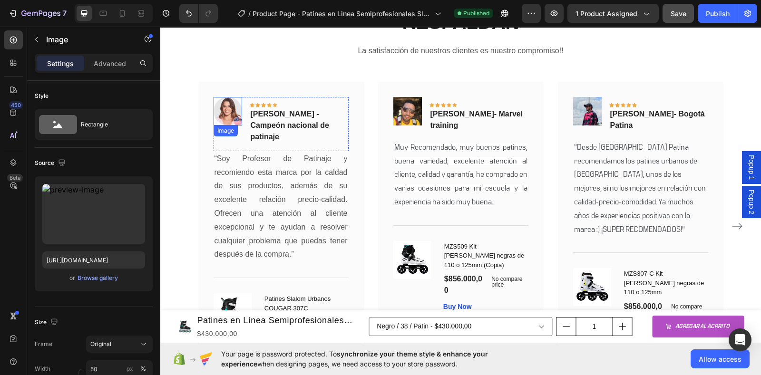
scroll to position [1965, 0]
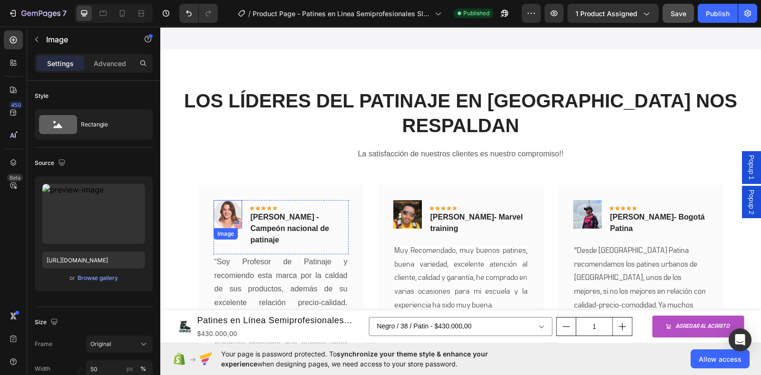
click at [223, 216] on img at bounding box center [227, 214] width 29 height 29
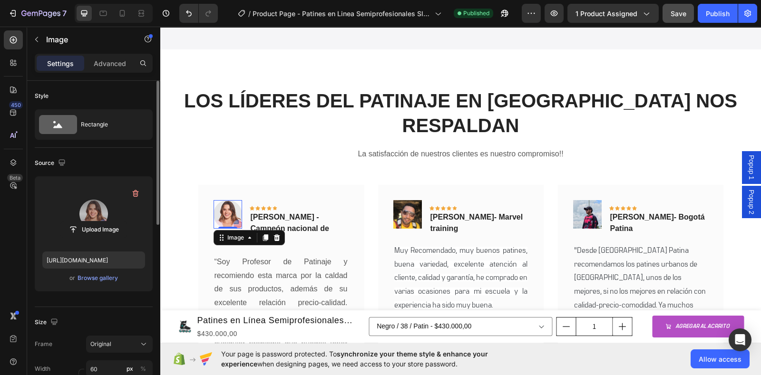
click at [71, 213] on label at bounding box center [93, 214] width 103 height 60
click at [71, 222] on input "file" at bounding box center [94, 230] width 66 height 16
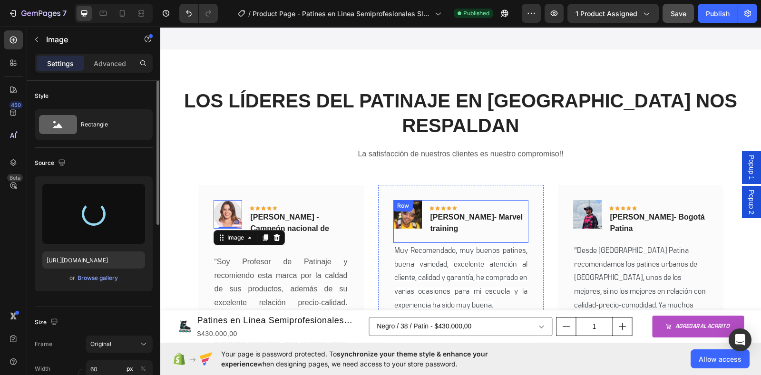
type input "https://cdn.shopify.com/s/files/1/0964/2947/4086/files/gempages_577184158929912…"
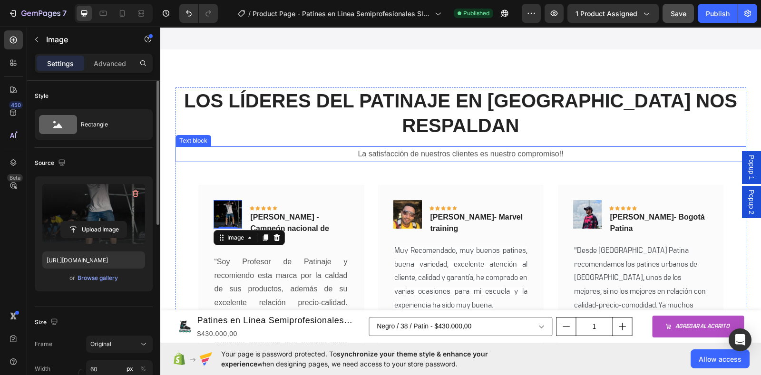
click at [256, 145] on div "LOS LÍDERES DEL PATINAJE EN COLOMBIA NOS RESPALDAN Heading La satisfacción de n…" at bounding box center [460, 287] width 570 height 400
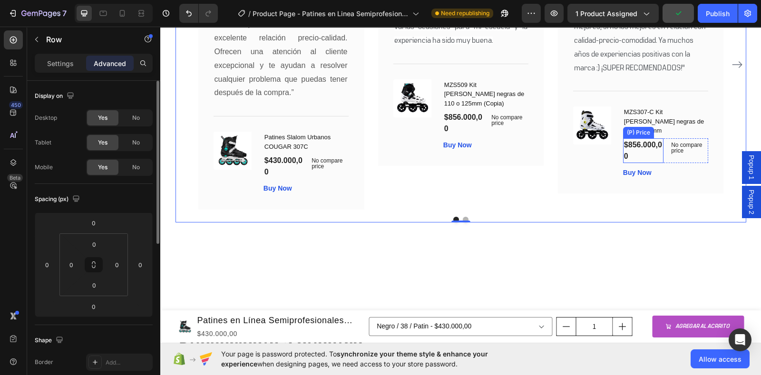
scroll to position [2262, 0]
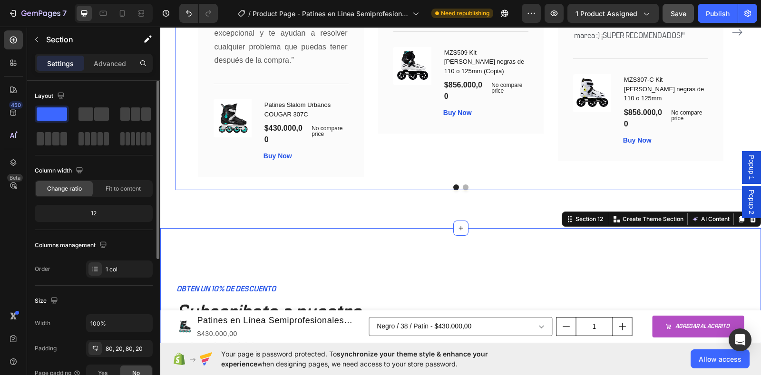
click at [463, 184] on button "Dot" at bounding box center [466, 187] width 6 height 6
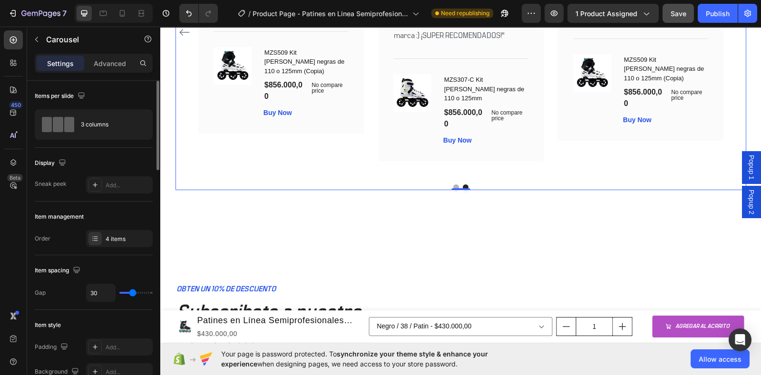
click at [453, 184] on button "Dot" at bounding box center [456, 187] width 6 height 6
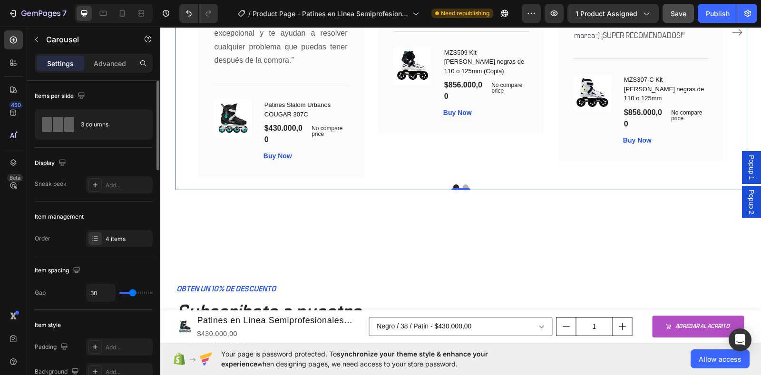
click at [463, 184] on button "Dot" at bounding box center [466, 187] width 6 height 6
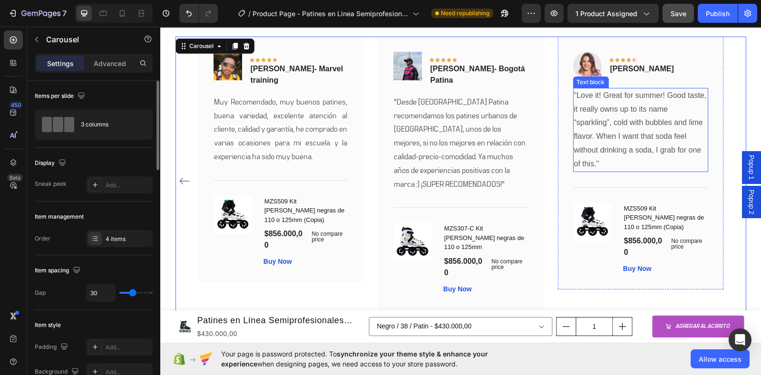
scroll to position [2084, 0]
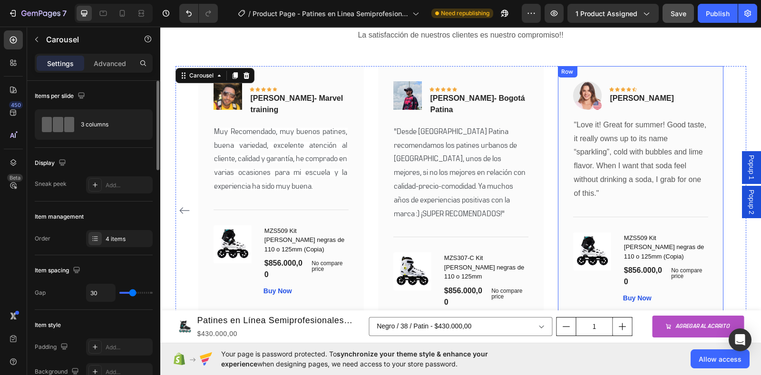
click at [708, 77] on div "Image Icon Icon Icon Icon Icon Row Rita Carroll Text block Row "Love it! Great …" at bounding box center [639, 192] width 165 height 253
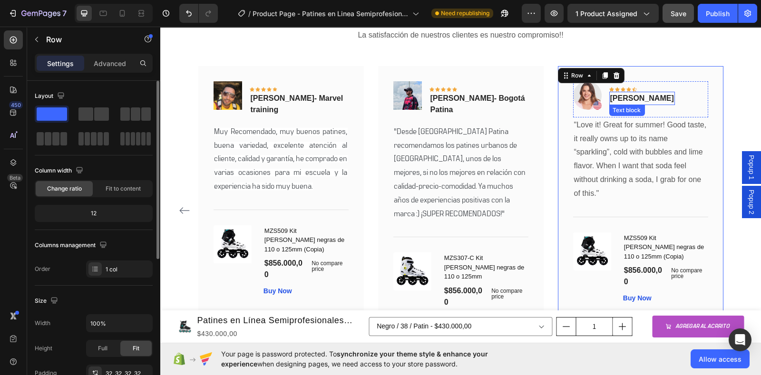
click at [640, 94] on p "[PERSON_NAME]" at bounding box center [641, 98] width 64 height 11
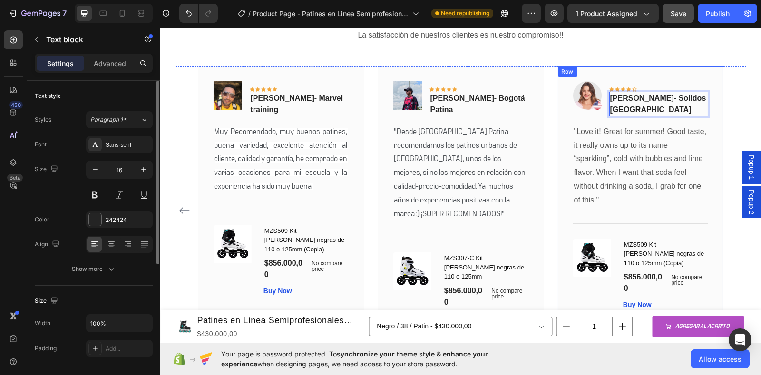
click at [646, 79] on div "Image Icon Icon Icon Icon Icon Row Jimmy González Lizarazo- Solidos Bogotá Text…" at bounding box center [639, 196] width 165 height 260
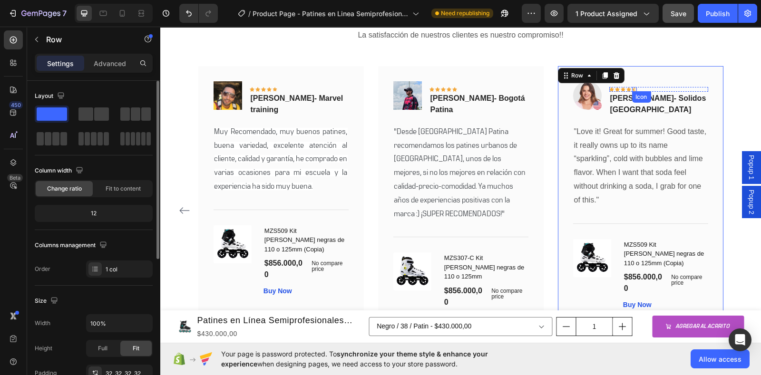
click at [631, 89] on icon at bounding box center [633, 89] width 5 height 4
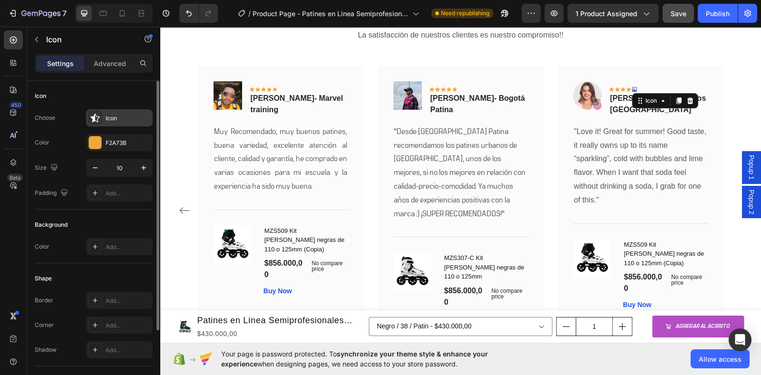
click at [112, 117] on div "Icon" at bounding box center [128, 118] width 45 height 9
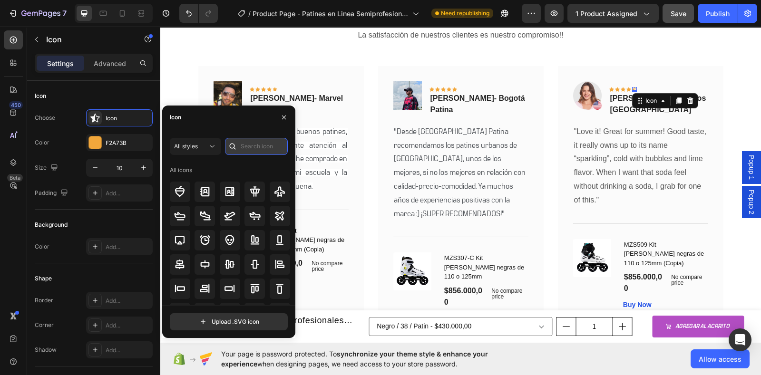
click at [259, 145] on input "text" at bounding box center [256, 146] width 63 height 17
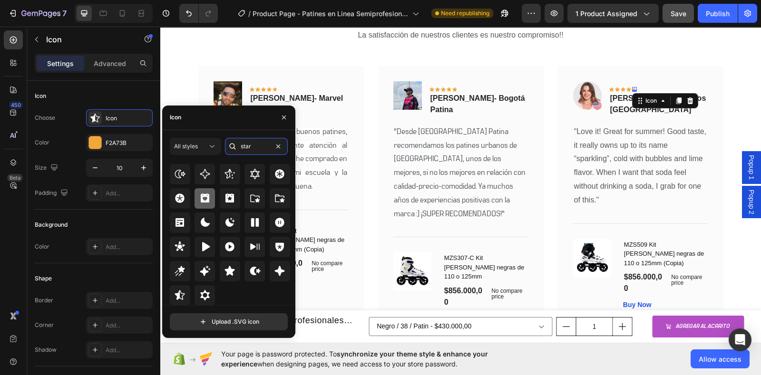
scroll to position [288, 0]
type input "star"
click at [226, 273] on icon at bounding box center [230, 271] width 10 height 10
click at [227, 272] on icon at bounding box center [230, 271] width 10 height 10
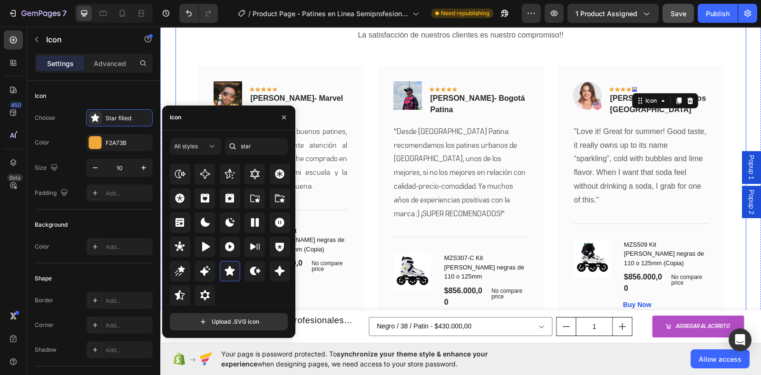
click at [232, 50] on div "LOS LÍDERES DEL PATINAJE EN [GEOGRAPHIC_DATA] NOS RESPALDAN Heading La satisfac…" at bounding box center [460, 169] width 570 height 400
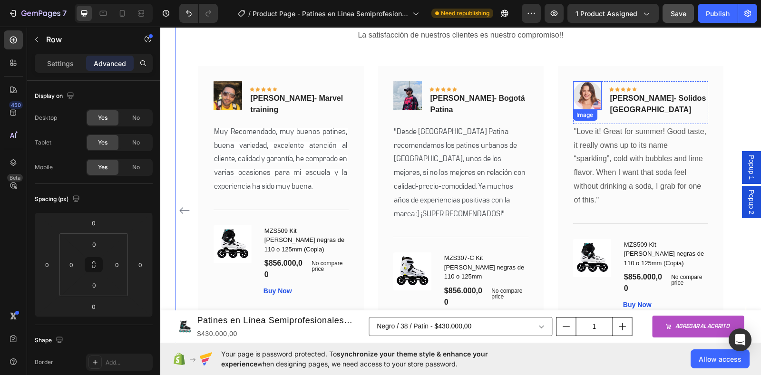
click at [584, 98] on img at bounding box center [586, 95] width 29 height 29
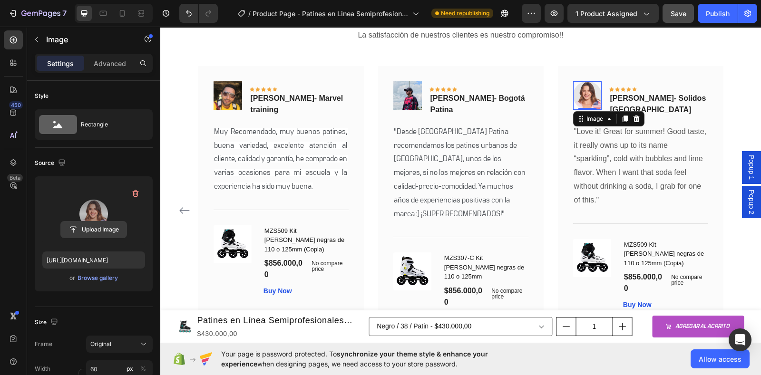
click at [87, 228] on input "file" at bounding box center [94, 230] width 66 height 16
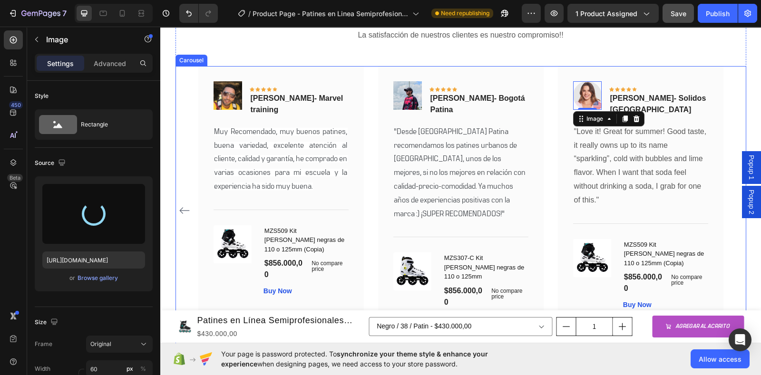
type input "https://cdn.shopify.com/s/files/1/0964/2947/4086/files/gempages_577184158929912…"
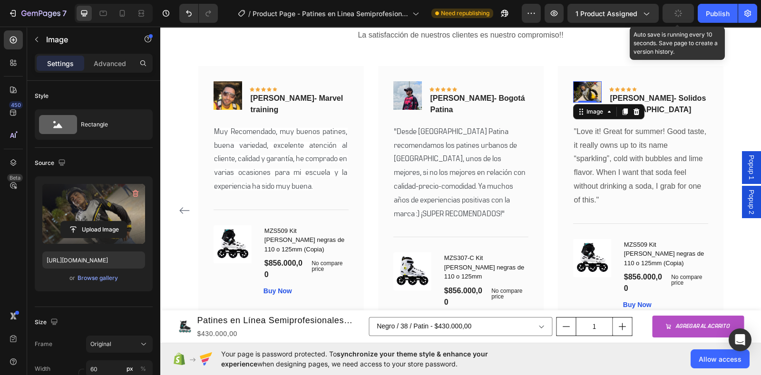
click at [673, 13] on button "button" at bounding box center [677, 13] width 31 height 19
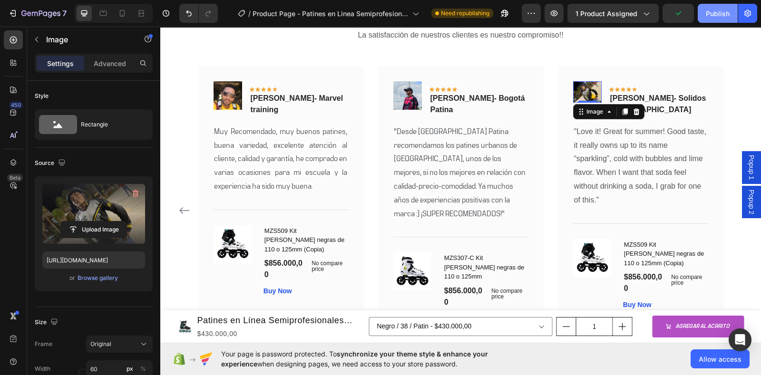
click at [708, 15] on div "Publish" at bounding box center [717, 14] width 24 height 10
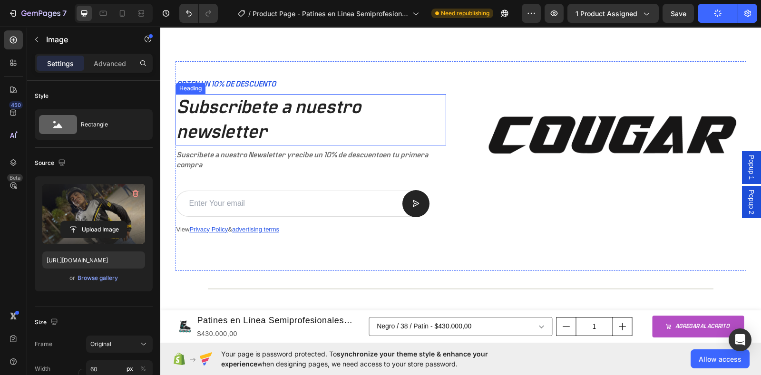
scroll to position [2421, 0]
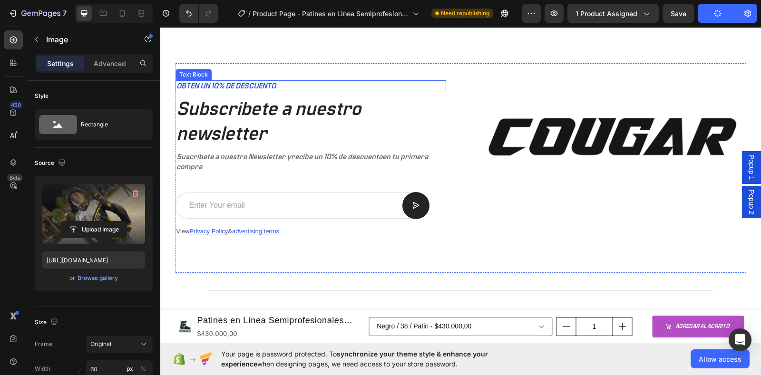
click at [297, 85] on p "OBTEN UN 10% DE DESCUENTO" at bounding box center [310, 86] width 269 height 10
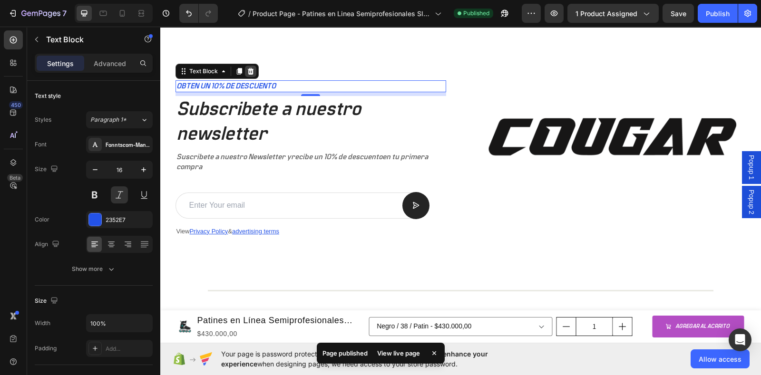
click at [250, 71] on div at bounding box center [250, 71] width 11 height 11
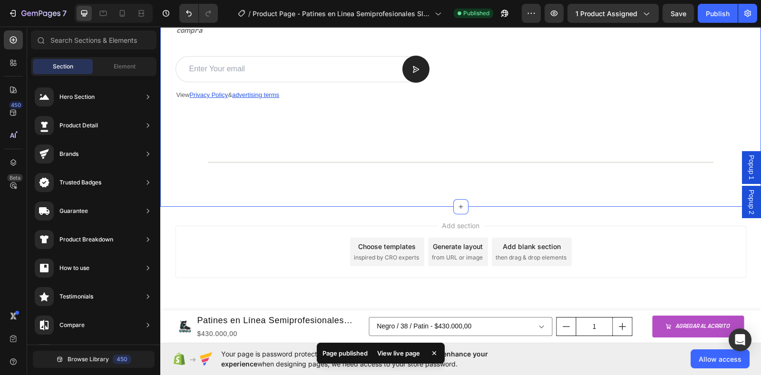
scroll to position [2430, 0]
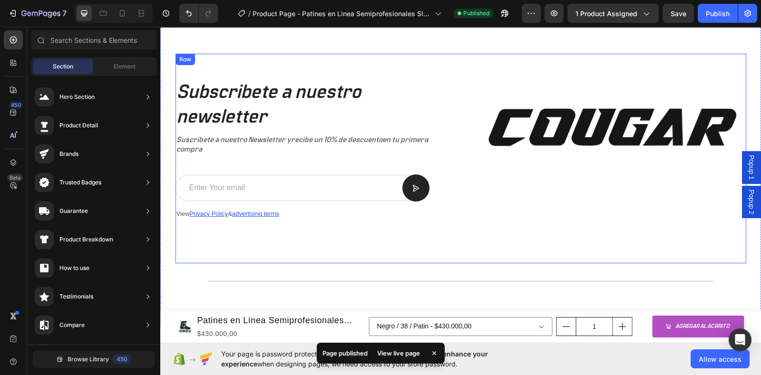
click at [221, 67] on div "Subscribete a nuestro newsletter Heading Suscribete a nuestro Newsletter y reci…" at bounding box center [310, 159] width 270 height 210
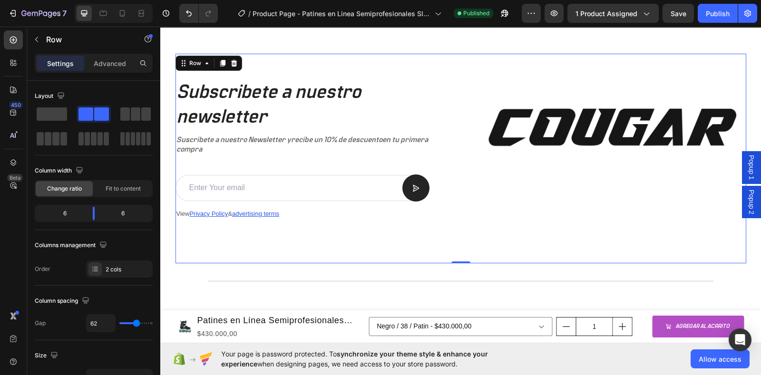
click at [426, 57] on div "Subscribete a nuestro newsletter Heading Suscribete a nuestro Newsletter y reci…" at bounding box center [310, 159] width 270 height 210
click at [732, 65] on img at bounding box center [610, 116] width 270 height 124
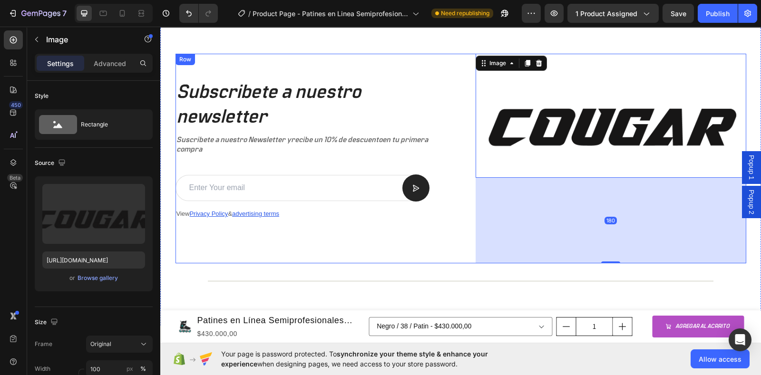
click at [466, 65] on div "Subscribete a nuestro newsletter Heading Suscribete a nuestro Newsletter y reci…" at bounding box center [460, 159] width 570 height 210
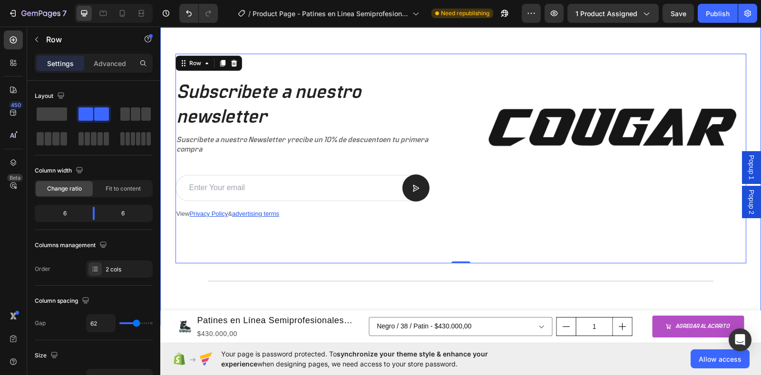
click at [305, 276] on div "Title Line" at bounding box center [460, 281] width 581 height 13
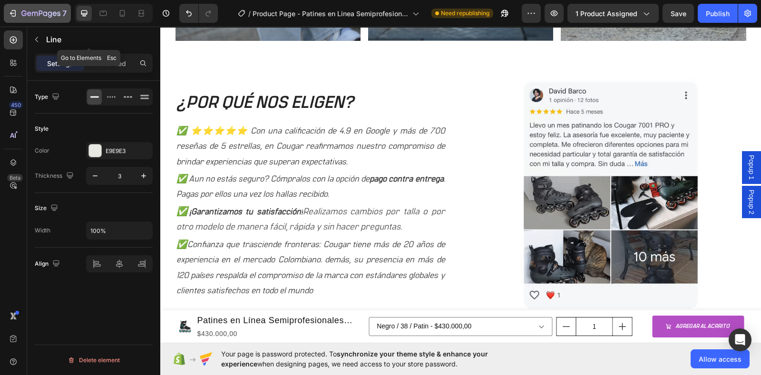
scroll to position [710, 0]
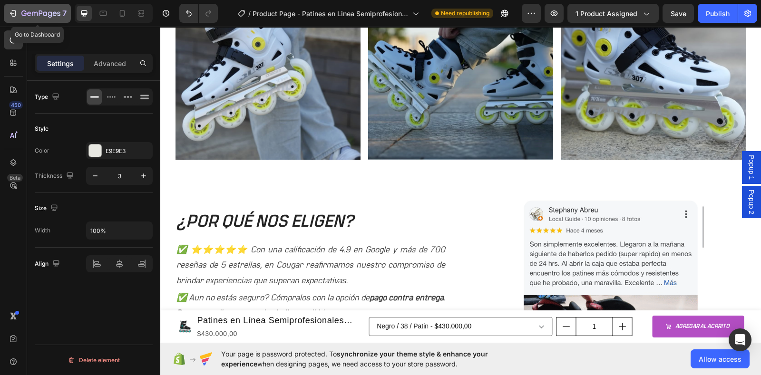
click at [32, 14] on icon "button" at bounding box center [35, 14] width 6 height 4
